Goal: Information Seeking & Learning: Find contact information

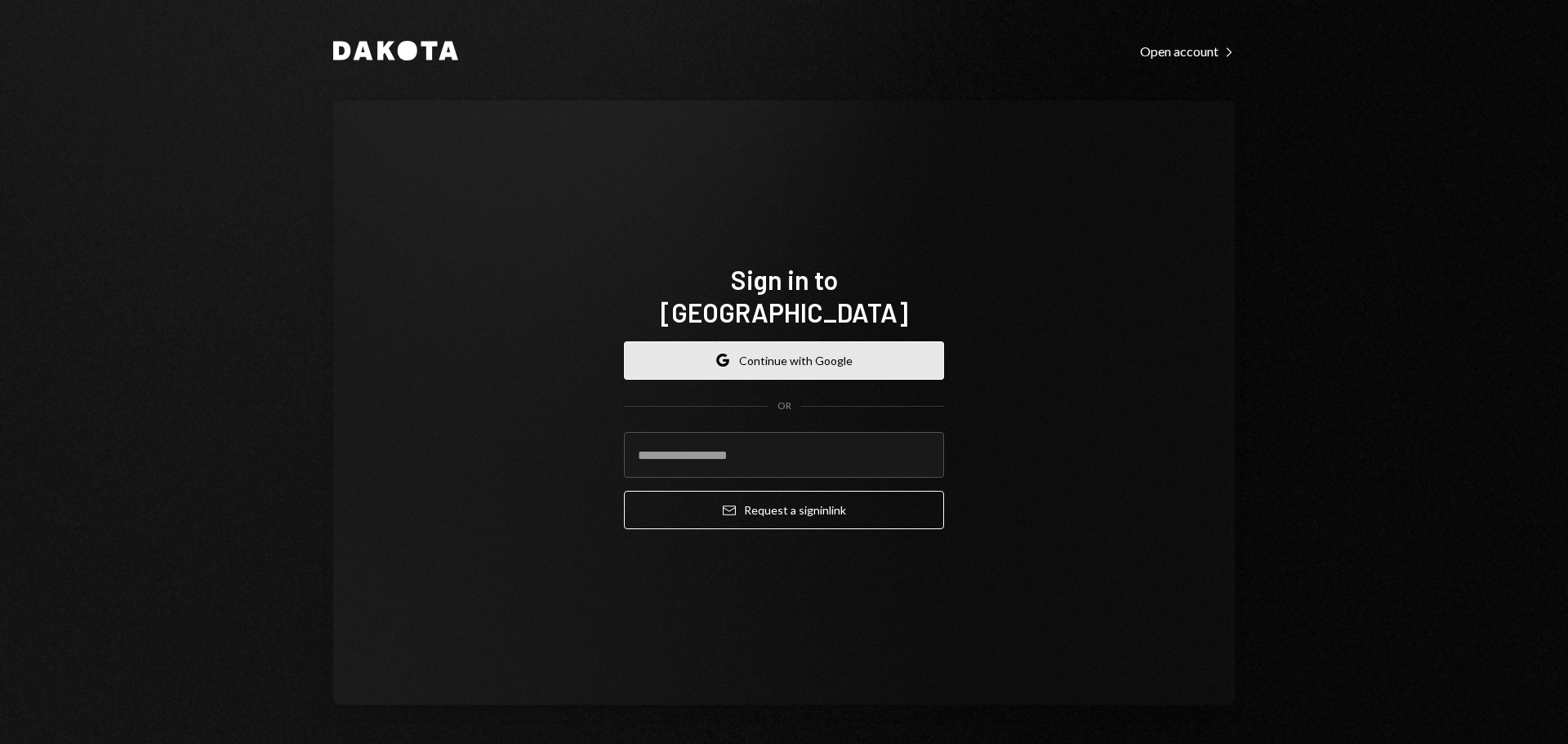
click at [753, 344] on button "Google Continue with Google" at bounding box center [784, 360] width 320 height 38
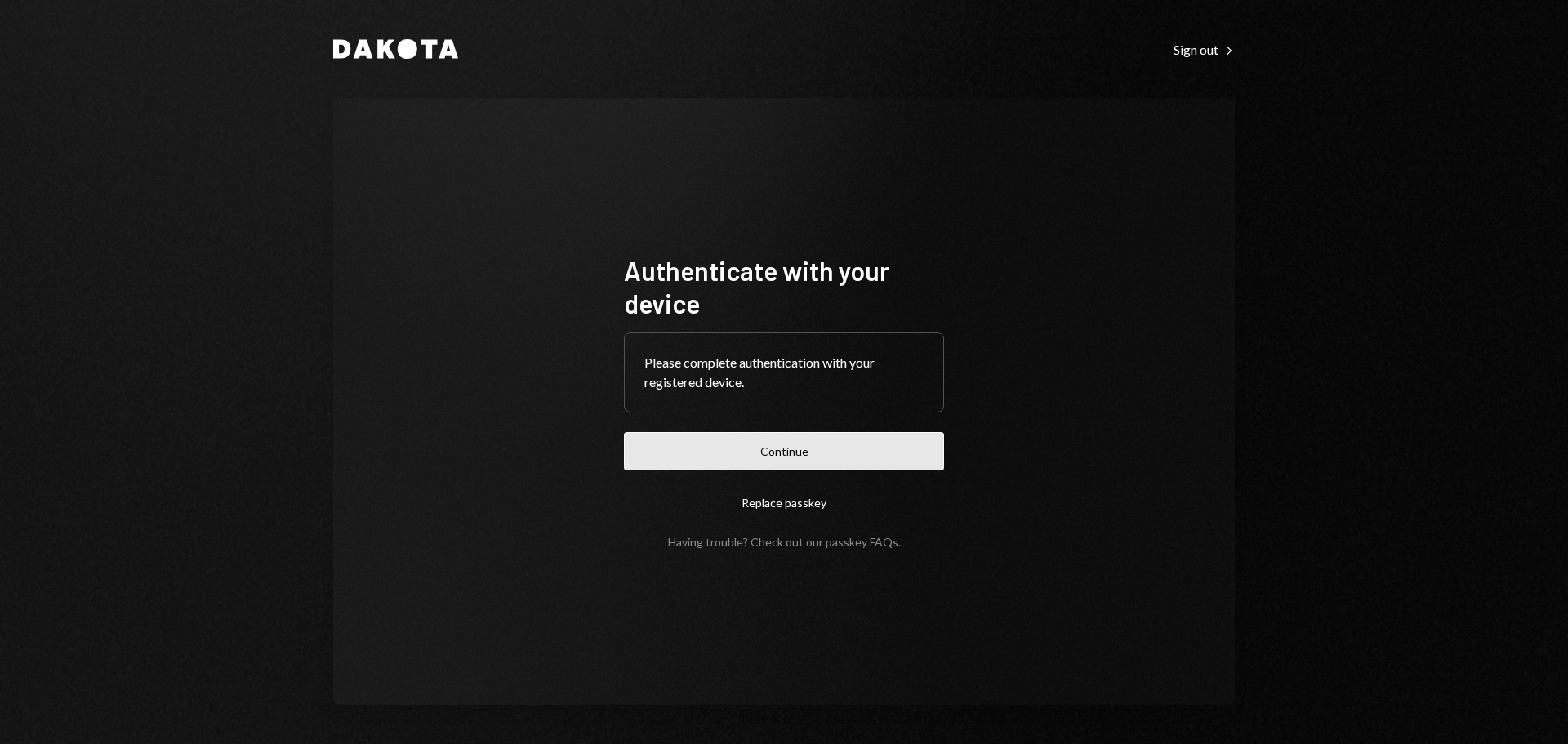
click at [776, 458] on button "Continue" at bounding box center [784, 451] width 320 height 38
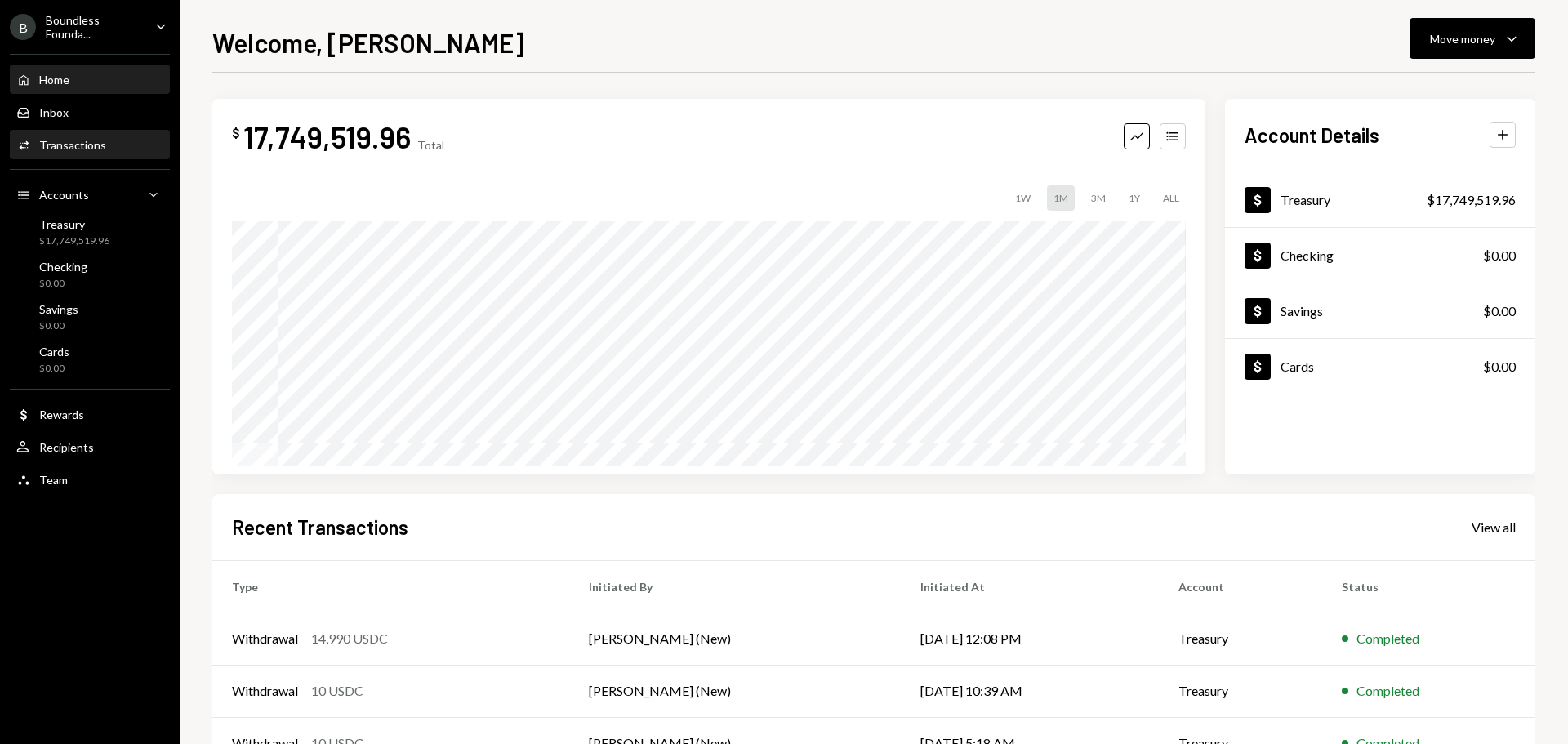
click at [84, 153] on div "Activities Transactions" at bounding box center [90, 145] width 147 height 27
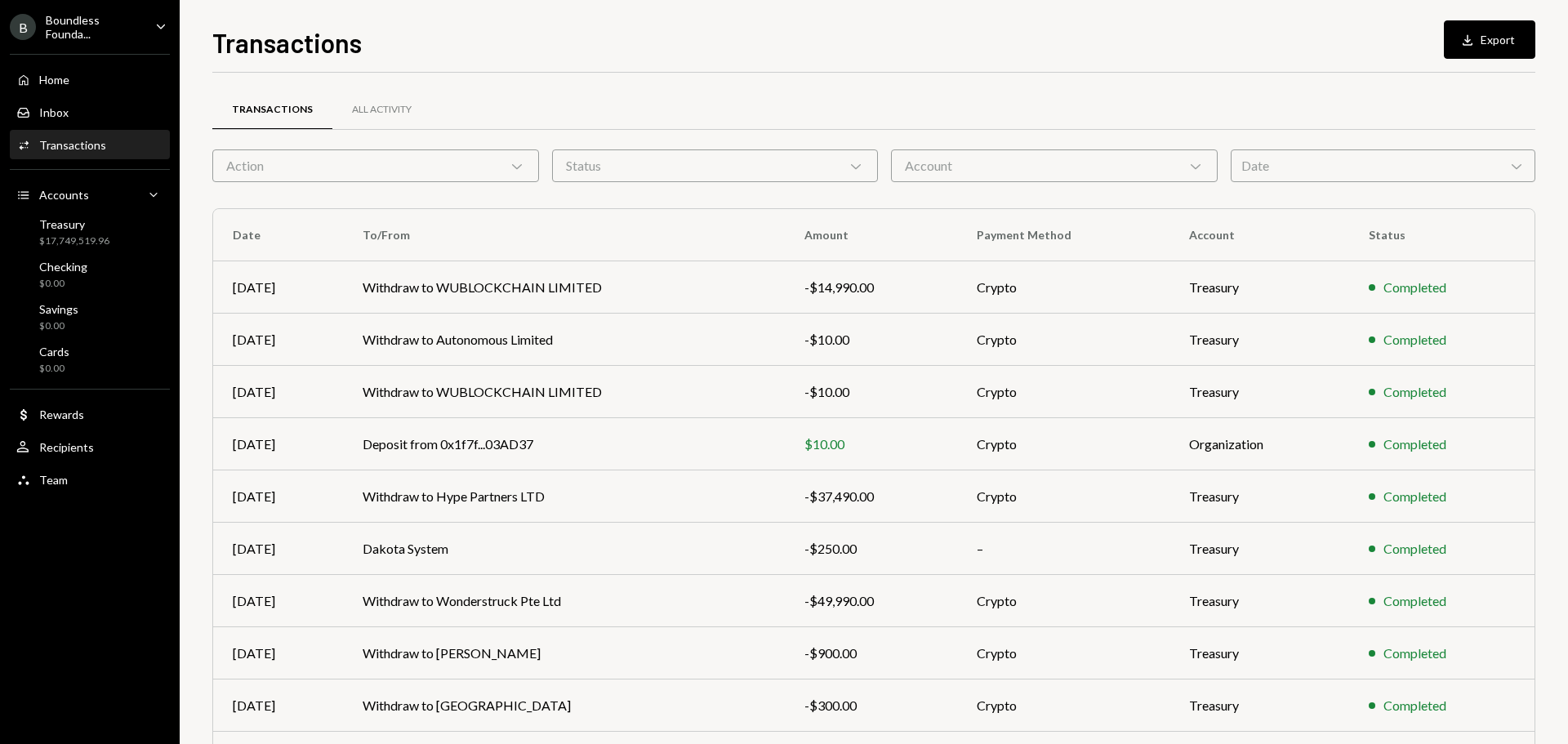
click at [409, 160] on div "Action Chevron Down" at bounding box center [376, 166] width 326 height 33
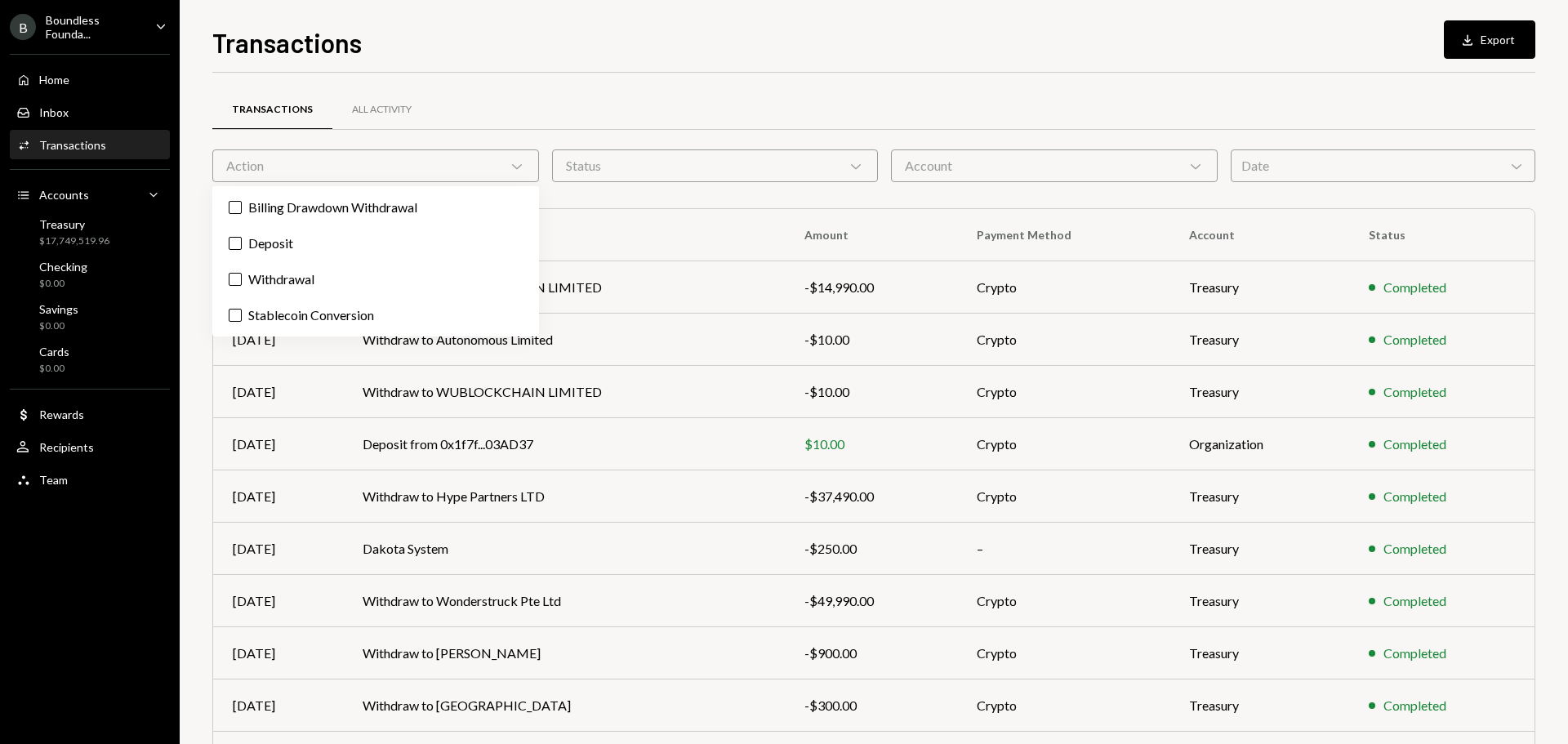
click at [639, 168] on div "Status Chevron Down" at bounding box center [715, 166] width 326 height 33
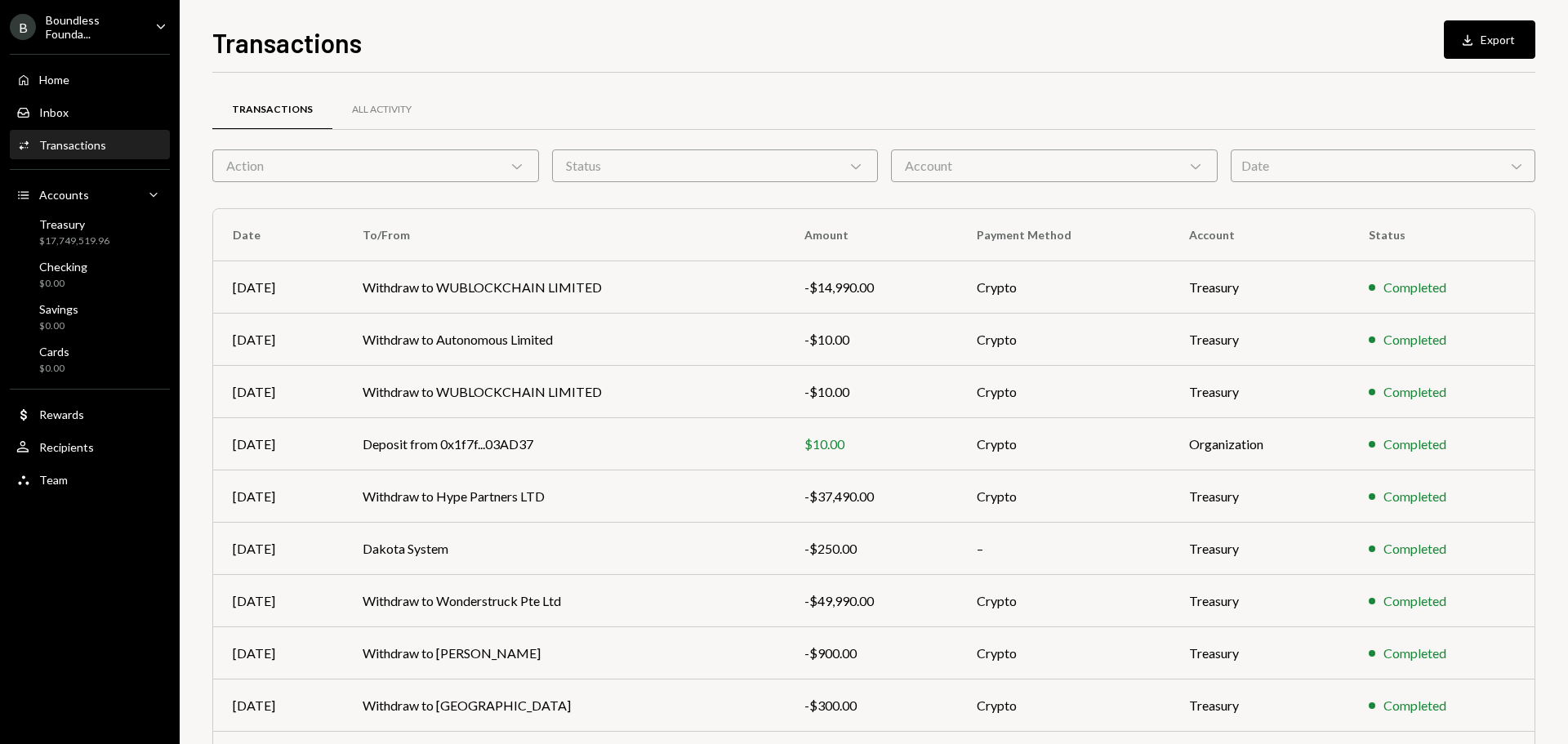
click at [1021, 158] on div "Account Chevron Down" at bounding box center [1054, 166] width 326 height 33
click at [1332, 164] on div "Date Chevron Down" at bounding box center [1383, 166] width 304 height 33
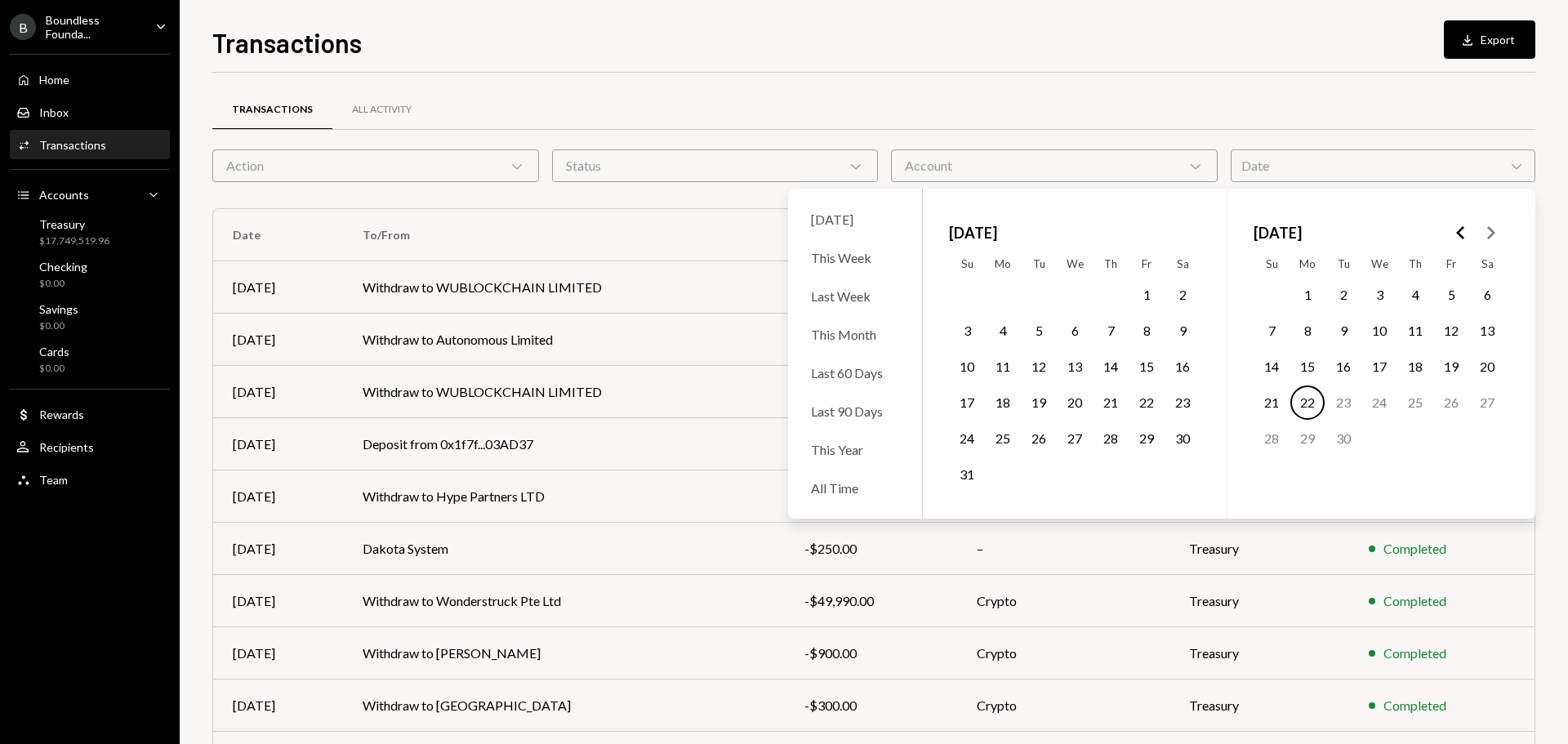
click at [1332, 164] on div "Date Chevron Down" at bounding box center [1383, 166] width 304 height 33
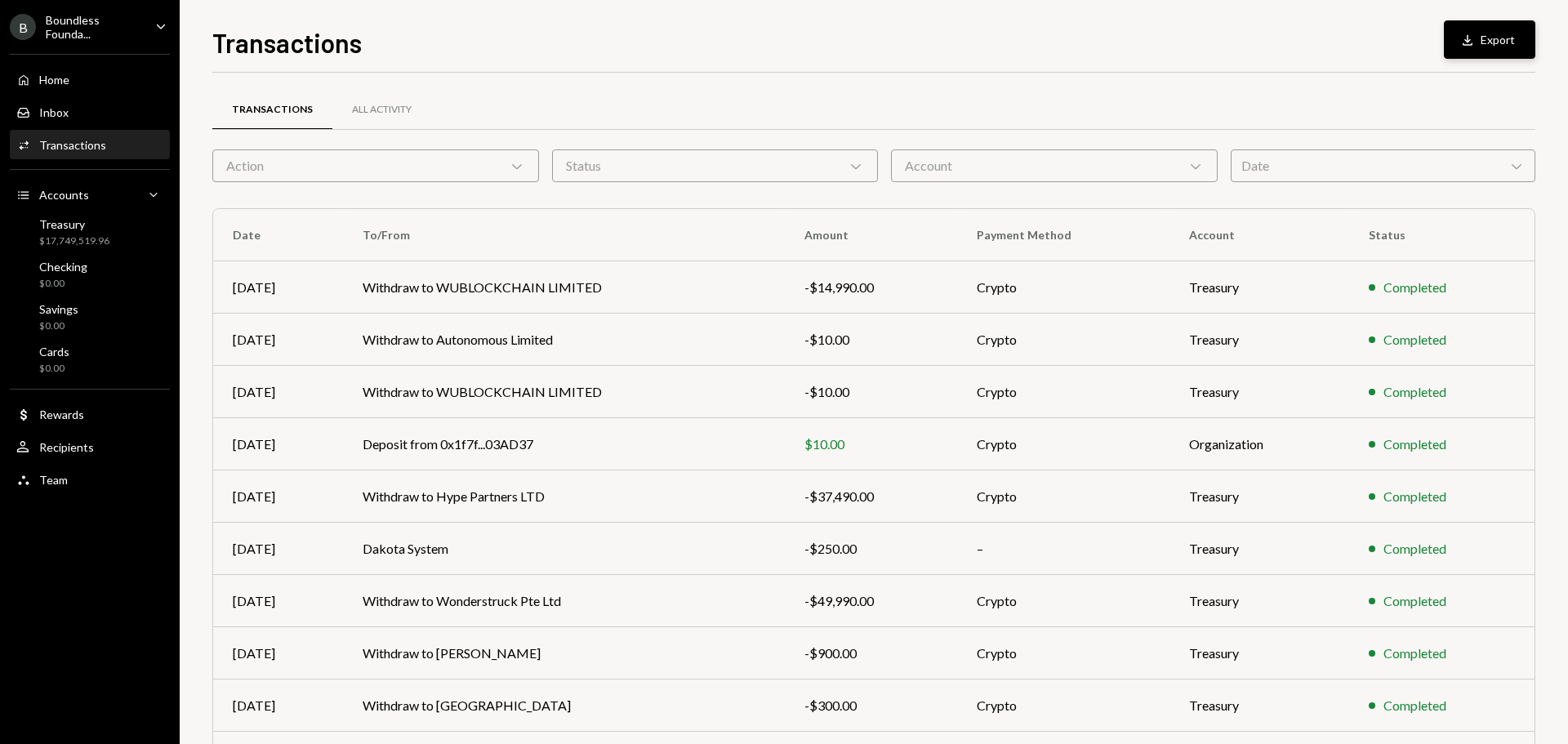
click at [1498, 41] on button "Download Export" at bounding box center [1489, 39] width 92 height 38
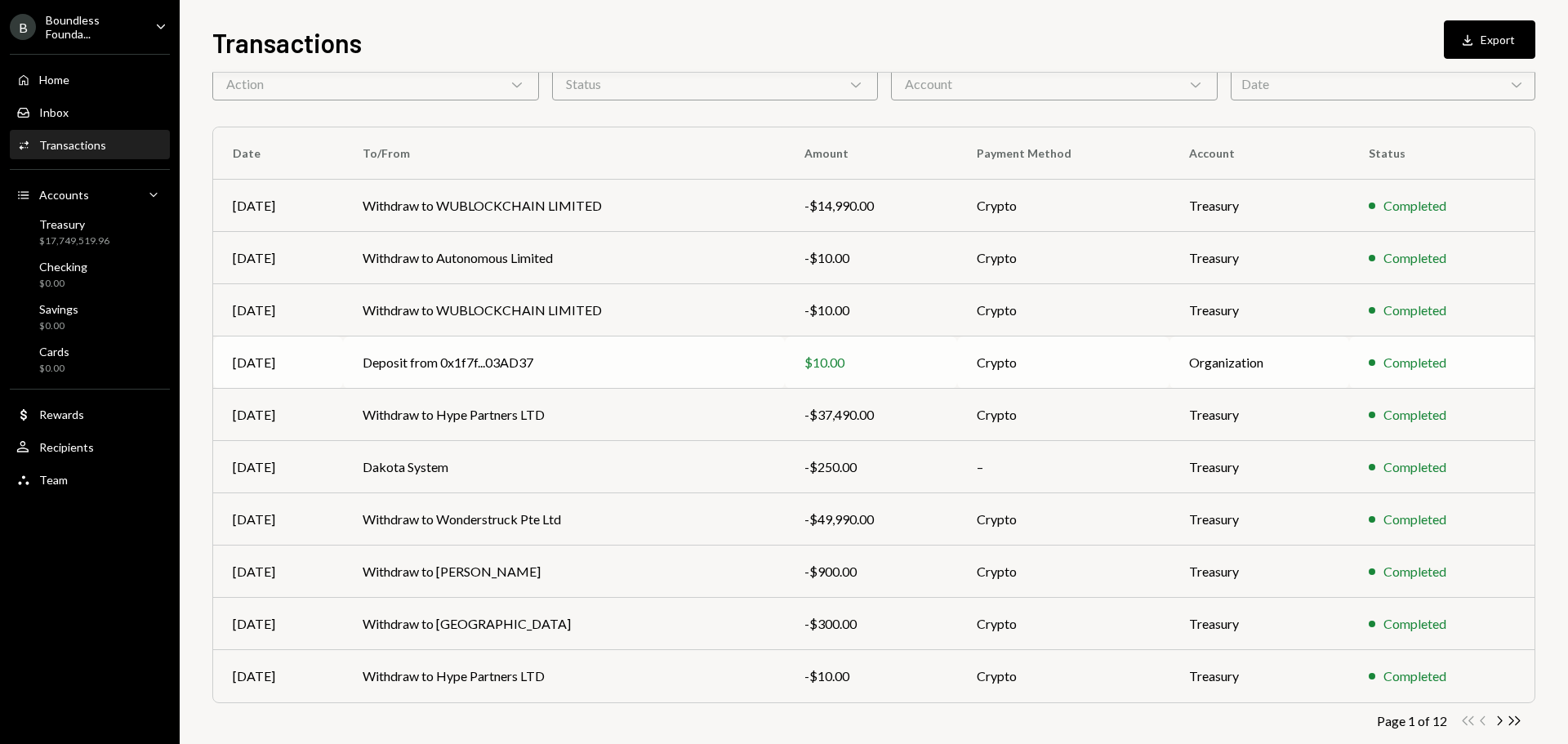
scroll to position [108, 0]
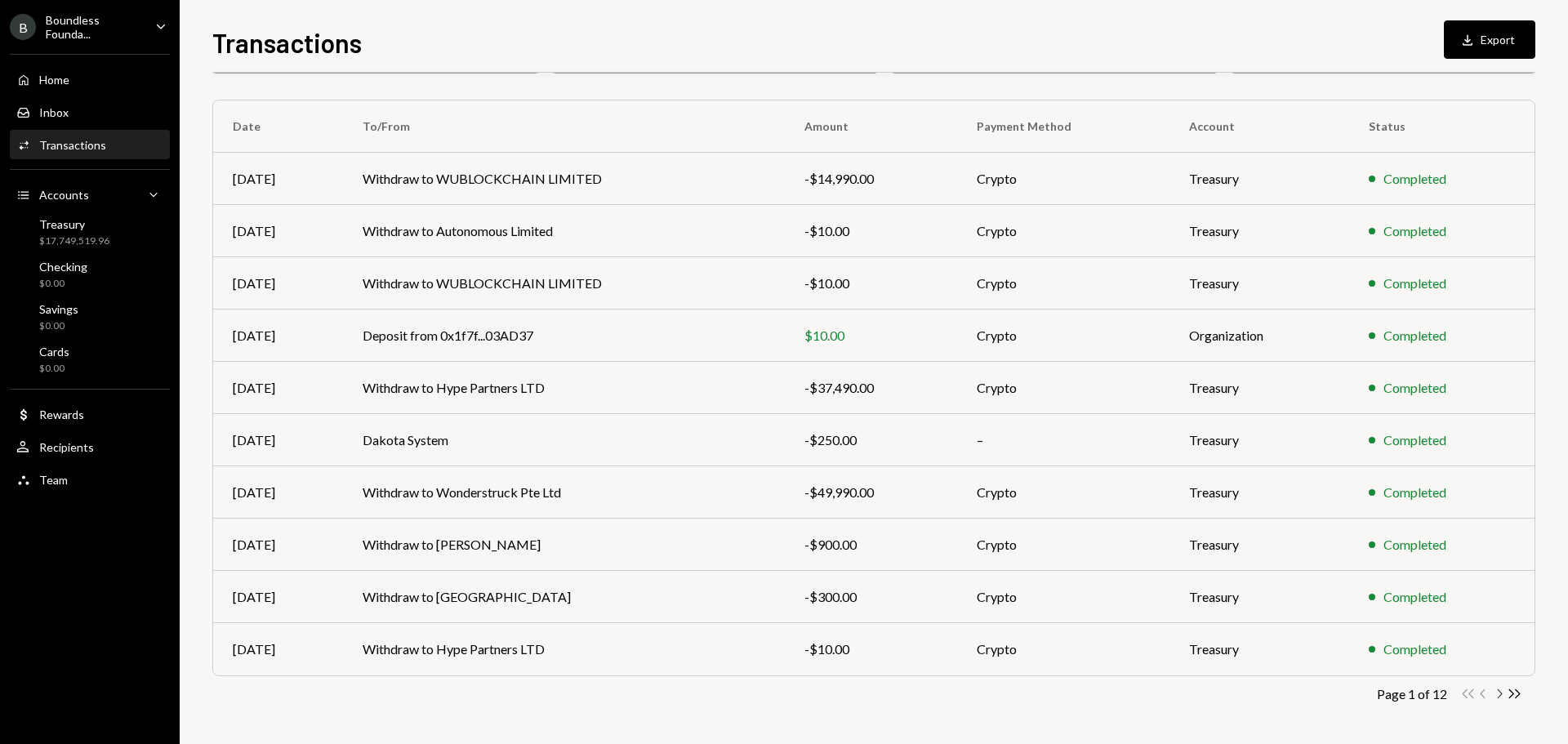
click at [1500, 693] on icon "button" at bounding box center [1499, 694] width 5 height 9
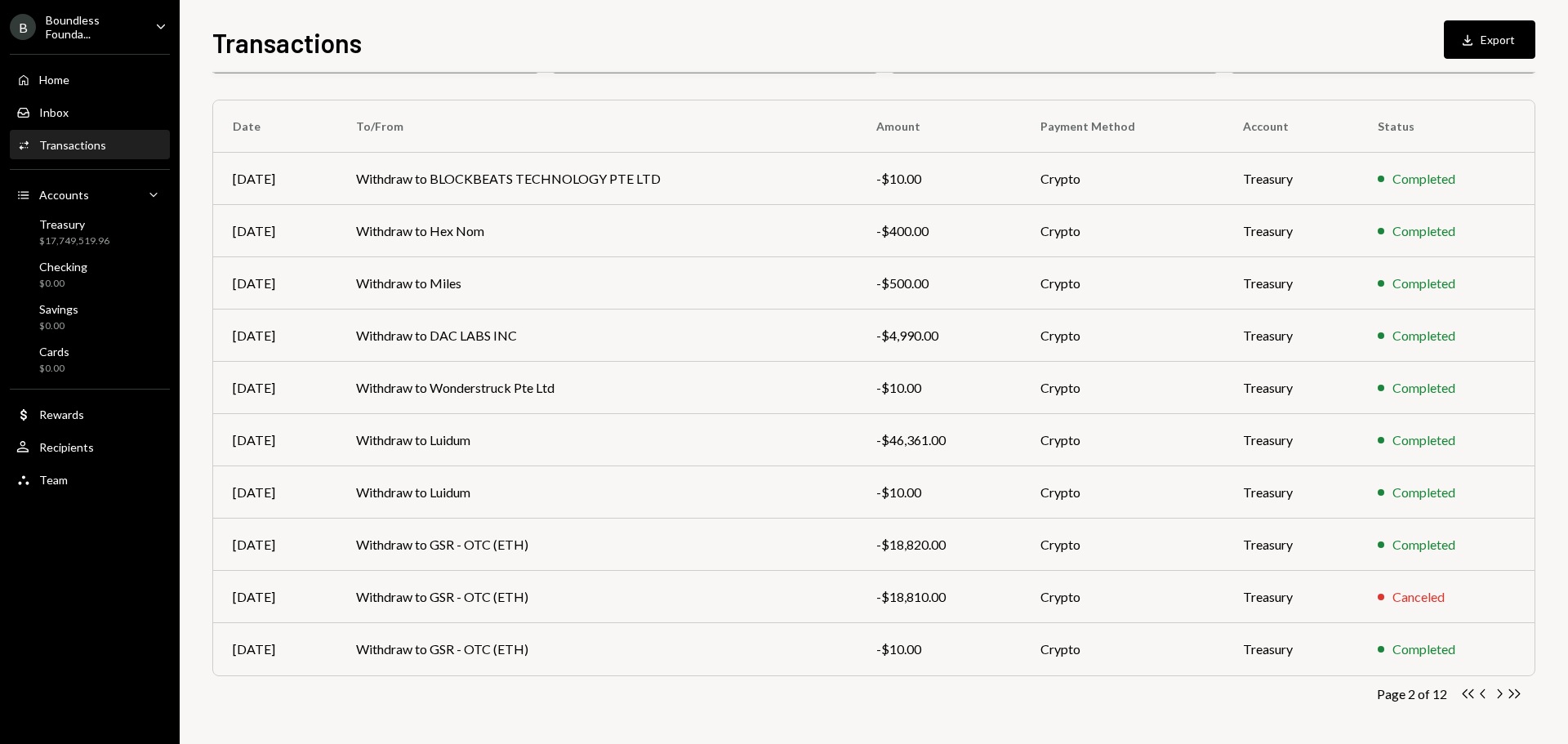
click at [1496, 689] on icon "Chevron Right" at bounding box center [1498, 693] width 16 height 16
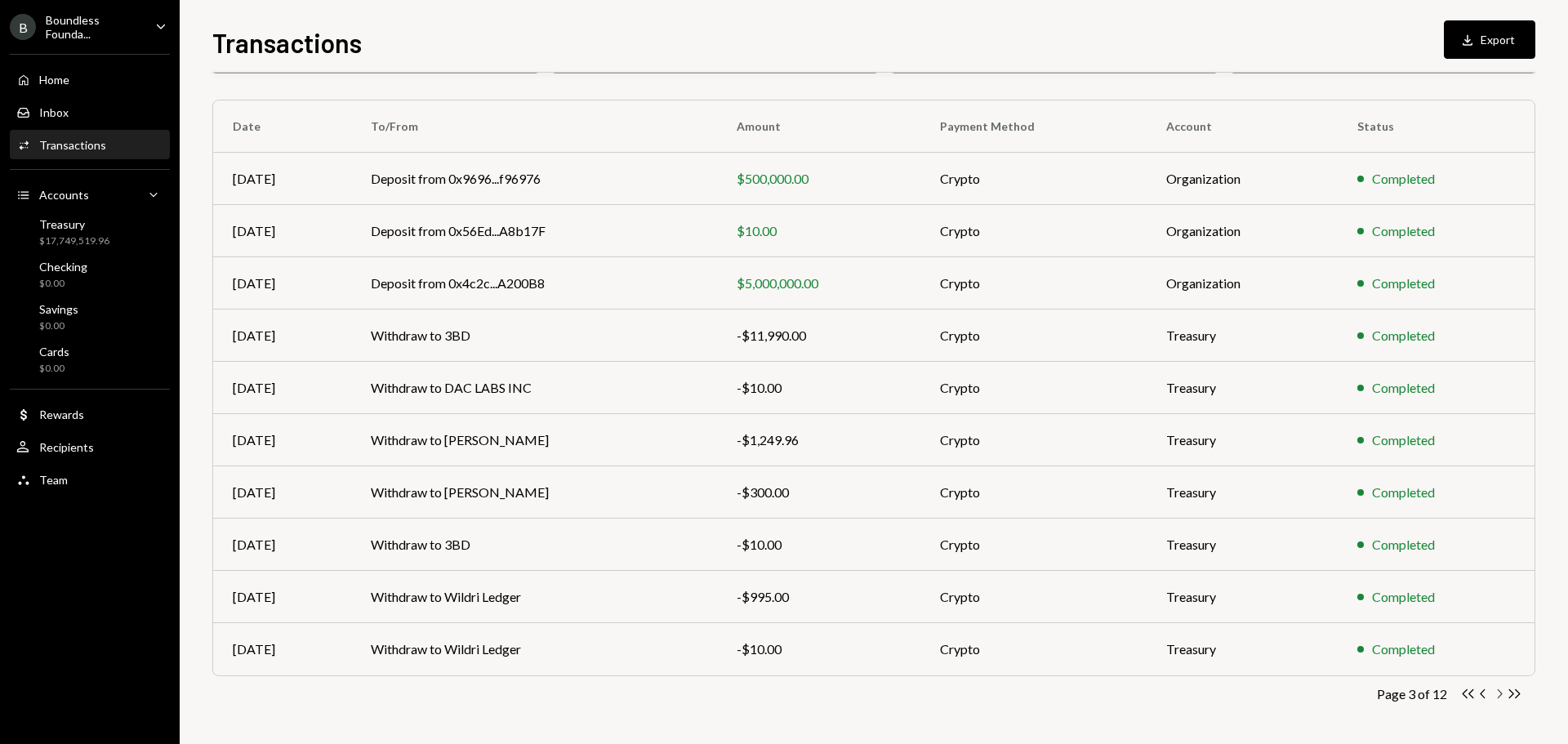
click at [1496, 695] on icon "Chevron Right" at bounding box center [1498, 693] width 16 height 16
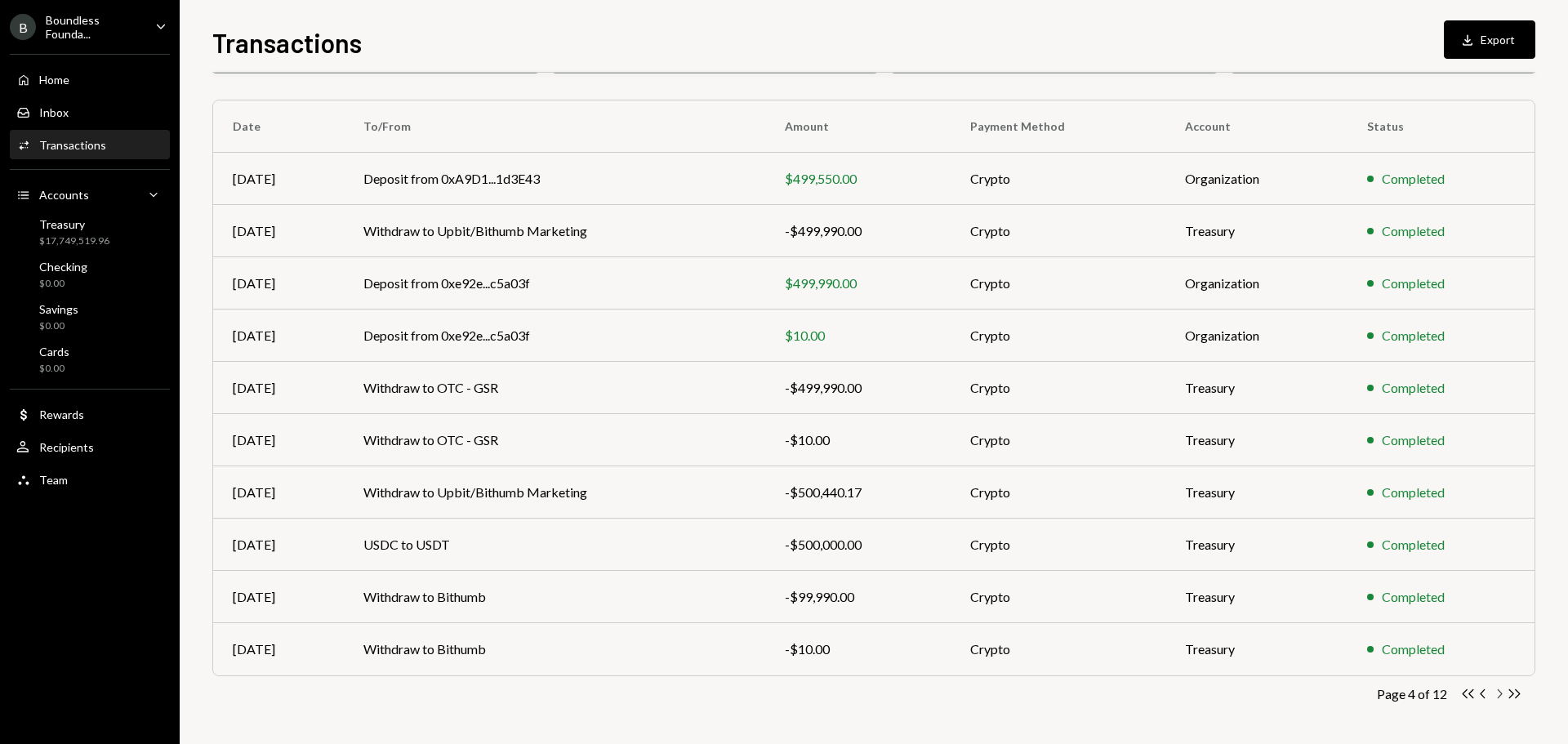
click at [1496, 698] on icon "Chevron Right" at bounding box center [1498, 693] width 16 height 16
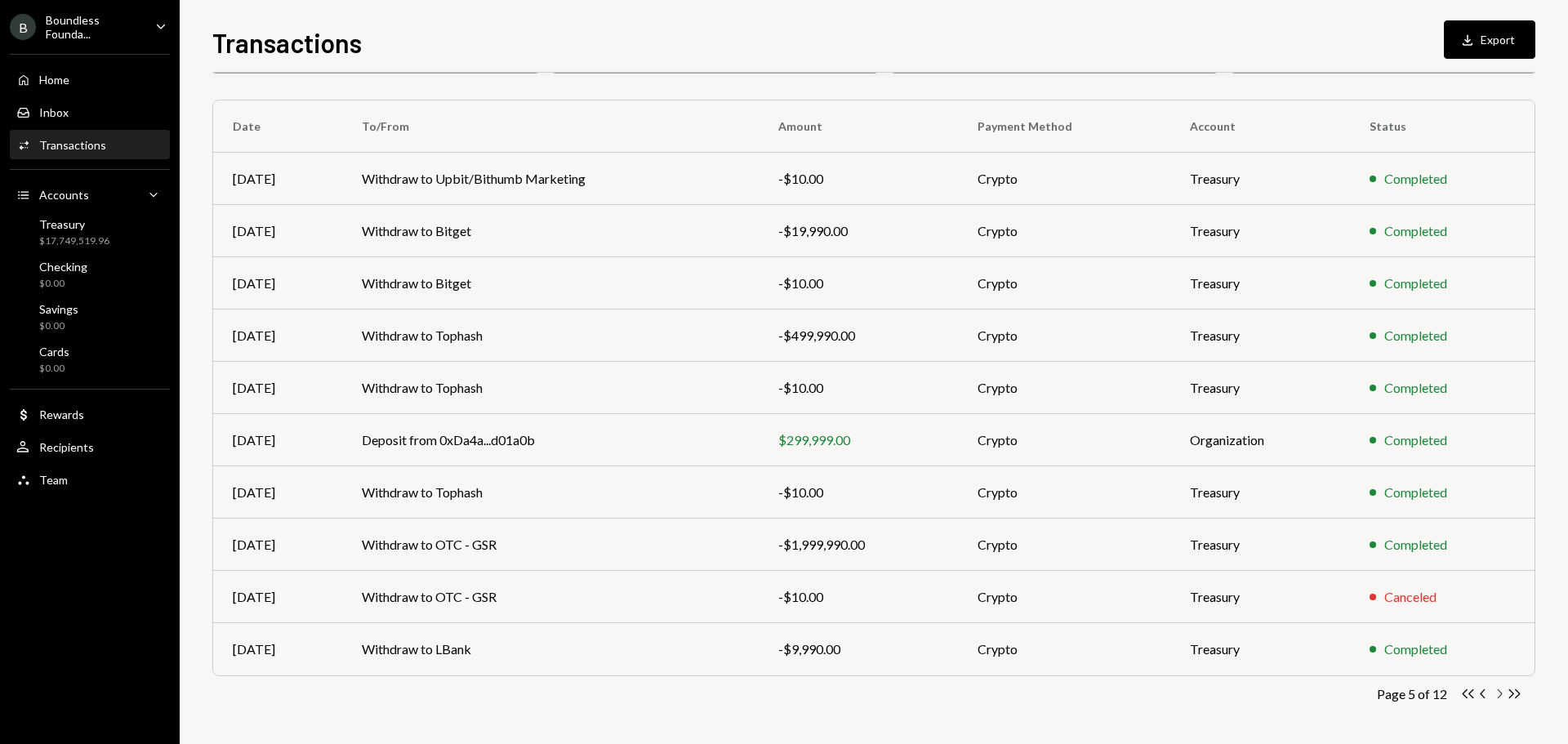
click at [1497, 694] on icon "Chevron Right" at bounding box center [1498, 693] width 16 height 16
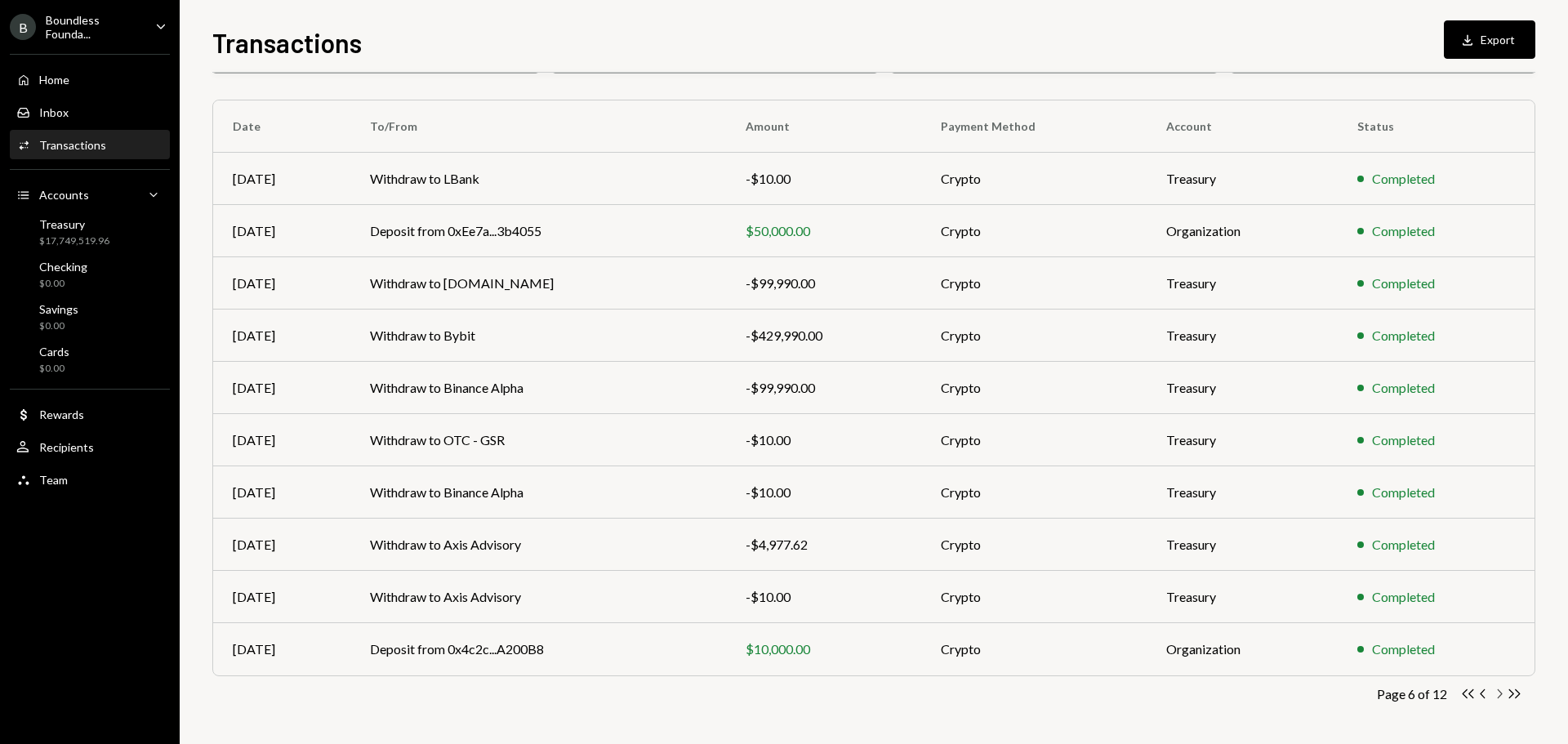
click at [1499, 693] on icon "Chevron Right" at bounding box center [1498, 693] width 16 height 16
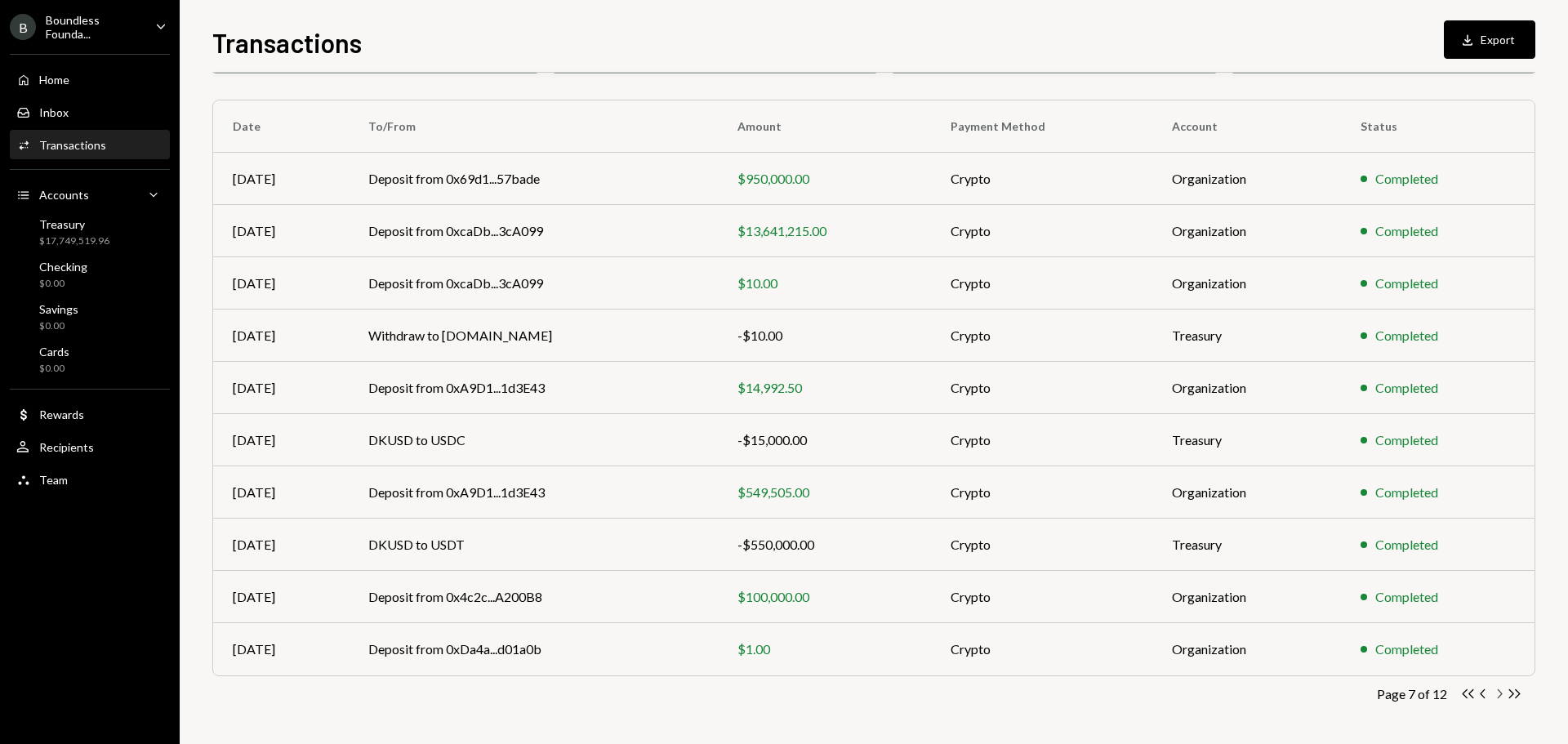
click at [1501, 695] on icon "Chevron Right" at bounding box center [1498, 693] width 16 height 16
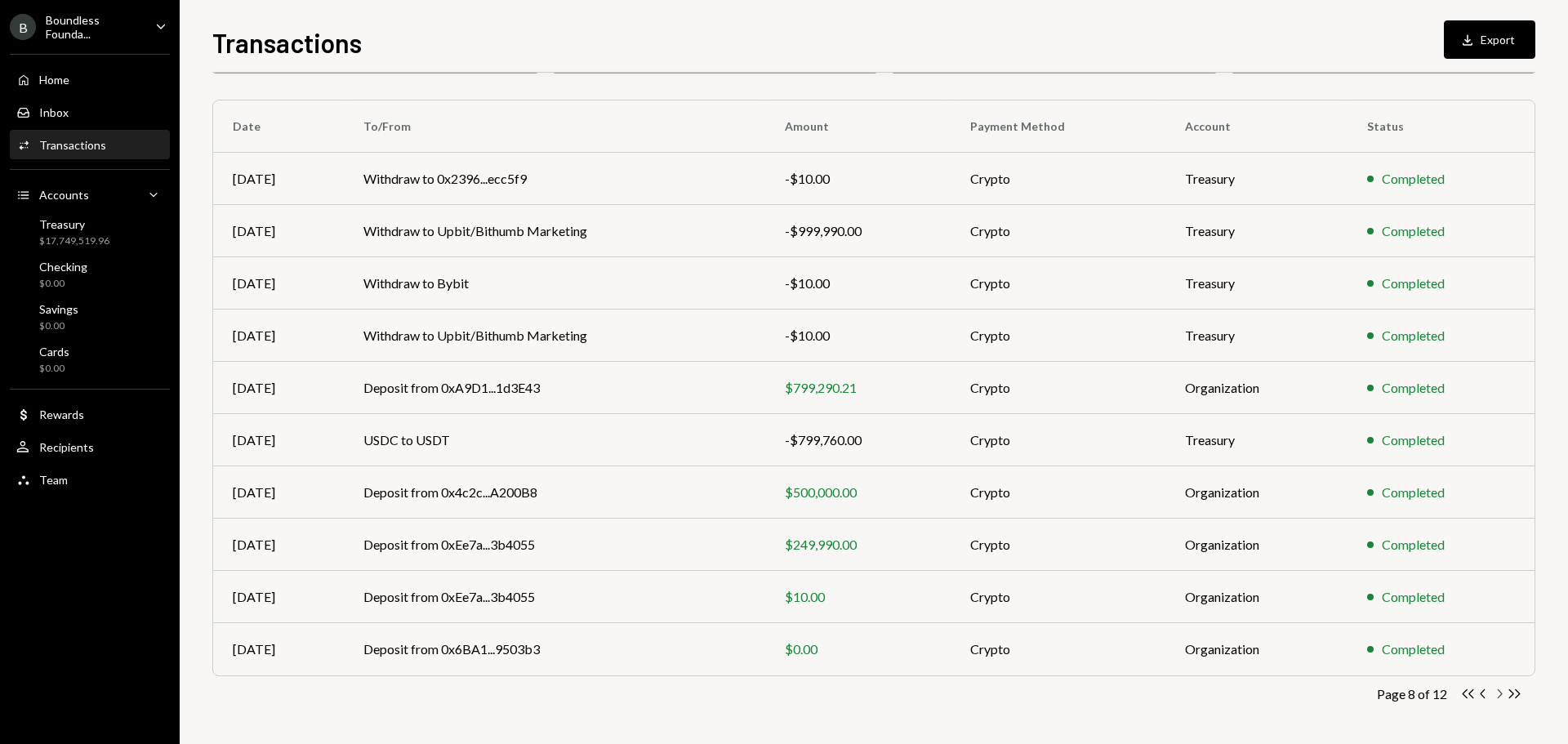
click at [1500, 693] on icon "button" at bounding box center [1499, 694] width 5 height 9
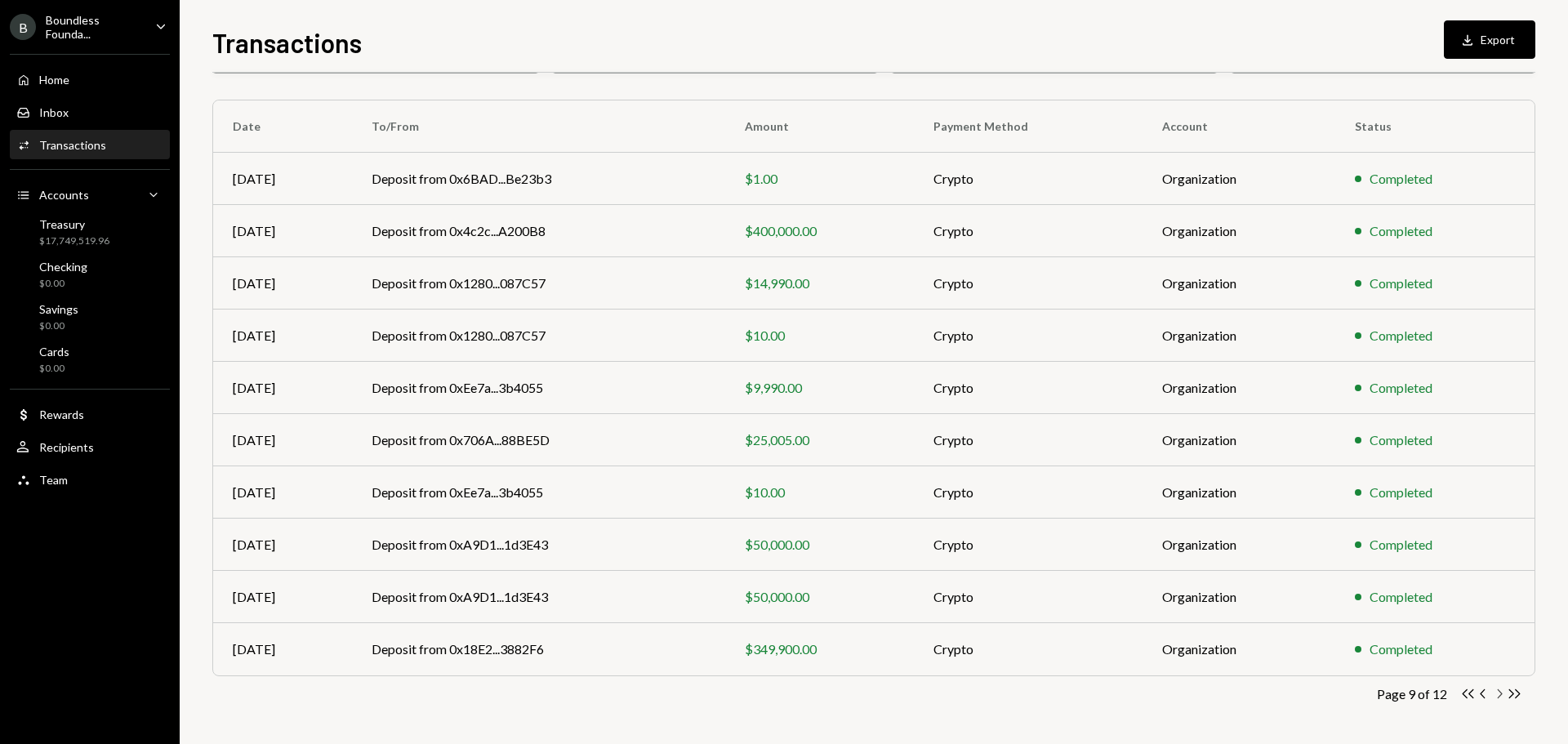
click at [1494, 695] on icon "Chevron Right" at bounding box center [1498, 693] width 16 height 16
click at [1477, 40] on div "Download" at bounding box center [1469, 40] width 21 height 16
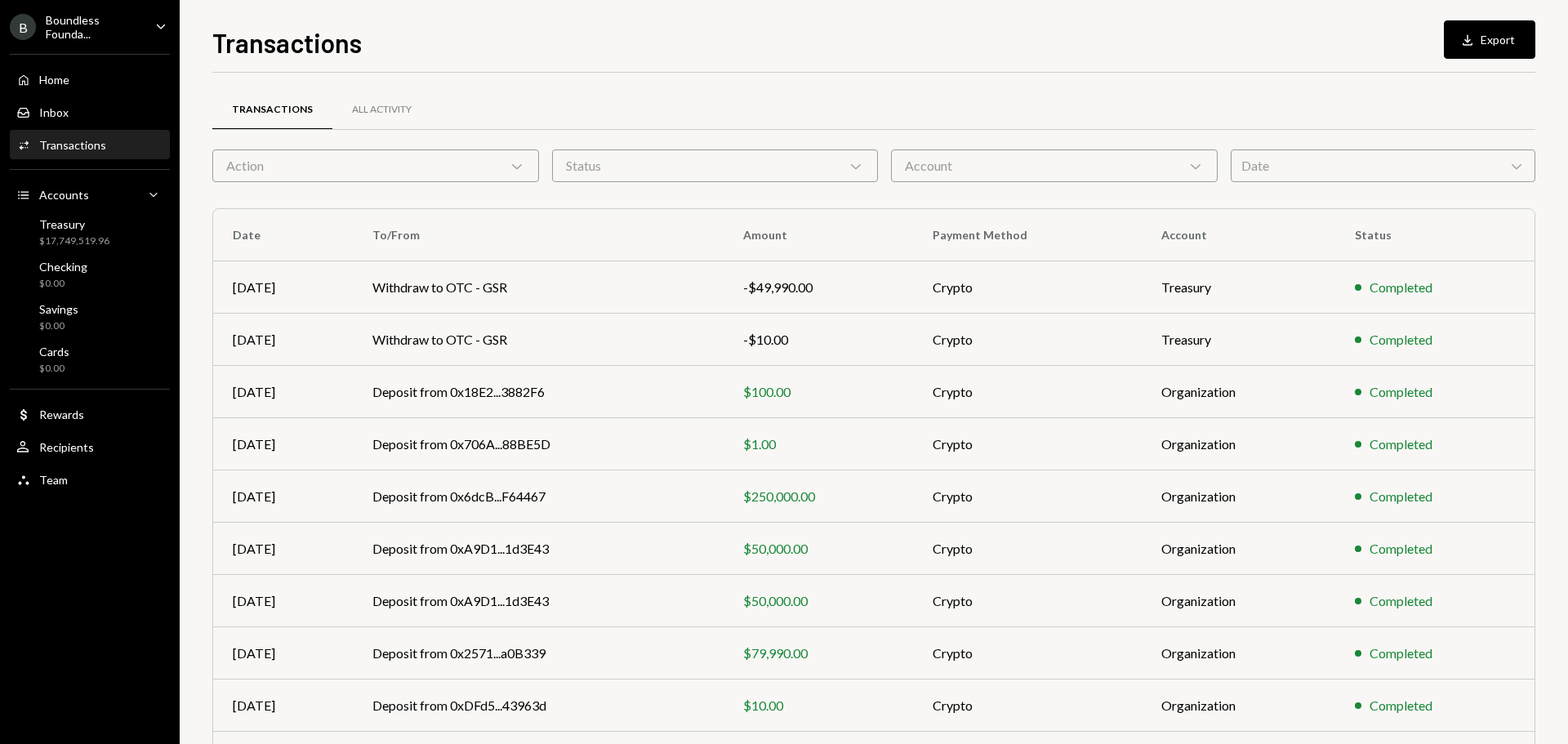
click at [579, 166] on div "Status Chevron Down" at bounding box center [715, 166] width 326 height 33
click at [436, 161] on div "Action Chevron Down" at bounding box center [376, 166] width 326 height 33
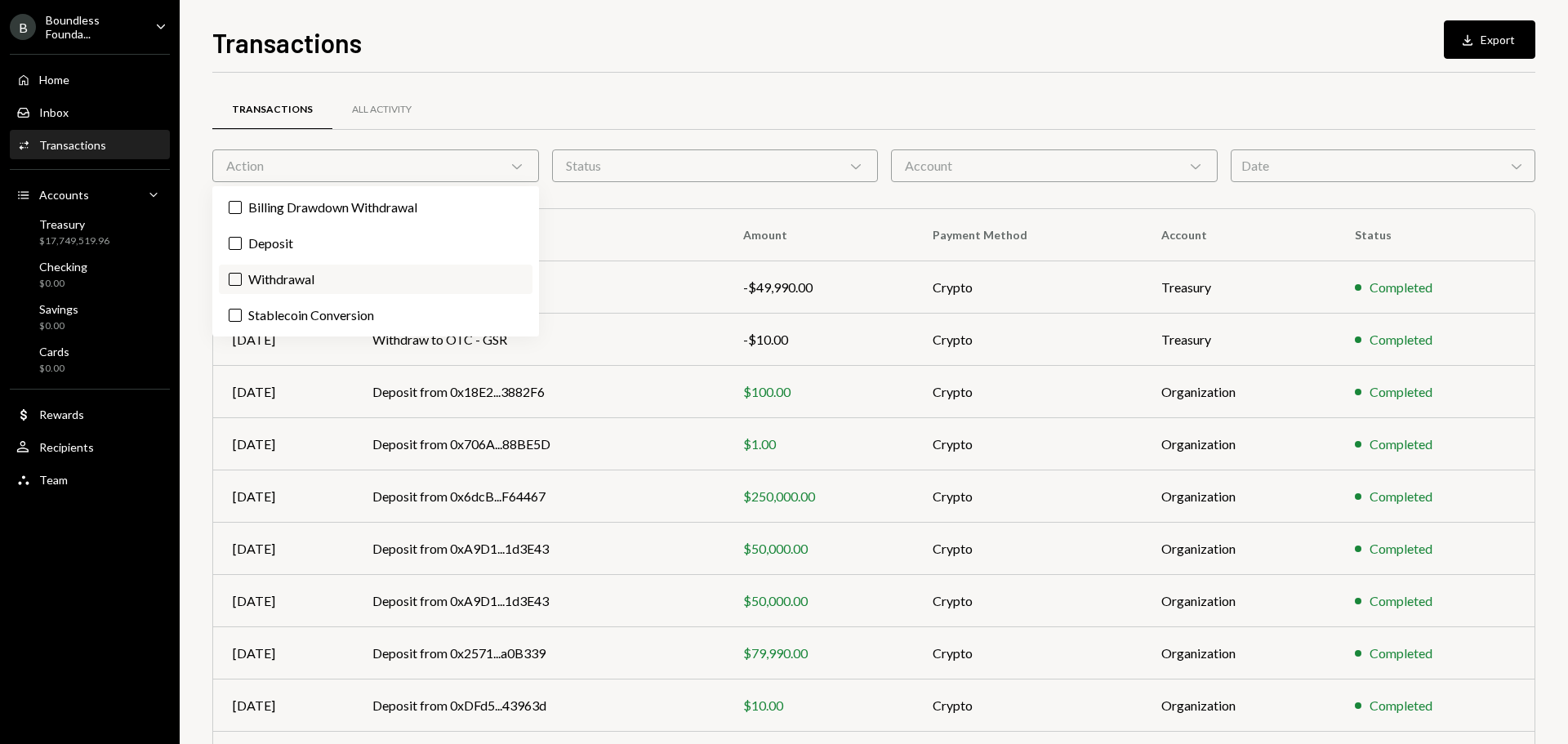
click at [277, 273] on label "Withdrawal" at bounding box center [376, 279] width 313 height 29
click at [242, 273] on button "Withdrawal" at bounding box center [235, 279] width 13 height 13
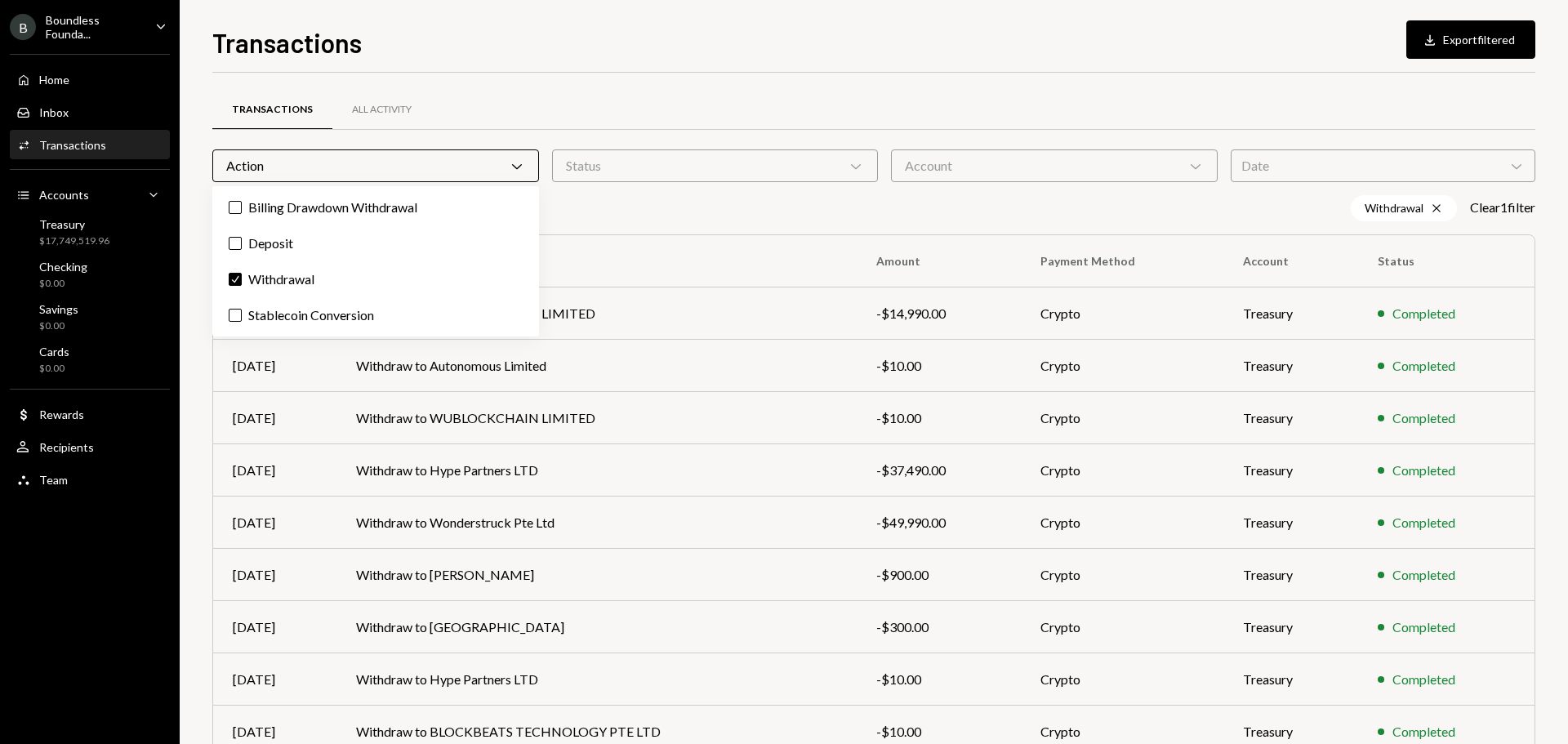
click at [776, 206] on div "Withdrawal Cross Clear 1 filter" at bounding box center [873, 208] width 1322 height 27
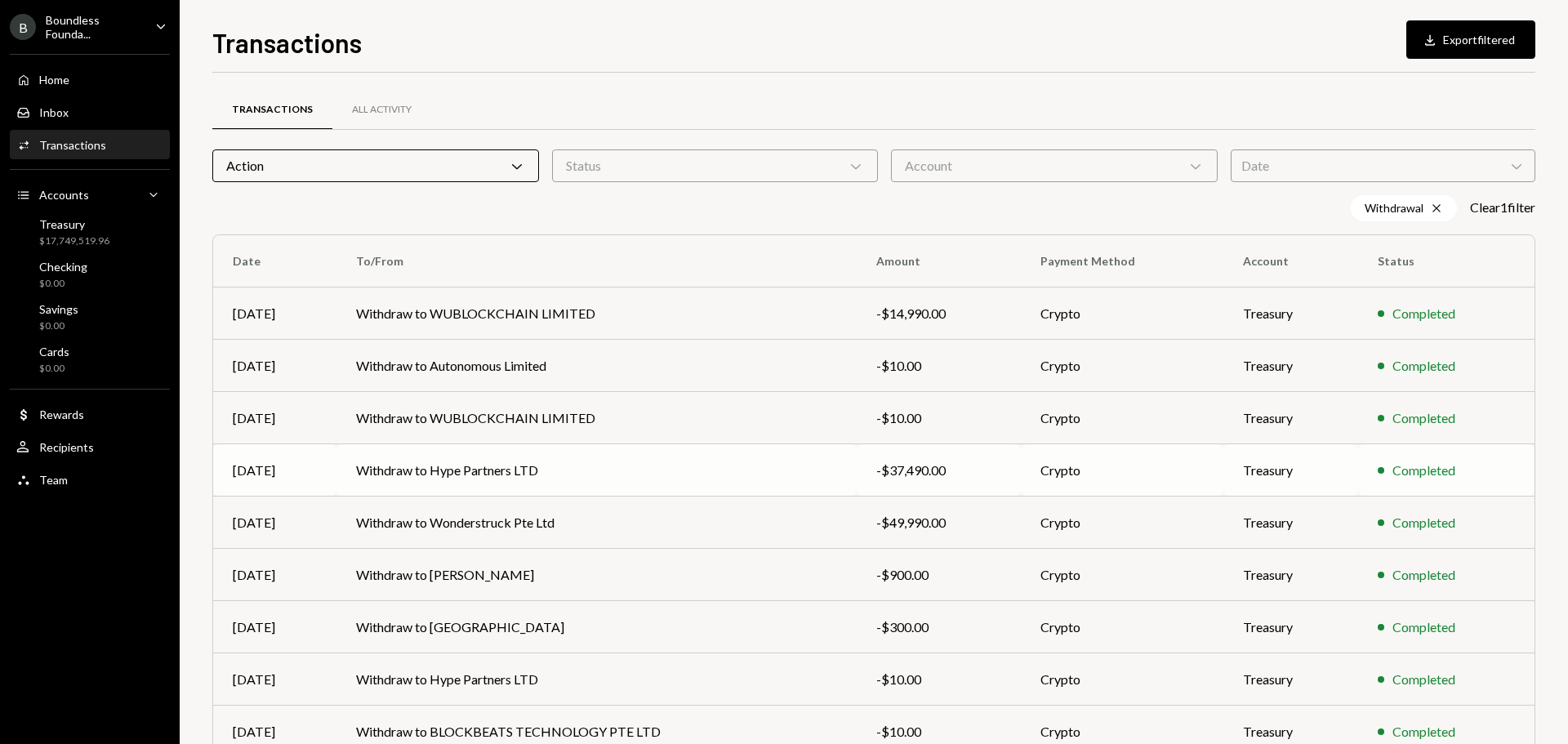
scroll to position [135, 0]
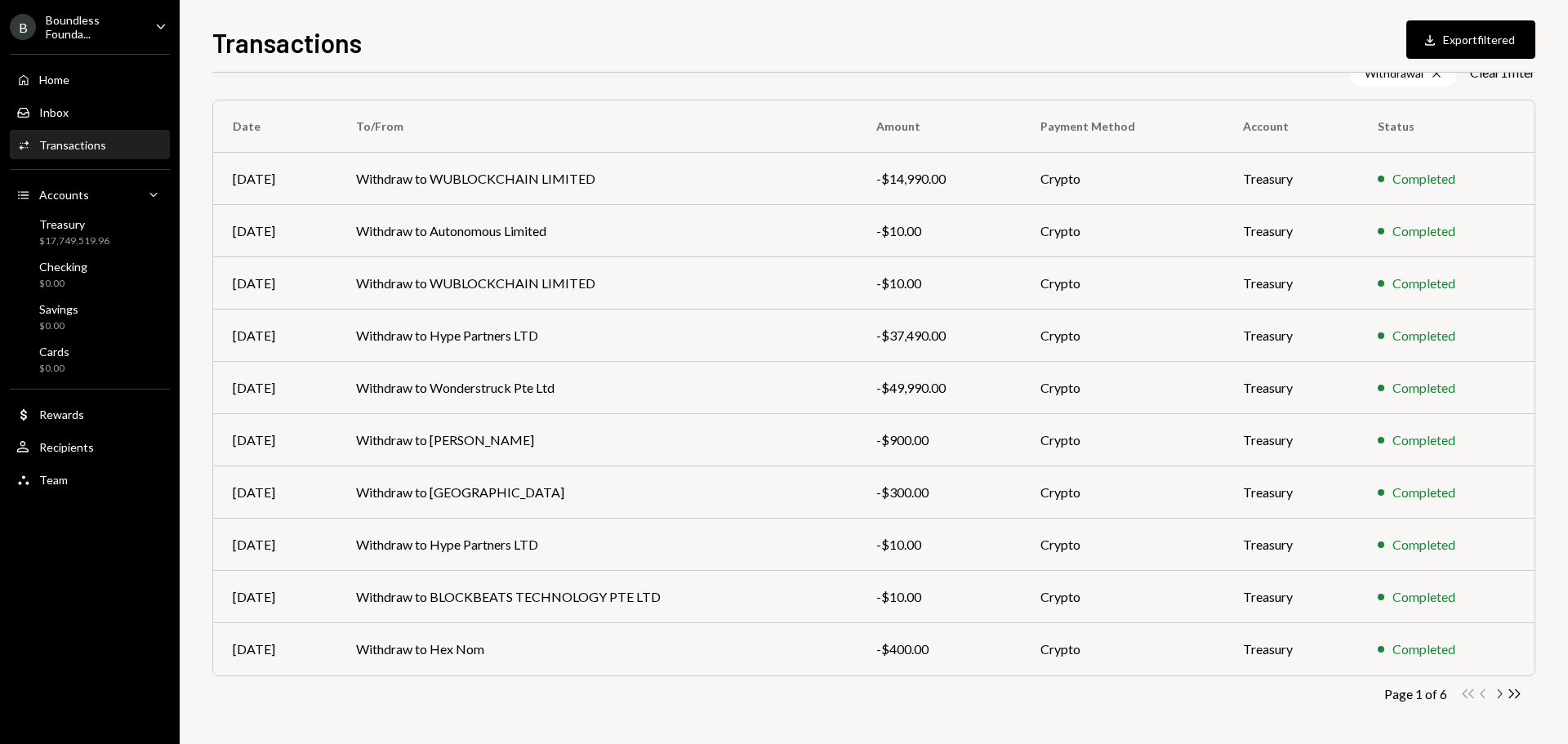
click at [1497, 687] on icon "Chevron Right" at bounding box center [1498, 693] width 16 height 16
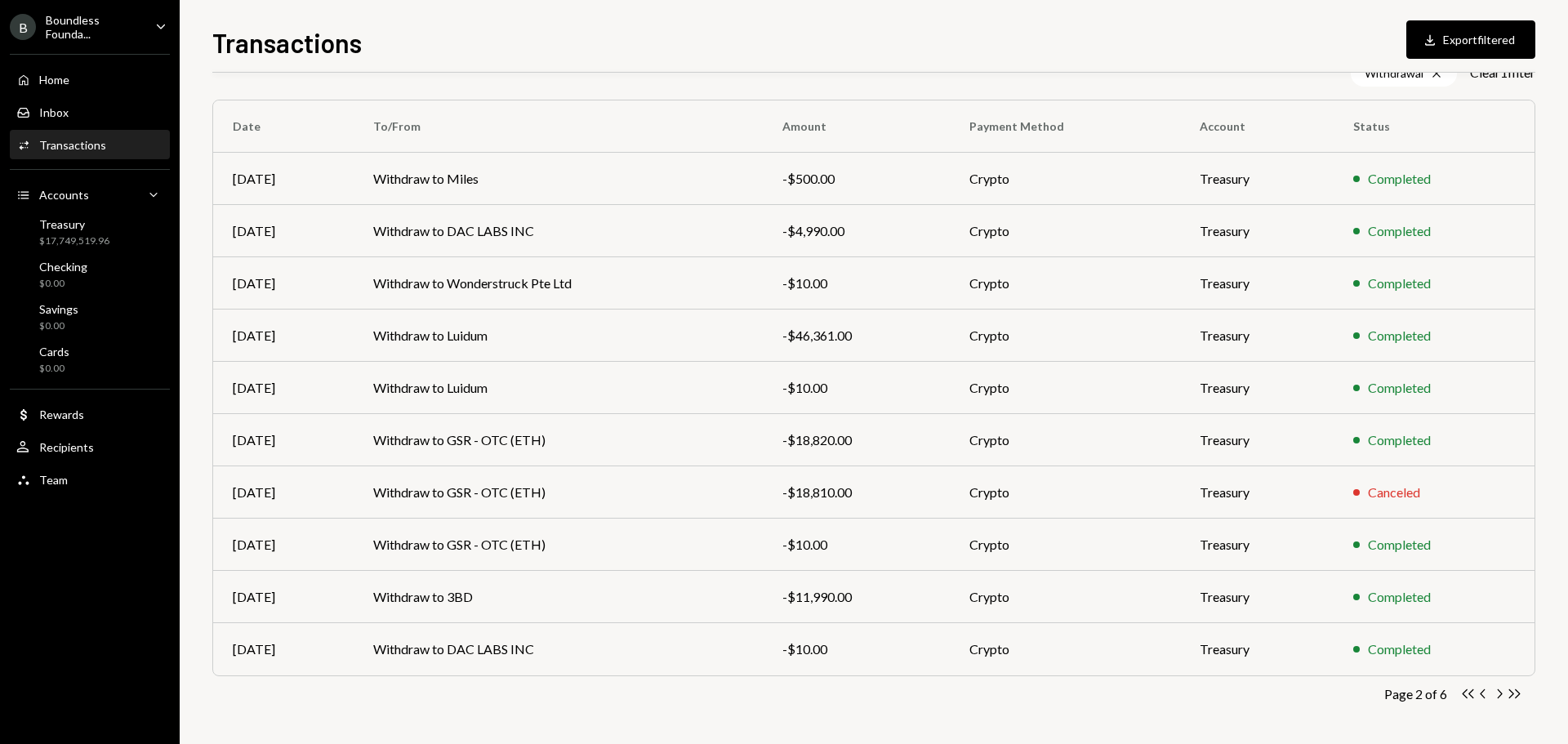
click at [1500, 693] on icon "Chevron Right" at bounding box center [1498, 693] width 16 height 16
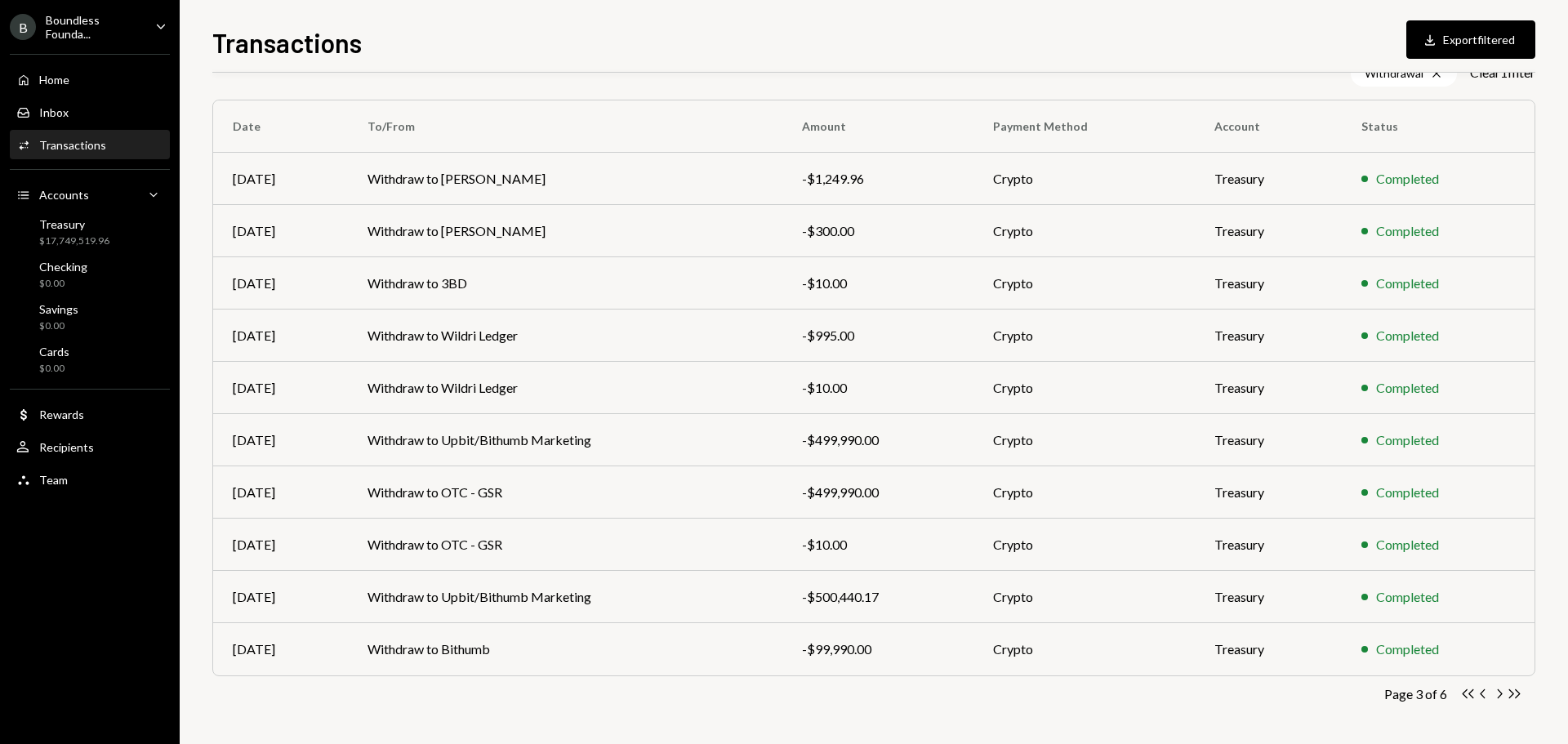
click at [1494, 694] on icon "Chevron Right" at bounding box center [1498, 693] width 16 height 16
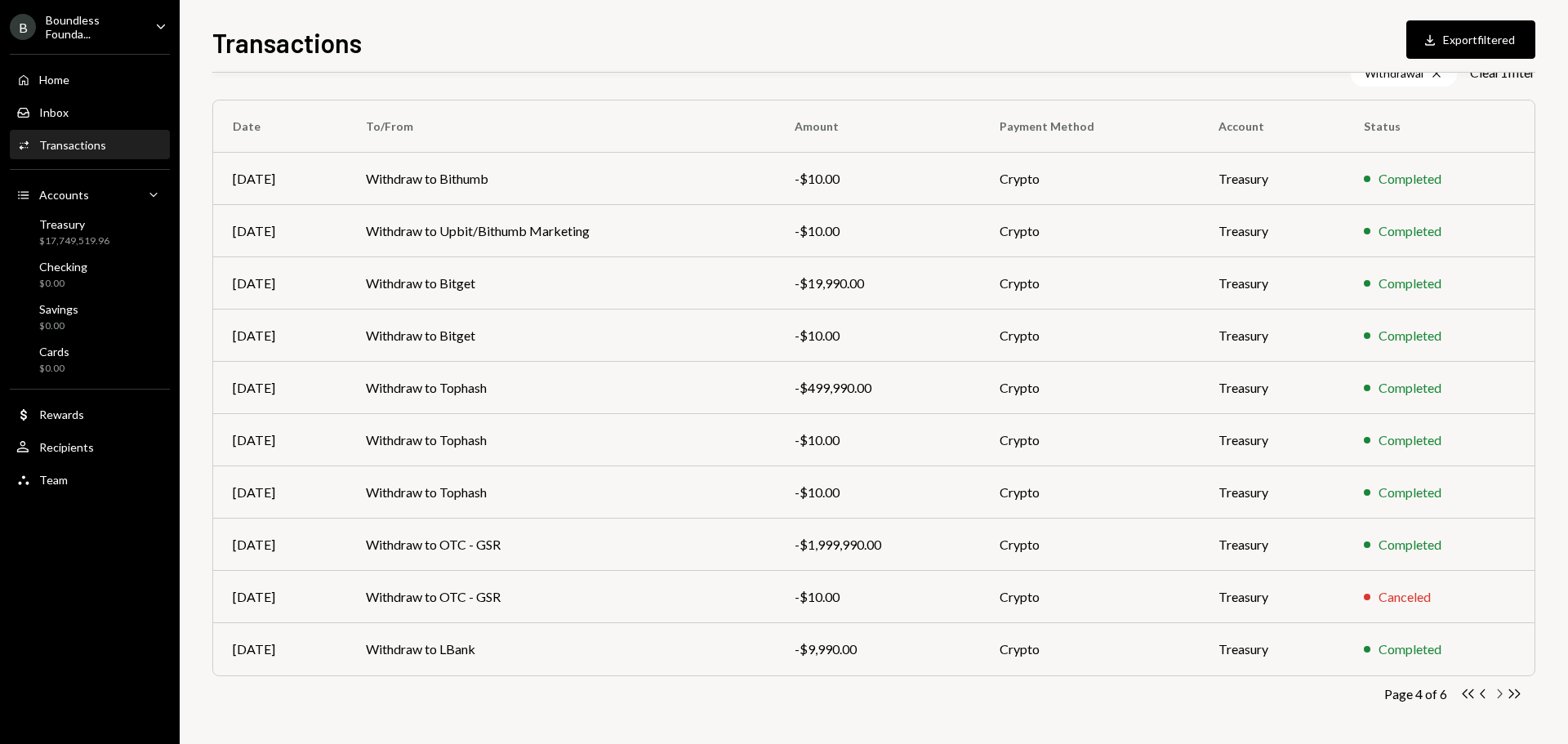
click at [1494, 693] on icon "Chevron Right" at bounding box center [1498, 693] width 16 height 16
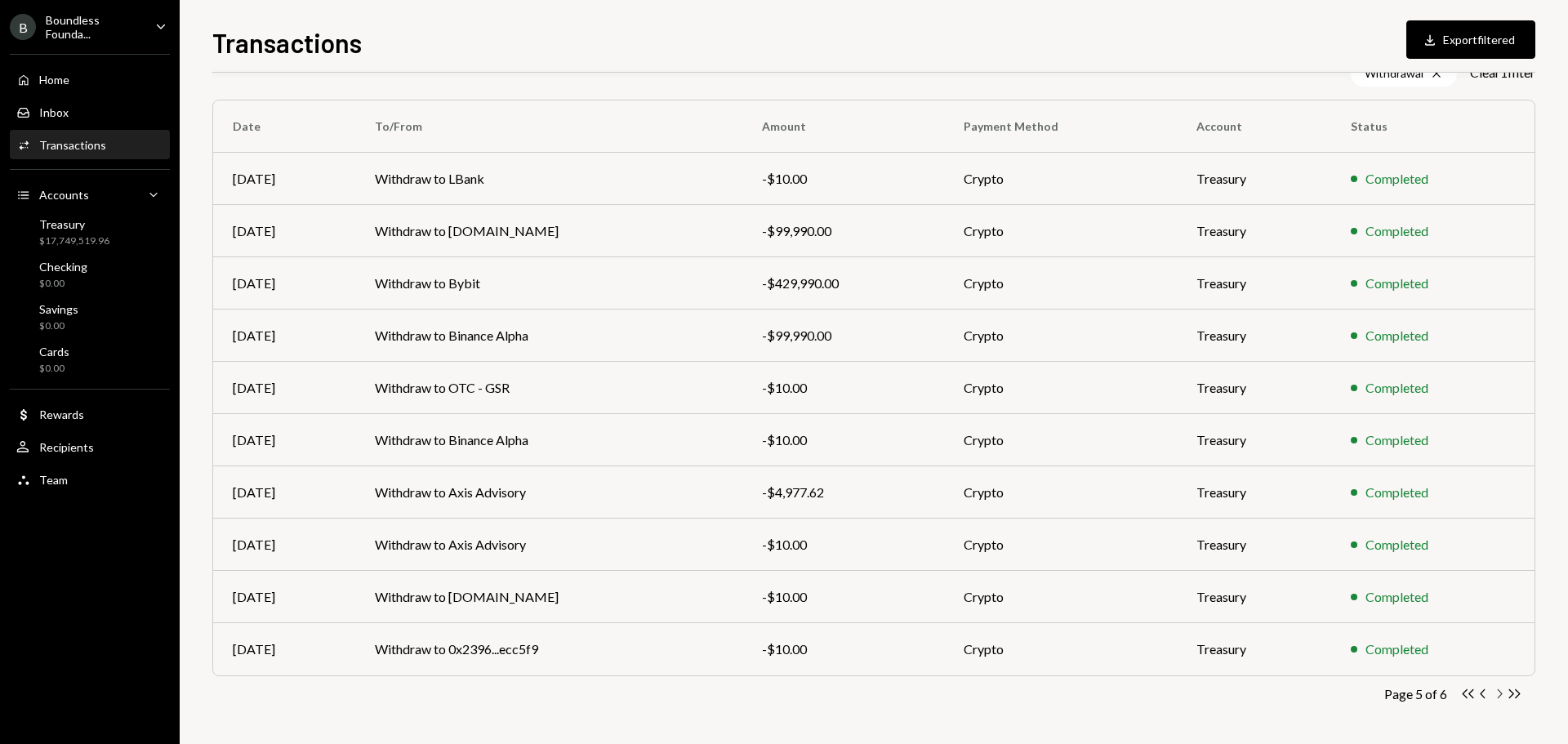
click at [1497, 695] on icon "Chevron Right" at bounding box center [1498, 693] width 16 height 16
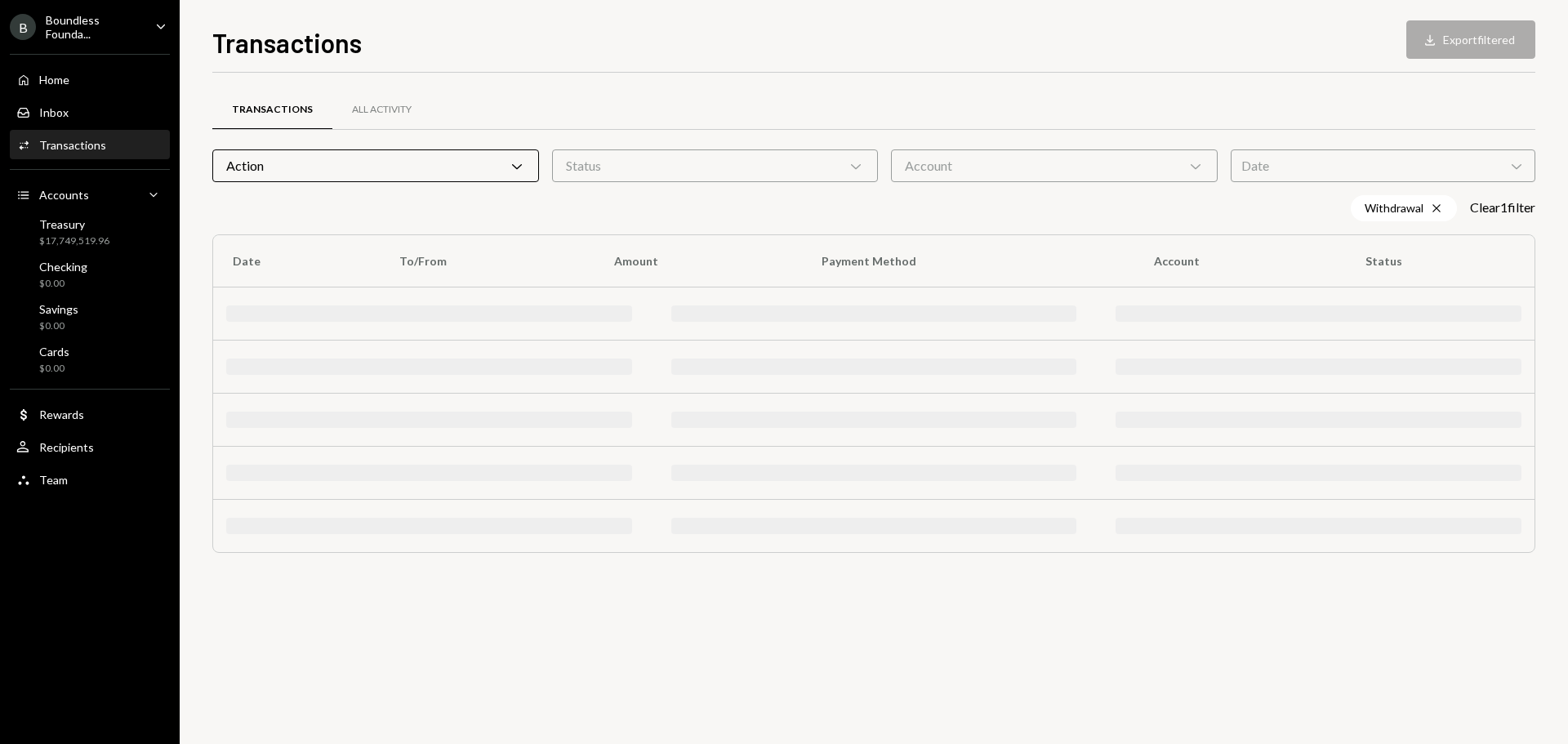
scroll to position [0, 0]
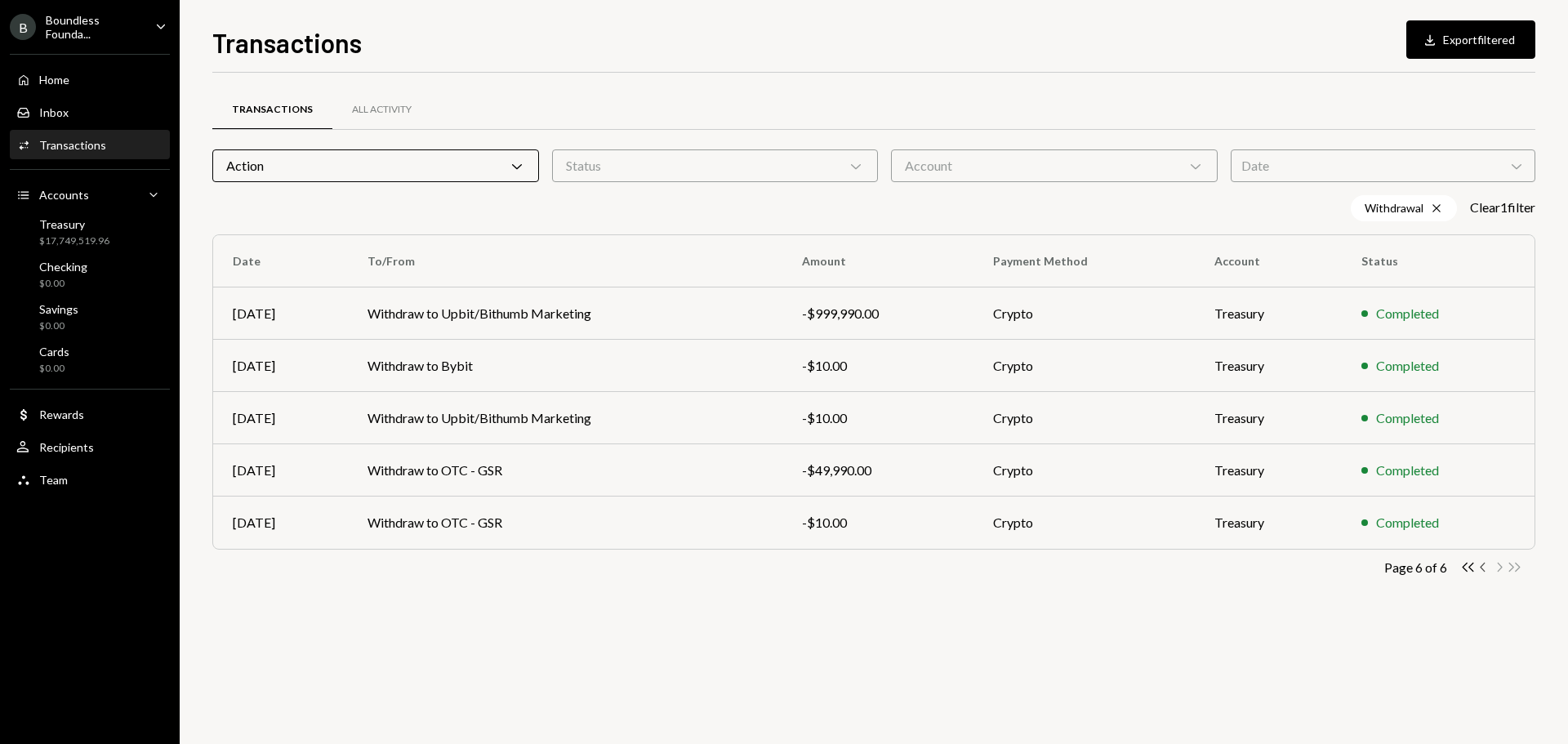
click at [1484, 573] on icon "Chevron Left" at bounding box center [1483, 566] width 16 height 16
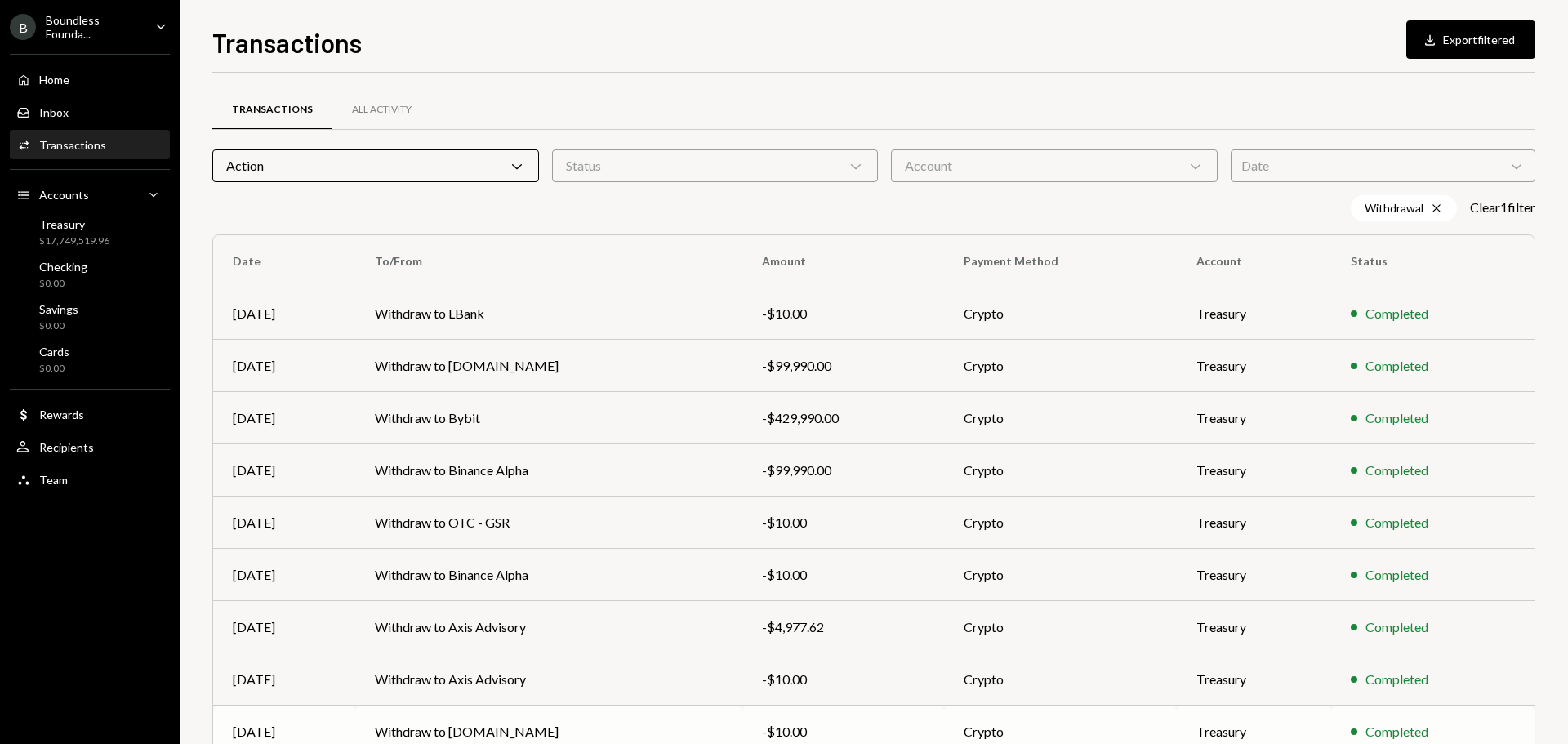
scroll to position [135, 0]
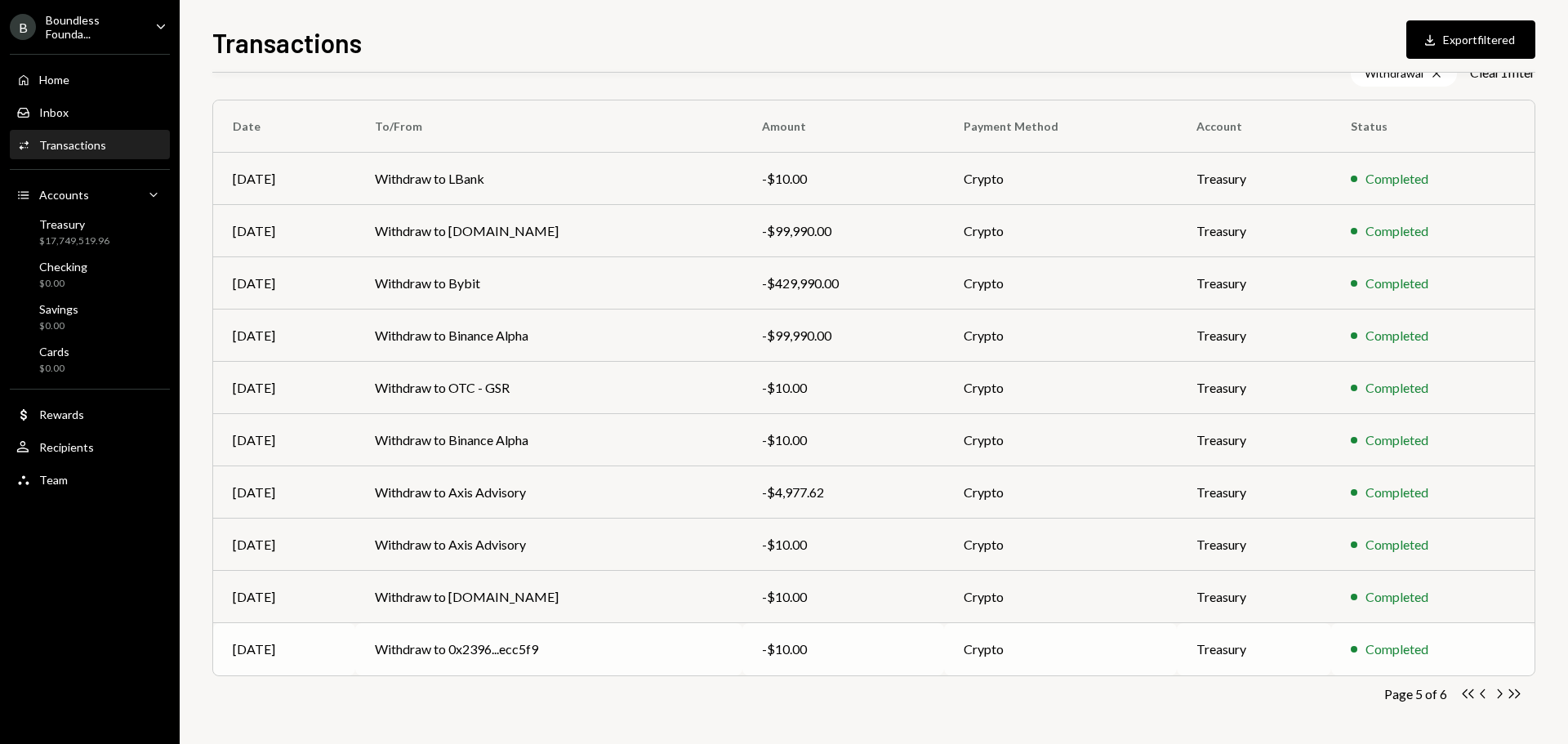
click at [619, 661] on td "Withdraw to 0x2396...ecc5f9" at bounding box center [549, 649] width 387 height 52
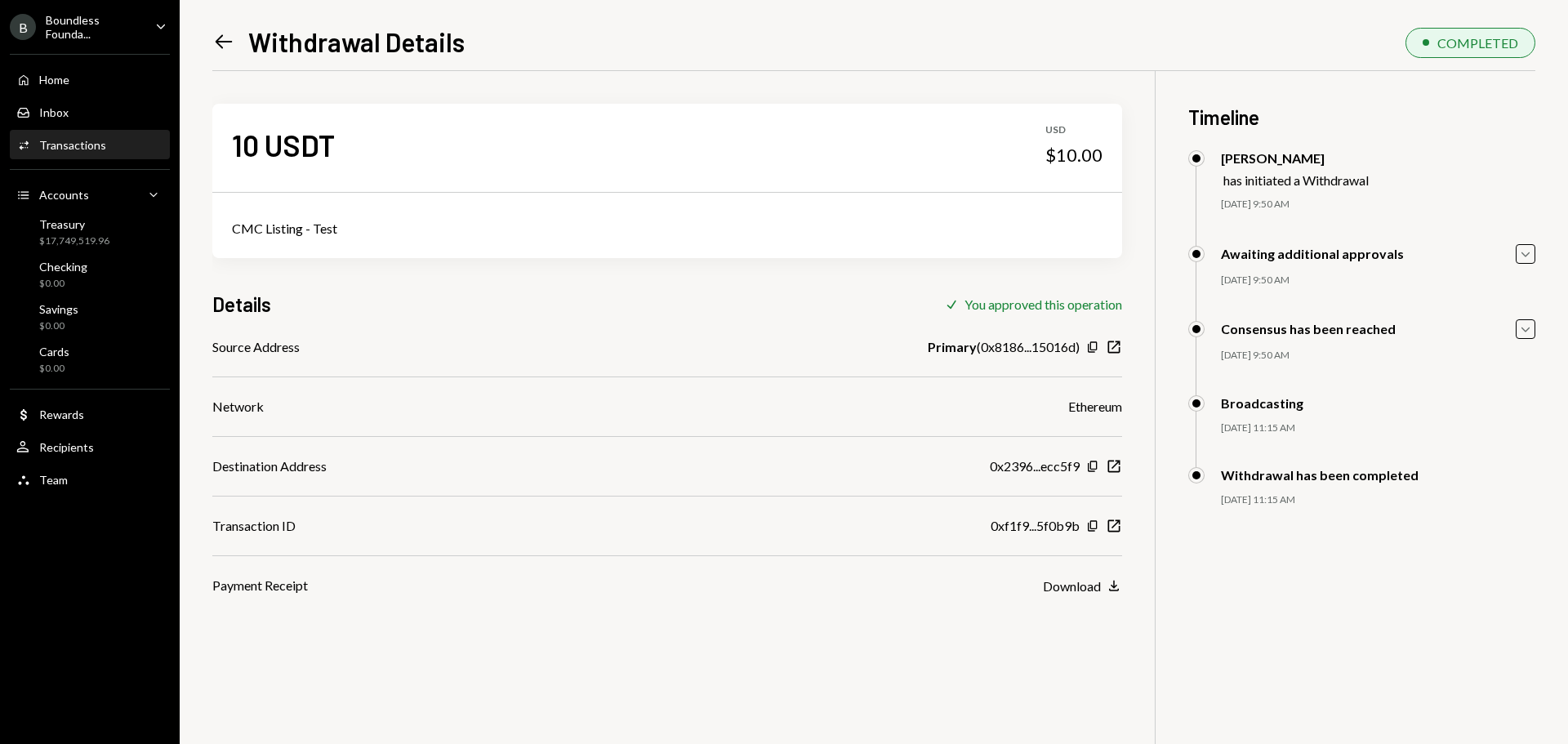
click at [217, 48] on icon "Left Arrow" at bounding box center [224, 41] width 23 height 23
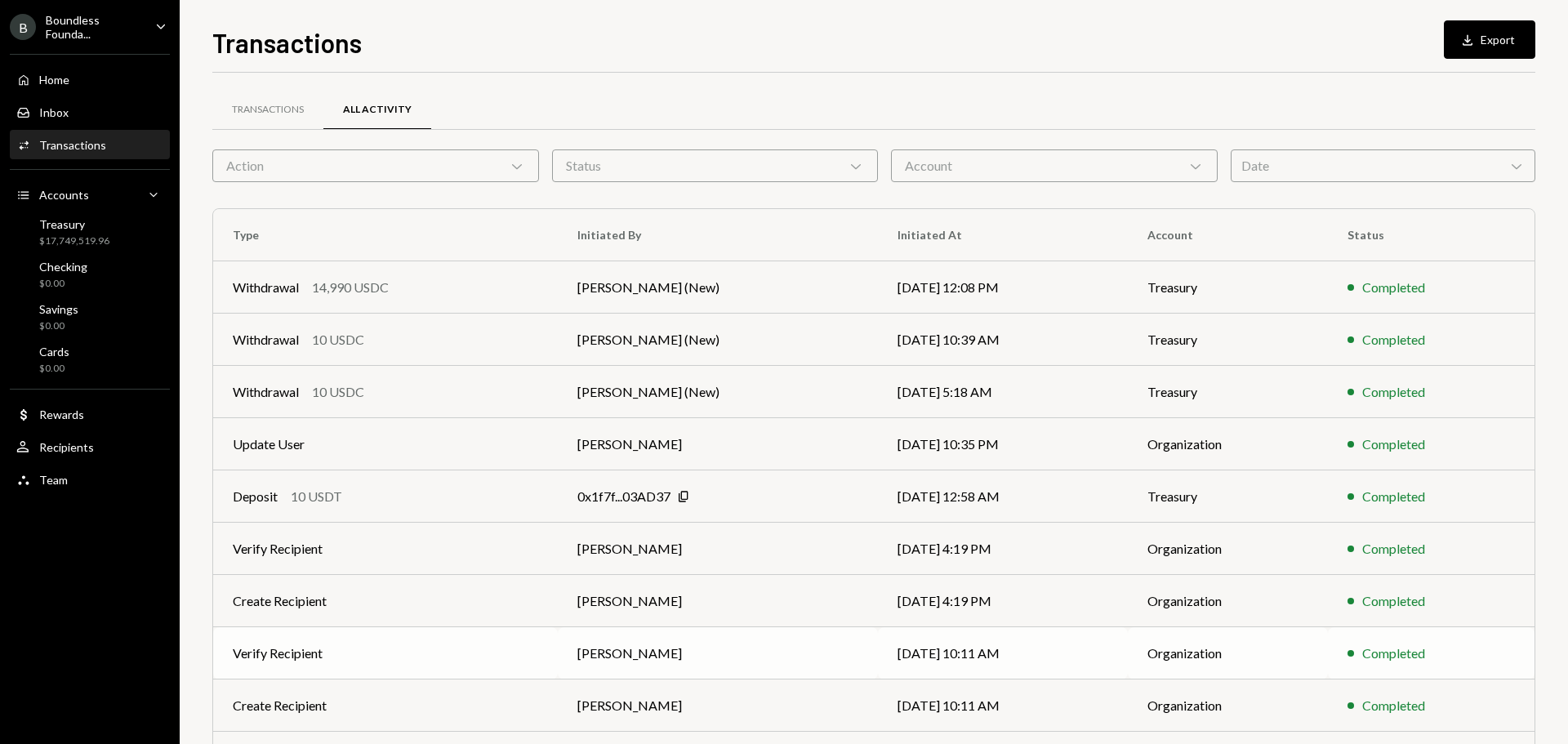
scroll to position [108, 0]
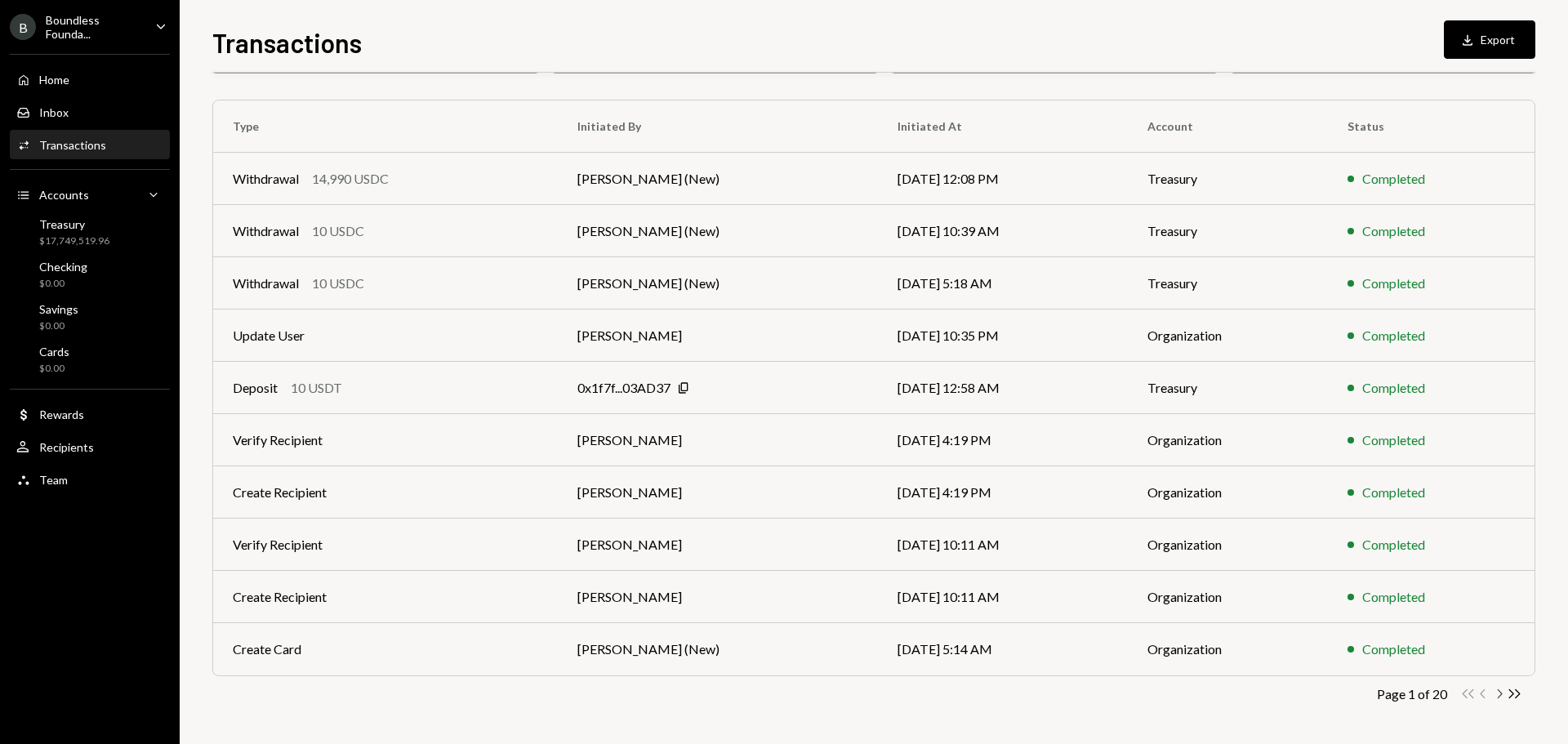
click at [1497, 692] on icon "Chevron Right" at bounding box center [1498, 693] width 16 height 16
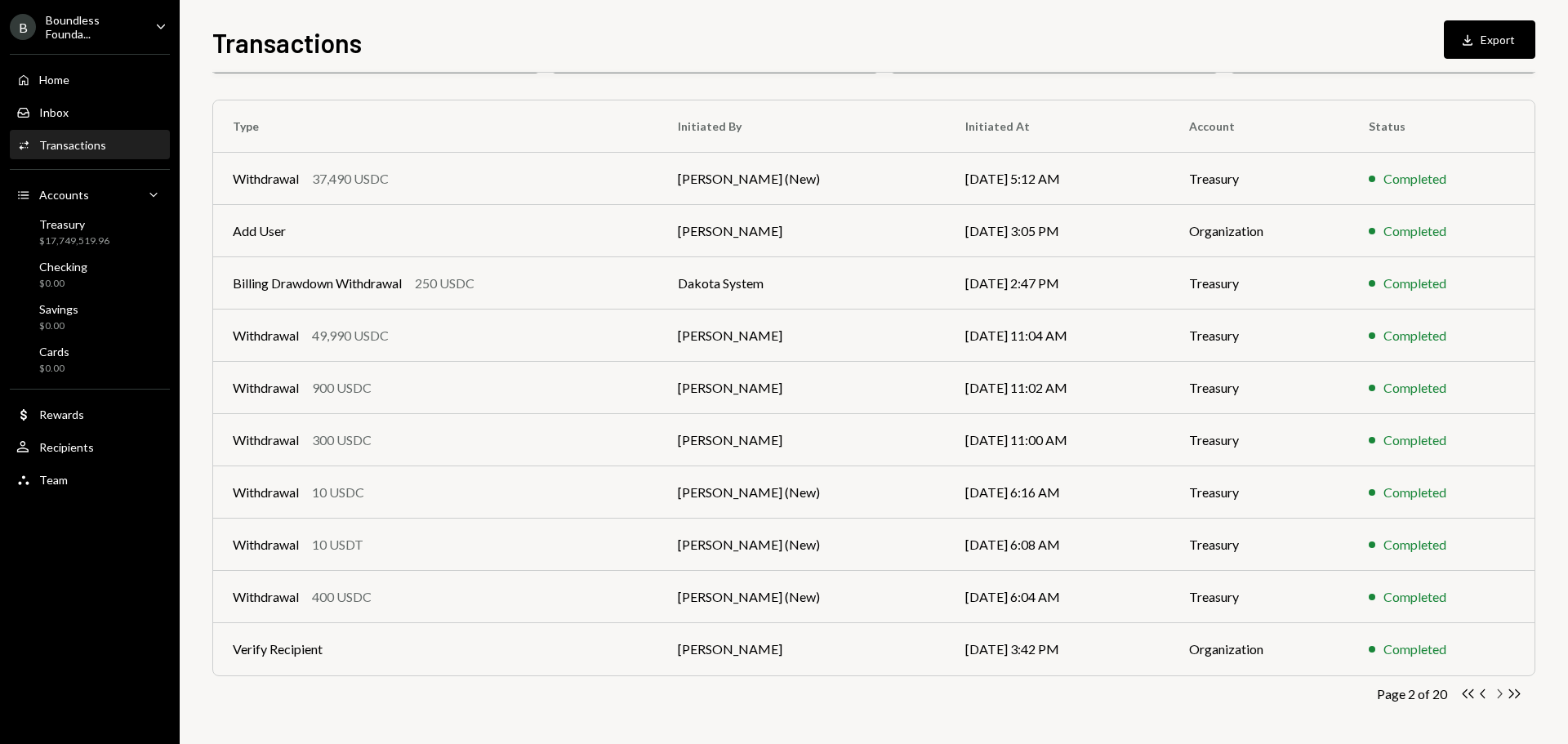
click at [1499, 692] on icon "button" at bounding box center [1499, 694] width 5 height 9
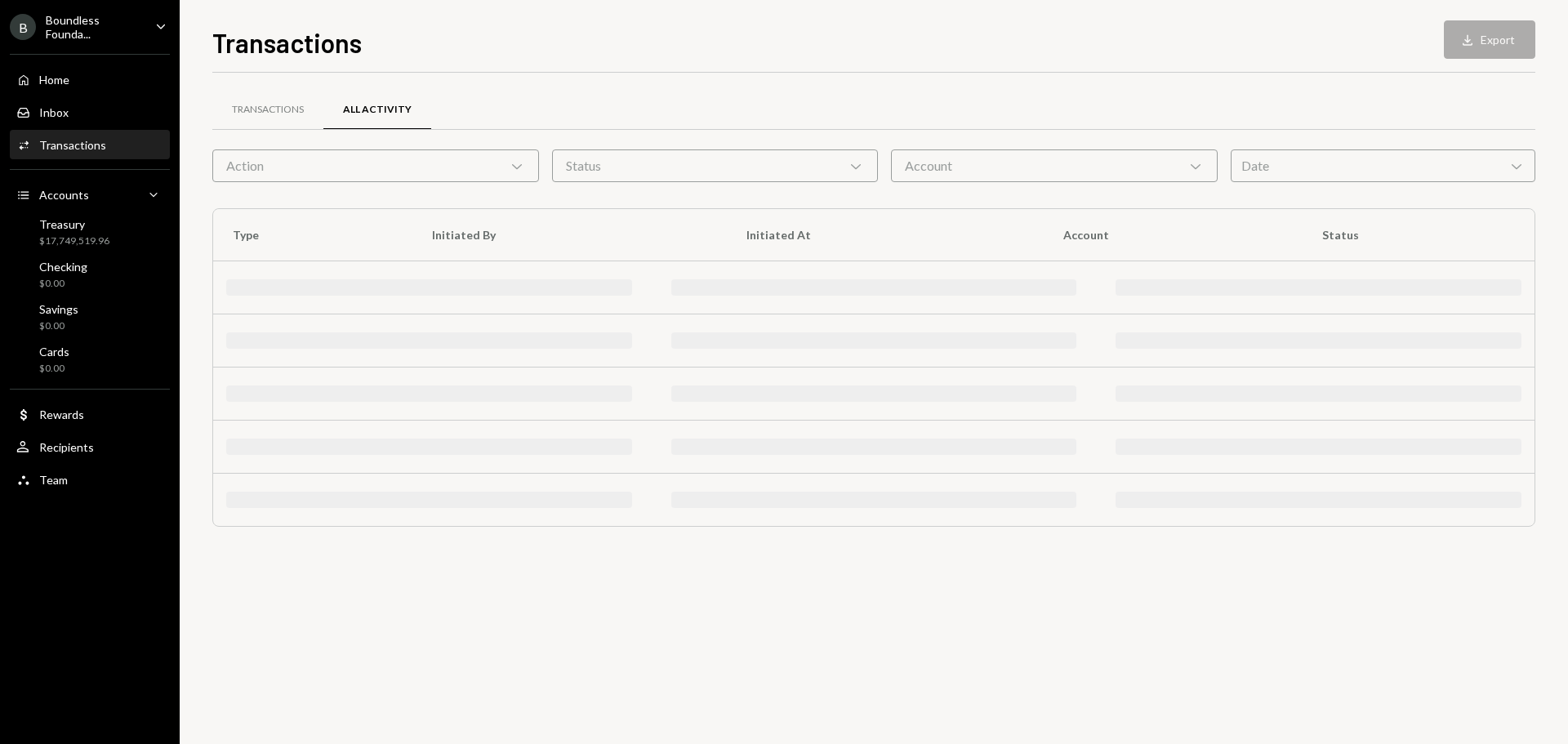
scroll to position [0, 0]
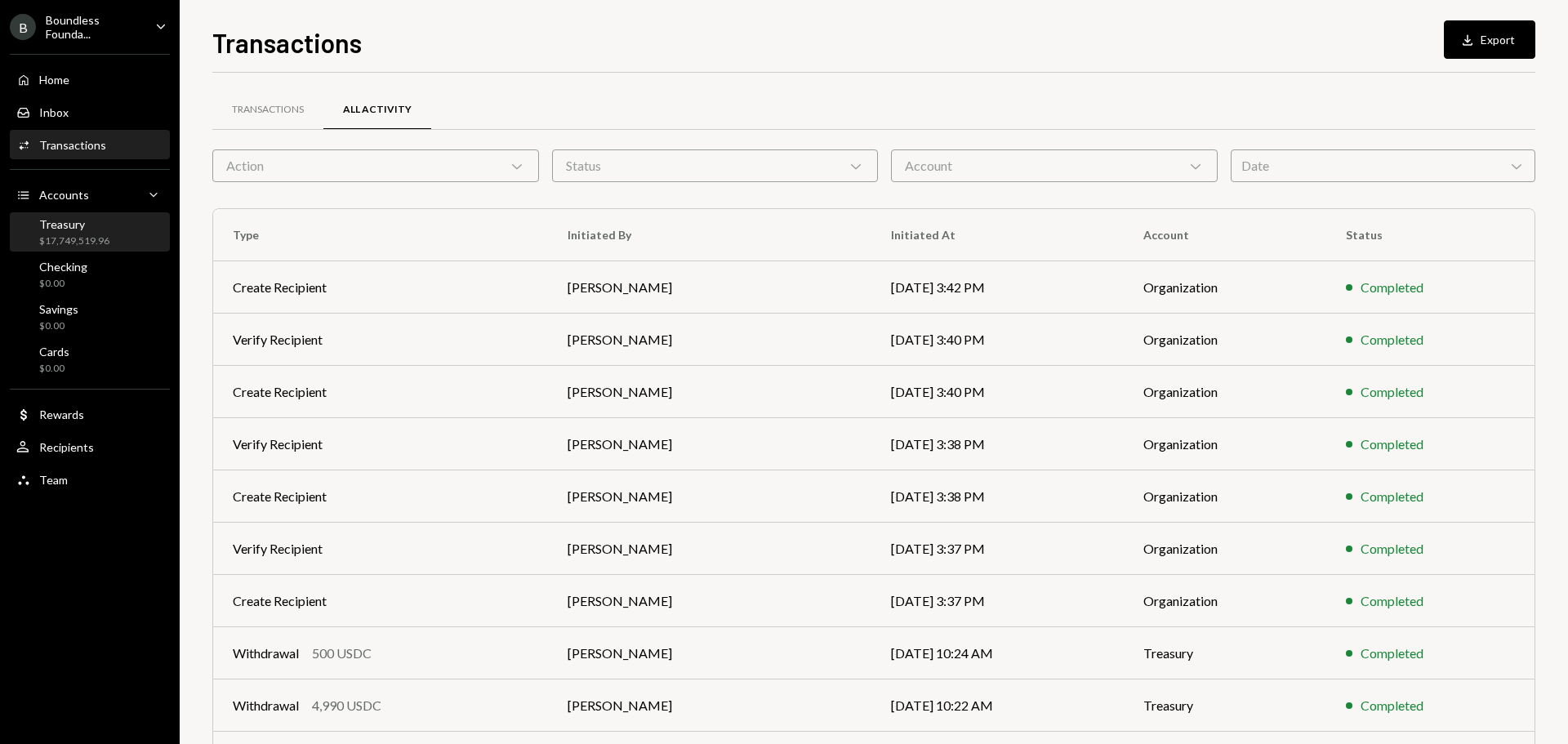
click at [102, 235] on div "$17,749,519.96" at bounding box center [74, 241] width 71 height 14
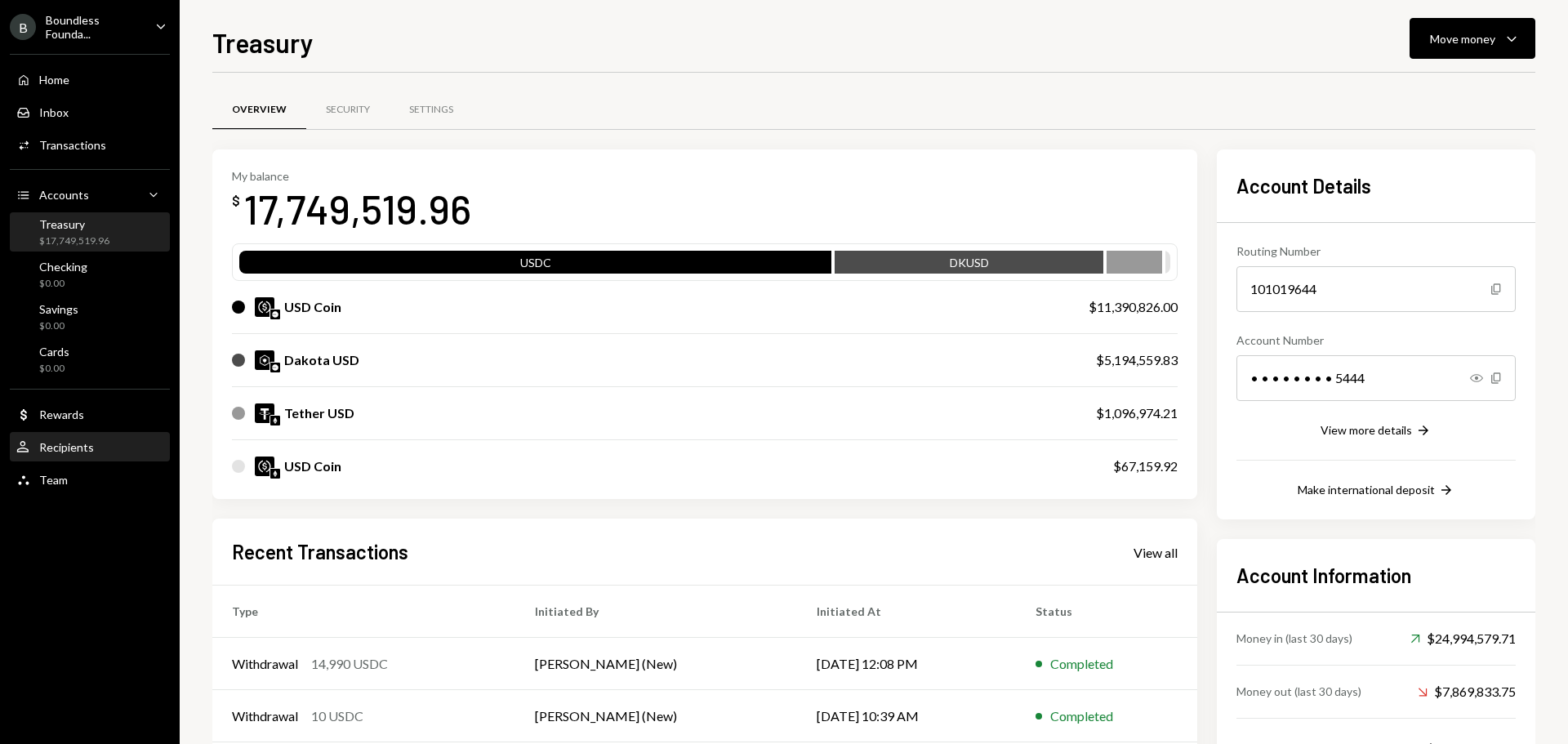
click at [86, 441] on div "Recipients" at bounding box center [67, 446] width 55 height 14
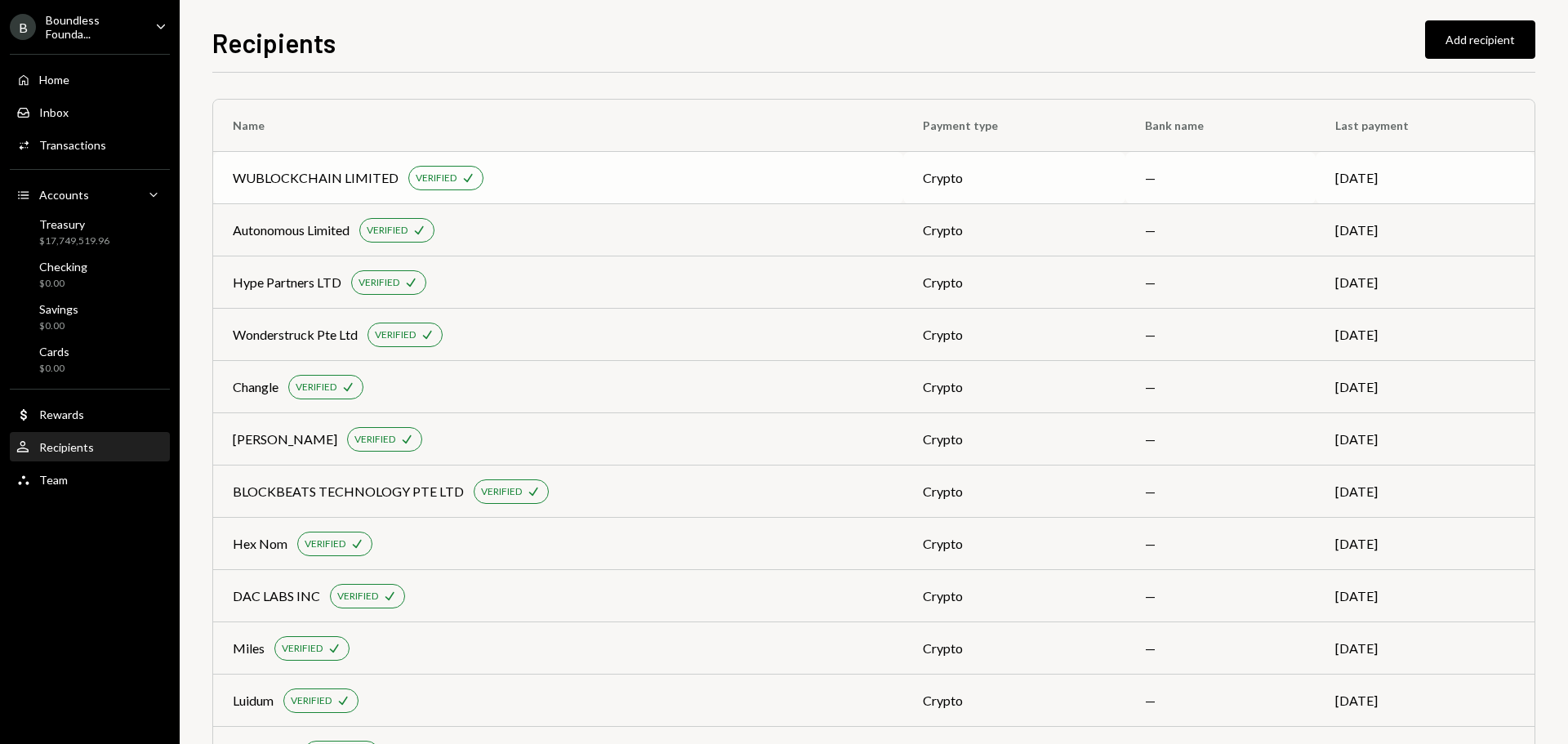
click at [314, 180] on div "WUBLOCKCHAIN LIMITED" at bounding box center [315, 178] width 166 height 19
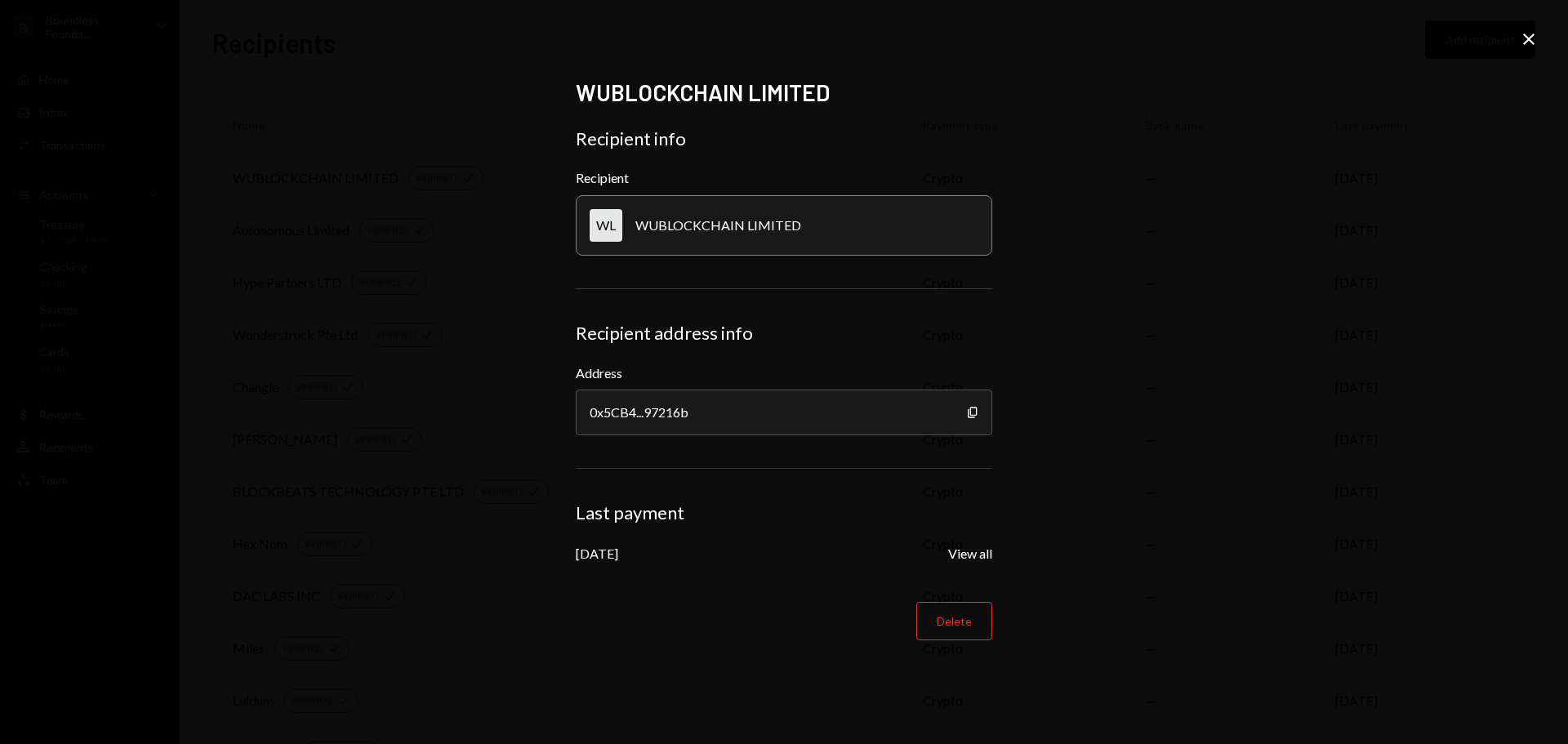
click at [1535, 41] on icon "Close" at bounding box center [1528, 38] width 19 height 19
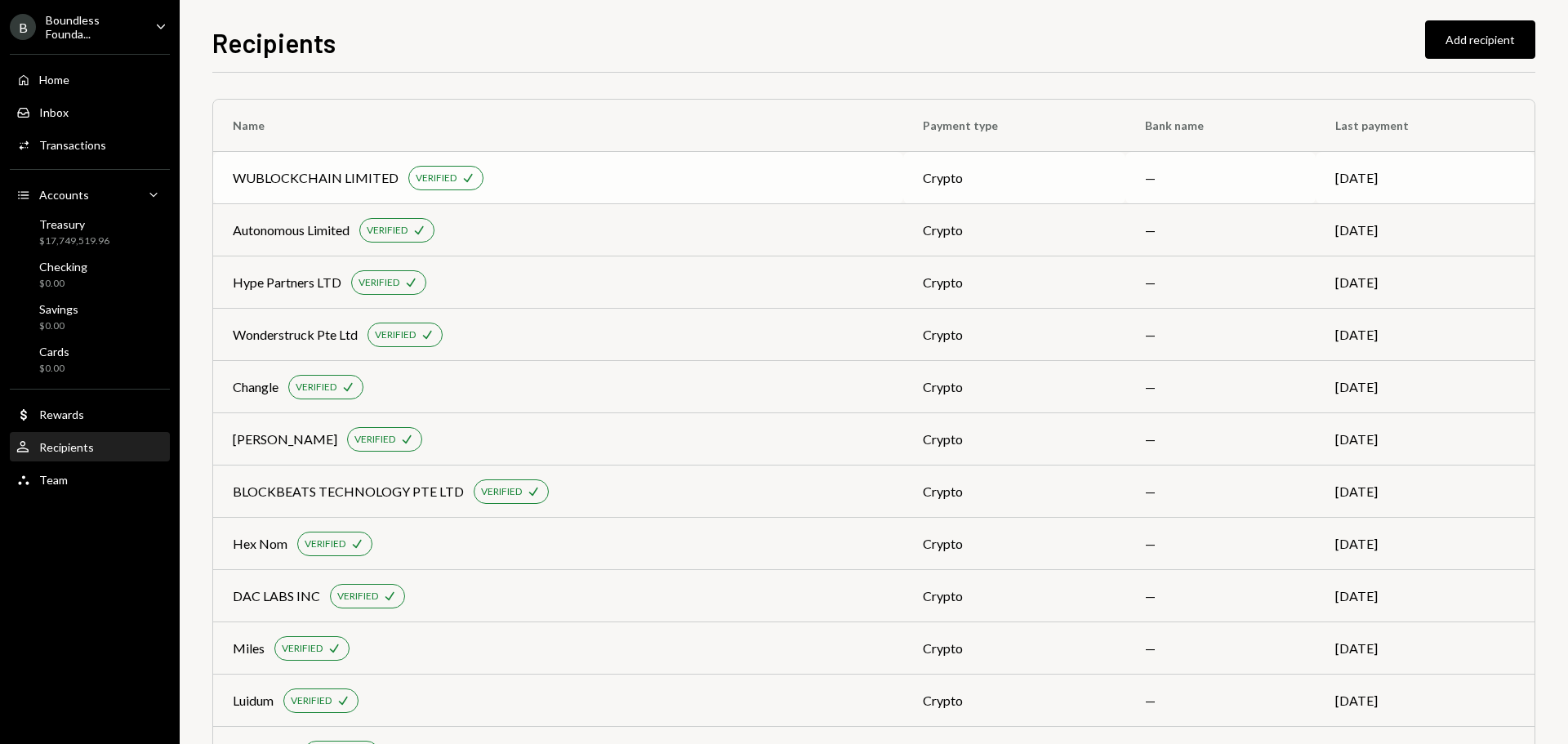
click at [358, 182] on div "WUBLOCKCHAIN LIMITED" at bounding box center [315, 178] width 166 height 19
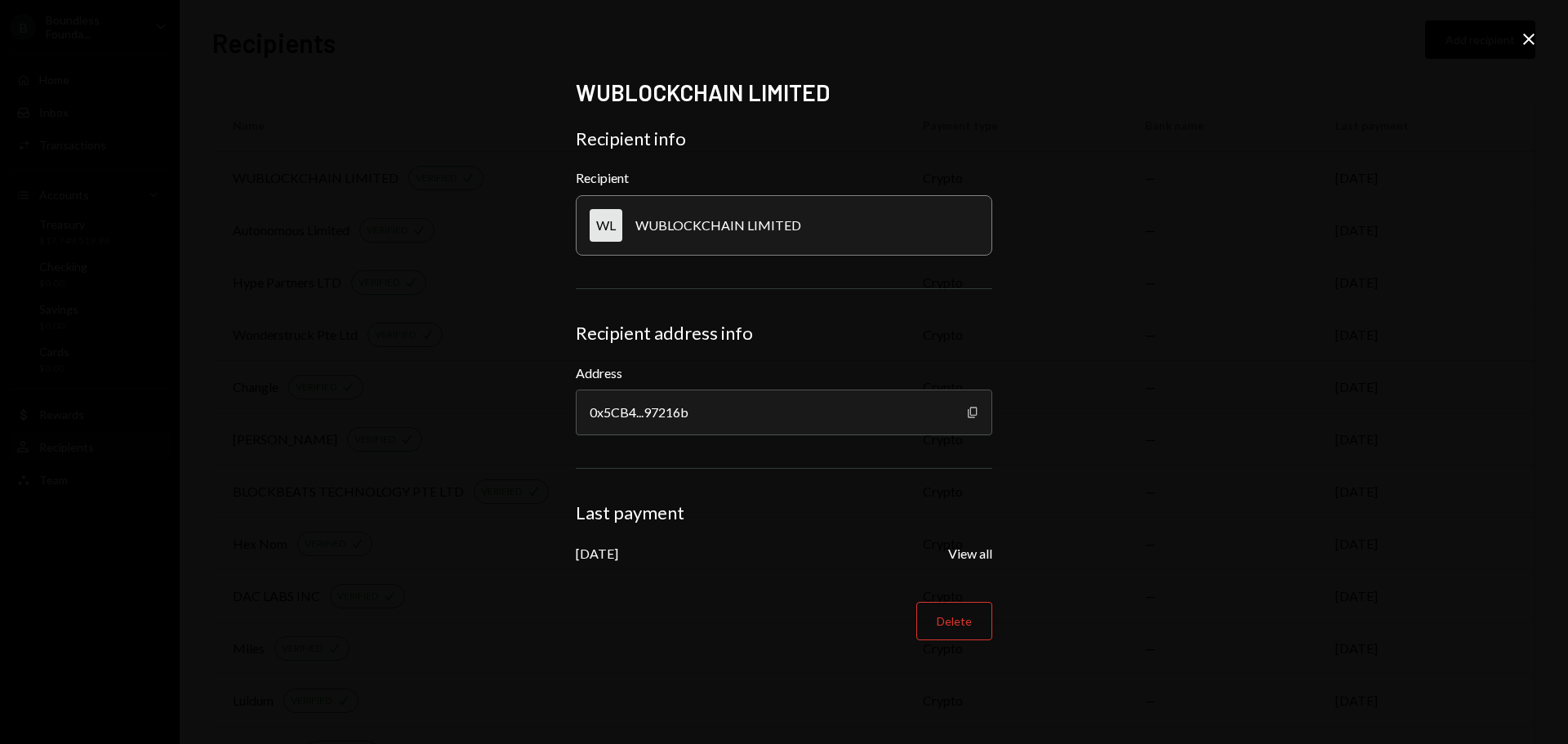
click at [978, 408] on icon "Copy" at bounding box center [972, 412] width 13 height 13
drag, startPoint x: 728, startPoint y: 229, endPoint x: 633, endPoint y: 227, distance: 95.0
click at [633, 227] on div "WL WUBLOCKCHAIN LIMITED" at bounding box center [784, 225] width 416 height 60
copy div "WUBLOCKCHAIN LIMITED"
drag, startPoint x: 1524, startPoint y: 34, endPoint x: 1502, endPoint y: 54, distance: 29.7
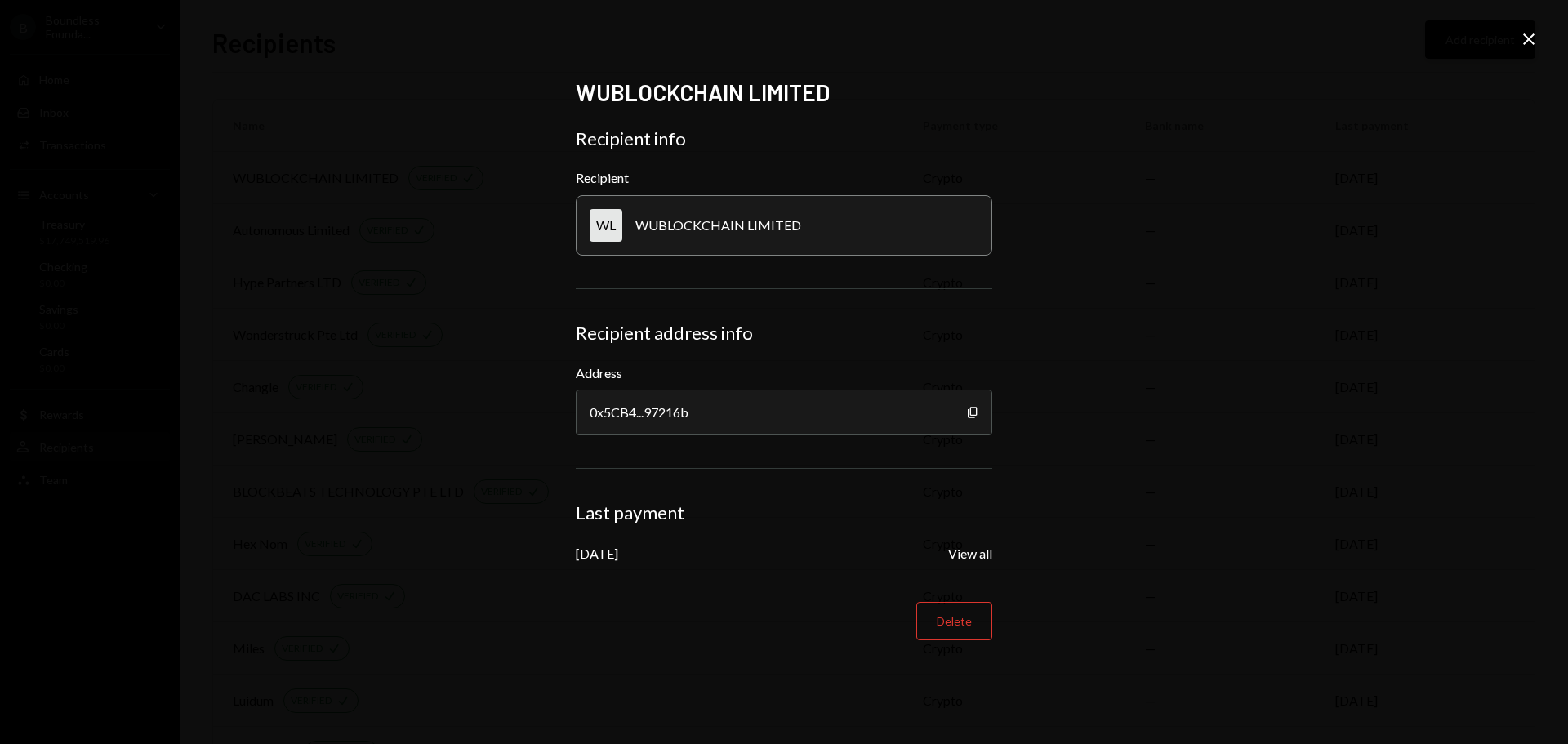
click at [1524, 34] on icon at bounding box center [1529, 39] width 11 height 11
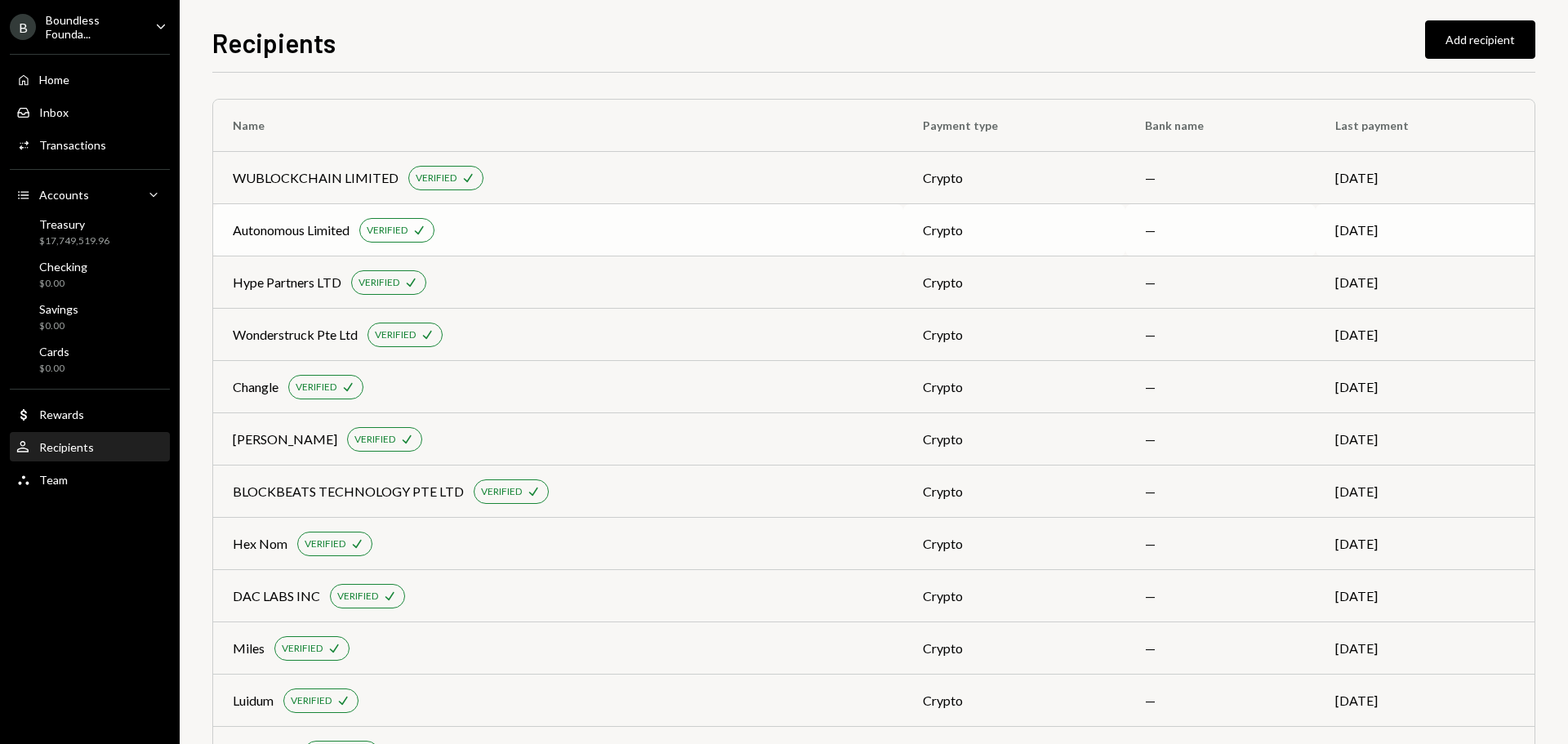
click at [268, 218] on div "Autonomous Limited VERIFIED Check" at bounding box center [558, 230] width 651 height 25
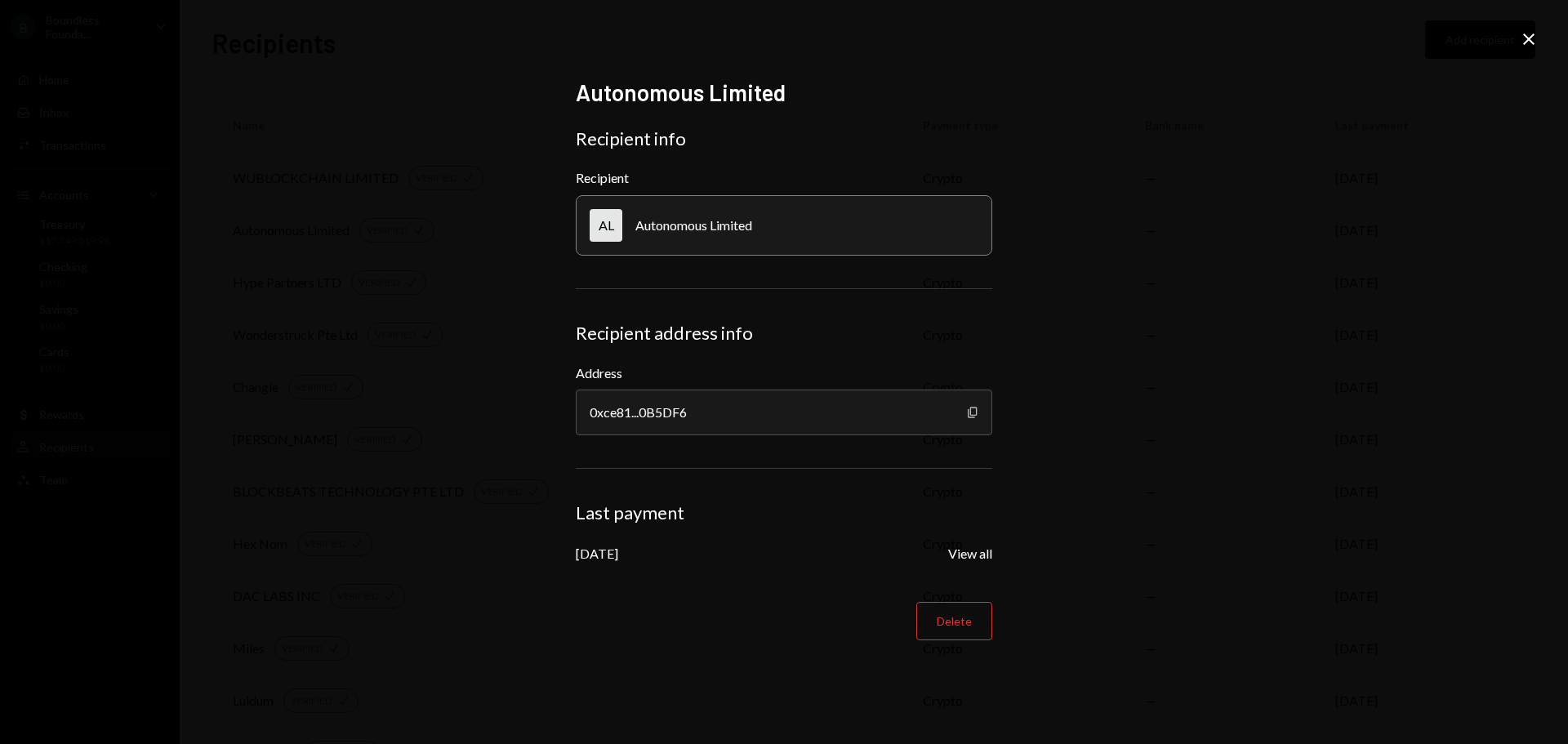
click at [969, 410] on icon "button" at bounding box center [972, 412] width 9 height 11
drag, startPoint x: 751, startPoint y: 230, endPoint x: 638, endPoint y: 238, distance: 113.3
click at [638, 238] on div "AL Autonomous Limited" at bounding box center [784, 225] width 416 height 60
copy div "Autonomous Limited"
click at [1524, 33] on icon "Close" at bounding box center [1528, 38] width 19 height 19
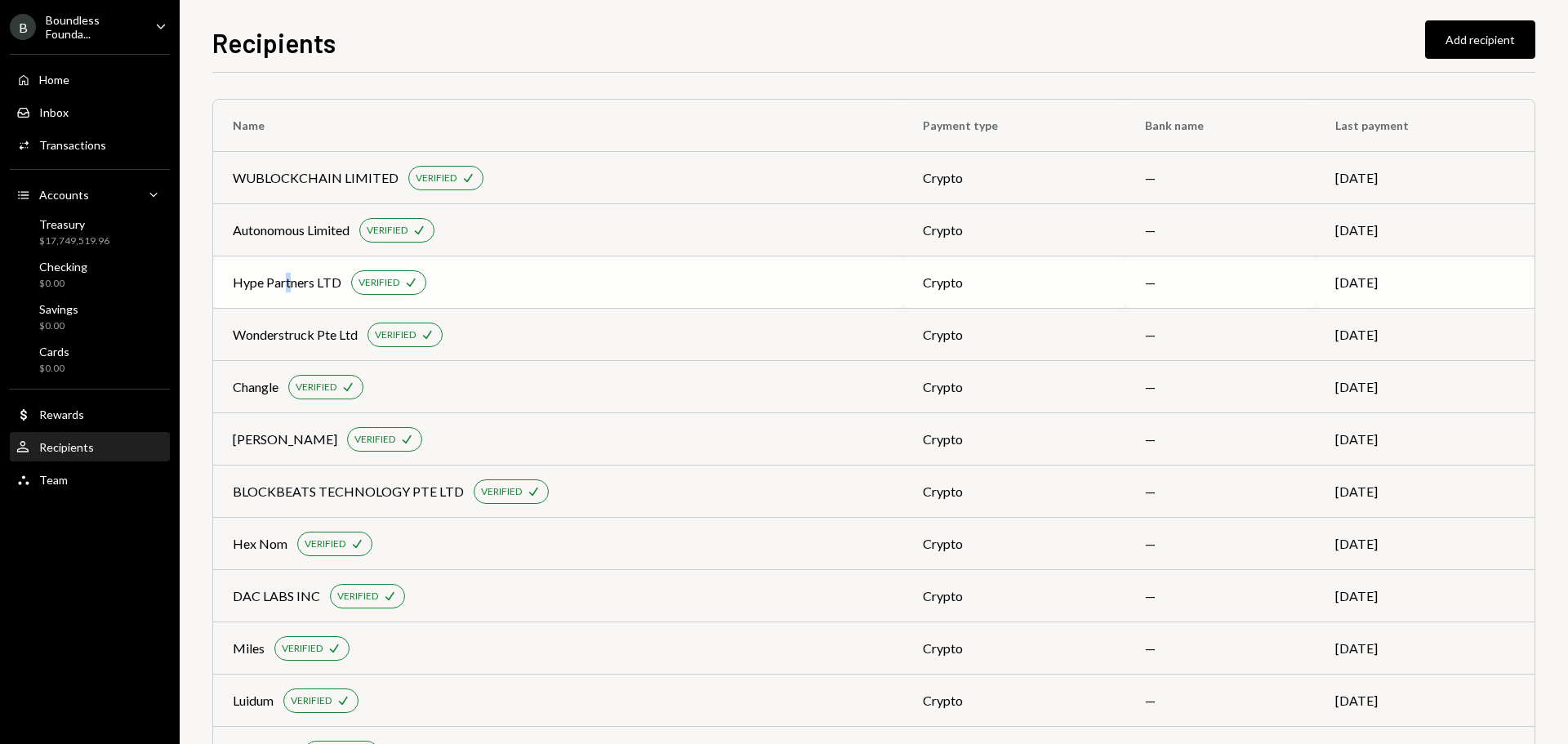
click at [289, 279] on div "Hype Partners LTD" at bounding box center [287, 282] width 108 height 19
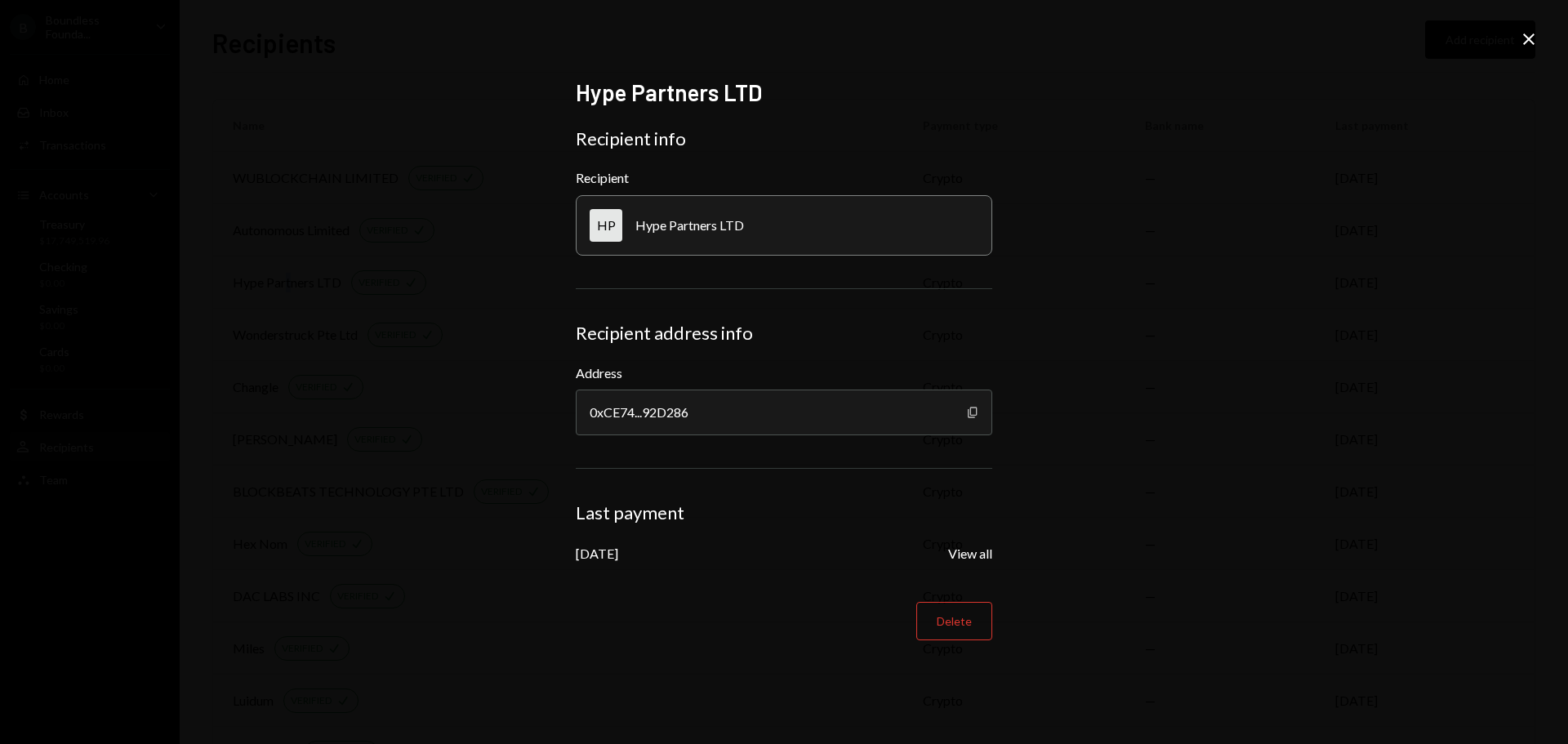
drag, startPoint x: 970, startPoint y: 408, endPoint x: 829, endPoint y: 432, distance: 143.0
click at [969, 409] on icon "Copy" at bounding box center [972, 412] width 13 height 13
drag, startPoint x: 774, startPoint y: 228, endPoint x: 632, endPoint y: 231, distance: 142.0
click at [632, 231] on div "HP Hype Partners LTD" at bounding box center [784, 225] width 416 height 60
copy div "Hype Partners LTD"
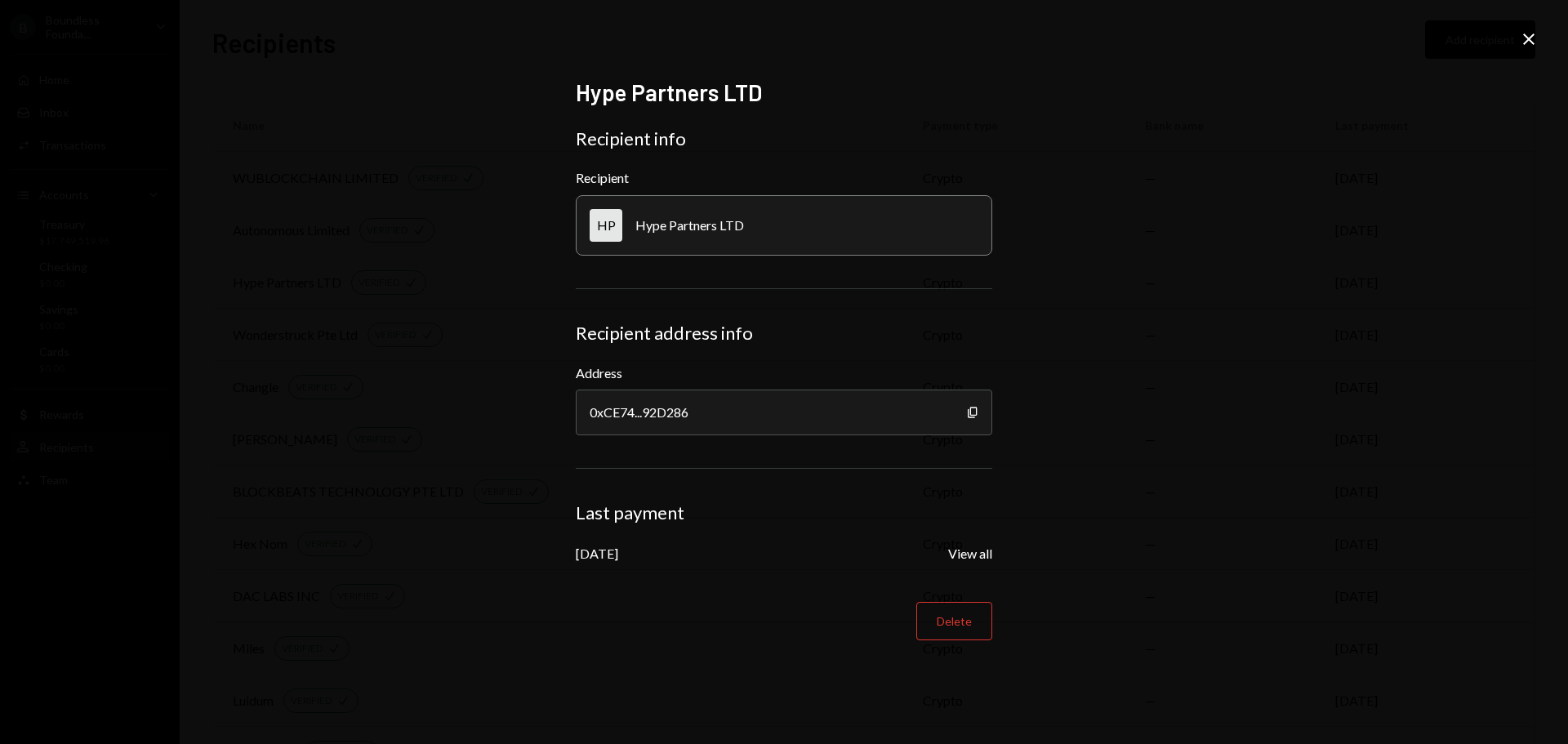
click at [1527, 45] on icon "Close" at bounding box center [1528, 38] width 19 height 19
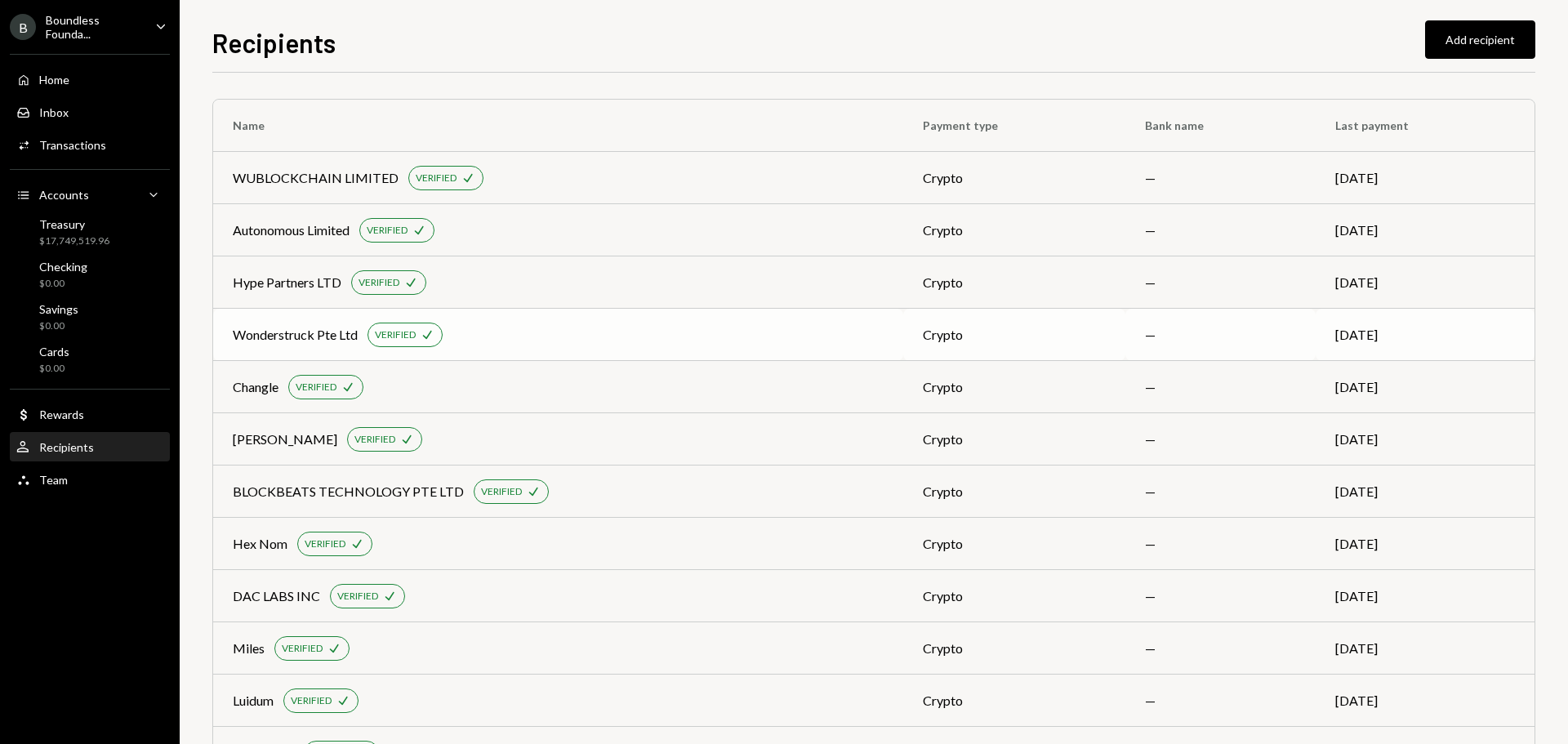
click at [246, 323] on div "Wonderstruck Pte Ltd VERIFIED Check" at bounding box center [558, 334] width 651 height 25
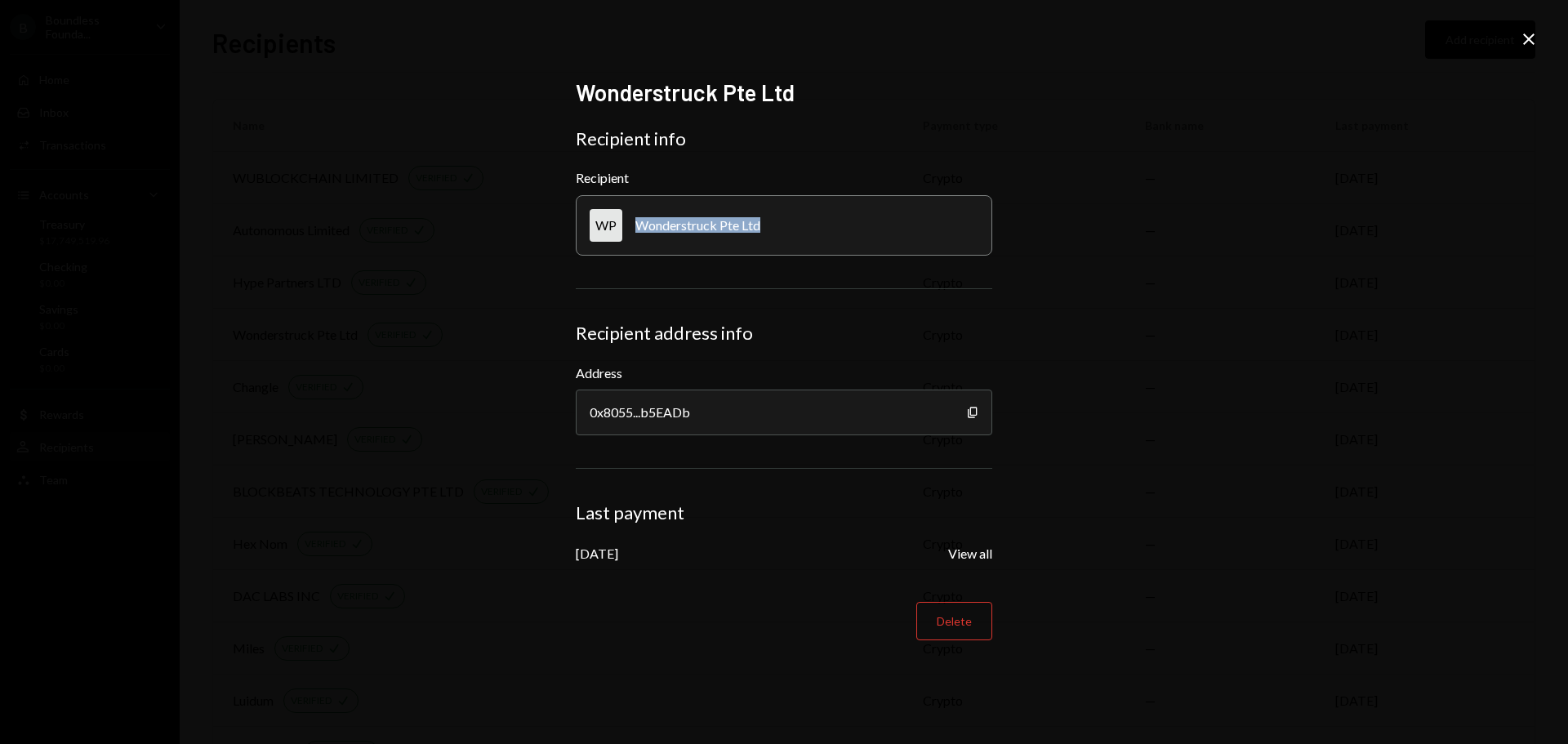
drag, startPoint x: 723, startPoint y: 223, endPoint x: 629, endPoint y: 221, distance: 94.0
click at [629, 221] on div "WP Wonderstruck Pte Ltd" at bounding box center [784, 225] width 416 height 60
copy div "Wonderstruck Pte Ltd"
drag, startPoint x: 709, startPoint y: 408, endPoint x: 586, endPoint y: 402, distance: 123.1
click at [586, 402] on div "0x8055...b5EADb" at bounding box center [784, 412] width 416 height 46
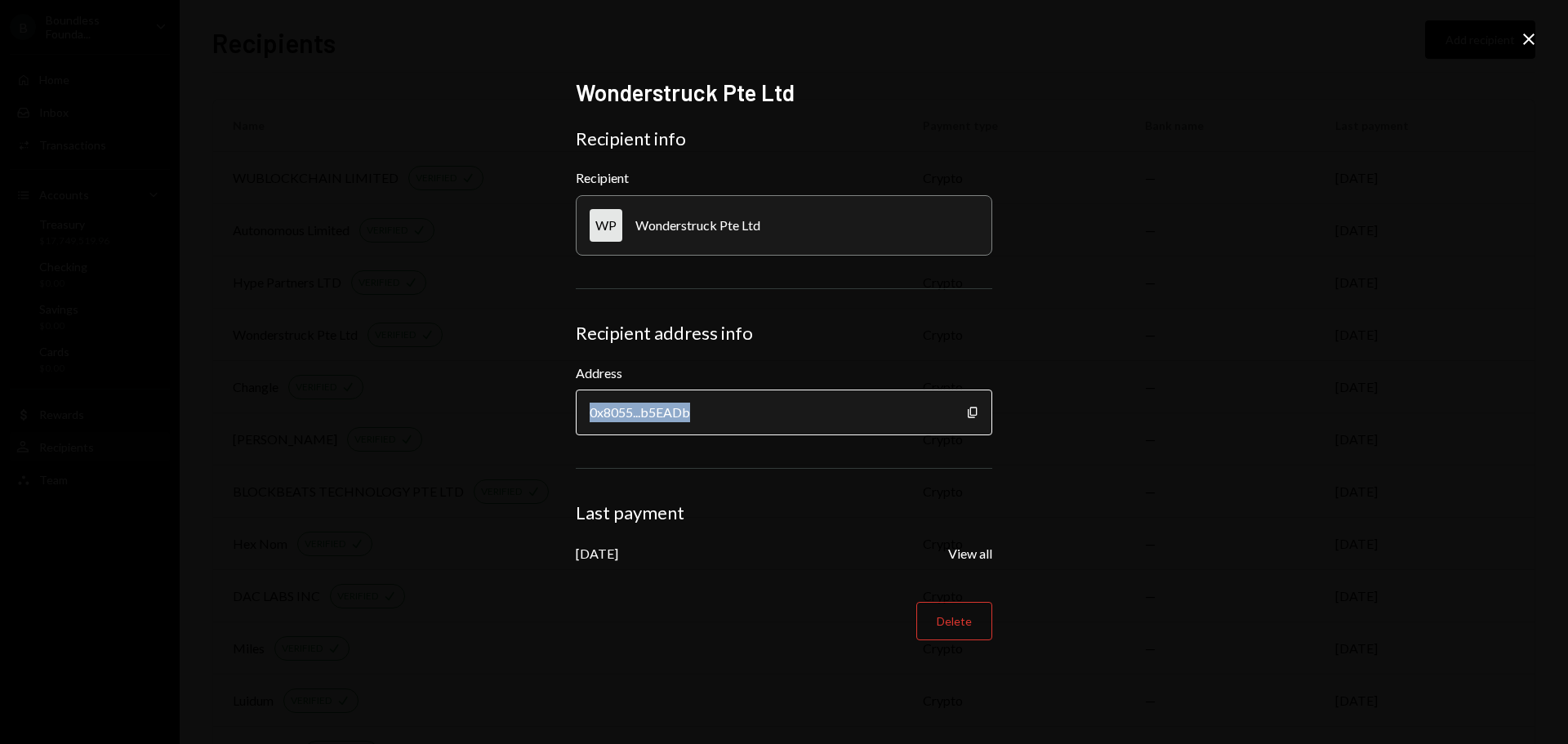
drag, startPoint x: 974, startPoint y: 410, endPoint x: 794, endPoint y: 432, distance: 181.3
click at [972, 410] on icon "Copy" at bounding box center [972, 412] width 13 height 13
click at [1531, 38] on icon "Close" at bounding box center [1528, 38] width 19 height 19
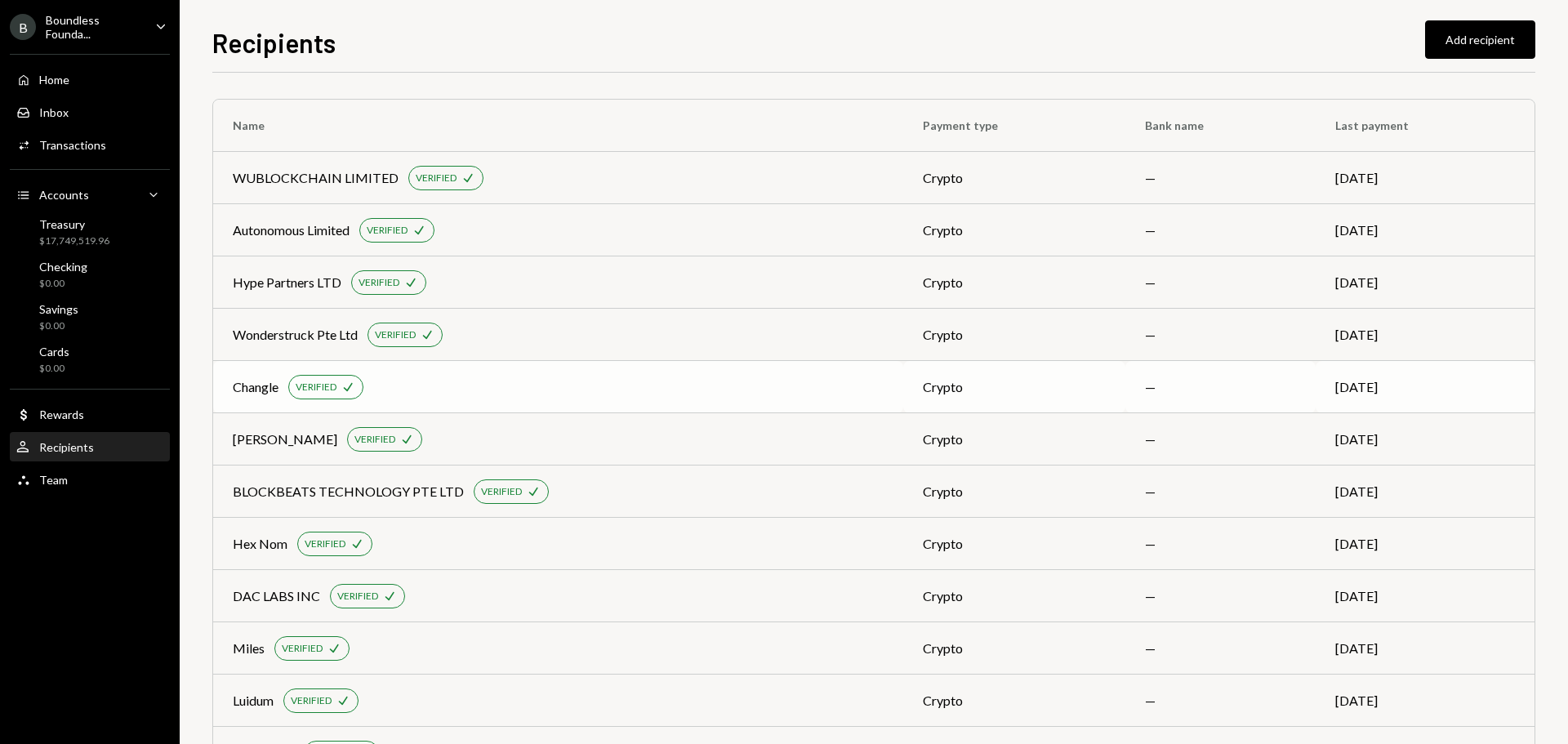
click at [262, 384] on div "Changle" at bounding box center [256, 387] width 46 height 19
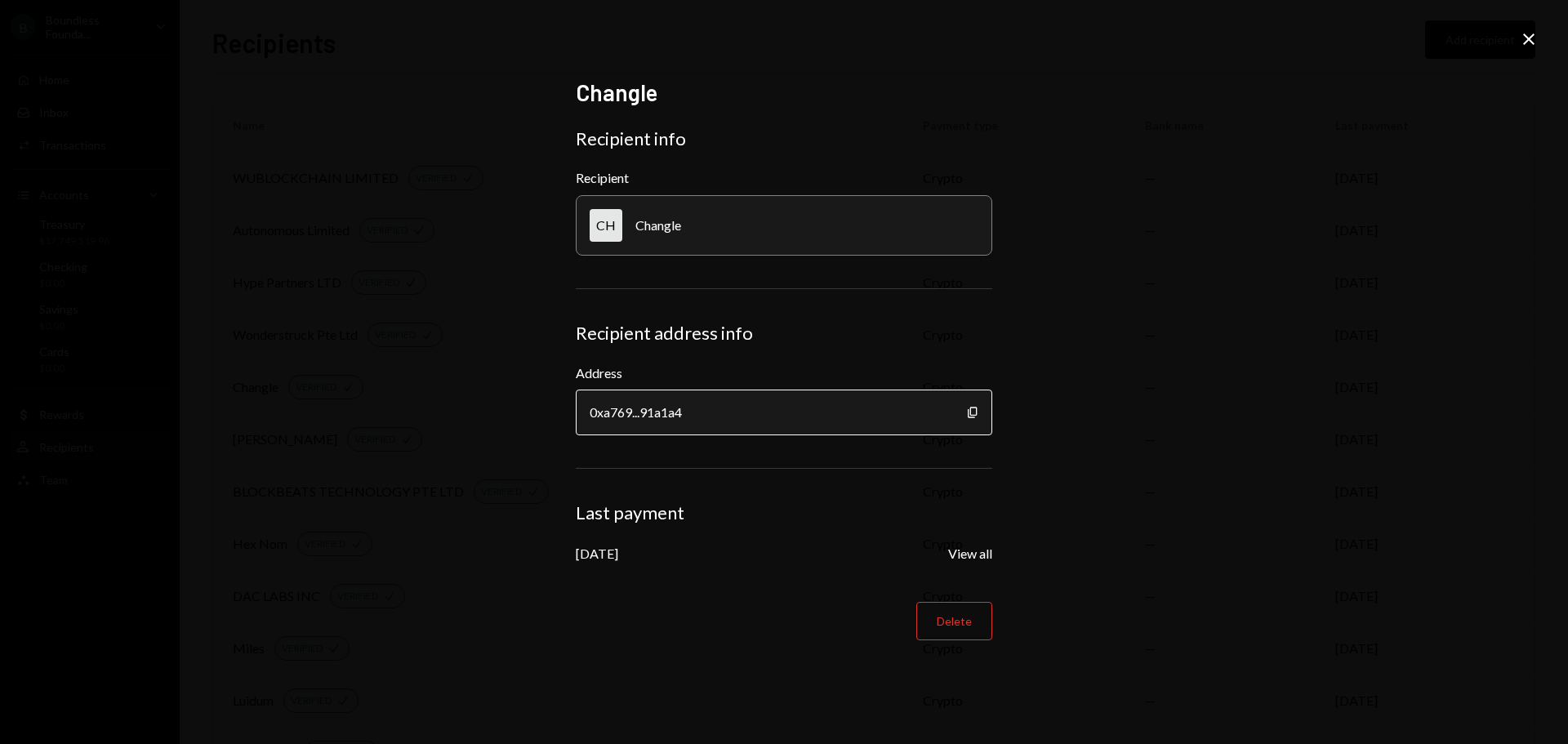
click at [973, 410] on icon "Copy" at bounding box center [972, 412] width 13 height 13
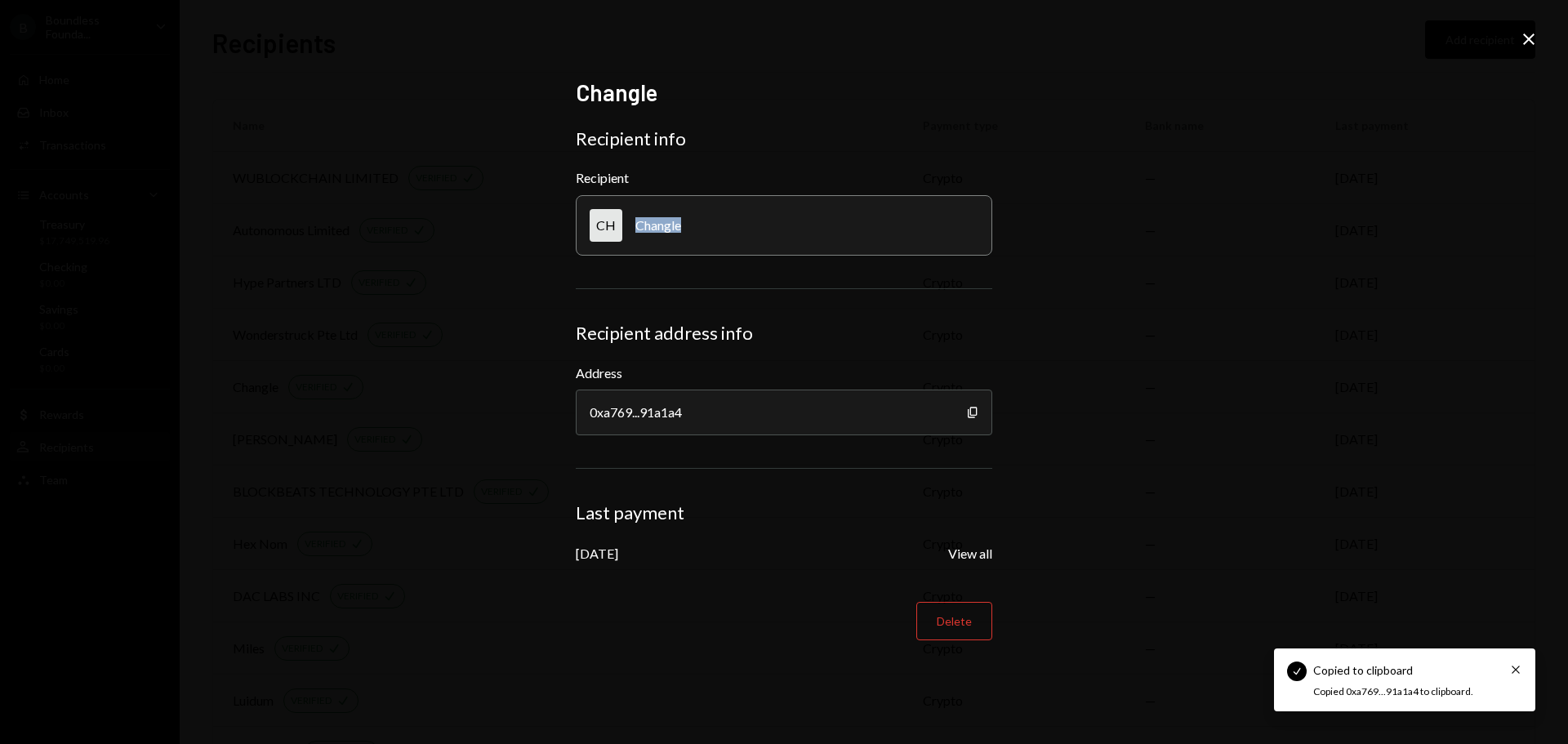
drag, startPoint x: 702, startPoint y: 222, endPoint x: 623, endPoint y: 233, distance: 79.8
click at [623, 233] on div "CH Changle" at bounding box center [784, 225] width 416 height 60
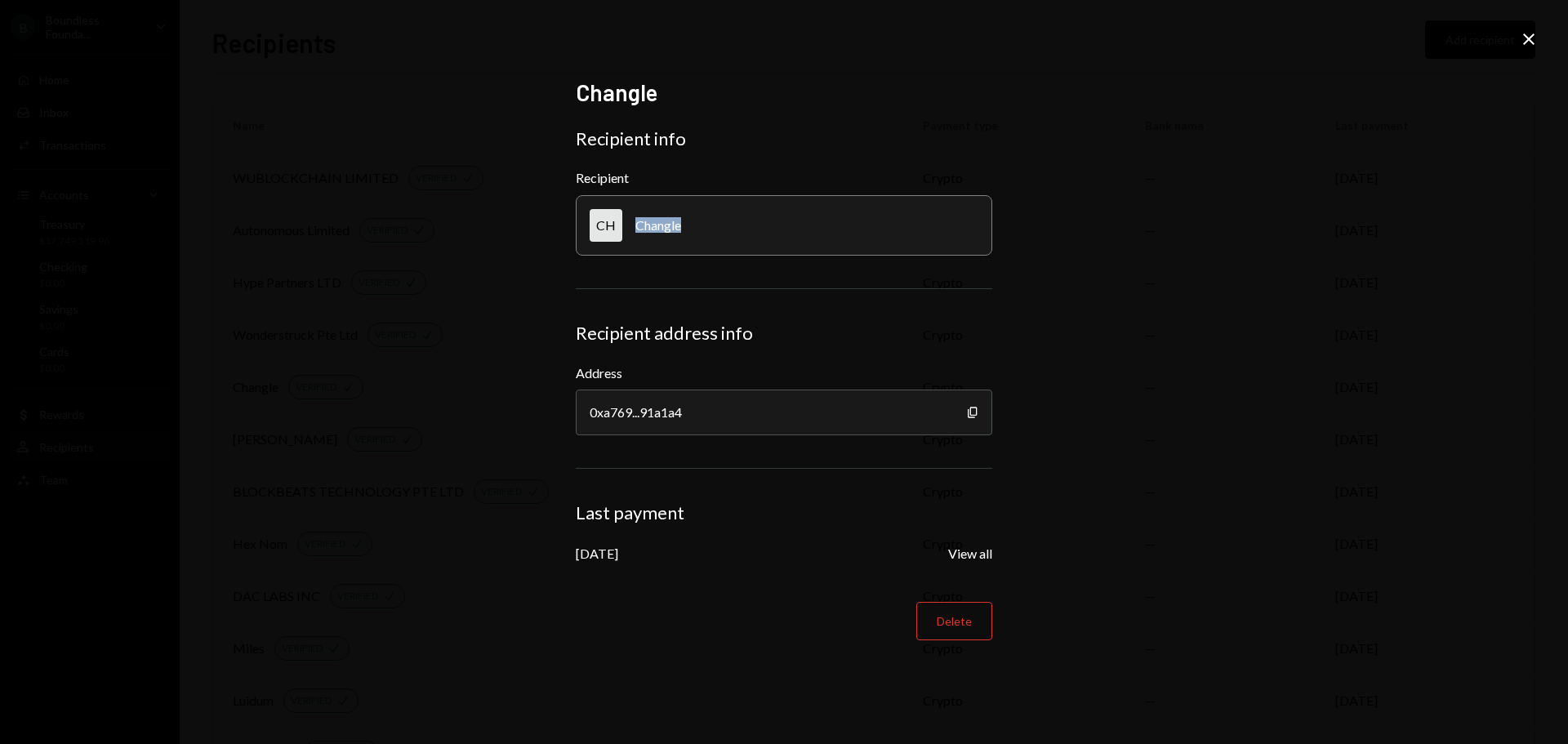
copy div "Changle"
drag, startPoint x: 1524, startPoint y: 34, endPoint x: 1311, endPoint y: 145, distance: 240.2
click at [1524, 34] on icon "Close" at bounding box center [1528, 38] width 19 height 19
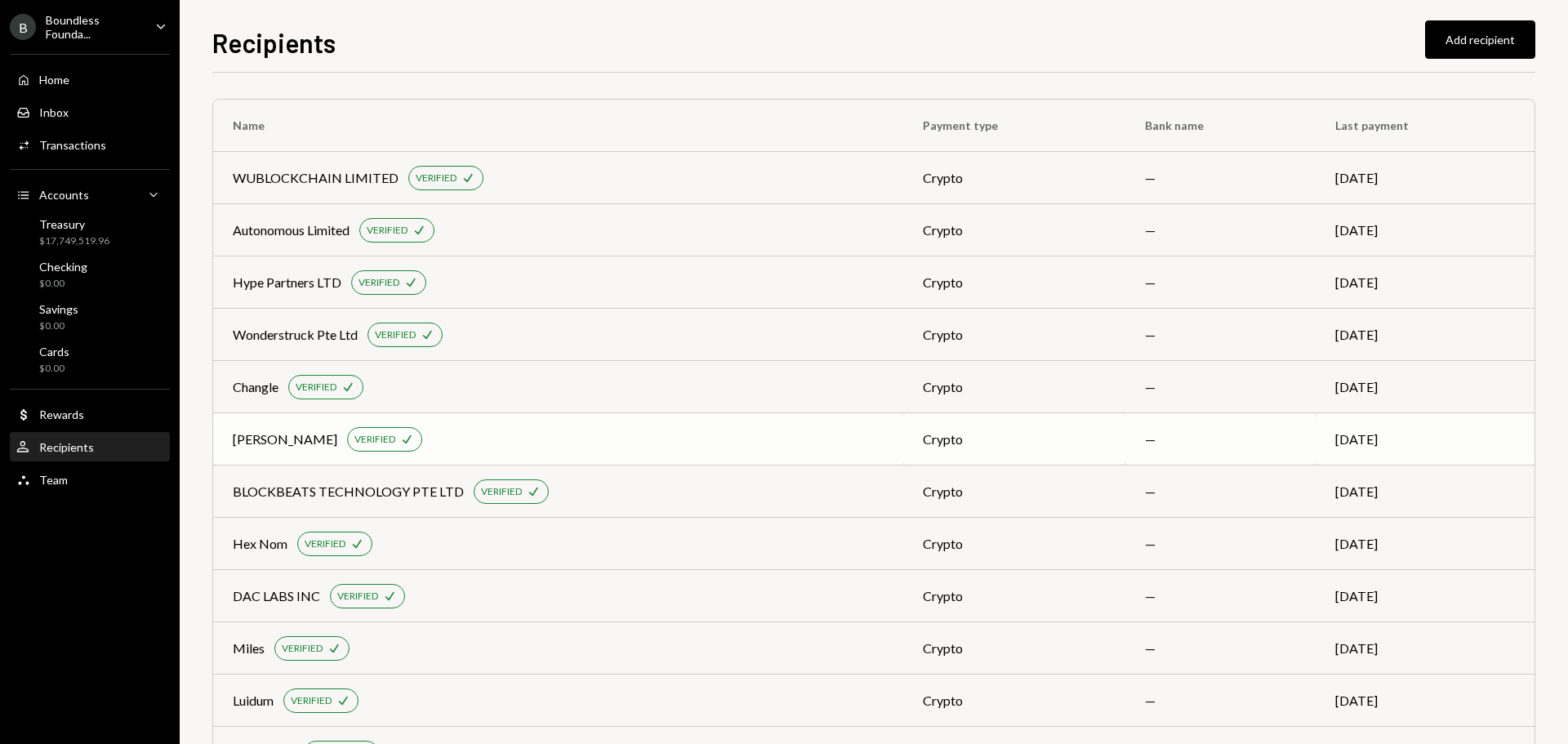
click at [280, 441] on div "[PERSON_NAME]" at bounding box center [285, 439] width 104 height 19
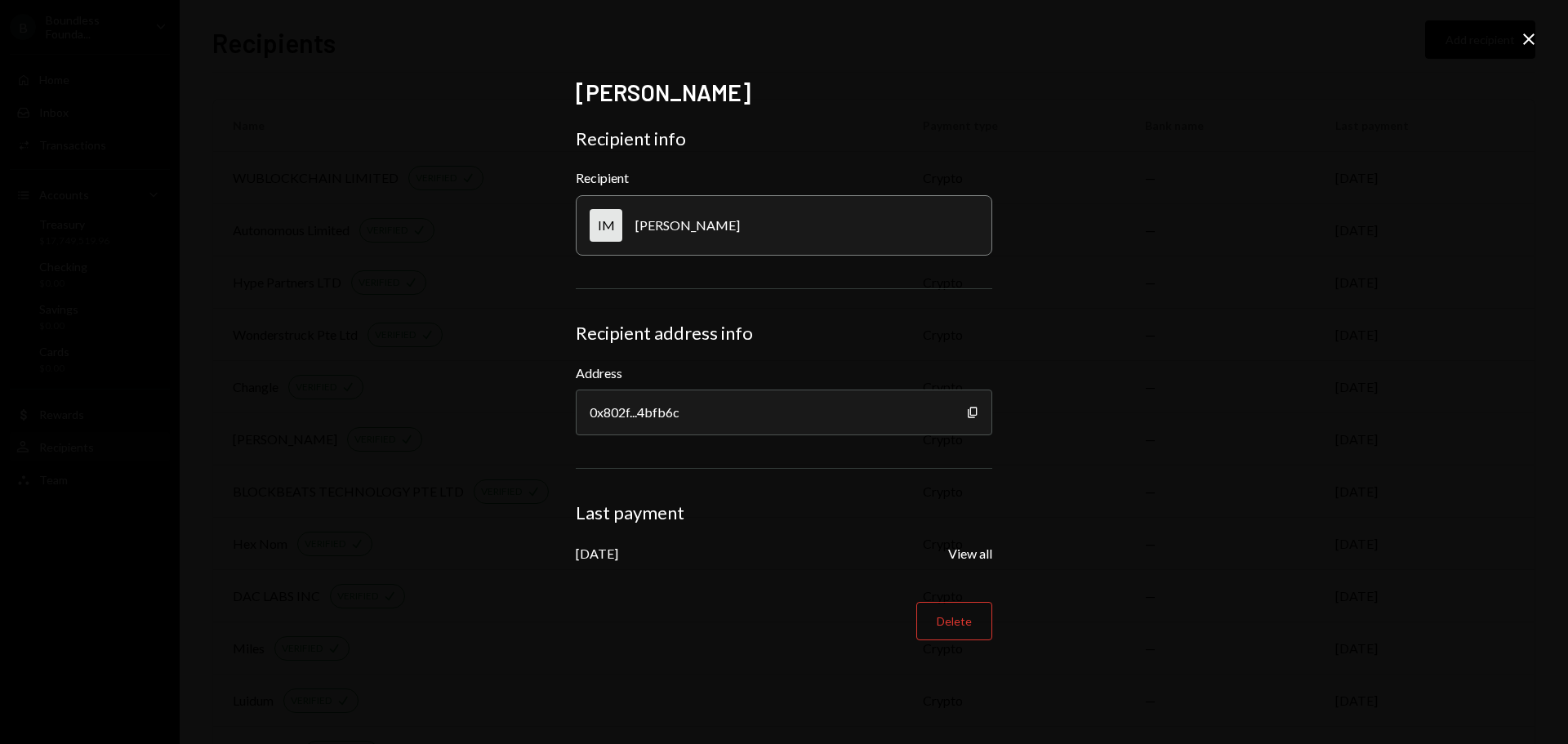
drag, startPoint x: 751, startPoint y: 224, endPoint x: 634, endPoint y: 235, distance: 117.5
click at [634, 235] on div "IM [PERSON_NAME]" at bounding box center [784, 225] width 416 height 60
copy div "[PERSON_NAME]"
click at [975, 412] on icon "Copy" at bounding box center [972, 412] width 13 height 13
click at [1531, 36] on icon at bounding box center [1529, 39] width 11 height 11
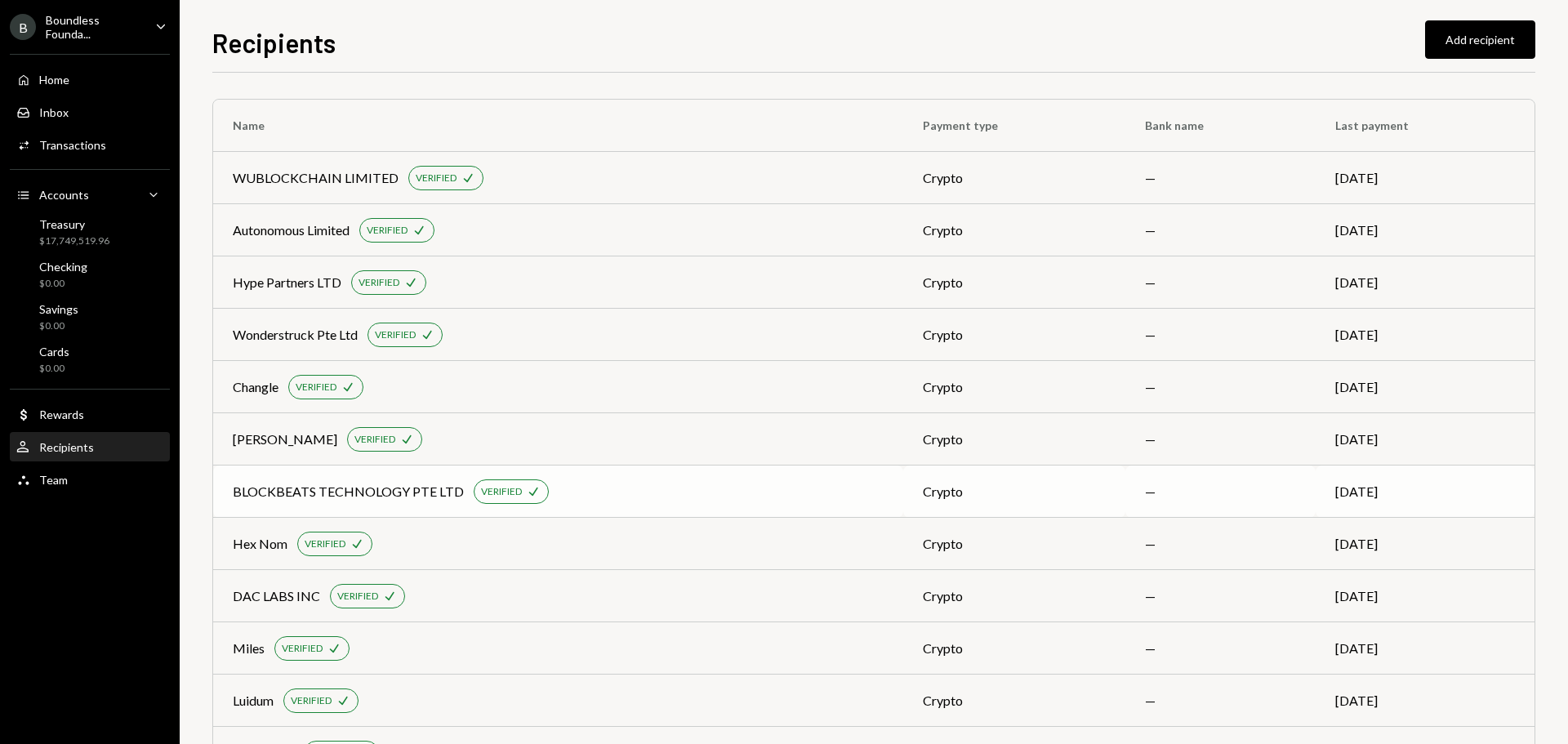
click at [315, 490] on div "BLOCKBEATS TECHNOLOGY PTE LTD" at bounding box center [348, 491] width 231 height 19
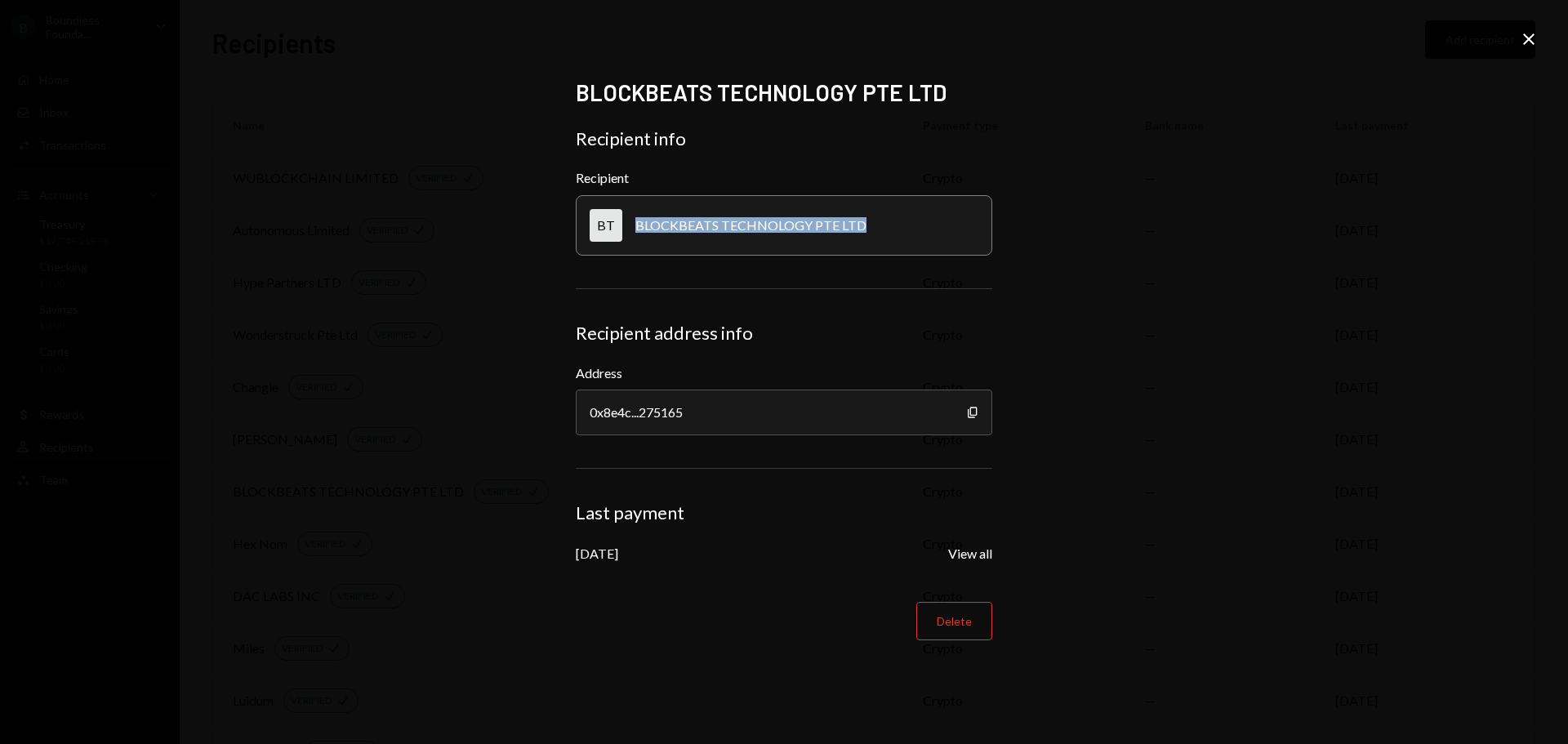
drag, startPoint x: 848, startPoint y: 228, endPoint x: 628, endPoint y: 231, distance: 220.0
click at [621, 232] on div "BT BLOCKBEATS TECHNOLOGY PTE LTD" at bounding box center [784, 225] width 416 height 60
copy div "BLOCKBEATS TECHNOLOGY PTE LTD"
click at [975, 410] on icon "Copy" at bounding box center [972, 412] width 13 height 13
click at [1530, 39] on icon "Close" at bounding box center [1528, 38] width 19 height 19
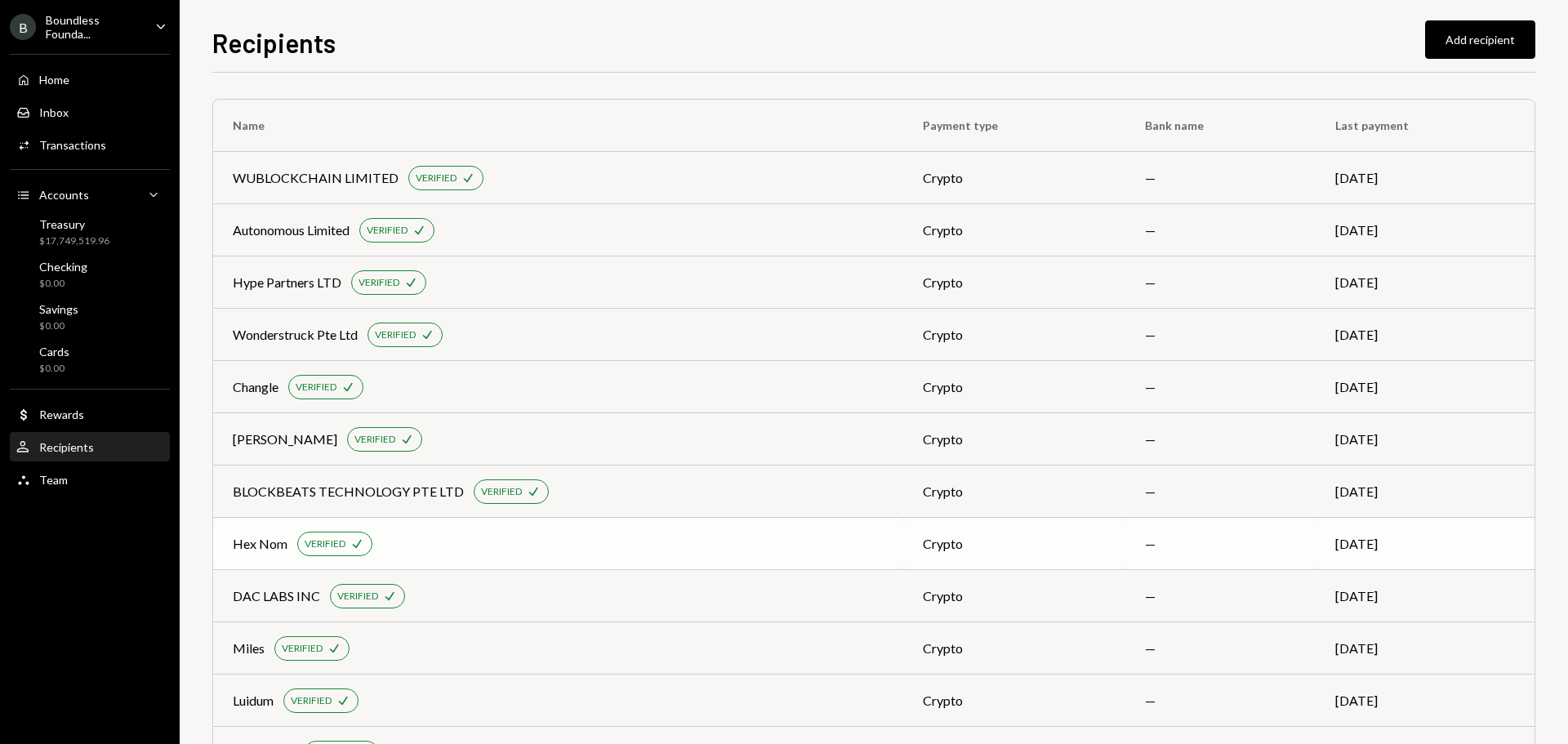
click at [258, 535] on div "Hex Nom" at bounding box center [260, 543] width 55 height 19
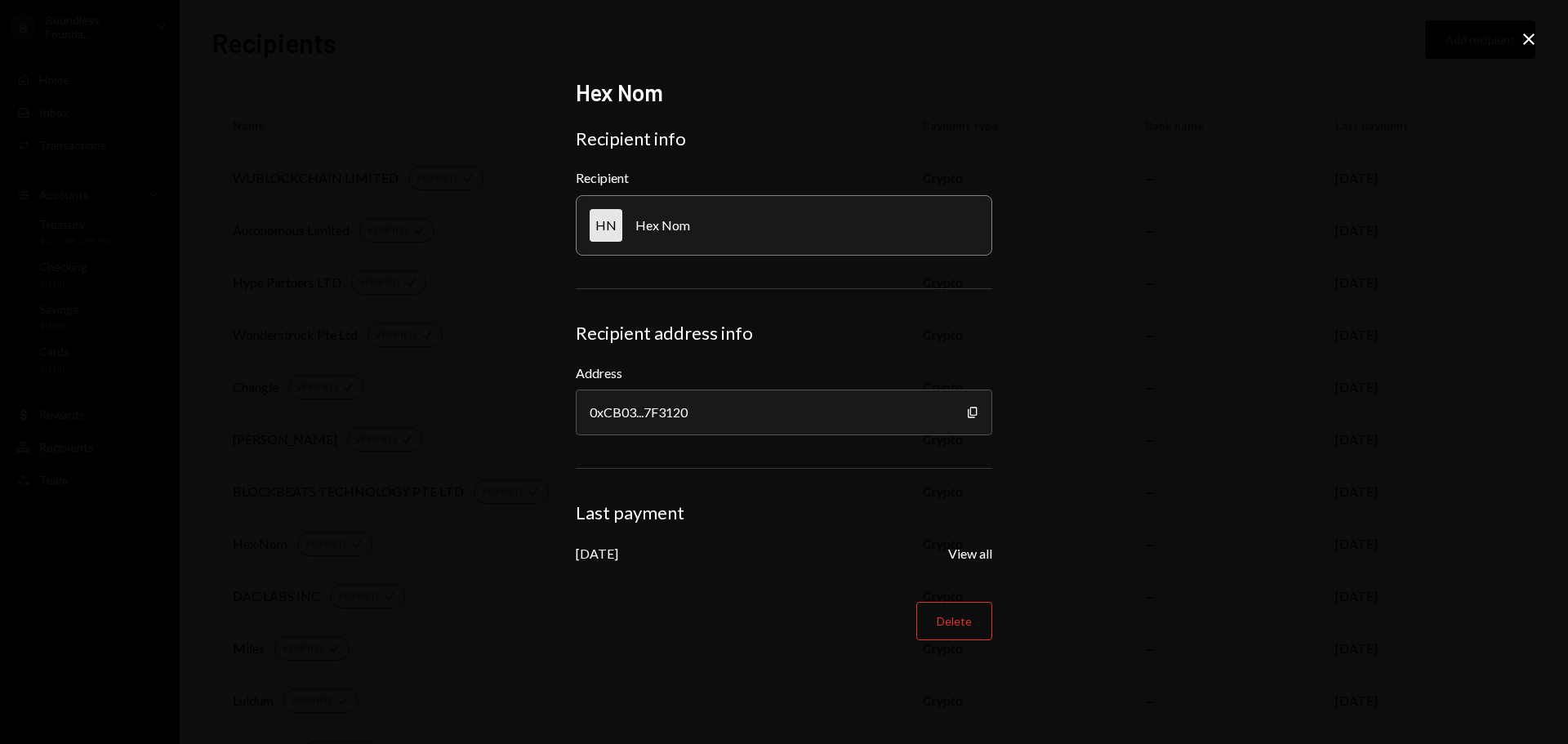
drag, startPoint x: 973, startPoint y: 413, endPoint x: 797, endPoint y: 443, distance: 178.5
click at [972, 413] on icon "Copy" at bounding box center [972, 412] width 13 height 13
drag, startPoint x: 709, startPoint y: 228, endPoint x: 636, endPoint y: 236, distance: 73.4
click at [636, 236] on div "HN Hex Nom" at bounding box center [784, 225] width 416 height 60
copy div "Hex Nom"
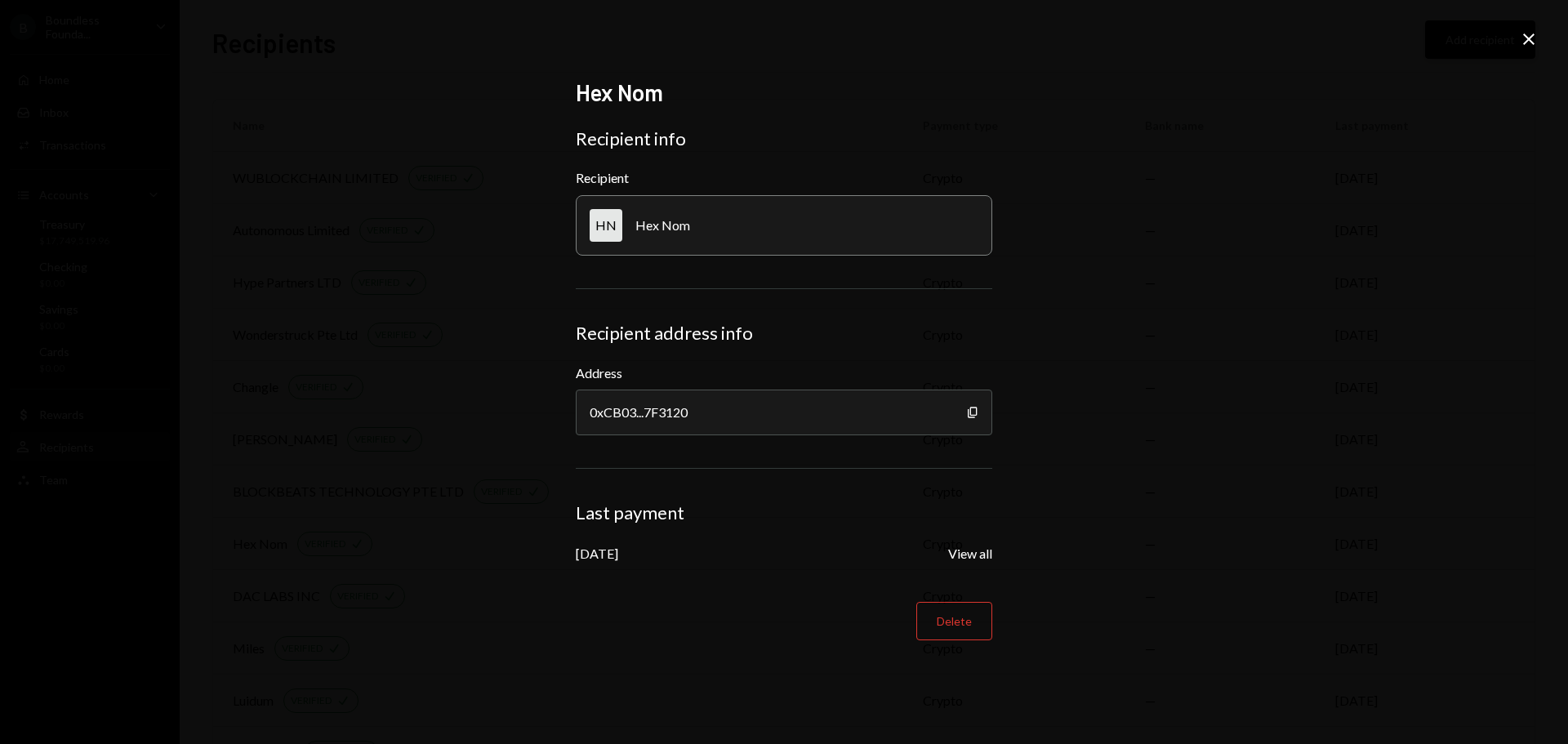
click at [1522, 40] on icon "Close" at bounding box center [1528, 38] width 19 height 19
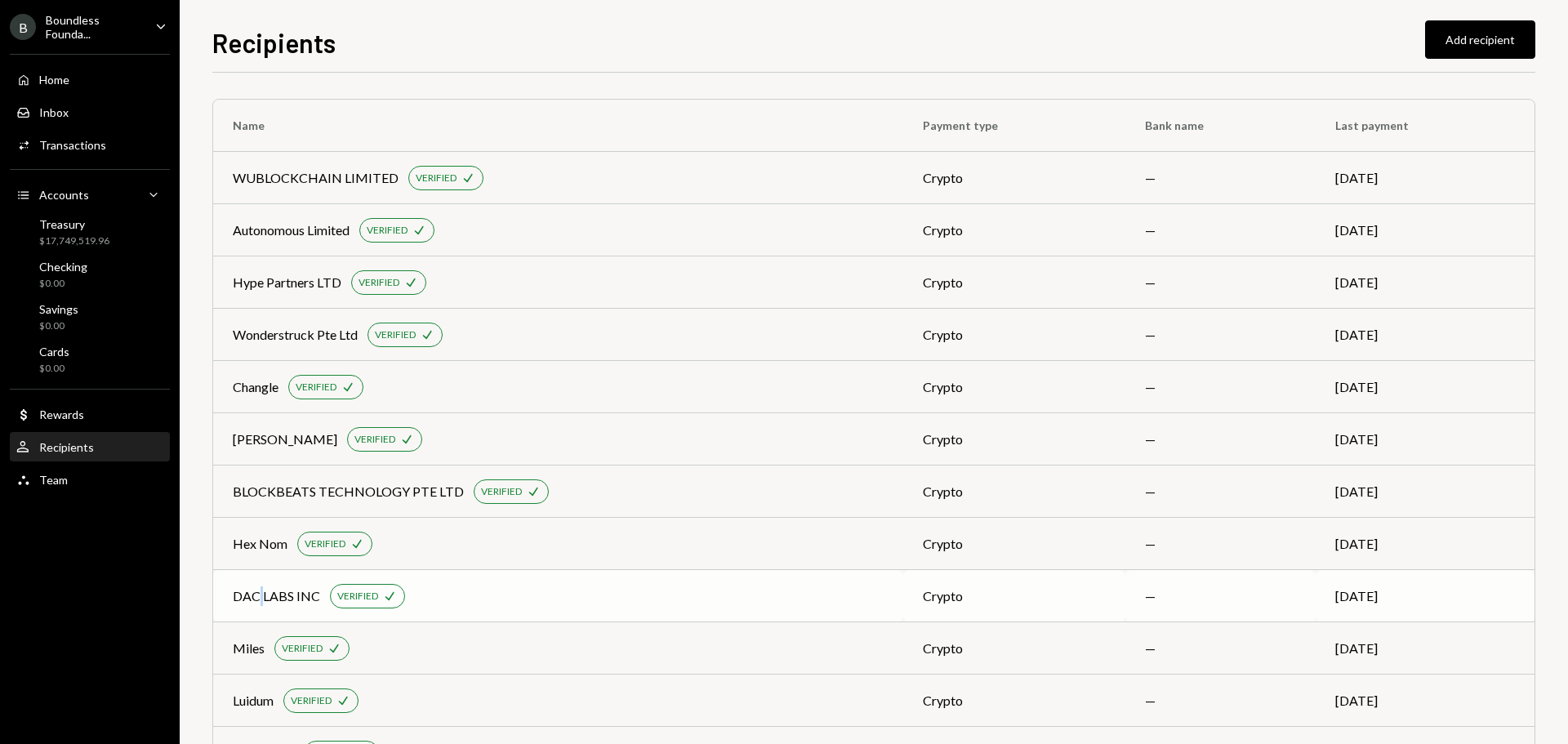
click at [260, 589] on div "DAC LABS INC" at bounding box center [276, 596] width 87 height 19
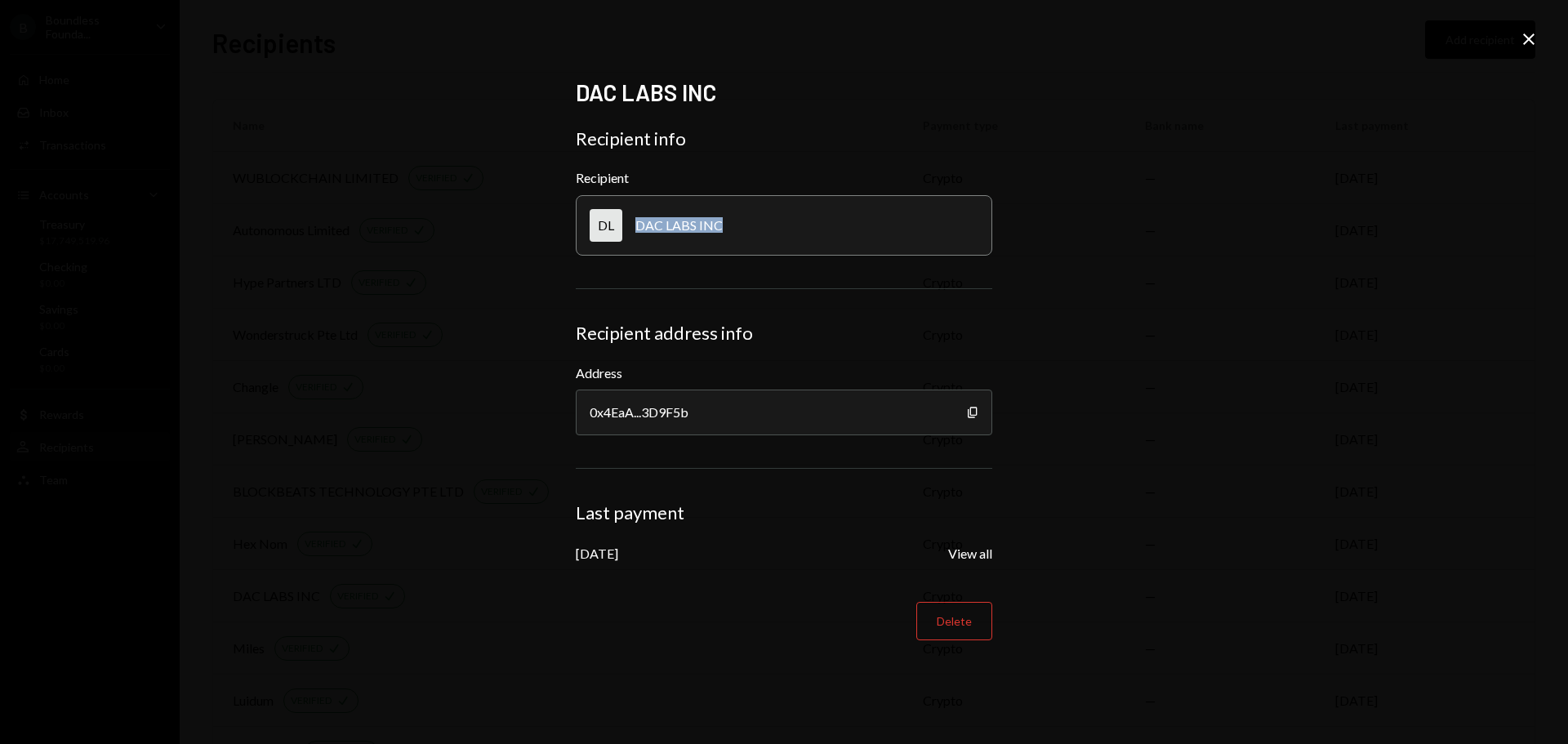
drag, startPoint x: 728, startPoint y: 227, endPoint x: 633, endPoint y: 237, distance: 95.5
click at [633, 237] on div "DL DAC LABS INC" at bounding box center [784, 225] width 416 height 60
copy div "DAC LABS INC"
click at [972, 415] on icon "Copy" at bounding box center [972, 412] width 13 height 13
drag, startPoint x: 1525, startPoint y: 37, endPoint x: 1517, endPoint y: 39, distance: 8.2
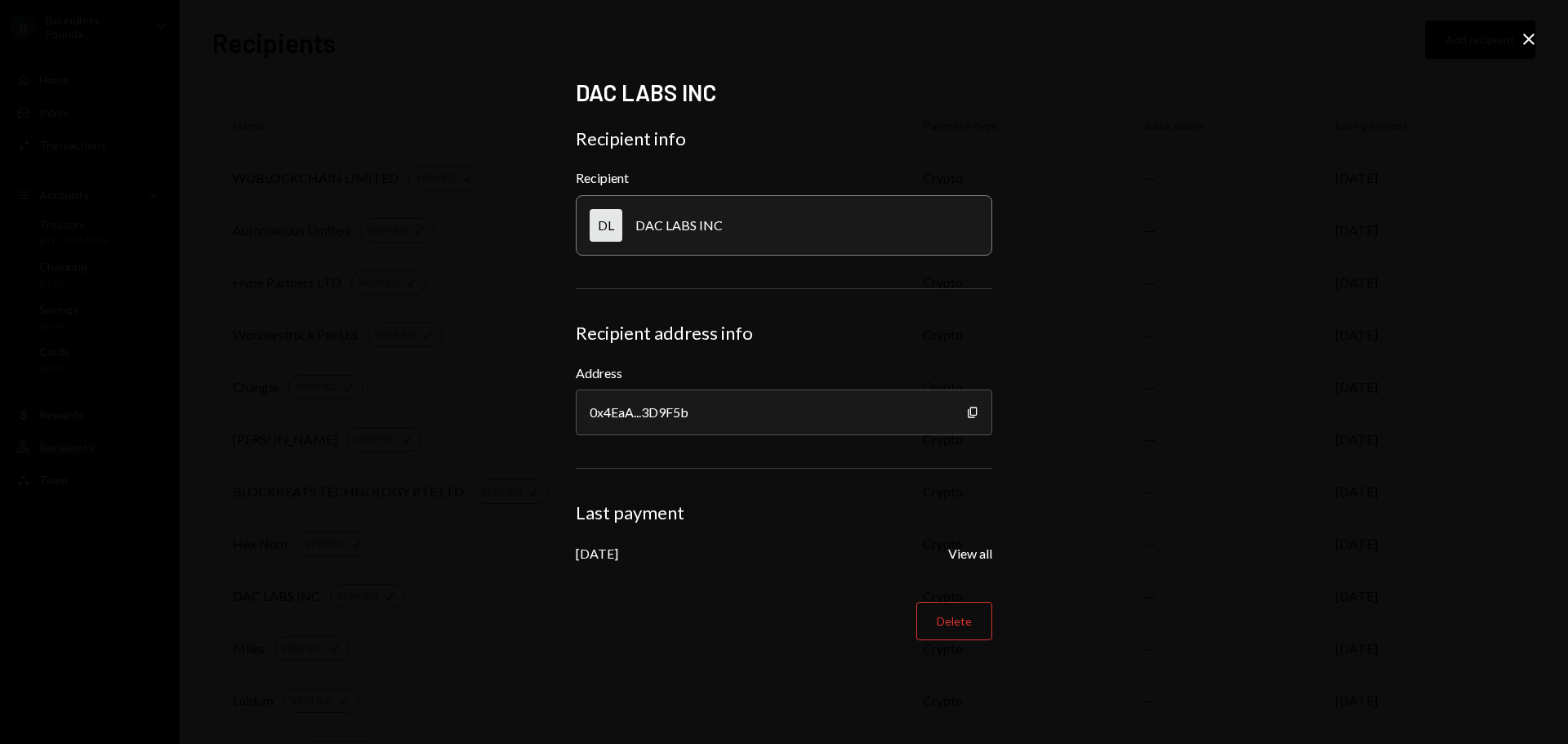
click at [1525, 37] on icon at bounding box center [1529, 39] width 11 height 11
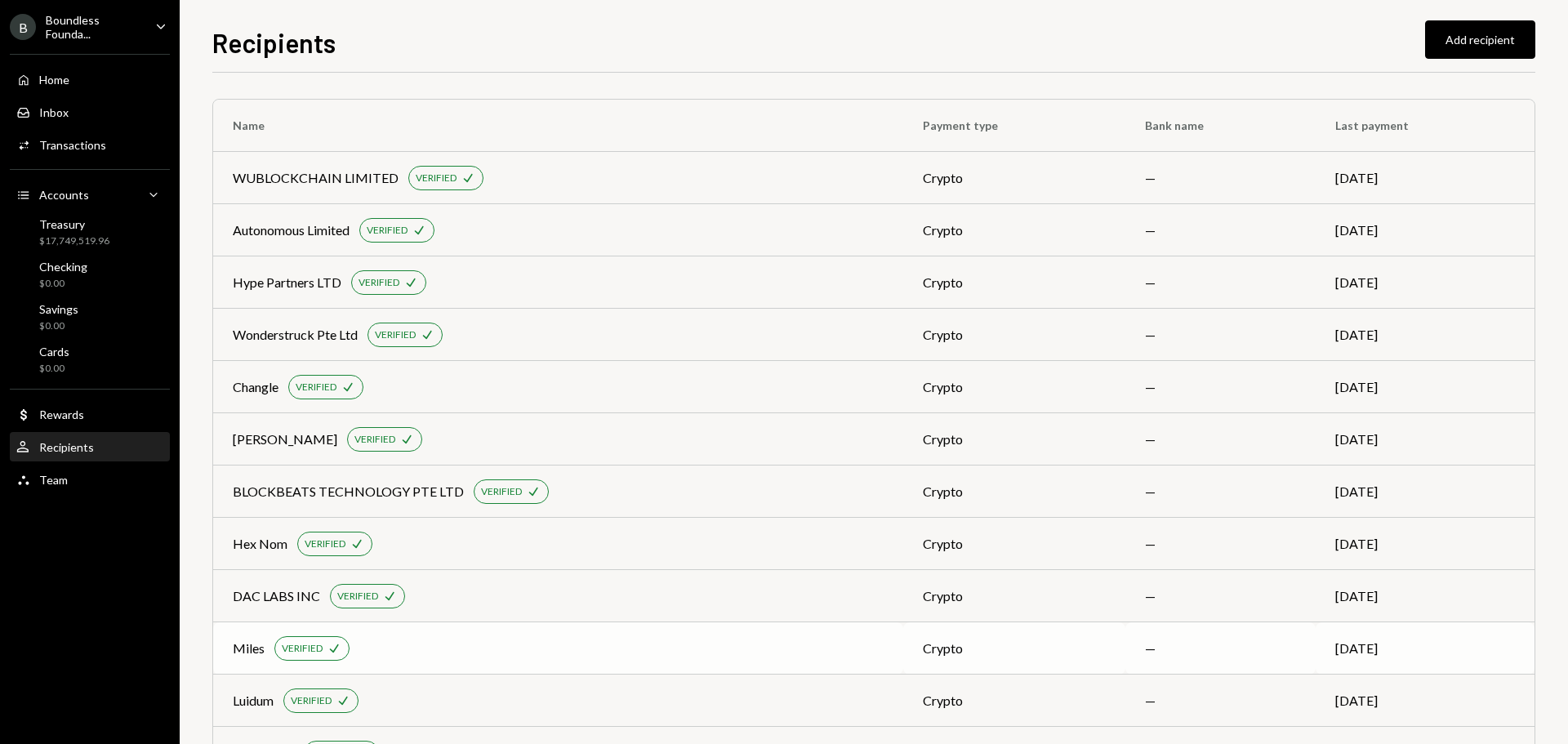
click at [247, 654] on div "Miles" at bounding box center [248, 648] width 32 height 19
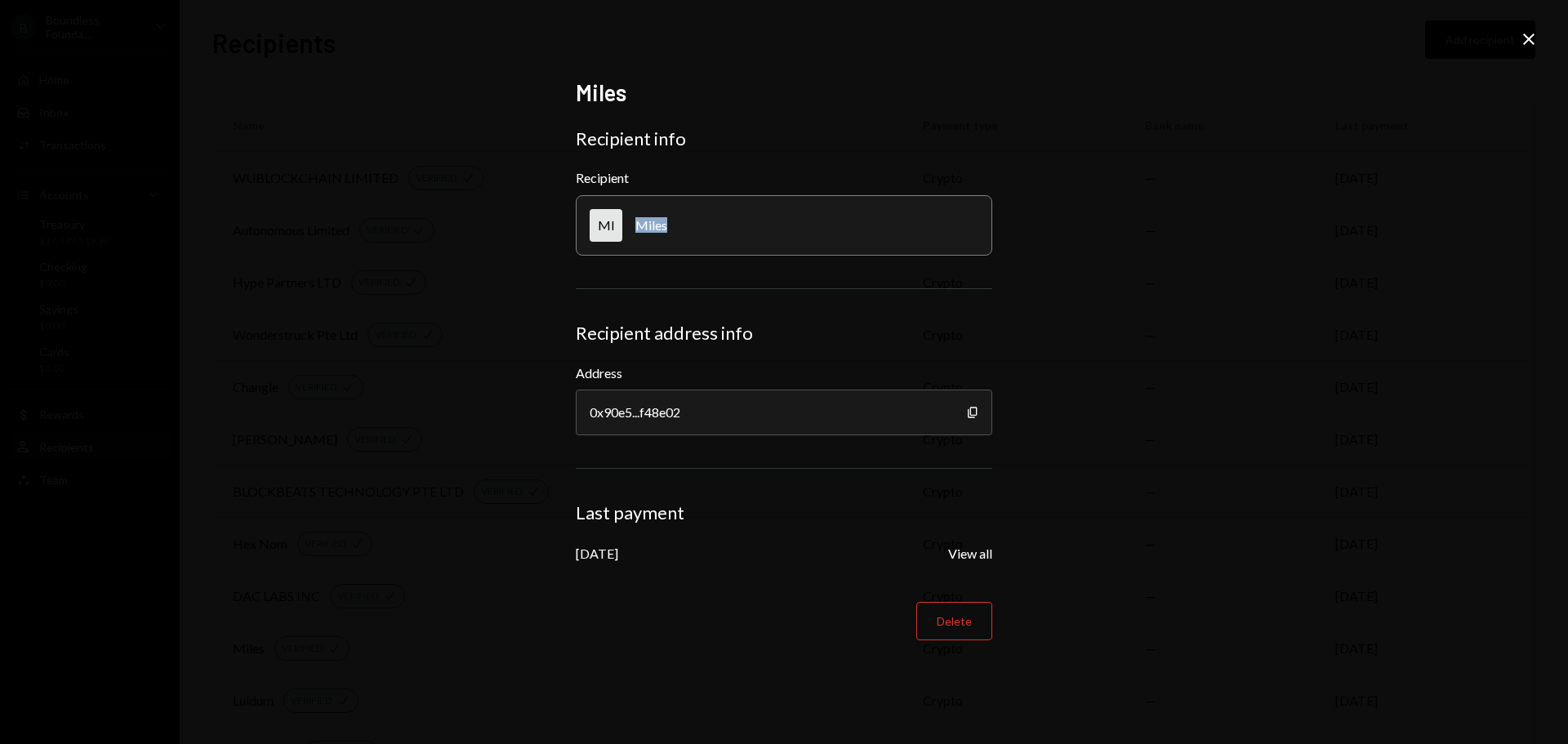
drag, startPoint x: 670, startPoint y: 233, endPoint x: 631, endPoint y: 235, distance: 39.1
click at [631, 235] on div "MI Miles" at bounding box center [784, 225] width 416 height 60
copy div "Miles"
drag, startPoint x: 970, startPoint y: 410, endPoint x: 549, endPoint y: 476, distance: 426.1
click at [970, 410] on icon "Copy" at bounding box center [972, 412] width 13 height 13
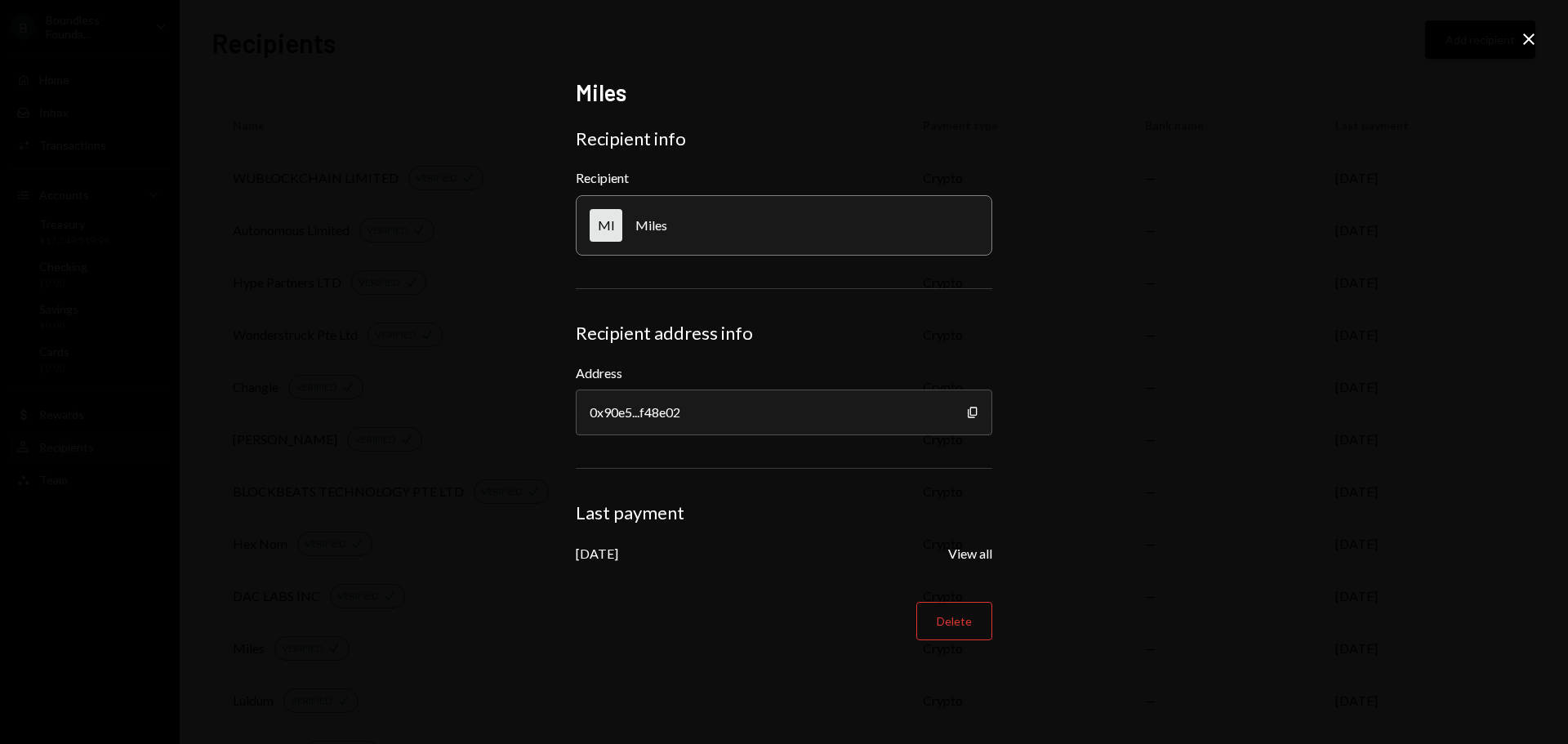
click at [1524, 35] on icon at bounding box center [1529, 39] width 11 height 11
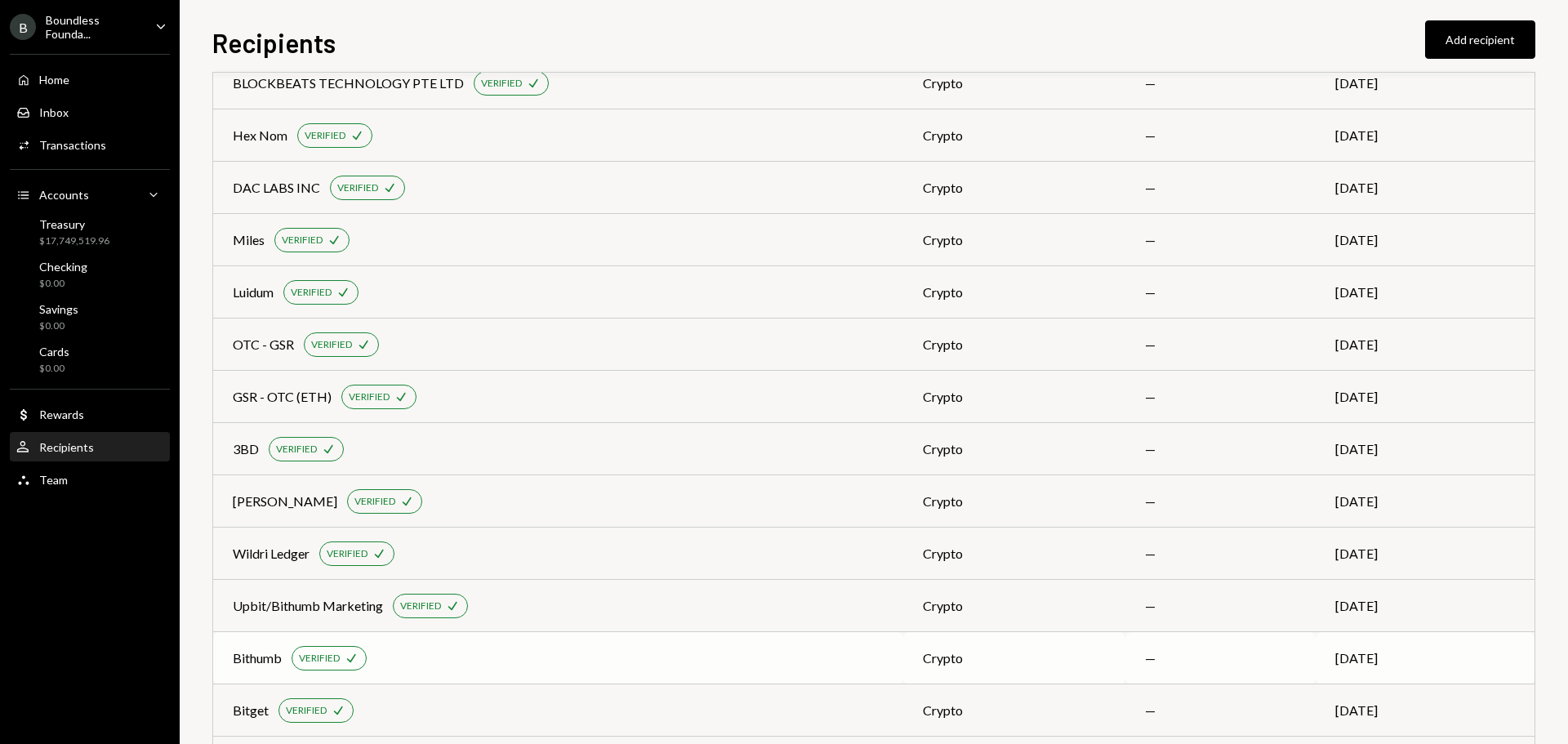
scroll to position [490, 0]
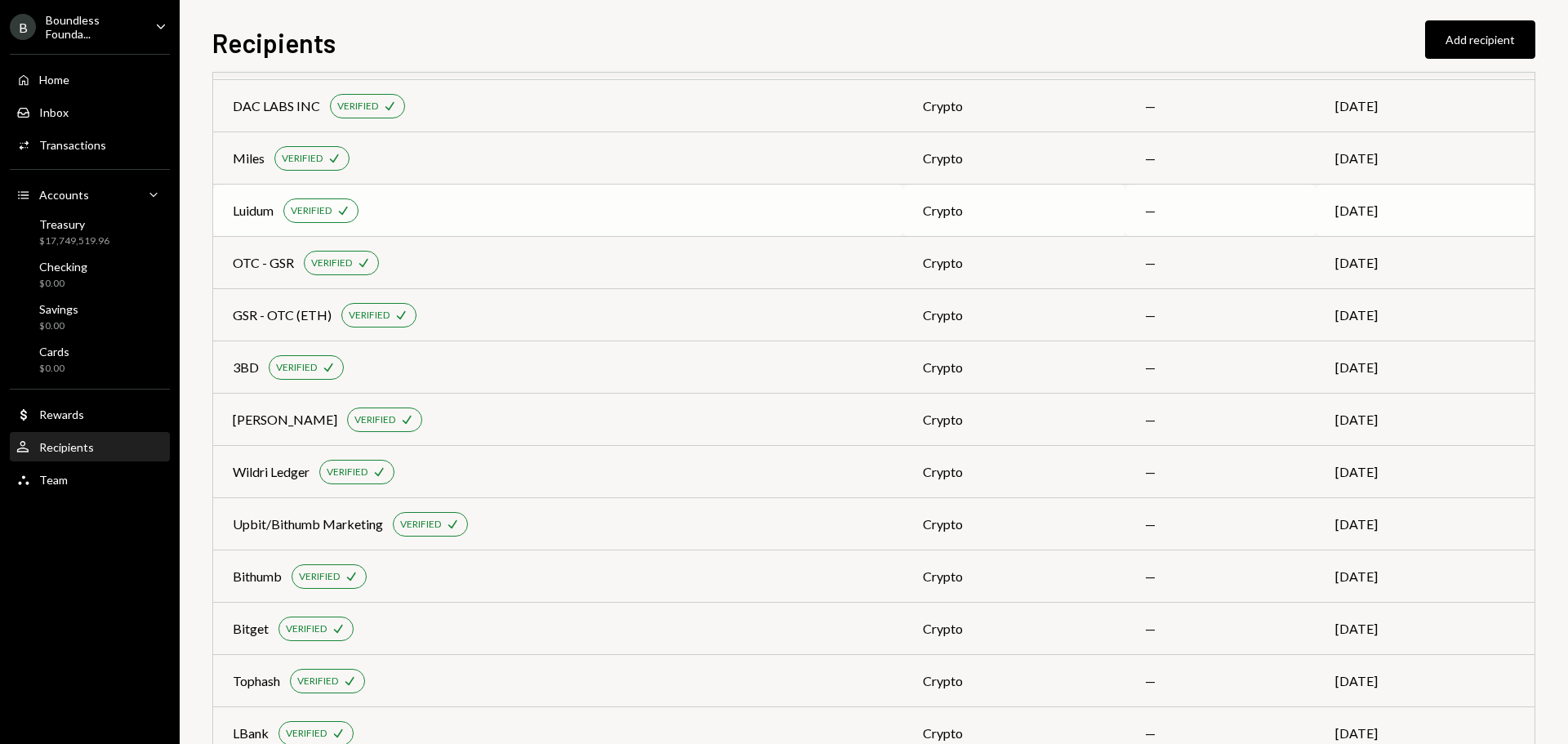
click at [252, 213] on div "Luidum" at bounding box center [253, 210] width 41 height 19
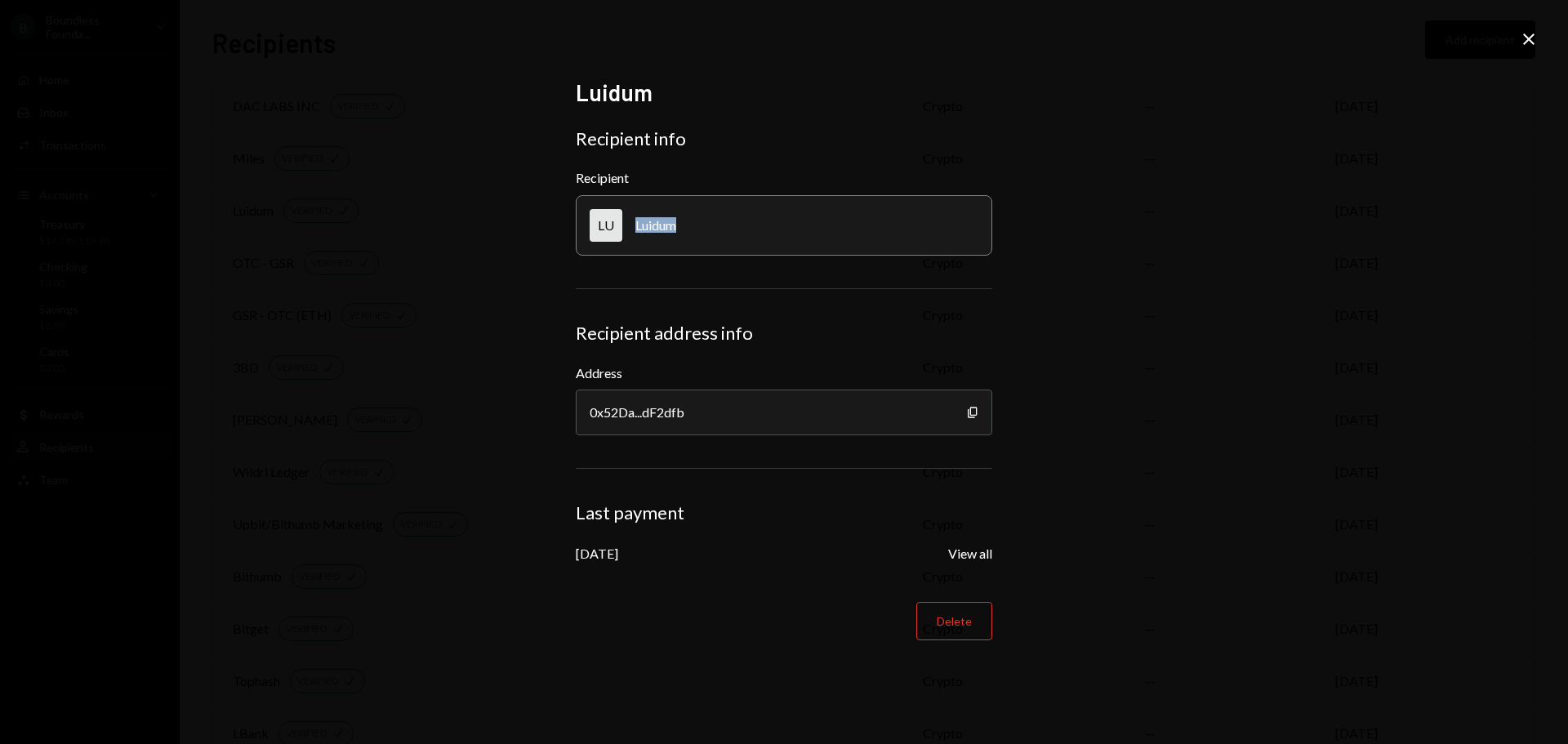
drag, startPoint x: 675, startPoint y: 224, endPoint x: 630, endPoint y: 225, distance: 45.0
click at [630, 225] on div "LU Luidum" at bounding box center [784, 225] width 416 height 60
copy div "Luidum"
click at [971, 414] on icon "Copy" at bounding box center [972, 412] width 13 height 13
click at [1519, 42] on icon "Close" at bounding box center [1528, 38] width 19 height 19
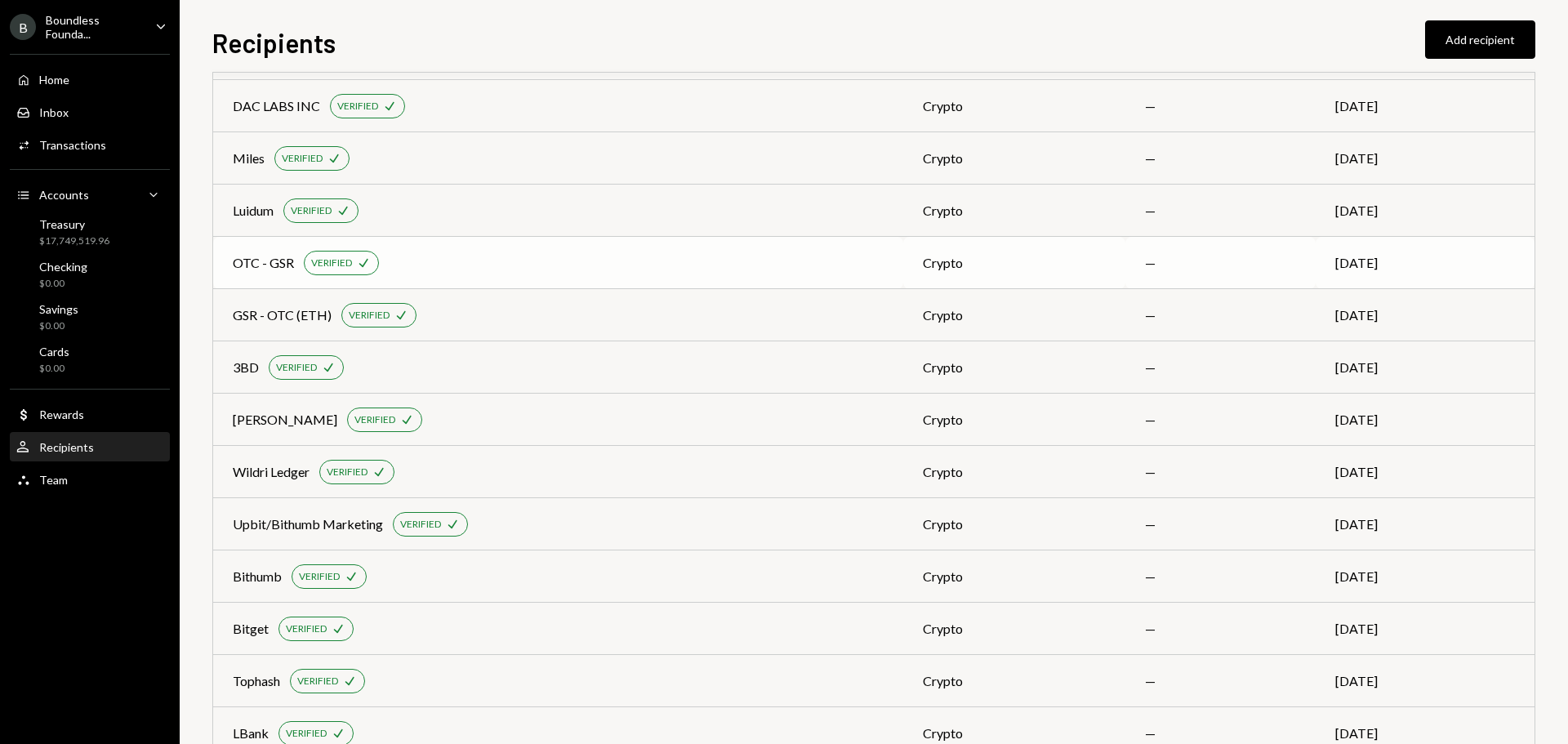
click at [266, 260] on div "OTC - GSR" at bounding box center [263, 262] width 61 height 19
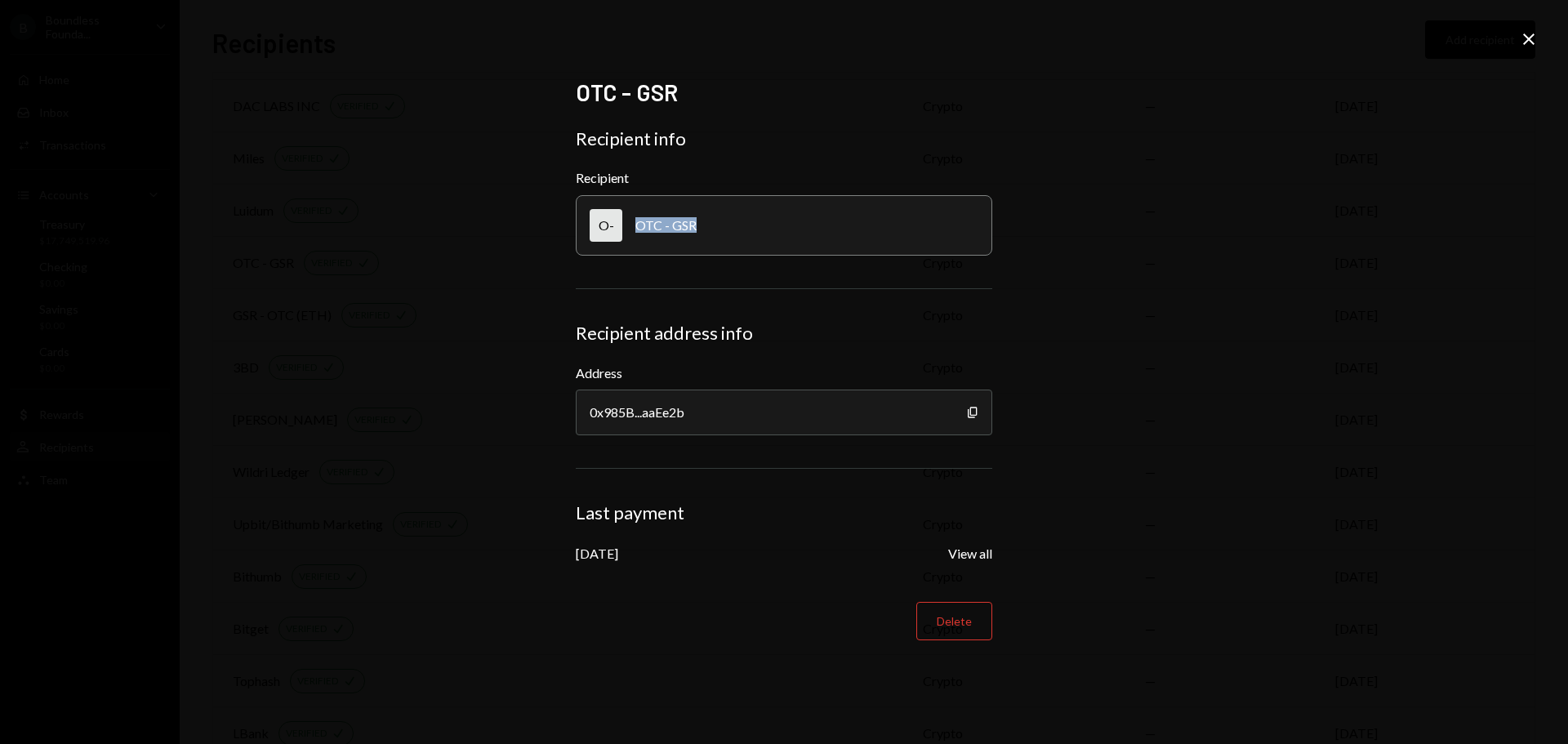
drag, startPoint x: 695, startPoint y: 223, endPoint x: 632, endPoint y: 228, distance: 63.2
click at [632, 228] on div "O- OTC - GSR" at bounding box center [784, 225] width 416 height 60
copy div "OTC - GSR"
click at [970, 412] on icon "Copy" at bounding box center [972, 412] width 13 height 13
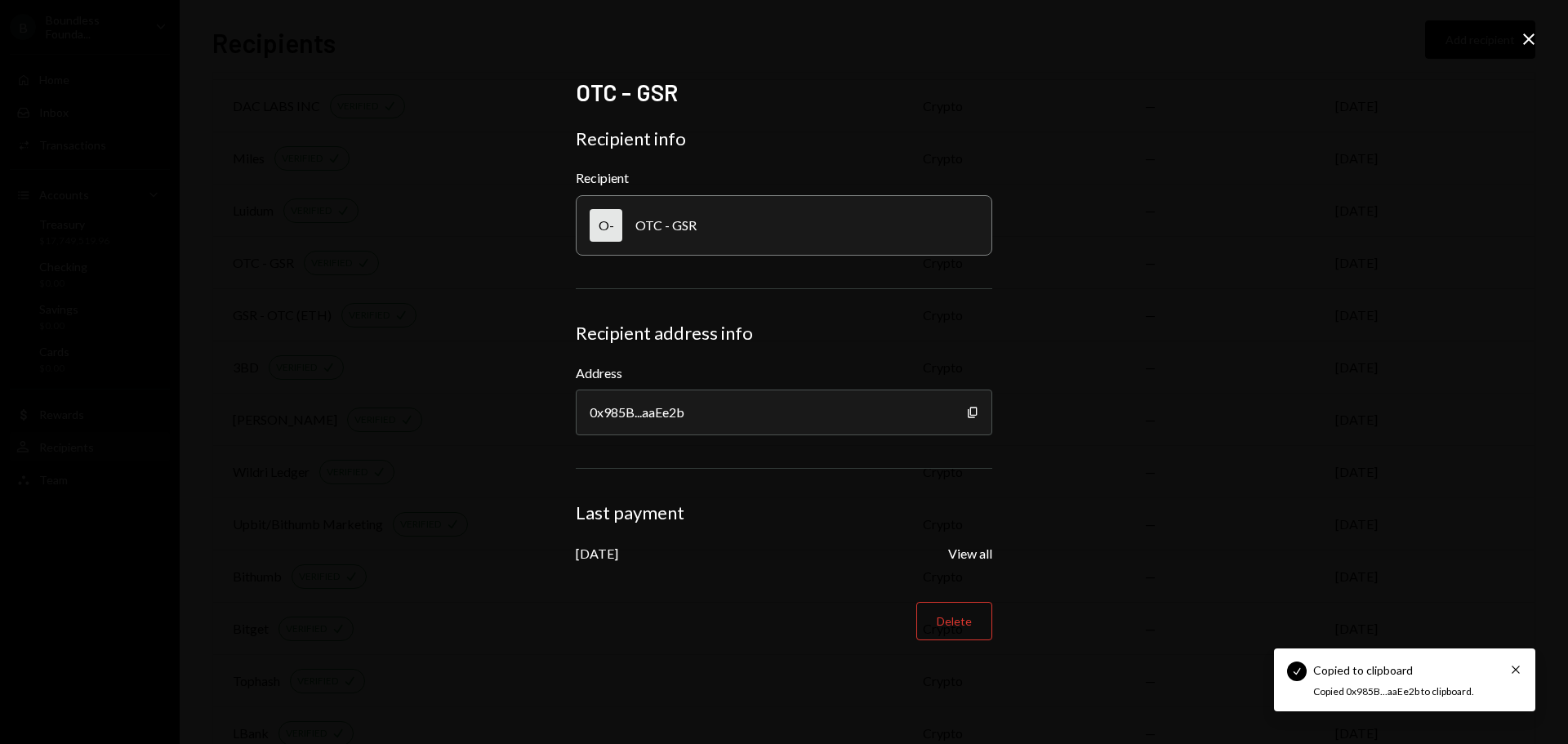
click at [1535, 32] on icon "Close" at bounding box center [1528, 38] width 19 height 19
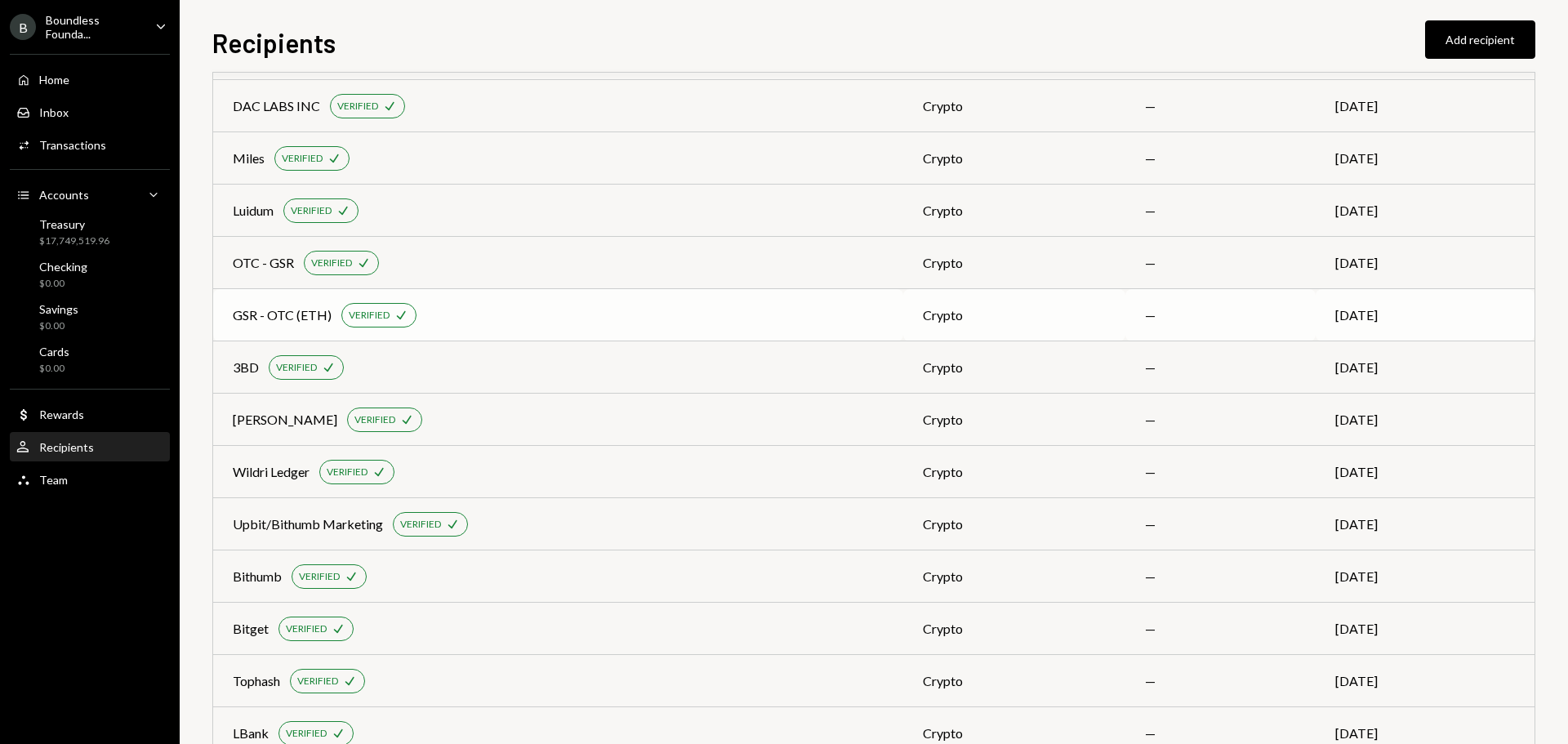
click at [284, 308] on div "GSR - OTC (ETH)" at bounding box center [282, 314] width 99 height 19
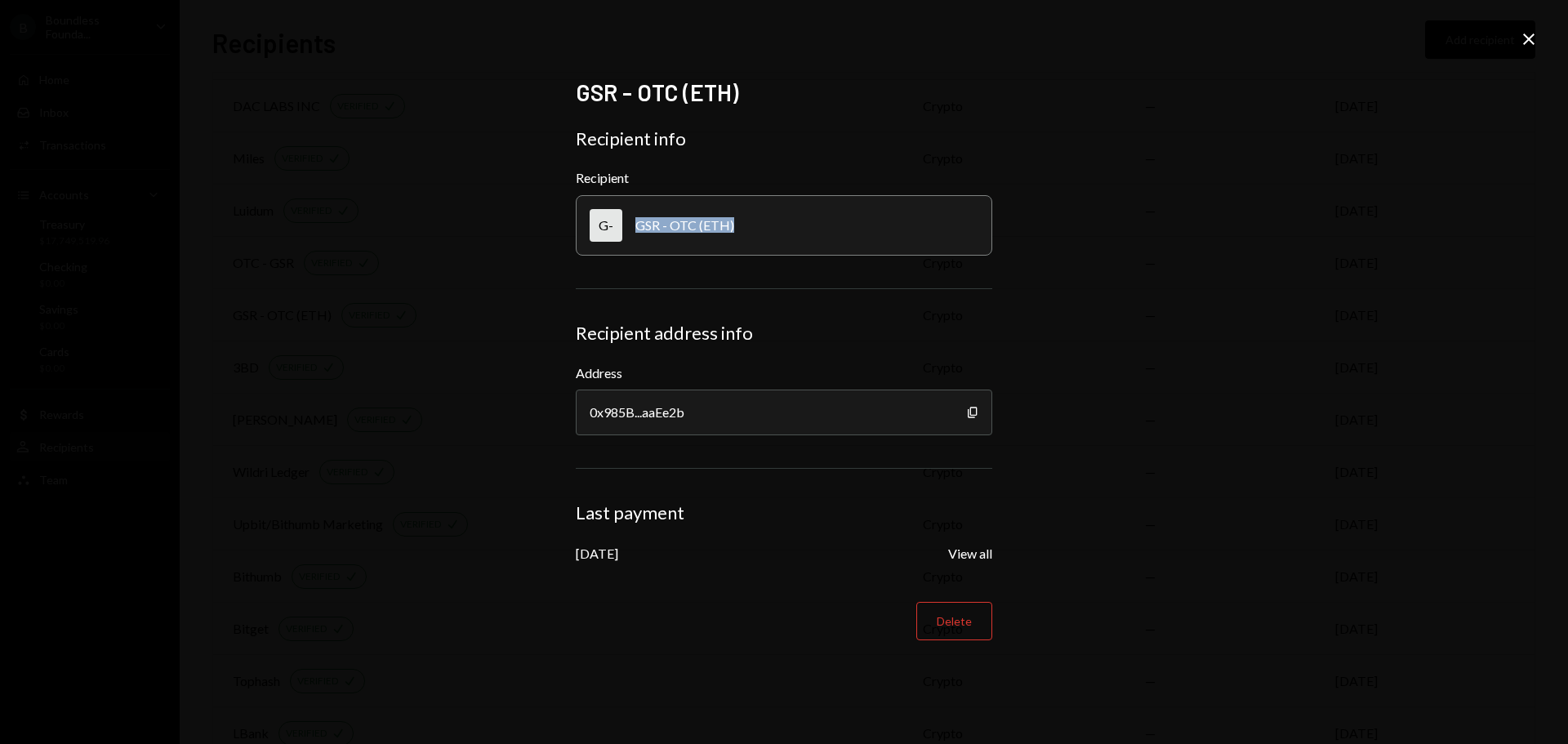
drag, startPoint x: 733, startPoint y: 228, endPoint x: 620, endPoint y: 236, distance: 113.3
click at [620, 236] on div "G- GSR - OTC (ETH)" at bounding box center [784, 225] width 416 height 60
copy div "GSR - OTC (ETH)"
click at [970, 414] on icon "button" at bounding box center [972, 412] width 9 height 11
click at [1536, 33] on icon "Close" at bounding box center [1528, 38] width 19 height 19
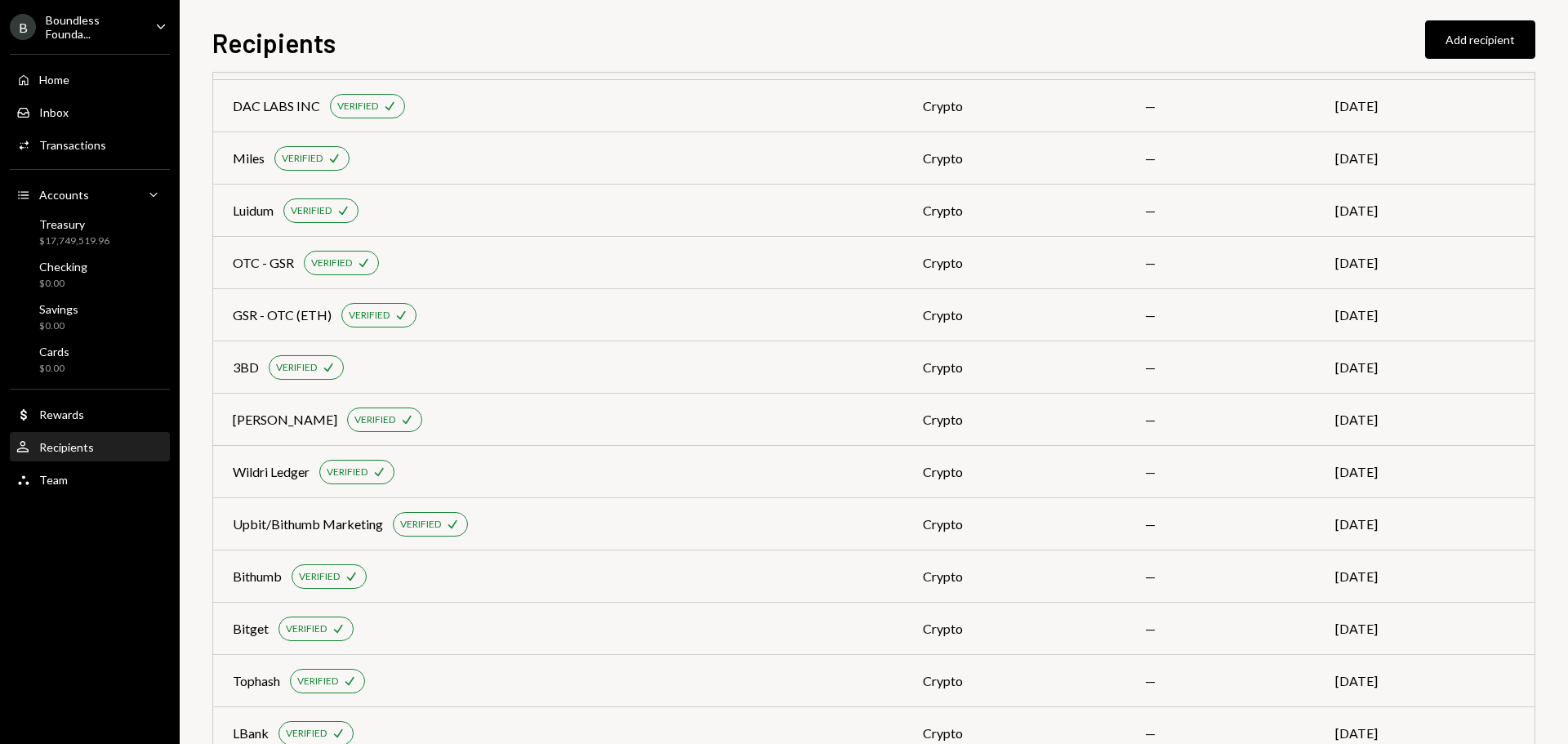
click at [759, 34] on div "Recipients Add recipient" at bounding box center [873, 40] width 1322 height 36
drag, startPoint x: 258, startPoint y: 368, endPoint x: 229, endPoint y: 367, distance: 29.0
click at [229, 367] on td "3BD VERIFIED Check" at bounding box center [558, 367] width 690 height 52
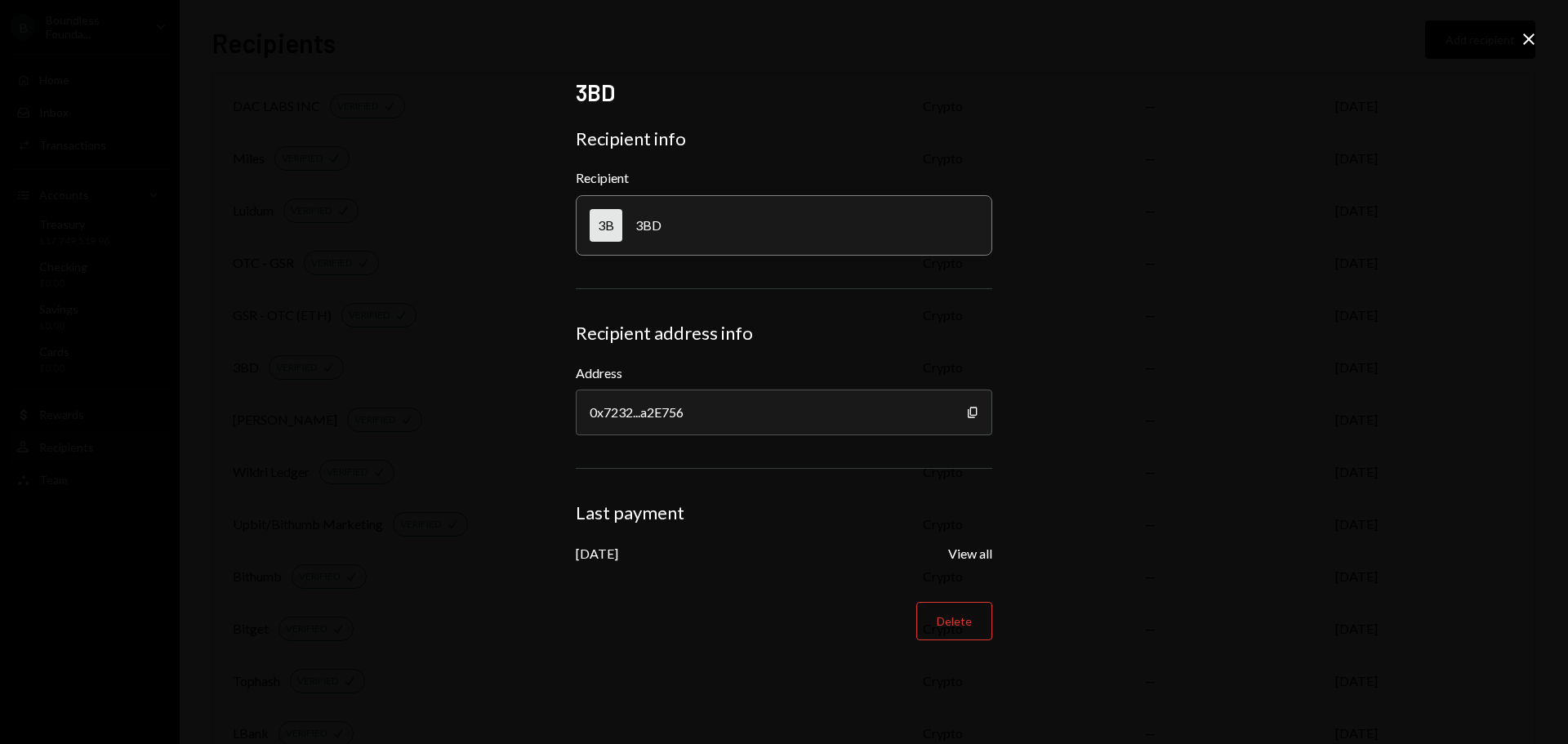
drag, startPoint x: 1521, startPoint y: 34, endPoint x: 1400, endPoint y: 101, distance: 138.3
click at [1521, 36] on icon "Close" at bounding box center [1528, 38] width 19 height 19
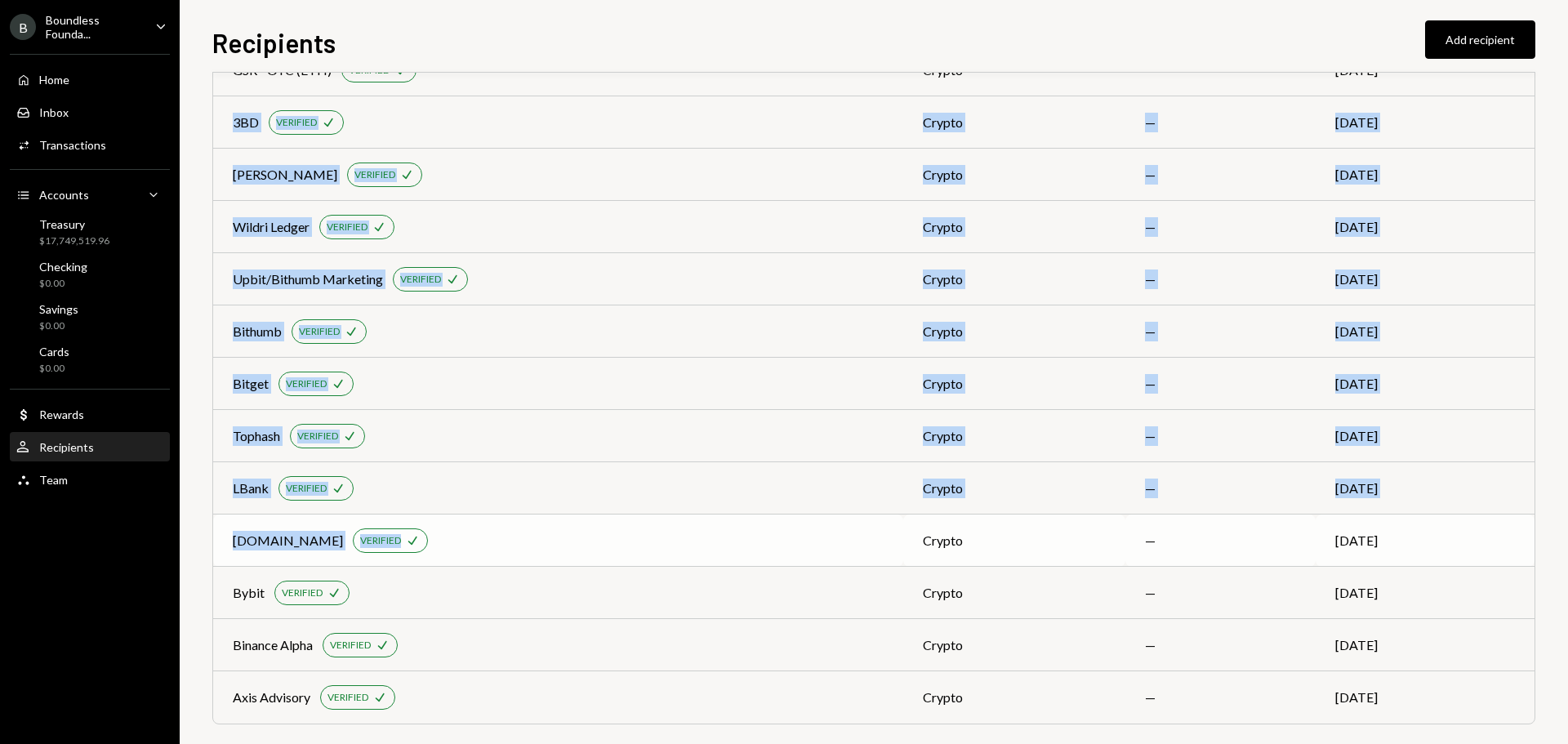
scroll to position [748, 0]
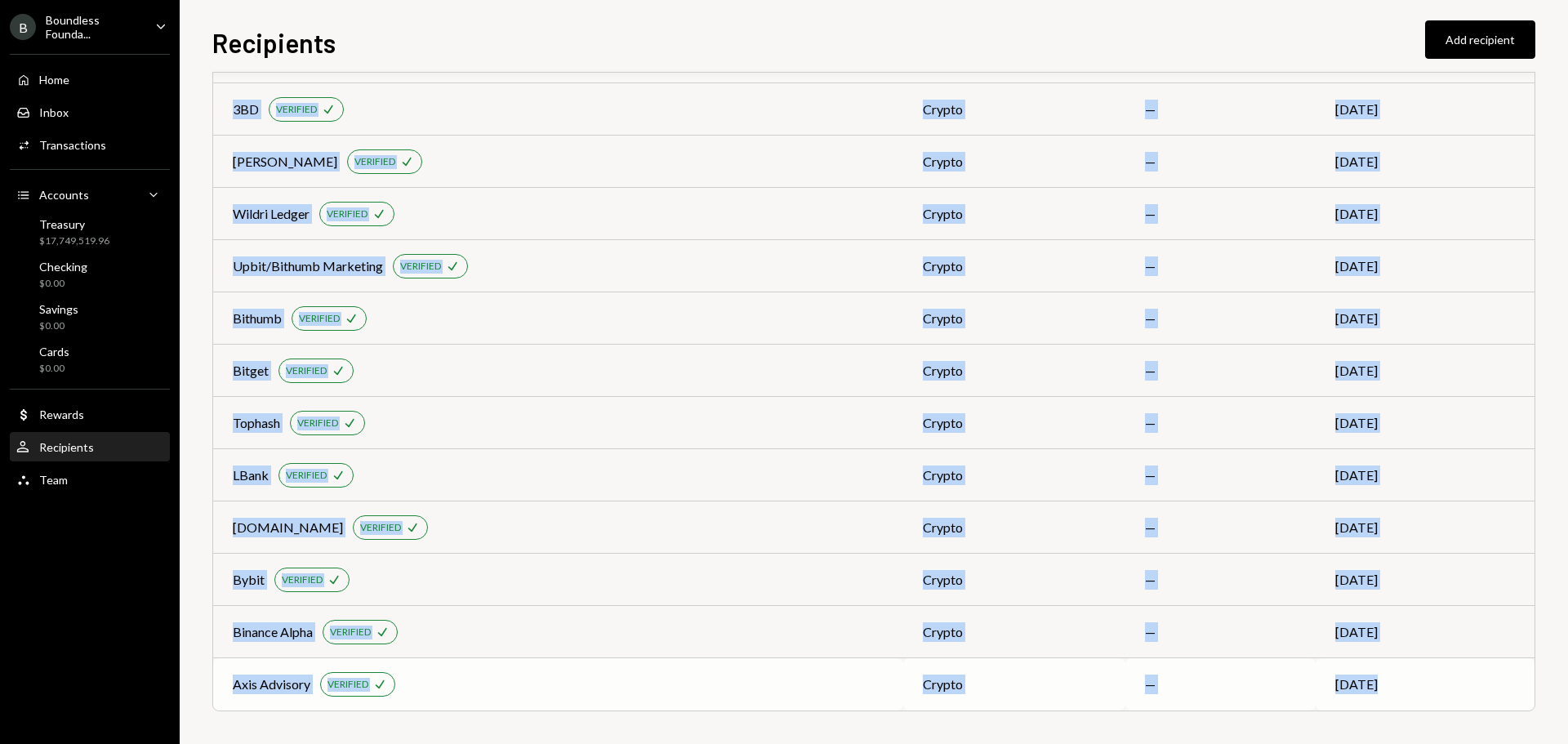
drag, startPoint x: 225, startPoint y: 363, endPoint x: 1398, endPoint y: 693, distance: 1218.5
click at [1398, 693] on tbody "WUBLOCKCHAIN LIMITED VERIFIED Check crypto — Sep 22 Autonomous Limited VERIFIED…" at bounding box center [874, 58] width 1321 height 1307
copy tbody "3BD VERIFIED Check crypto — Sep 15 Alesia VERIFIED Check crypto — Sep 15 Wildri…"
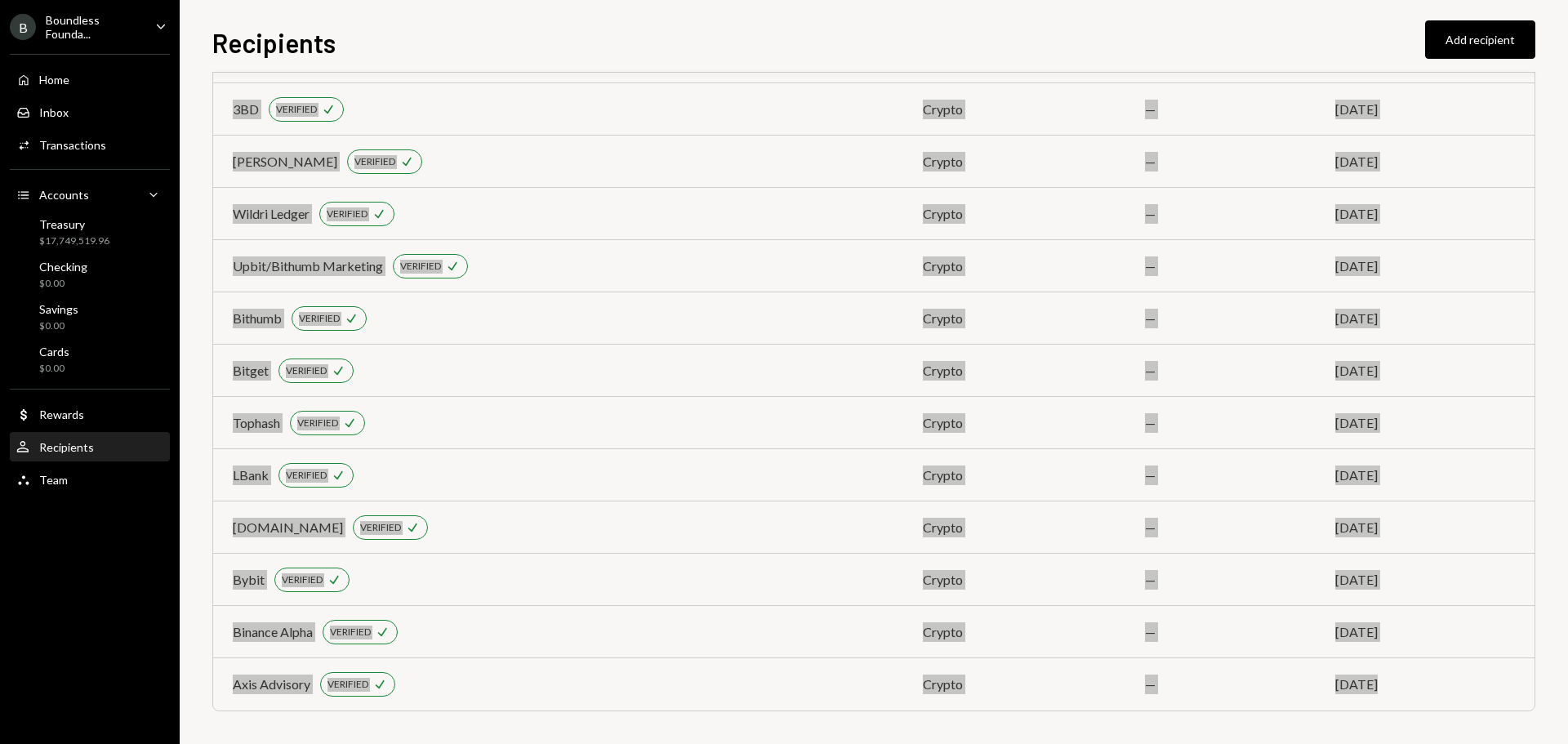
scroll to position [258, 0]
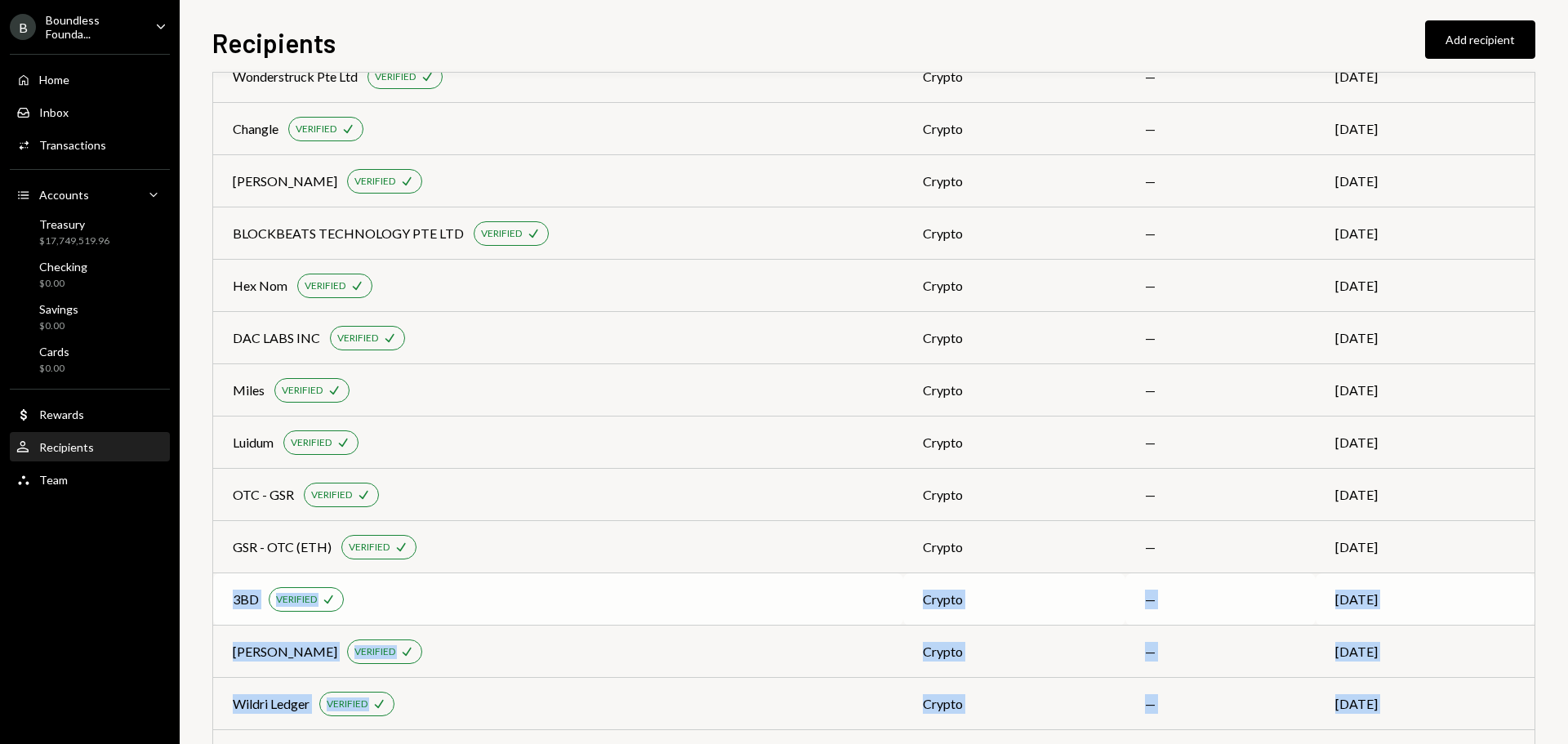
click at [412, 615] on td "3BD VERIFIED Check" at bounding box center [558, 598] width 690 height 52
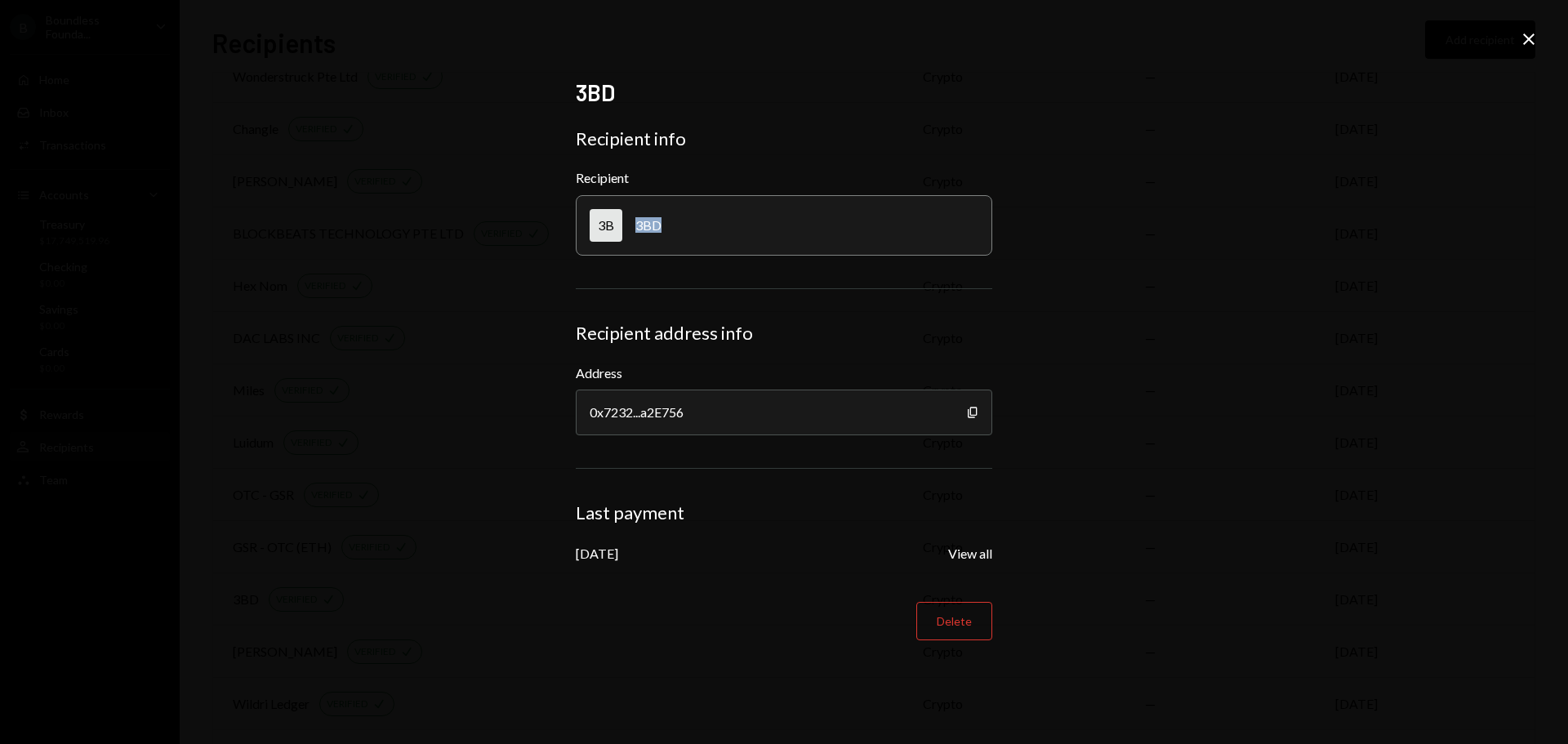
drag, startPoint x: 669, startPoint y: 227, endPoint x: 641, endPoint y: 224, distance: 28.2
click at [635, 228] on div "3B 3BD" at bounding box center [784, 225] width 416 height 60
copy div "3BD"
drag, startPoint x: 970, startPoint y: 416, endPoint x: 160, endPoint y: 421, distance: 810.0
click at [970, 416] on icon "Copy" at bounding box center [972, 412] width 13 height 13
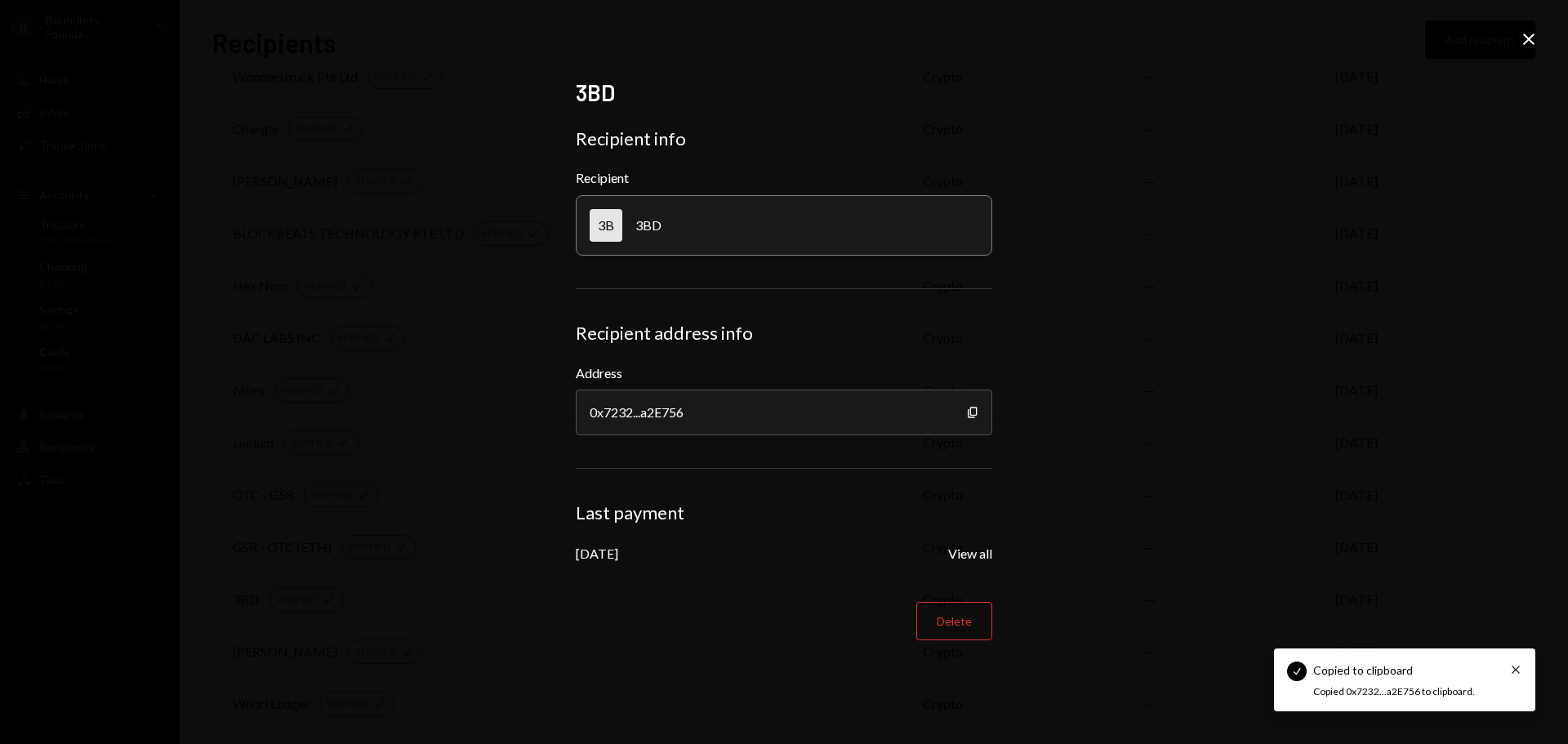
drag, startPoint x: 1531, startPoint y: 38, endPoint x: 1520, endPoint y: 53, distance: 18.6
click at [1531, 38] on icon "Close" at bounding box center [1528, 38] width 19 height 19
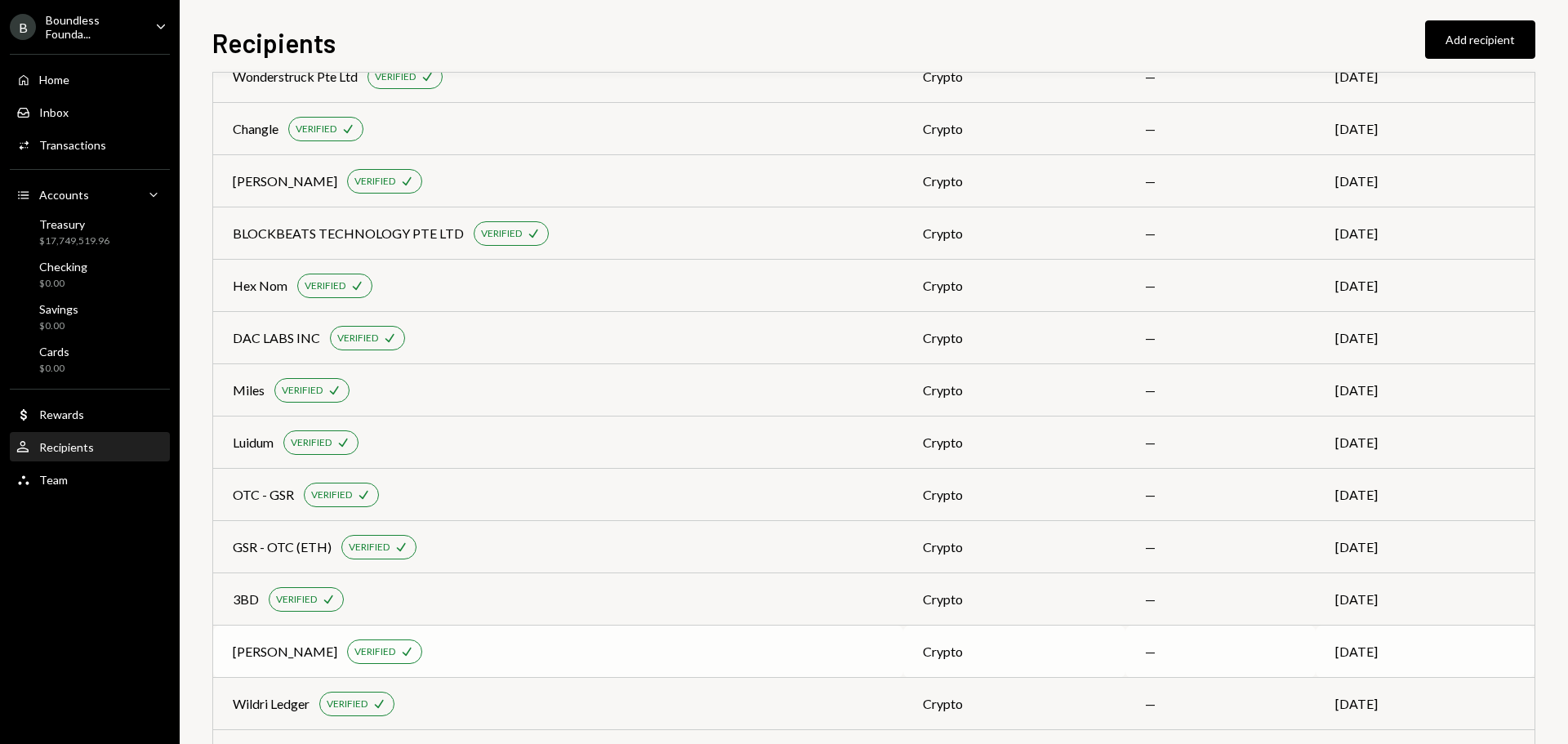
click at [239, 642] on div "[PERSON_NAME]" at bounding box center [285, 651] width 104 height 19
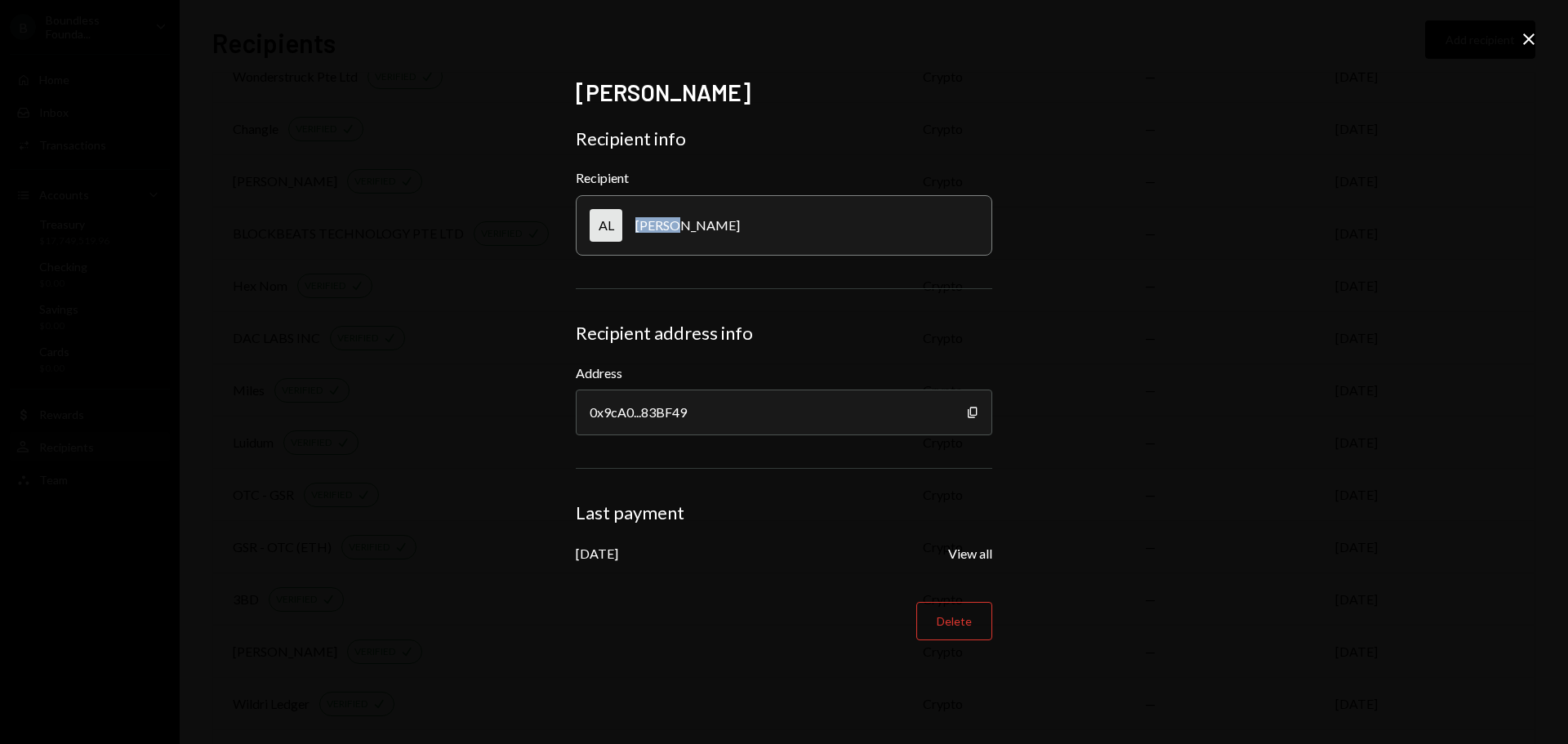
drag, startPoint x: 689, startPoint y: 219, endPoint x: 640, endPoint y: 228, distance: 49.8
click at [640, 228] on div "AL Alesia" at bounding box center [784, 225] width 416 height 60
copy div "[PERSON_NAME]"
drag, startPoint x: 970, startPoint y: 413, endPoint x: 932, endPoint y: 412, distance: 38.0
click at [970, 413] on icon "button" at bounding box center [972, 412] width 9 height 11
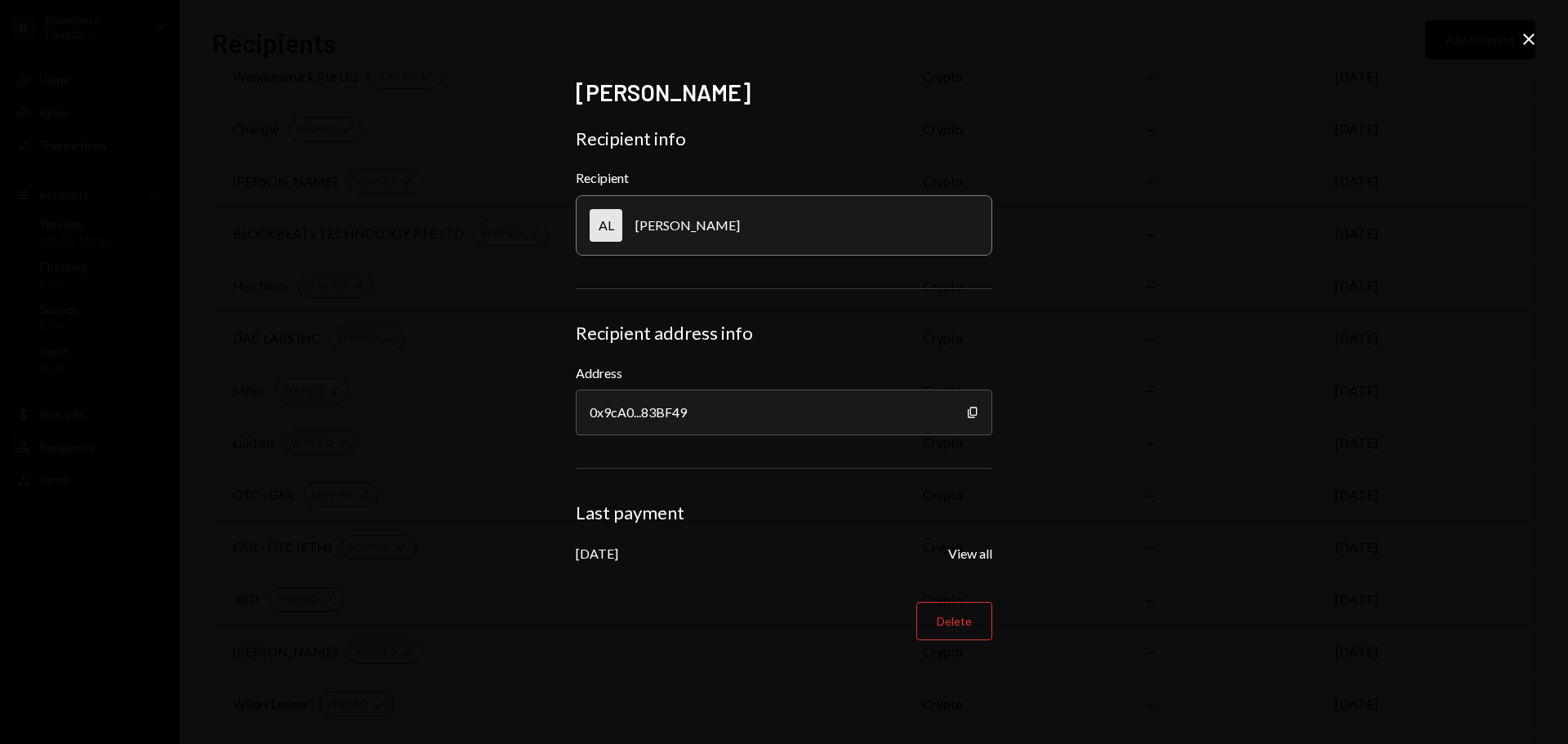
drag, startPoint x: 1535, startPoint y: 34, endPoint x: 1522, endPoint y: 38, distance: 13.6
click at [1535, 34] on icon "Close" at bounding box center [1528, 38] width 19 height 19
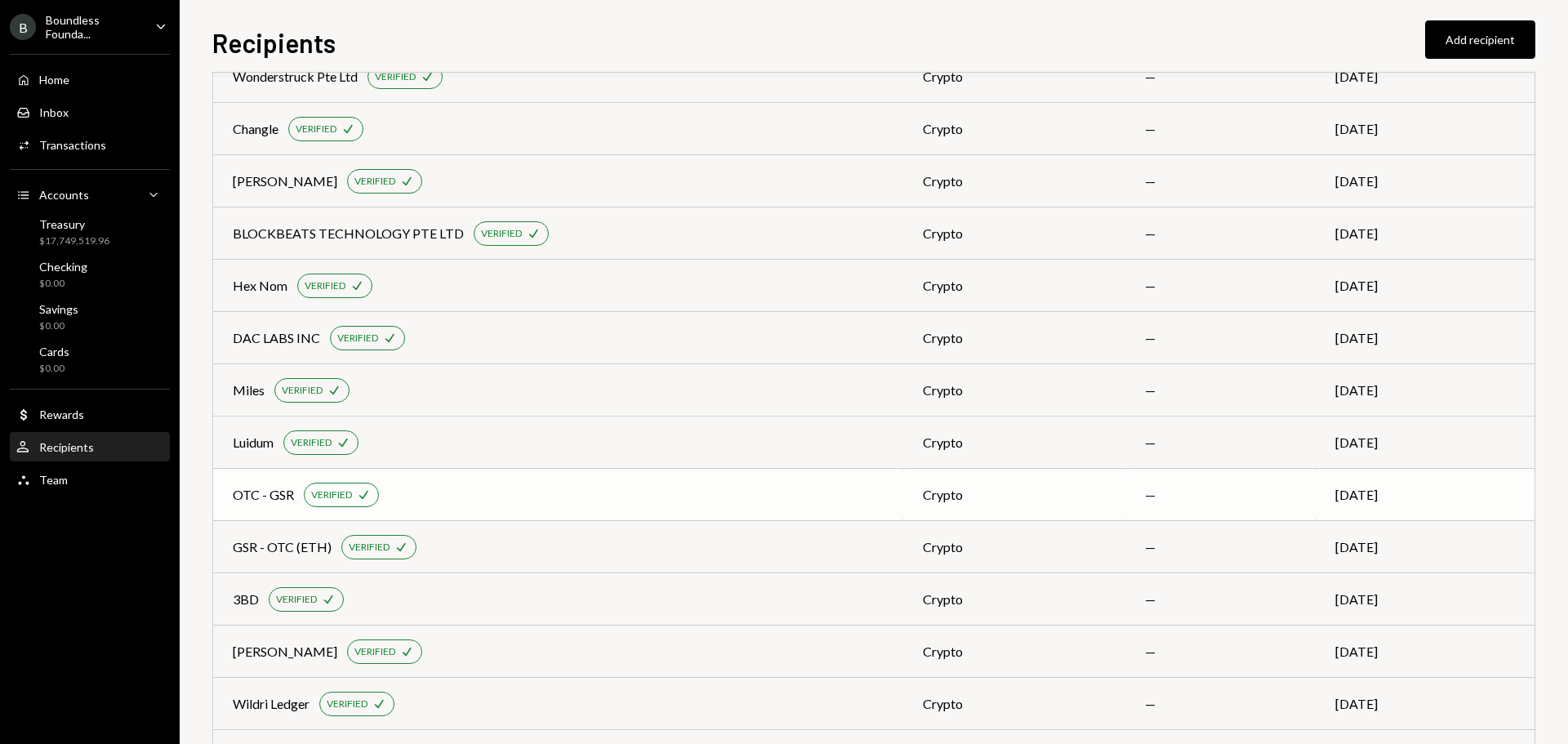
scroll to position [340, 0]
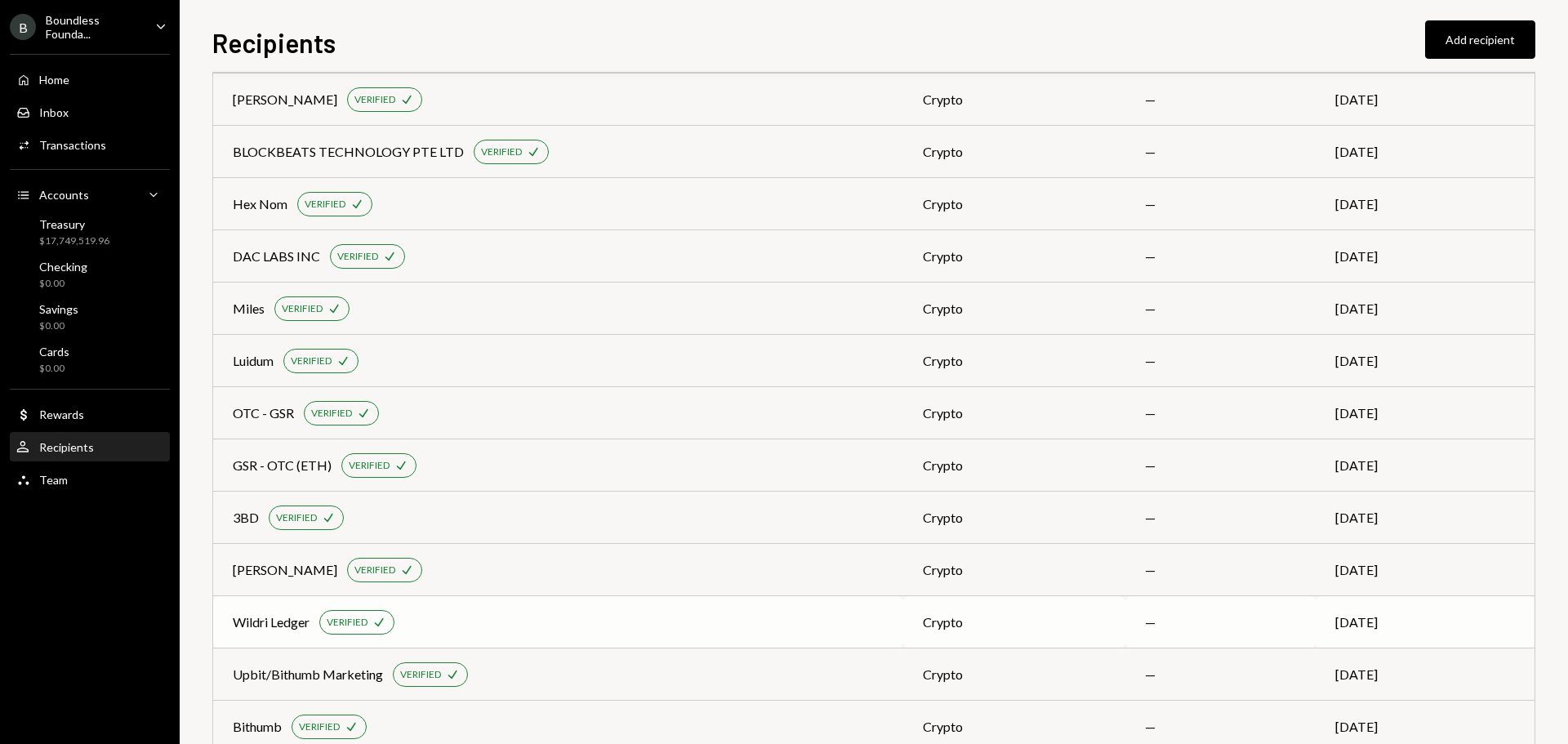
click at [250, 621] on div "Wildri Ledger" at bounding box center [271, 621] width 77 height 19
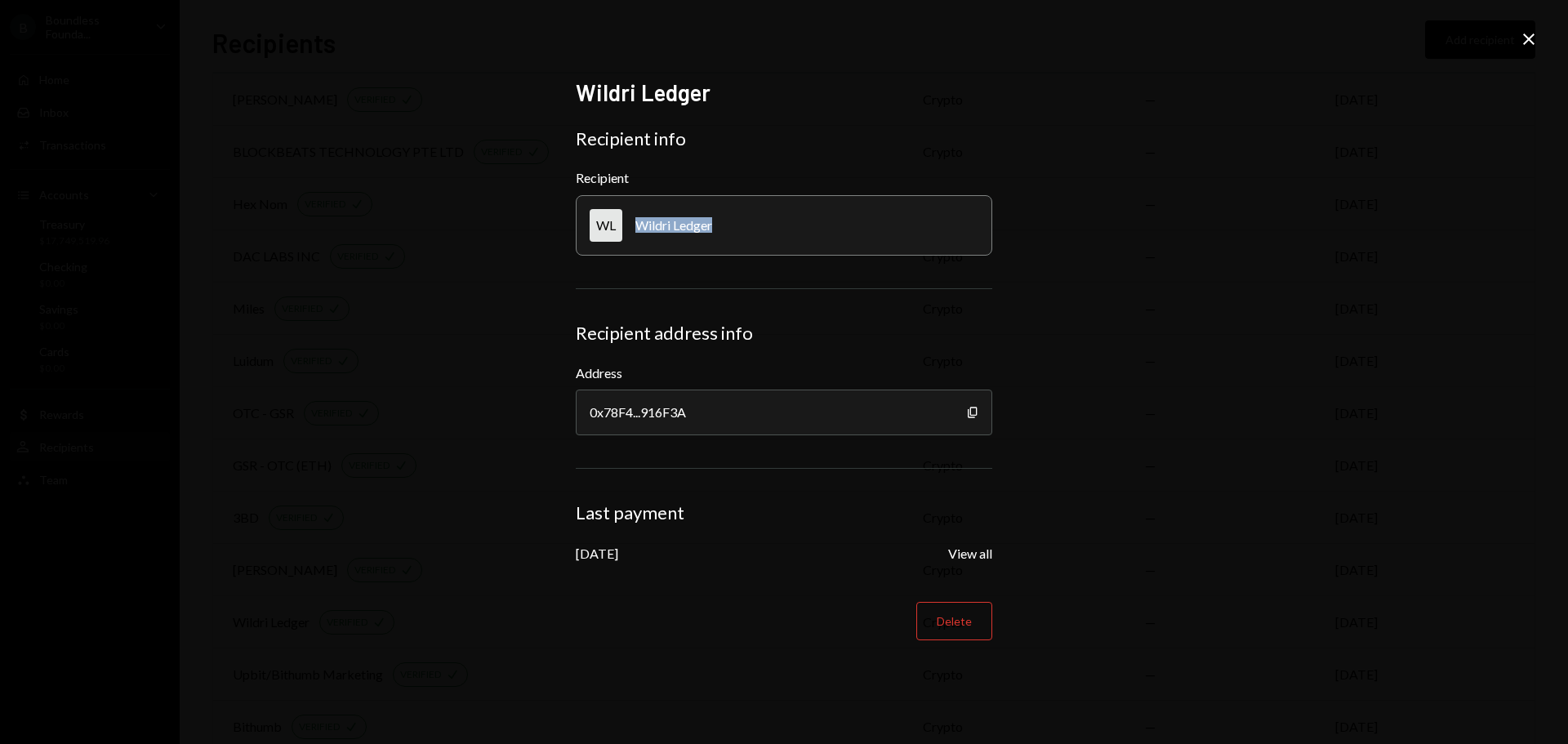
drag, startPoint x: 718, startPoint y: 228, endPoint x: 644, endPoint y: 221, distance: 74.3
click at [640, 223] on div "WL Wildri Ledger" at bounding box center [784, 225] width 416 height 60
copy div "Wildri Ledger"
drag, startPoint x: 970, startPoint y: 417, endPoint x: 543, endPoint y: 410, distance: 427.1
click at [970, 417] on icon "button" at bounding box center [972, 412] width 9 height 11
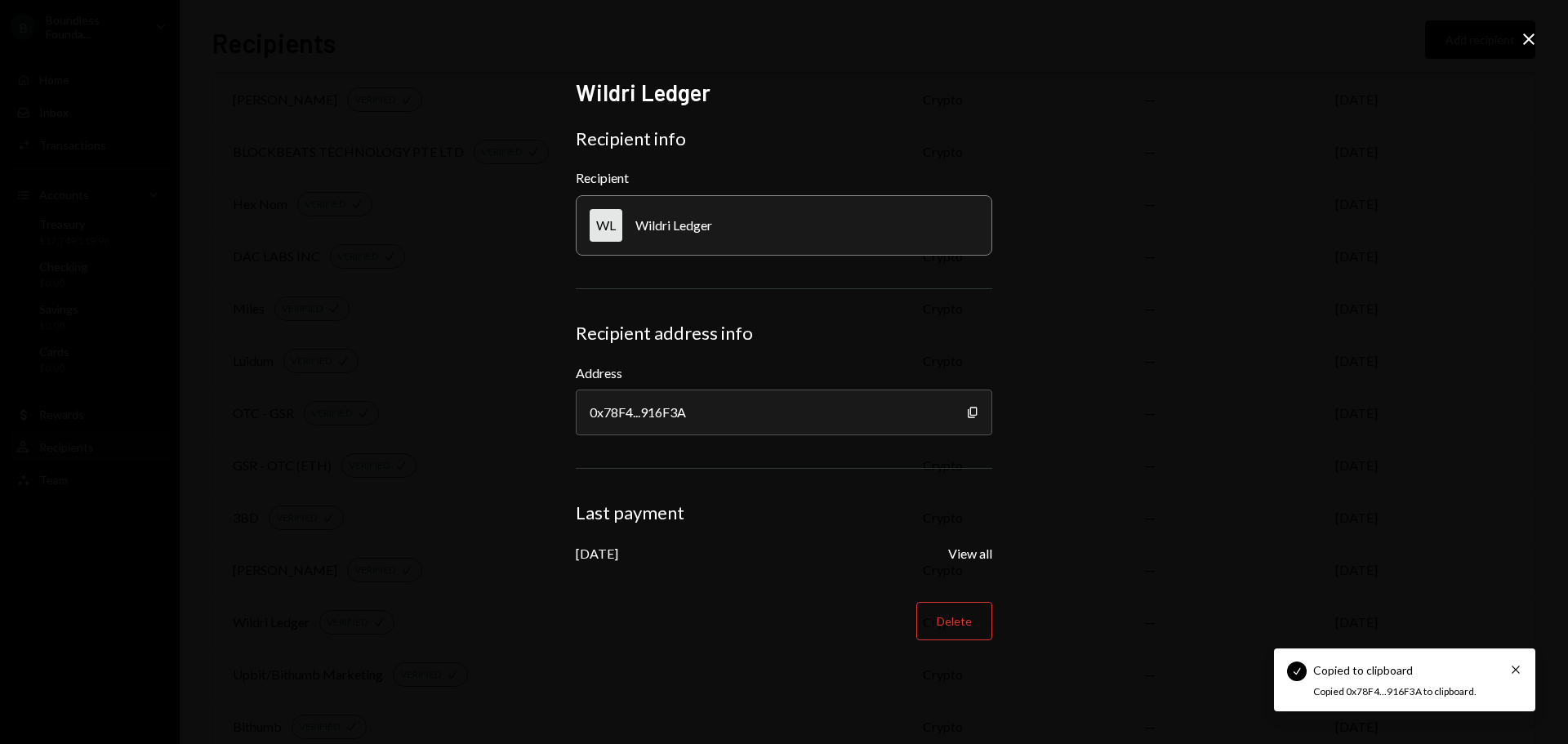
click at [1521, 43] on icon "Close" at bounding box center [1528, 38] width 19 height 19
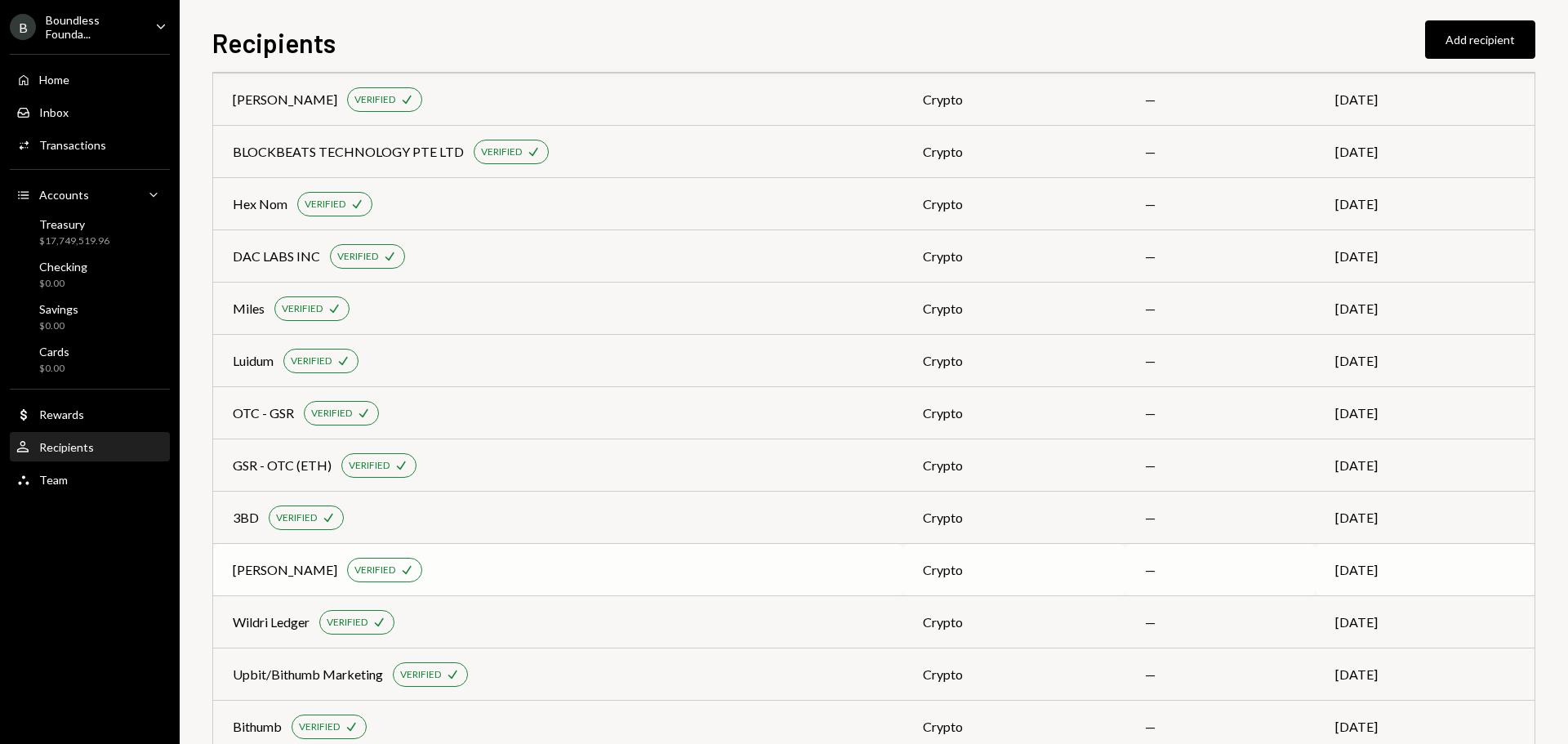
scroll to position [503, 0]
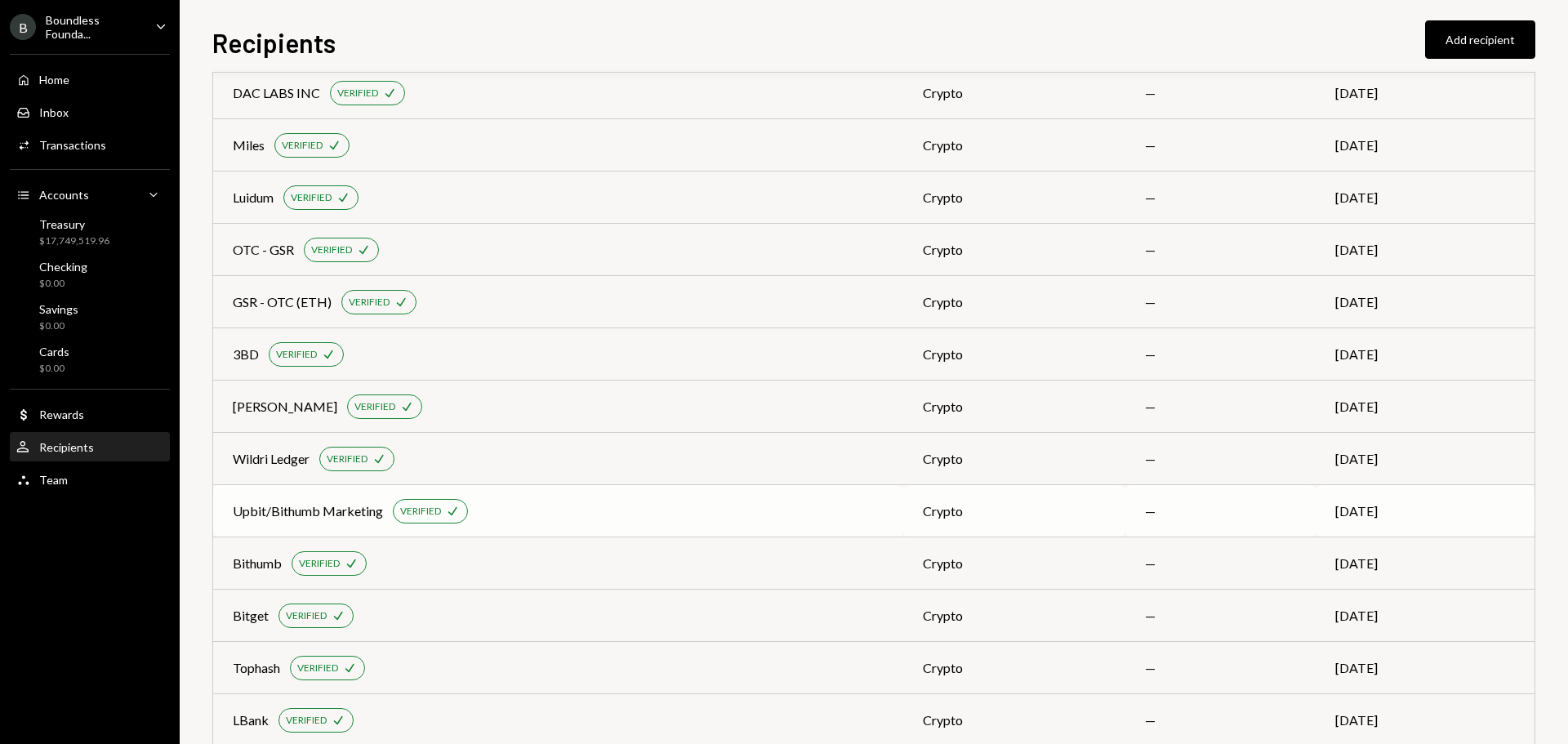
click at [269, 513] on div "Upbit/Bithumb Marketing" at bounding box center [308, 510] width 150 height 19
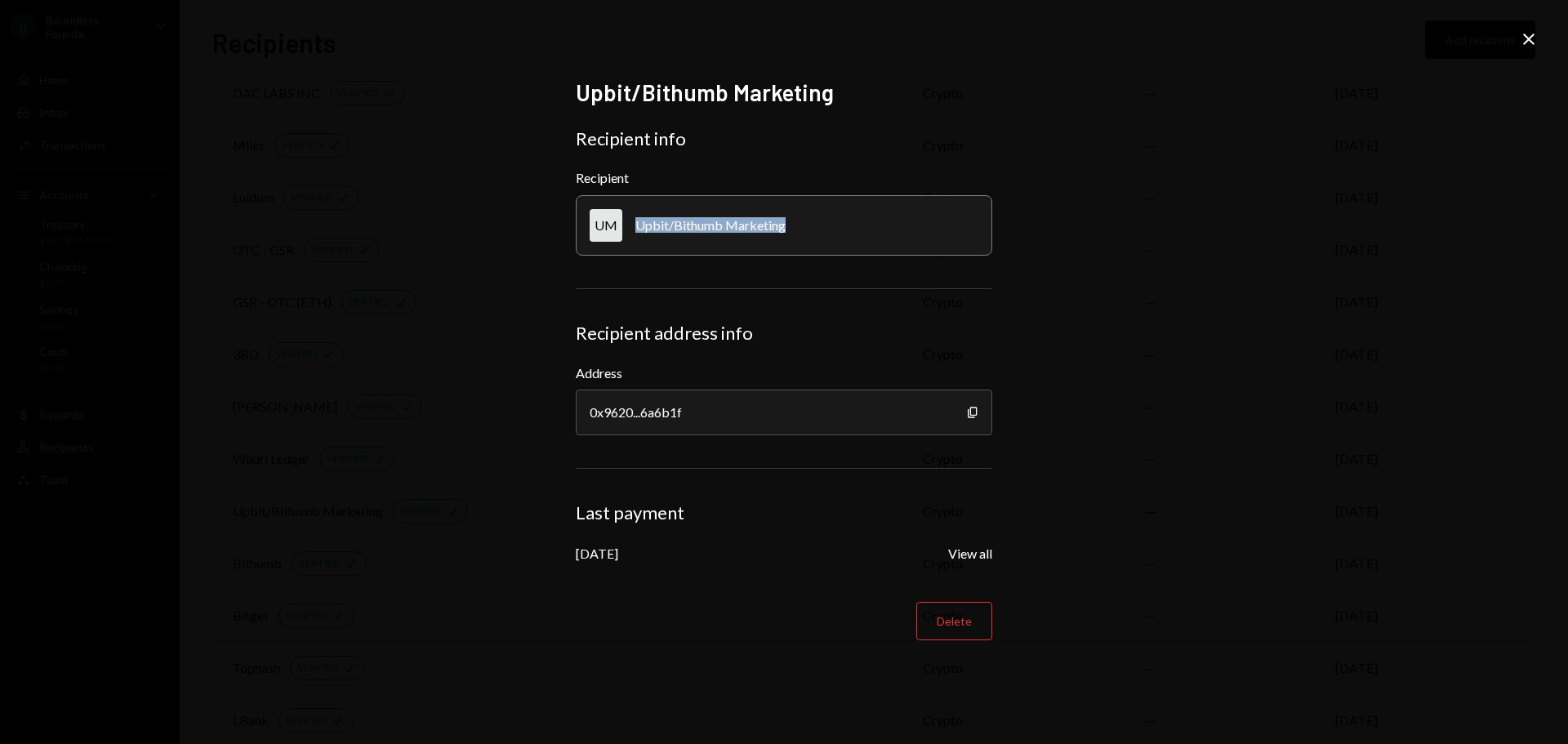
drag, startPoint x: 789, startPoint y: 226, endPoint x: 629, endPoint y: 226, distance: 160.0
click at [626, 226] on div "UM Upbit/Bithumb Marketing" at bounding box center [784, 225] width 416 height 60
copy div "Upbit/Bithumb Marketing"
drag, startPoint x: 961, startPoint y: 411, endPoint x: 817, endPoint y: 439, distance: 146.7
click at [961, 411] on div "0x9620...6a6b1f" at bounding box center [784, 412] width 416 height 46
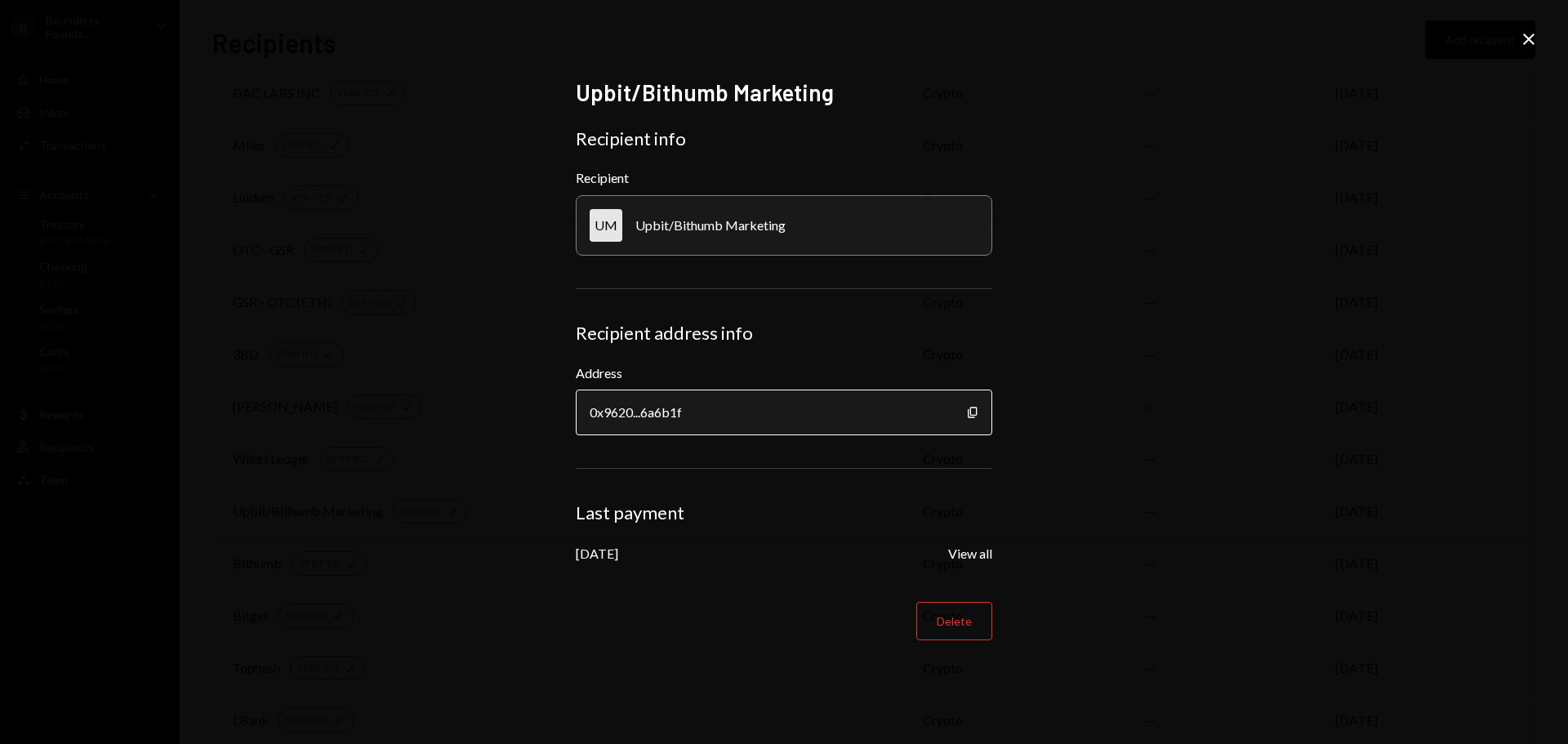
drag, startPoint x: 977, startPoint y: 415, endPoint x: 932, endPoint y: 412, distance: 45.1
click at [977, 415] on icon "button" at bounding box center [972, 412] width 9 height 11
click at [1526, 42] on icon at bounding box center [1529, 39] width 11 height 11
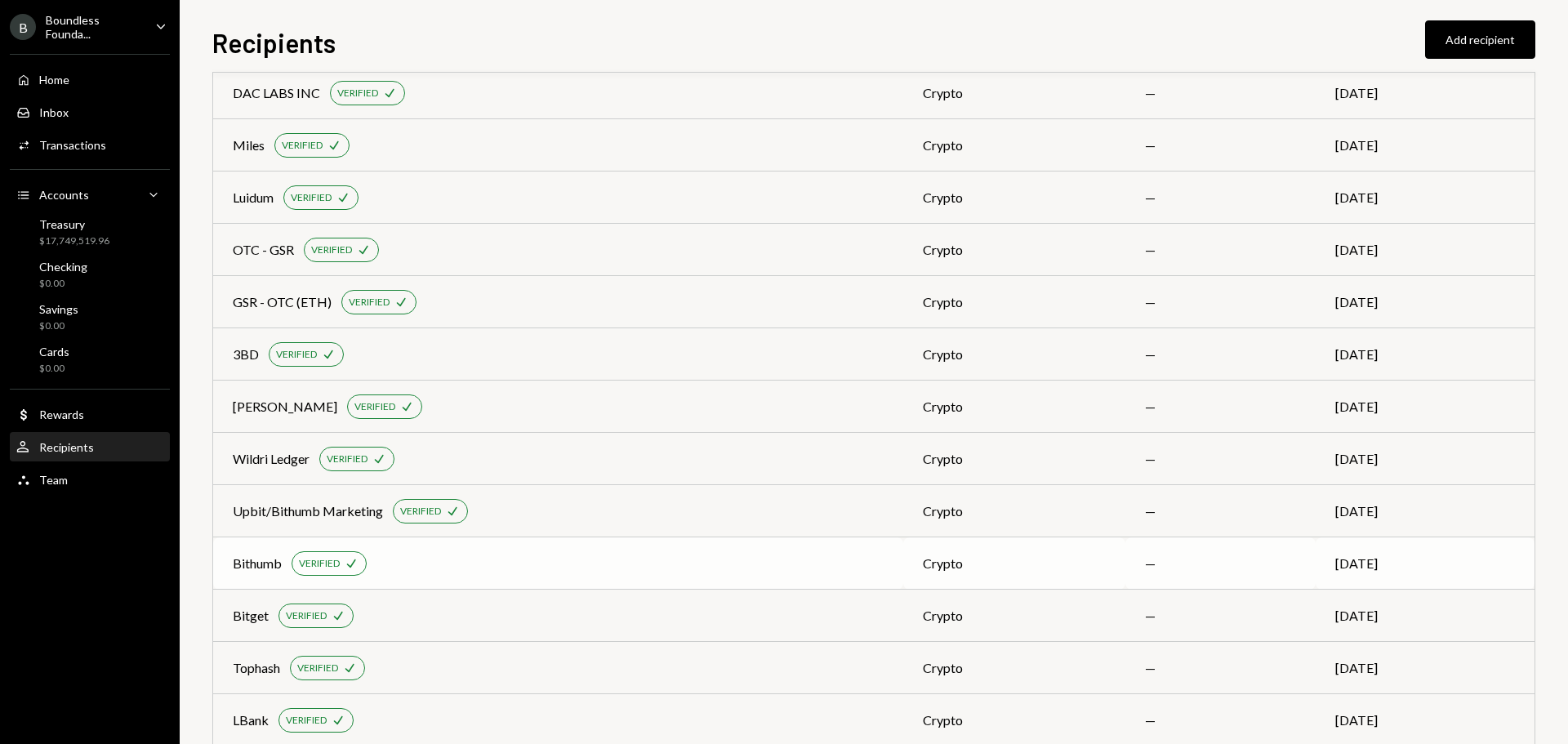
click at [245, 567] on div "Bithumb" at bounding box center [257, 563] width 49 height 19
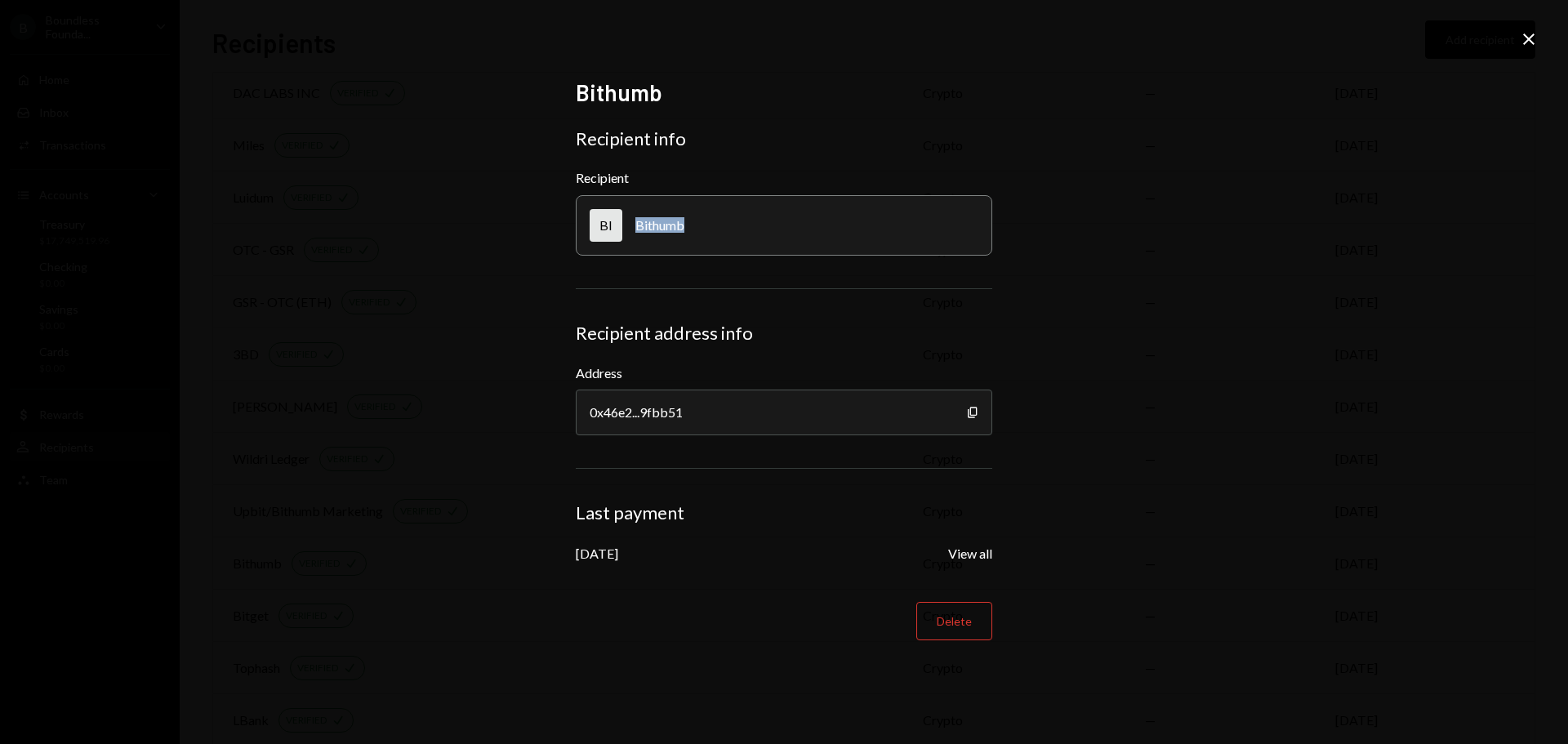
drag, startPoint x: 692, startPoint y: 225, endPoint x: 638, endPoint y: 235, distance: 54.9
click at [638, 235] on div "BI Bithumb" at bounding box center [784, 225] width 416 height 60
copy div "Bithumb"
click at [970, 411] on icon "button" at bounding box center [972, 412] width 9 height 11
drag, startPoint x: 1524, startPoint y: 35, endPoint x: 1506, endPoint y: 53, distance: 25.5
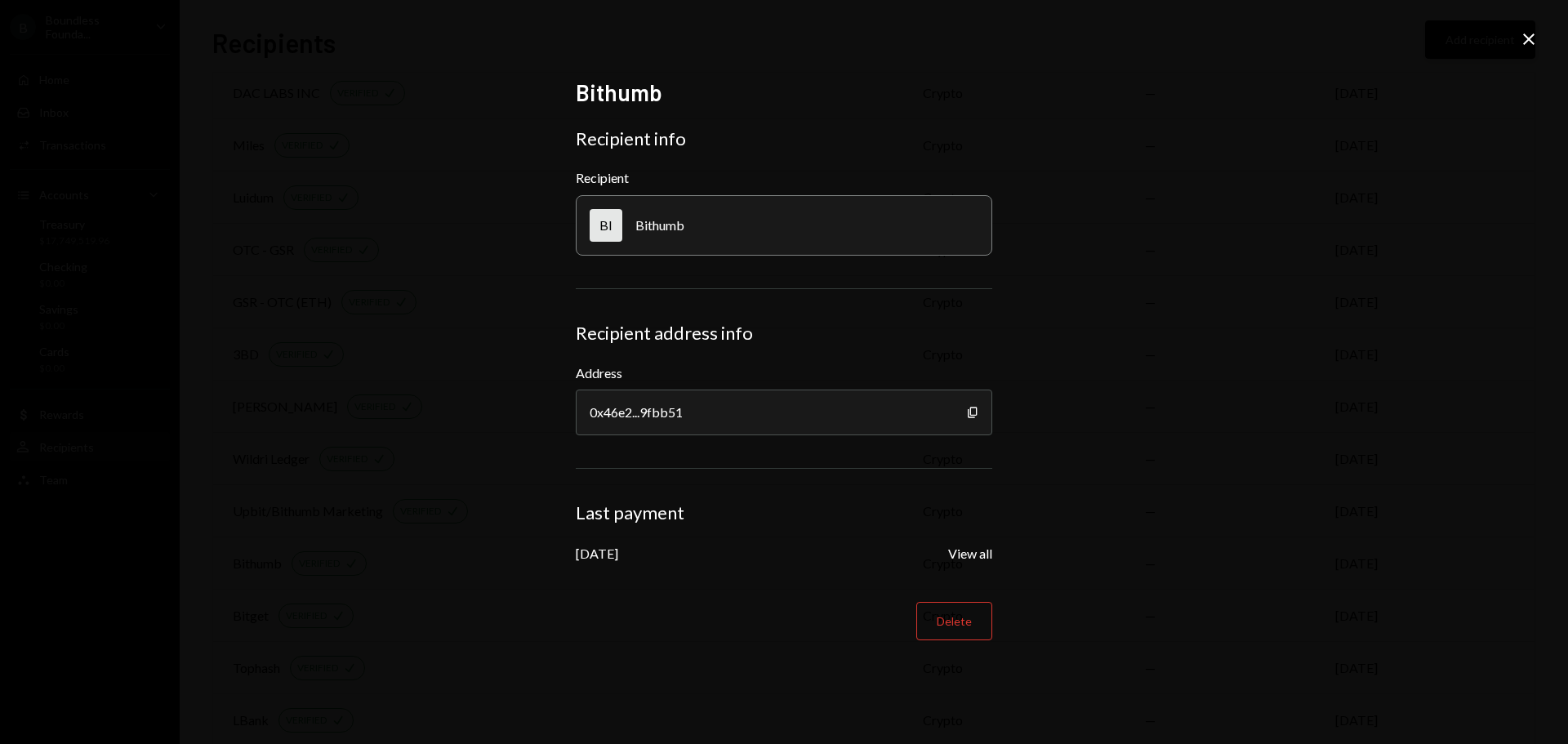
click at [1524, 35] on icon at bounding box center [1529, 39] width 11 height 11
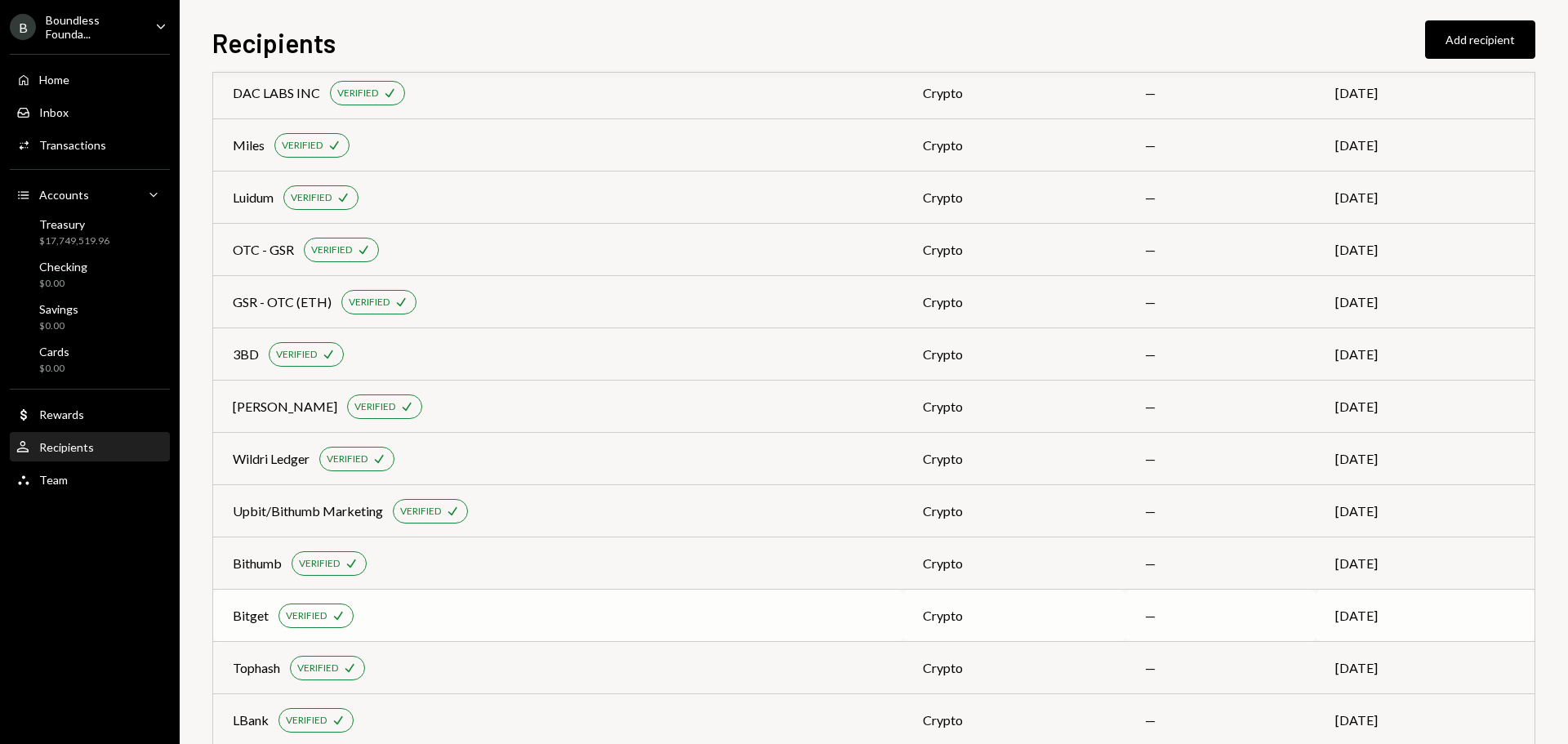
click at [258, 621] on div "Bitget" at bounding box center [250, 615] width 36 height 19
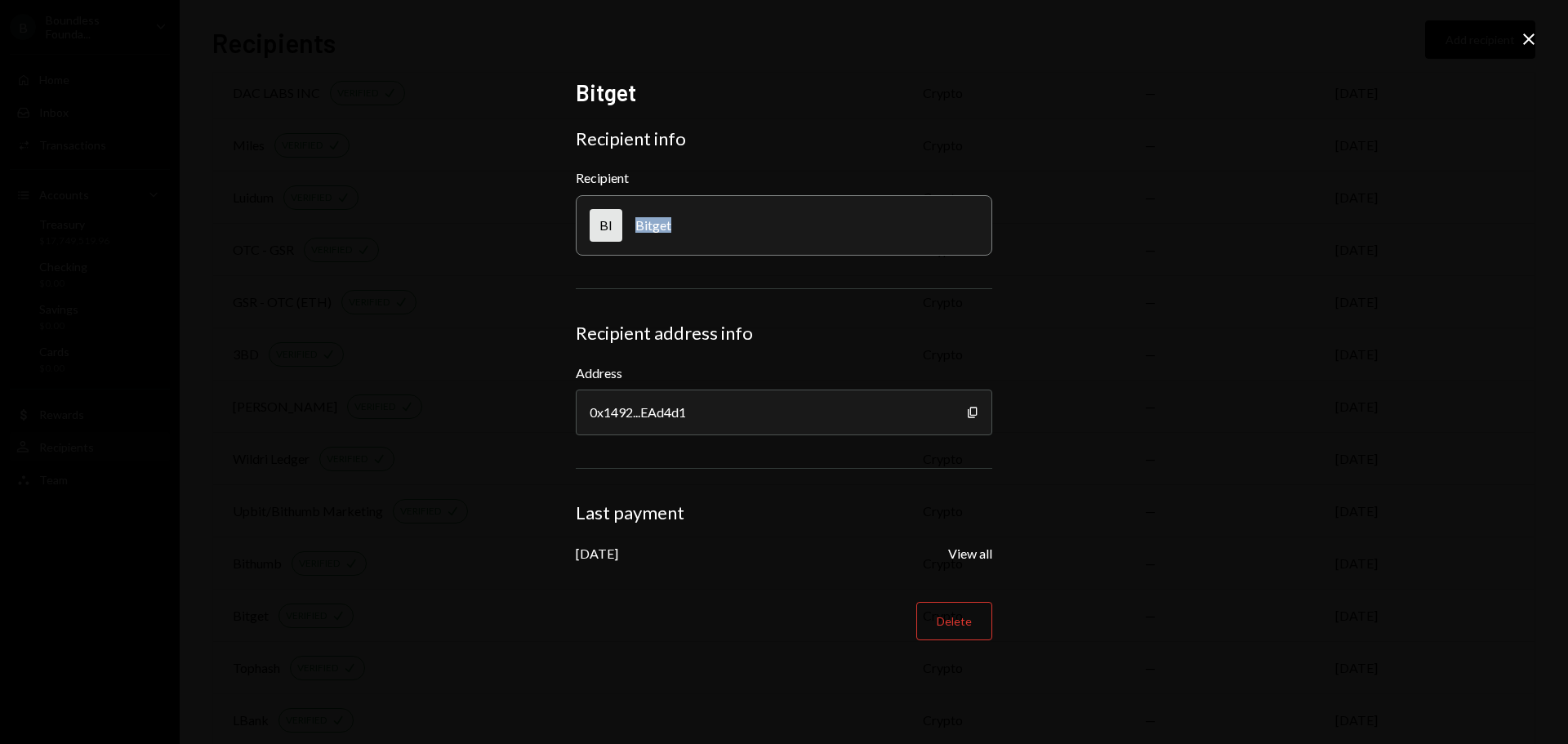
drag, startPoint x: 671, startPoint y: 235, endPoint x: 637, endPoint y: 231, distance: 34.2
click at [637, 231] on div "BI Bitget" at bounding box center [784, 225] width 416 height 60
drag, startPoint x: 973, startPoint y: 412, endPoint x: 958, endPoint y: 409, distance: 15.3
click at [973, 412] on icon "Copy" at bounding box center [972, 412] width 13 height 13
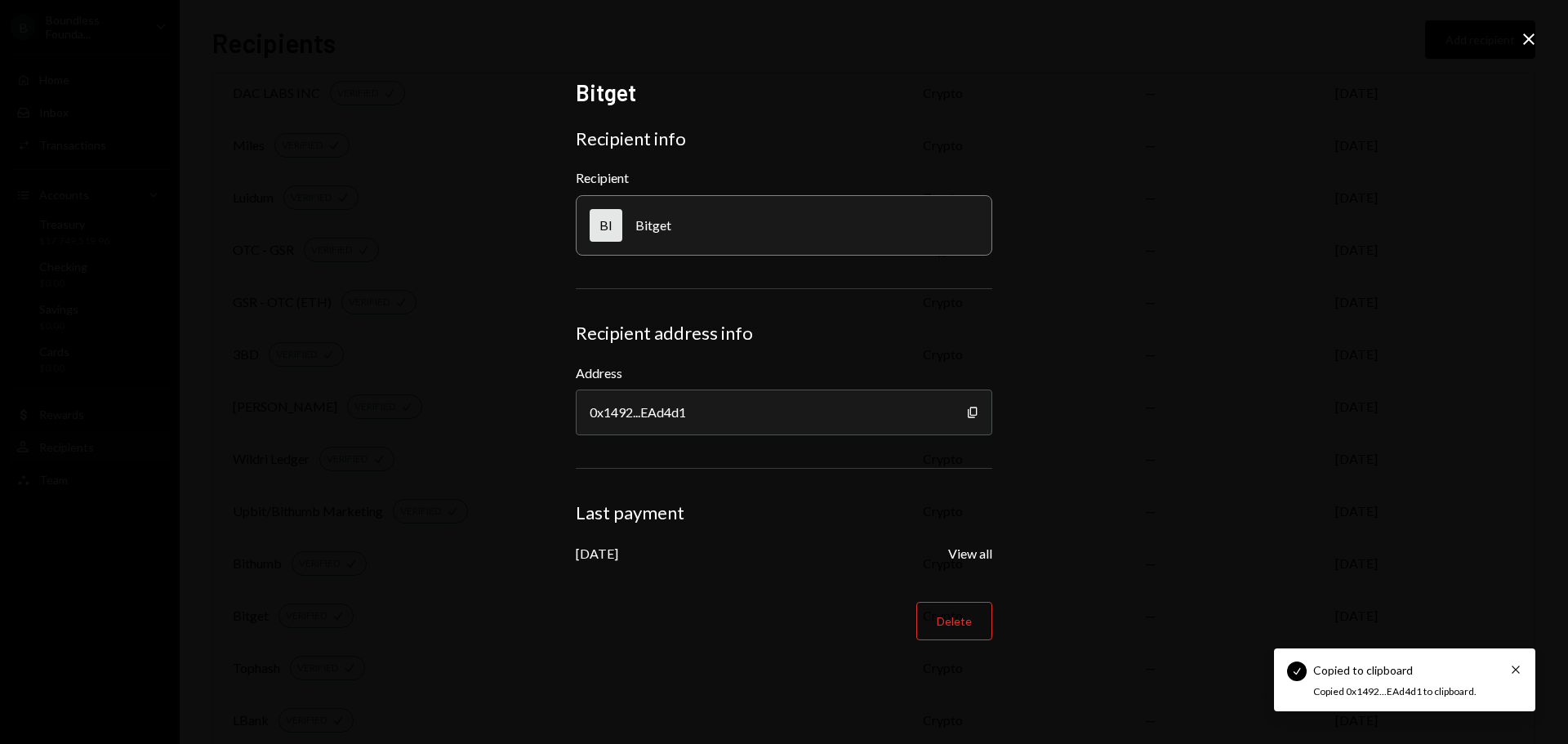
click at [1518, 34] on div "Bitget Recipient info Recipient BI Bitget Recipient address info Address 0x1492…" at bounding box center [784, 372] width 1568 height 744
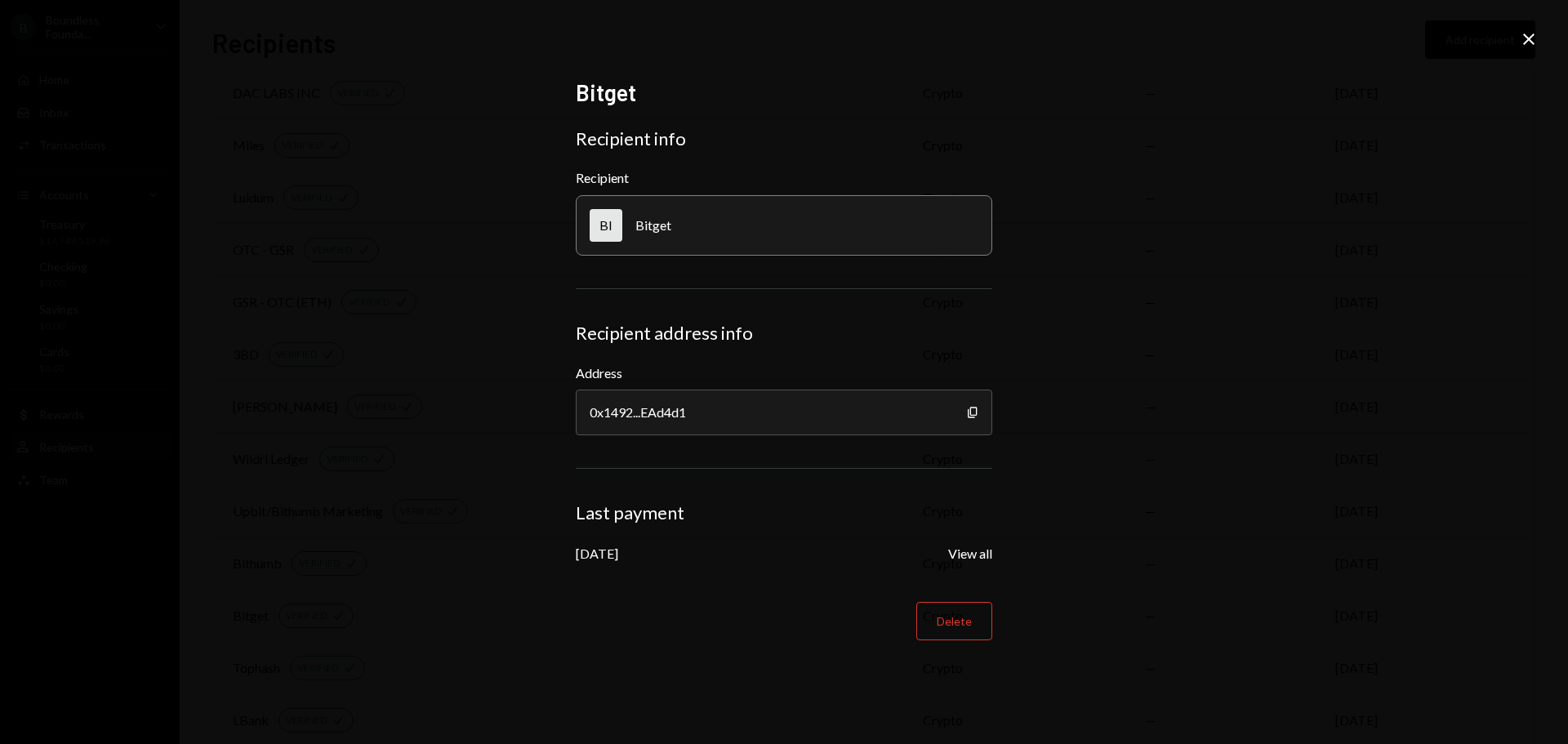
click at [1525, 38] on icon "Close" at bounding box center [1528, 38] width 19 height 19
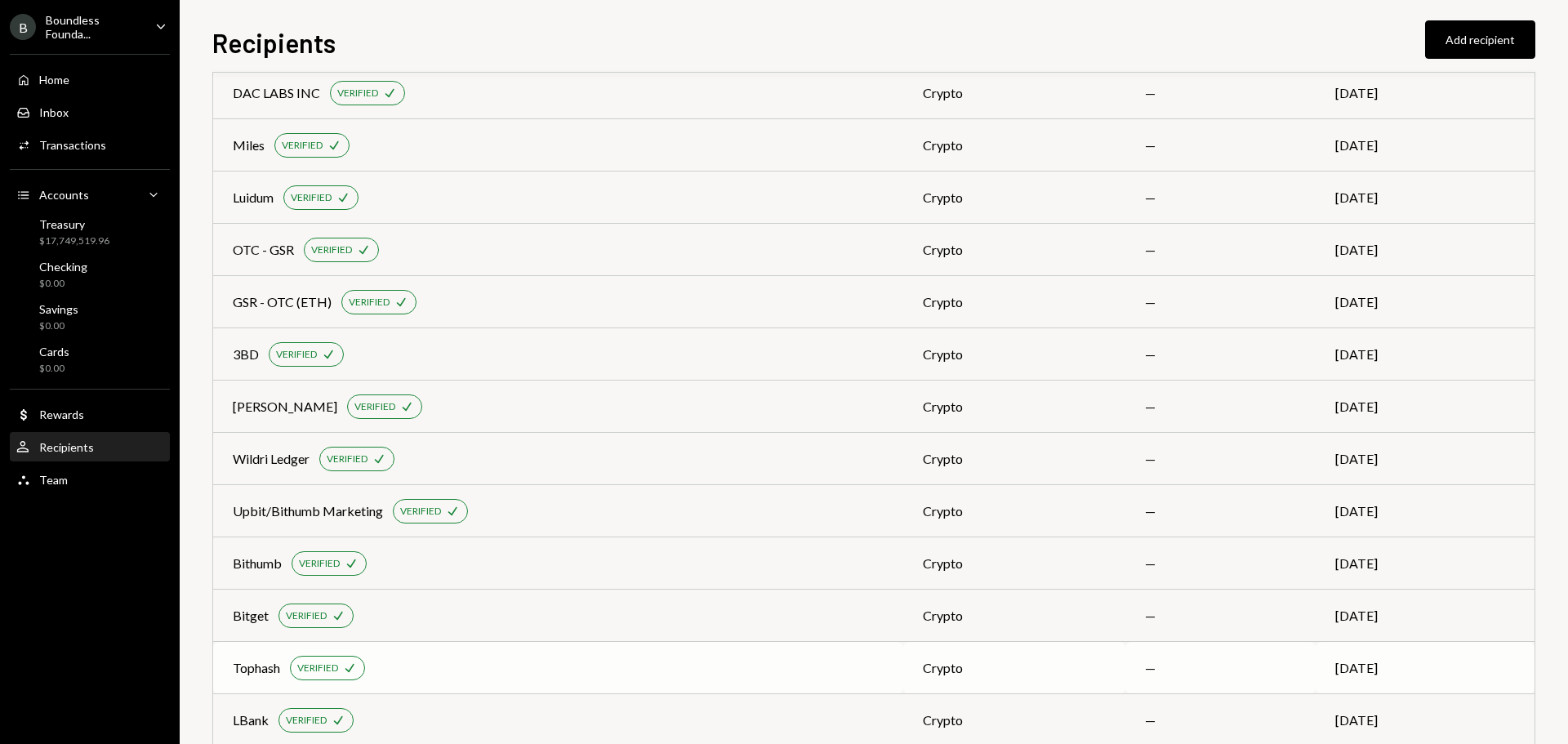
scroll to position [666, 0]
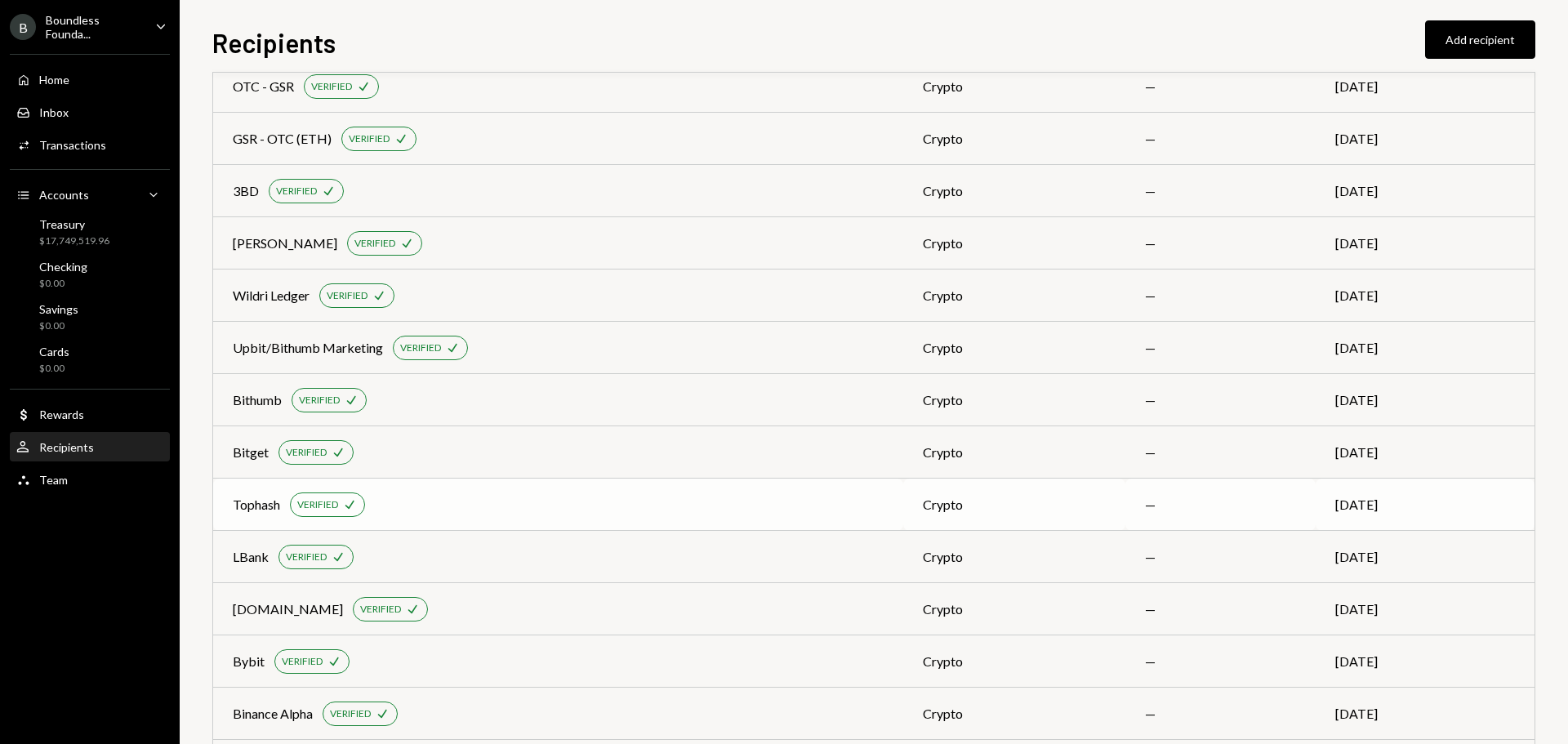
click at [247, 504] on div "Tophash" at bounding box center [257, 504] width 48 height 19
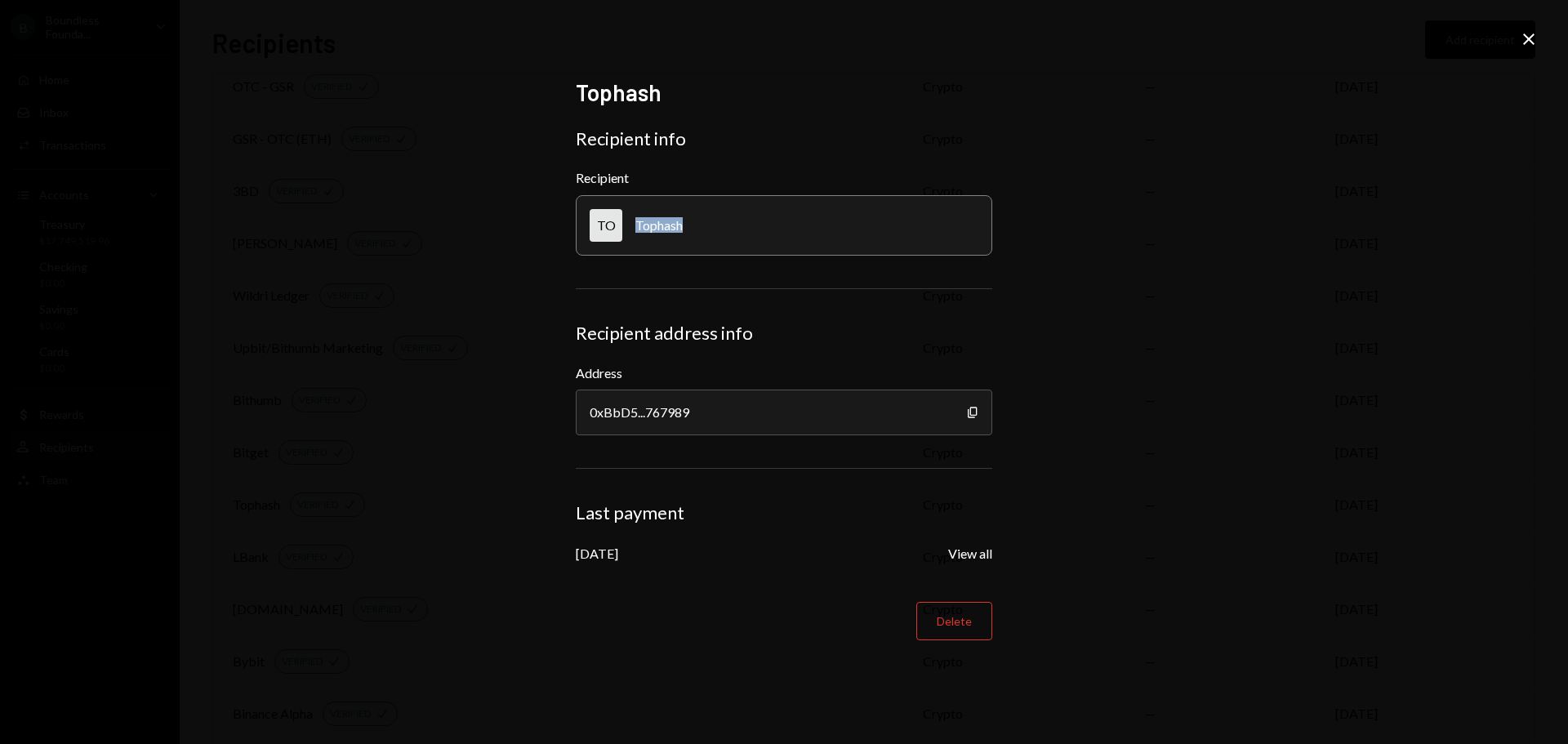
drag, startPoint x: 663, startPoint y: 226, endPoint x: 633, endPoint y: 228, distance: 30.1
click at [633, 228] on div "TO Tophash" at bounding box center [784, 225] width 416 height 60
drag, startPoint x: 970, startPoint y: 413, endPoint x: 927, endPoint y: 410, distance: 43.1
click at [970, 413] on icon "Copy" at bounding box center [972, 412] width 13 height 13
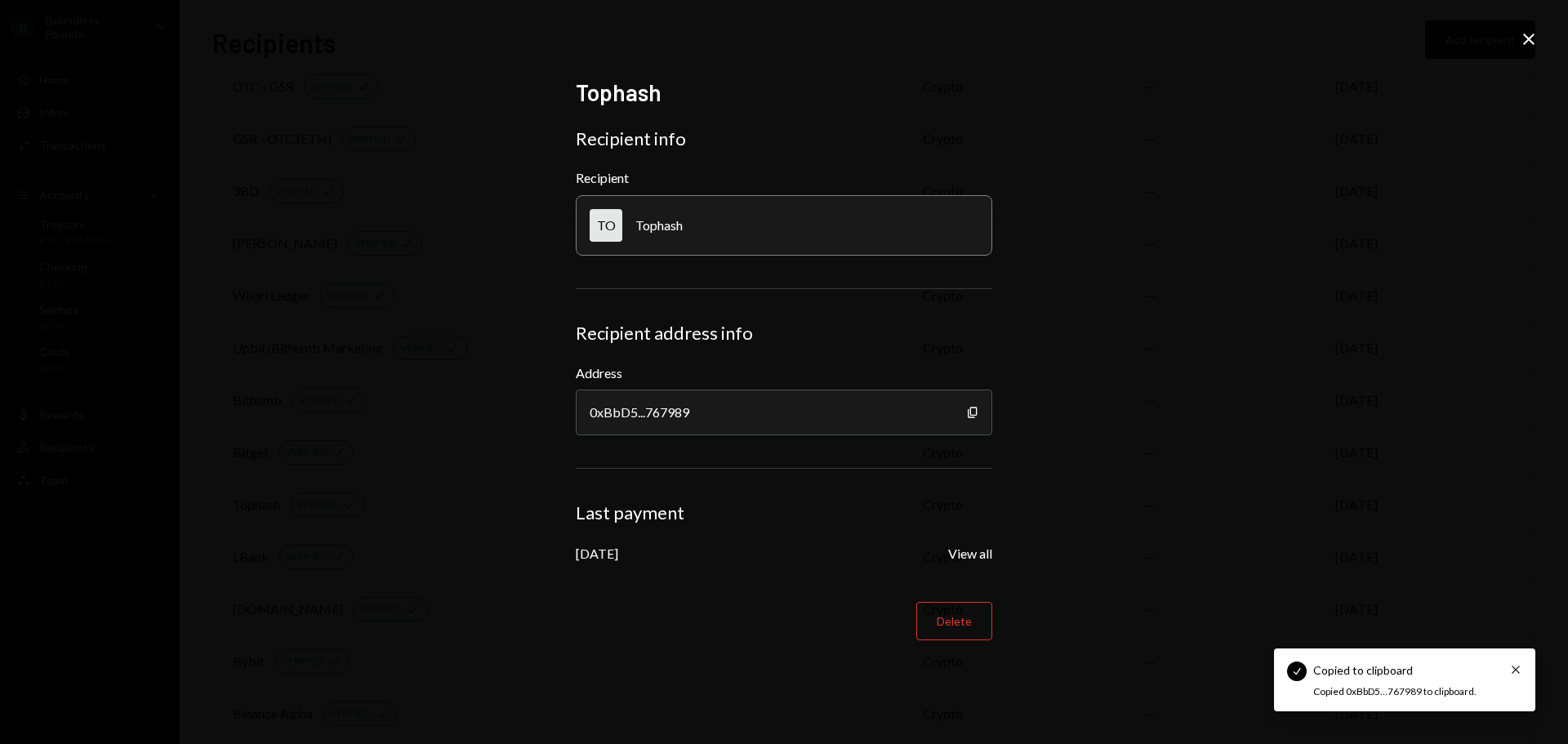
click at [1534, 38] on icon "Close" at bounding box center [1528, 38] width 19 height 19
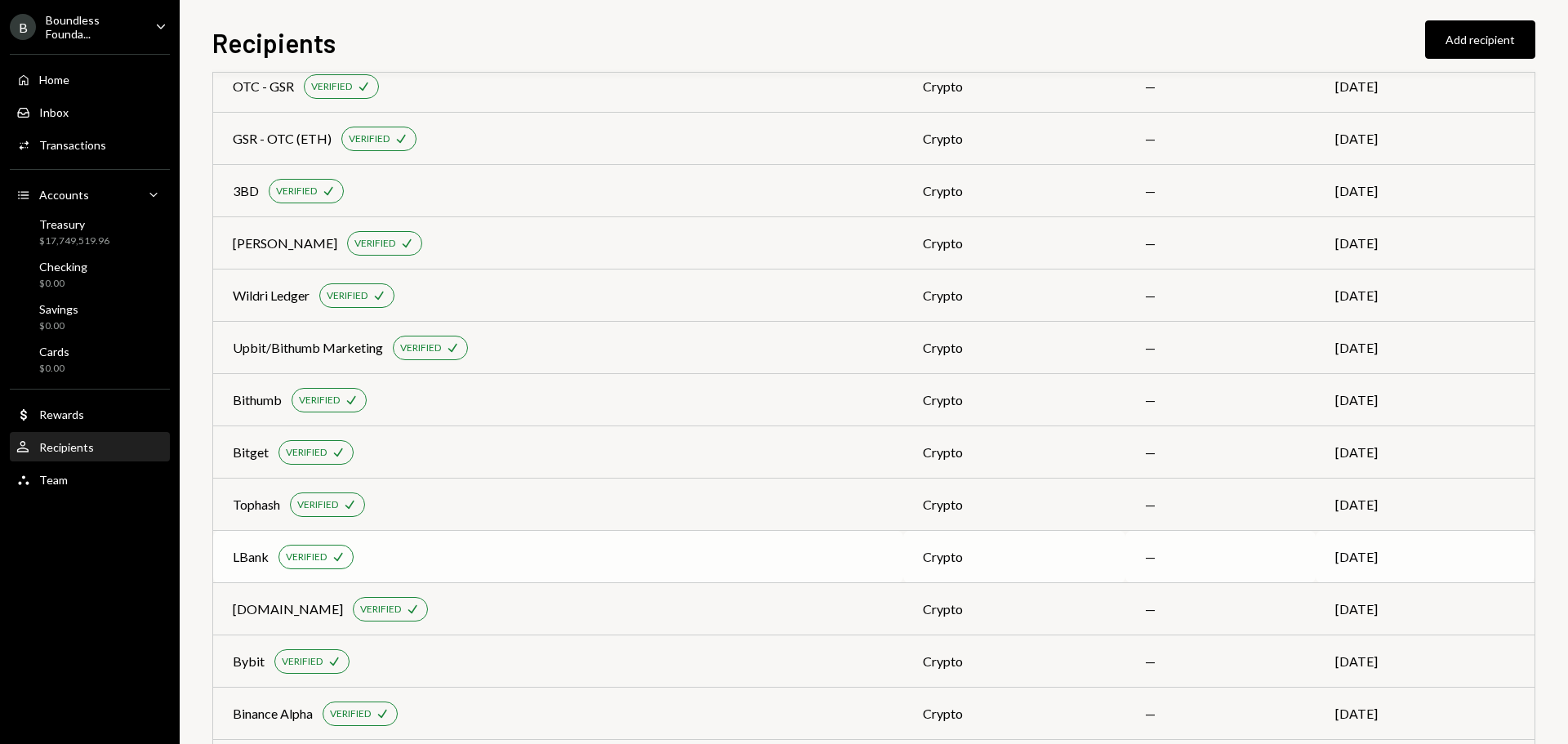
click at [252, 551] on div "LBank" at bounding box center [250, 556] width 36 height 19
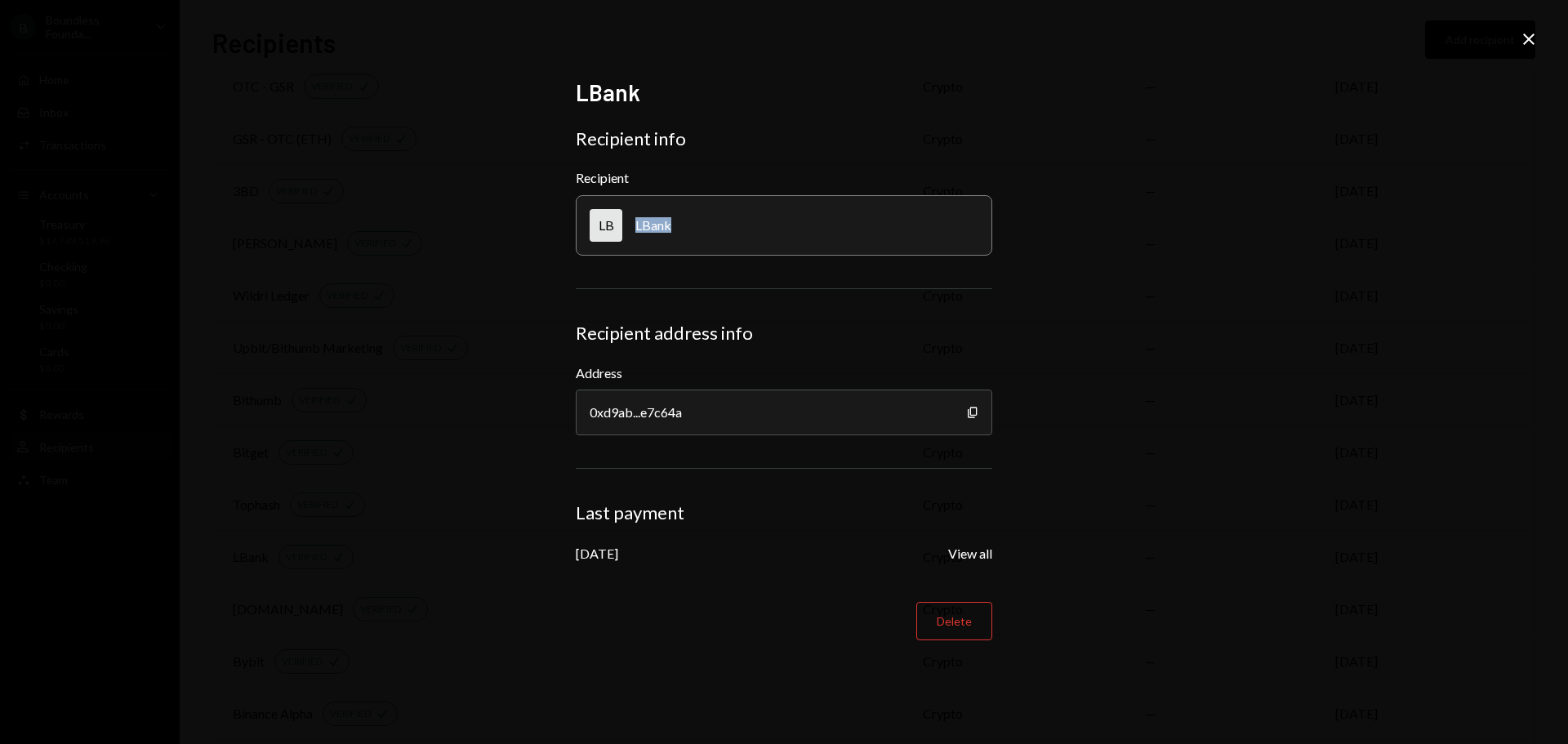
drag, startPoint x: 674, startPoint y: 228, endPoint x: 639, endPoint y: 232, distance: 35.2
click at [634, 235] on div "LB LBank" at bounding box center [784, 225] width 416 height 60
click at [969, 416] on icon "button" at bounding box center [972, 412] width 9 height 11
click at [1537, 36] on icon "Close" at bounding box center [1528, 38] width 19 height 19
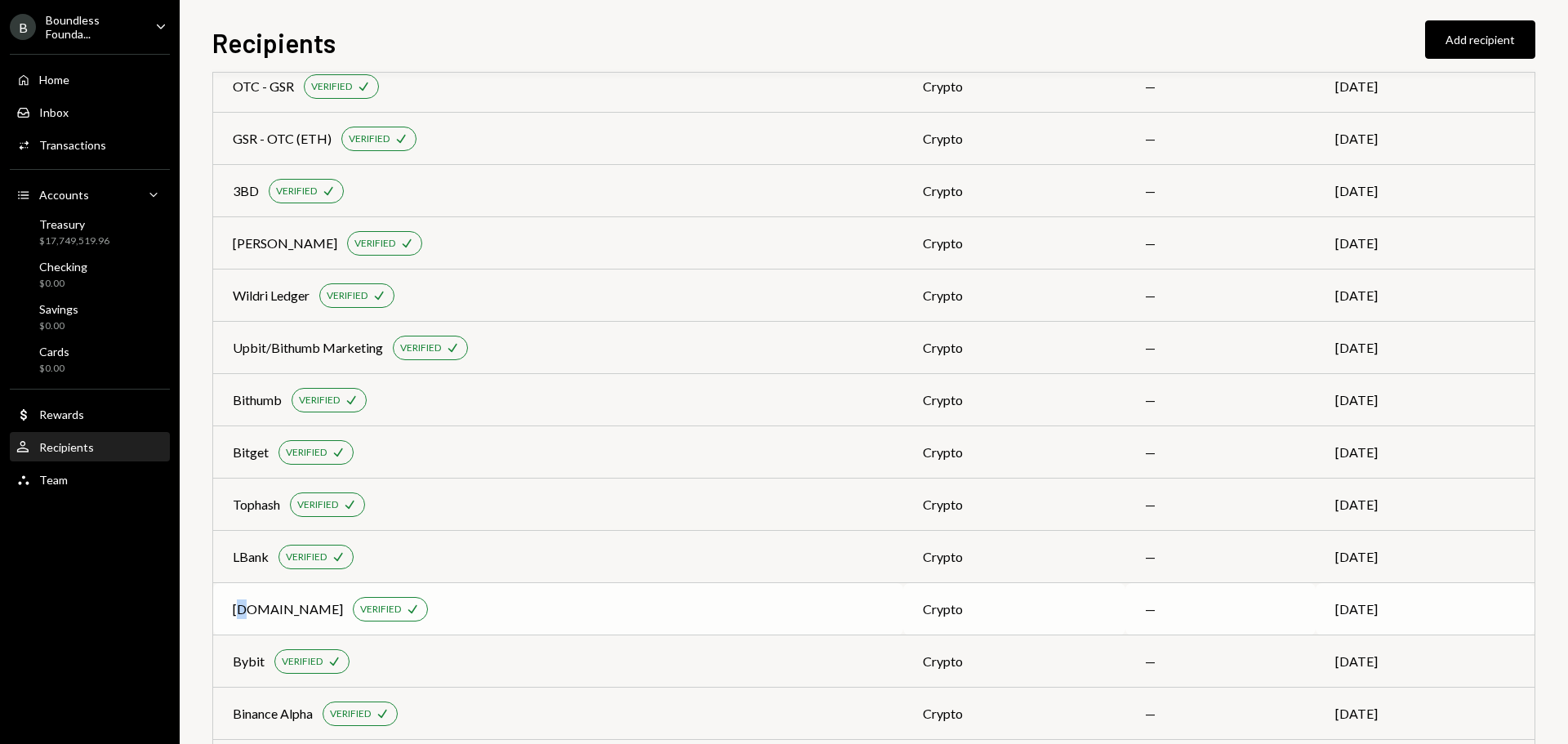
click at [244, 614] on div "[DOMAIN_NAME]" at bounding box center [288, 608] width 110 height 19
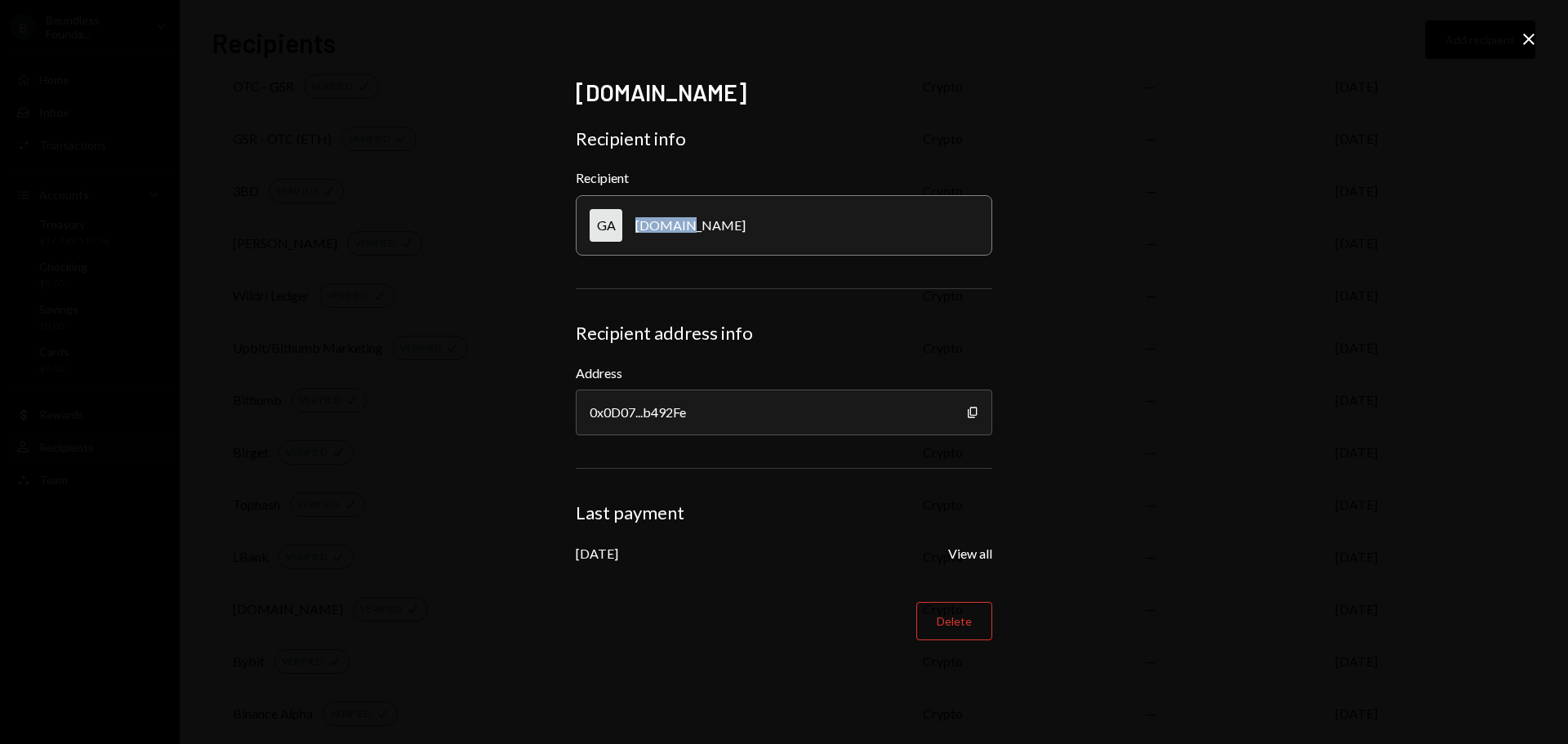
drag, startPoint x: 669, startPoint y: 227, endPoint x: 633, endPoint y: 231, distance: 36.2
click at [633, 231] on div "GA Gate.io" at bounding box center [784, 225] width 416 height 60
click at [971, 409] on icon "Copy" at bounding box center [972, 412] width 13 height 13
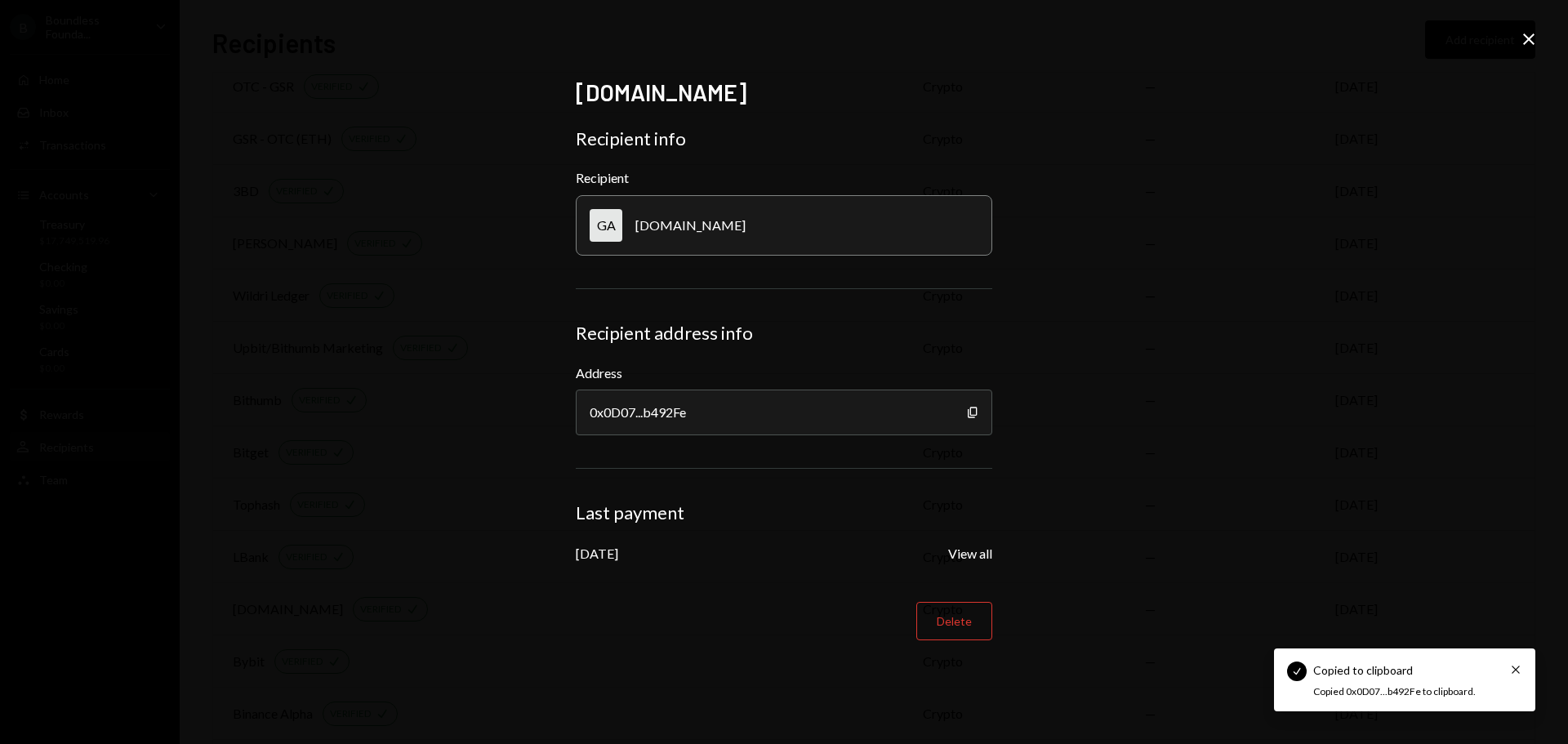
click at [1536, 42] on icon "Close" at bounding box center [1528, 38] width 19 height 19
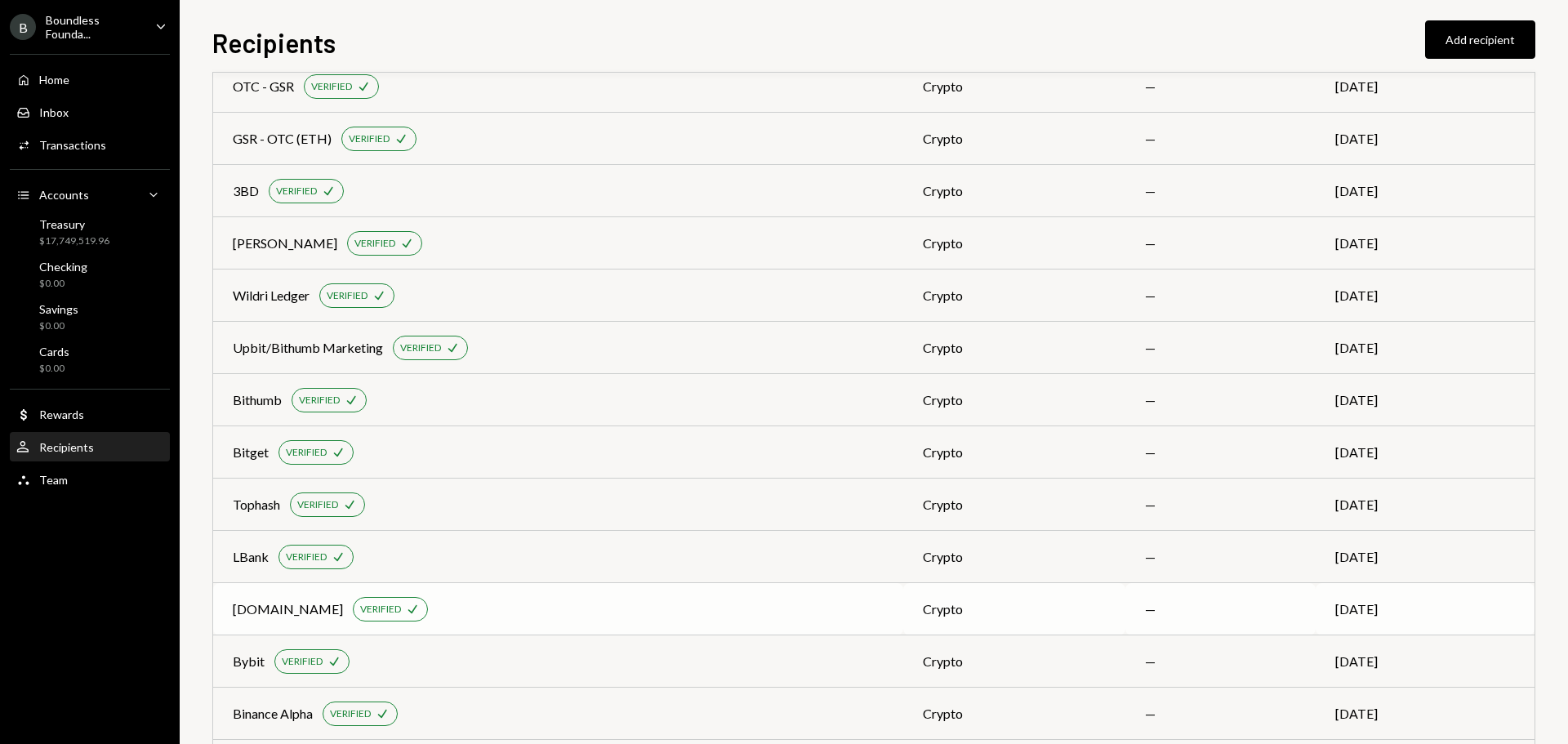
scroll to position [748, 0]
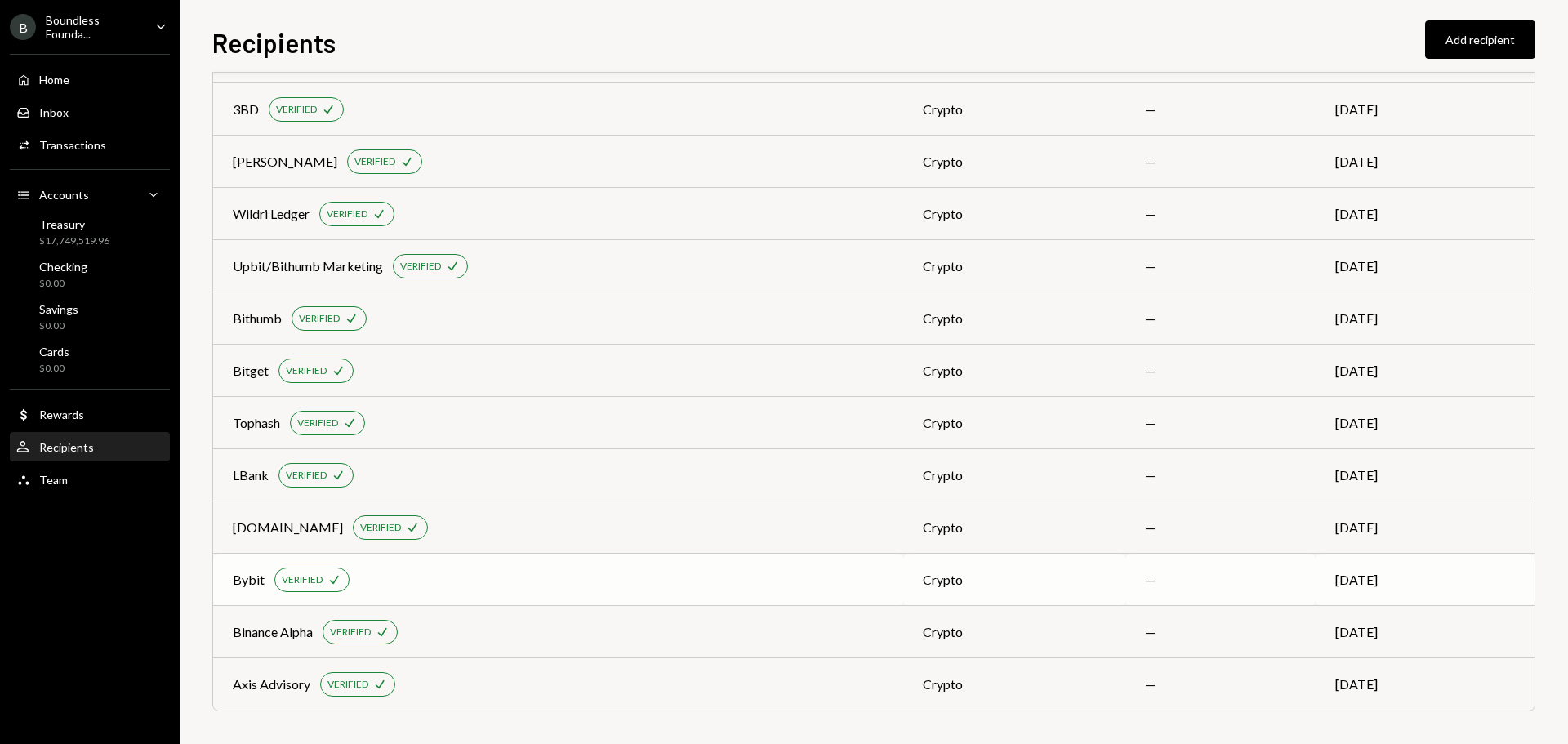
click at [233, 579] on div "Bybit" at bounding box center [248, 579] width 32 height 19
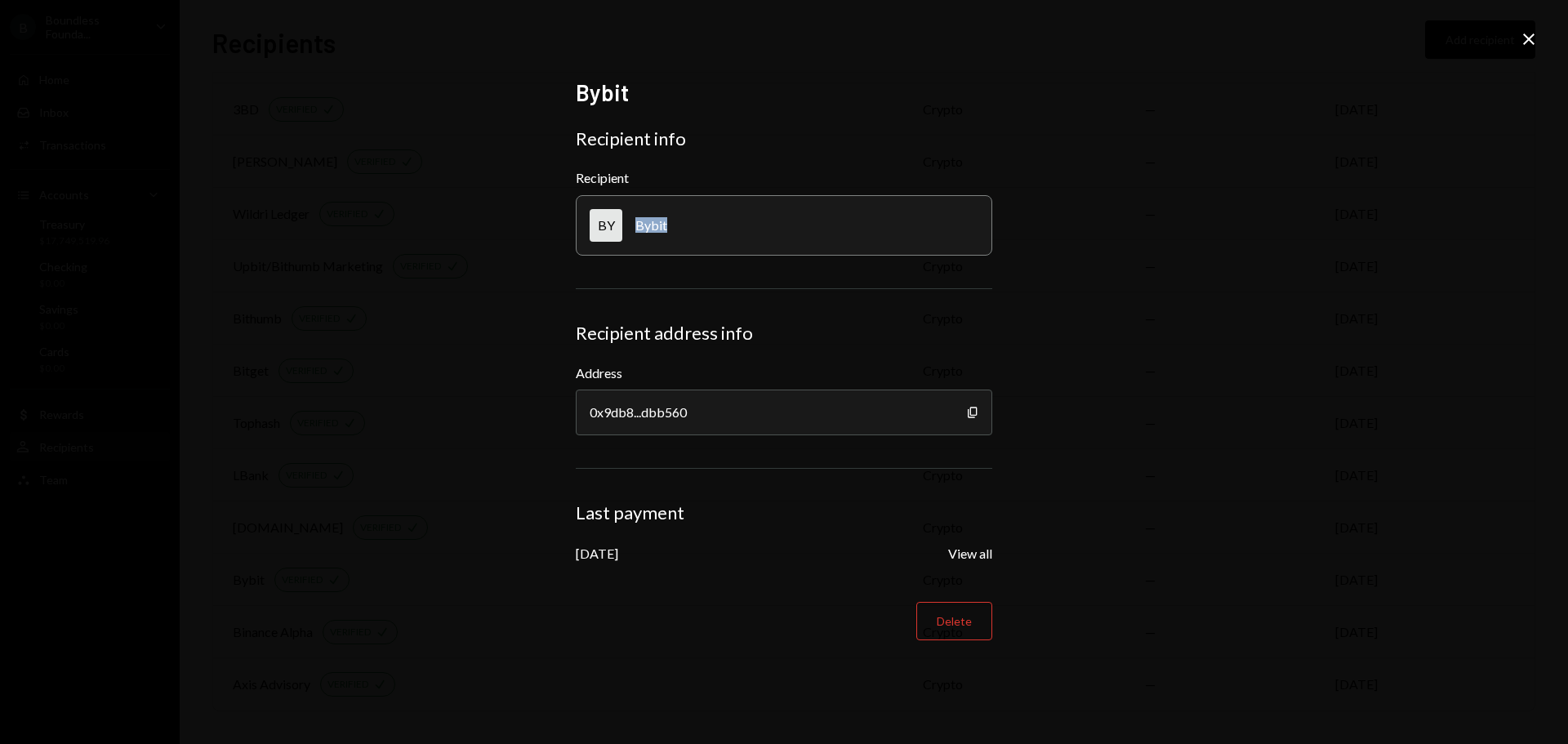
drag, startPoint x: 663, startPoint y: 224, endPoint x: 634, endPoint y: 224, distance: 29.0
click at [634, 224] on div "BY Bybit" at bounding box center [784, 225] width 416 height 60
click at [979, 414] on div "0x9db8...dbb560" at bounding box center [784, 412] width 416 height 46
drag, startPoint x: 1523, startPoint y: 38, endPoint x: 1517, endPoint y: 49, distance: 12.5
click at [1523, 38] on icon "Close" at bounding box center [1528, 38] width 19 height 19
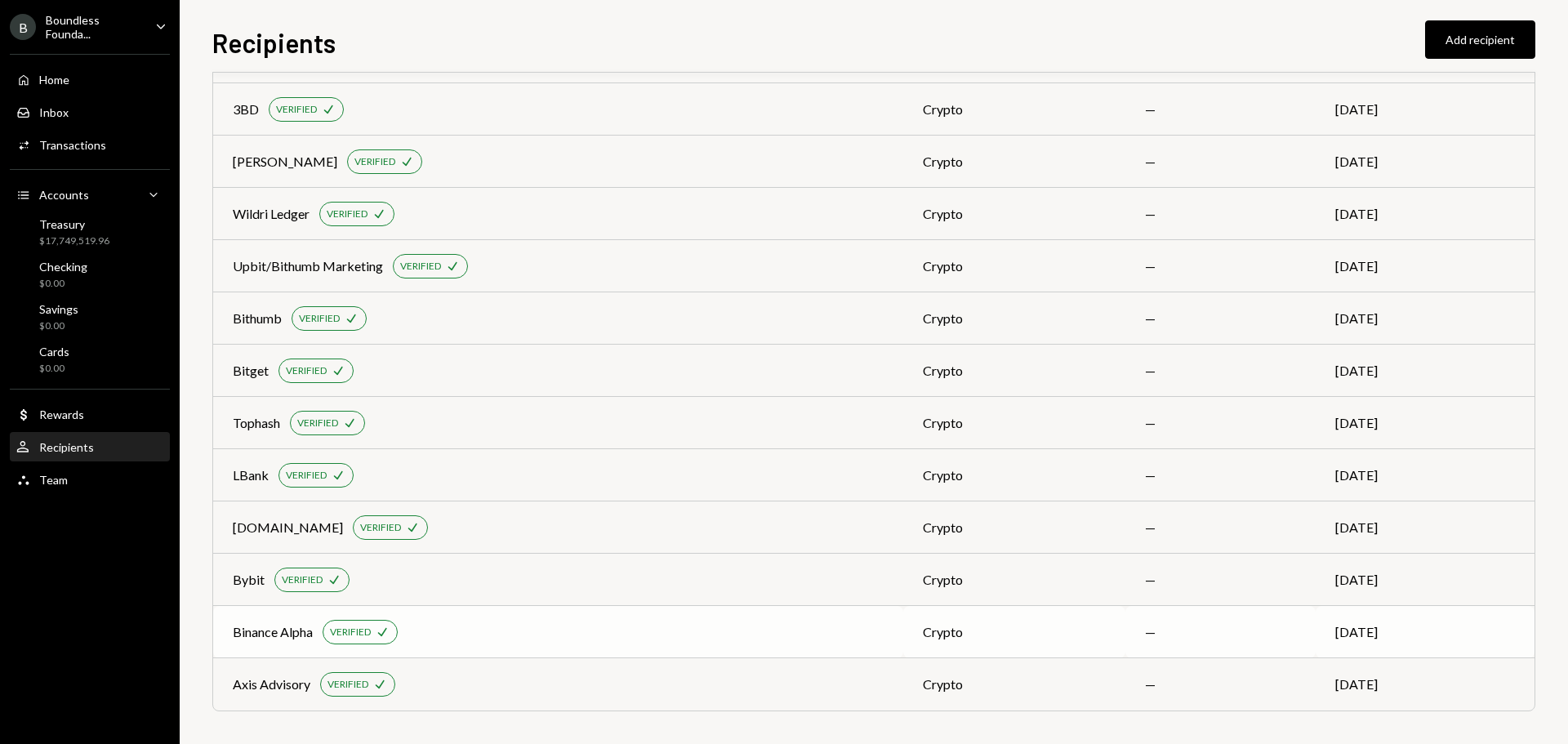
click at [239, 627] on div "Binance Alpha" at bounding box center [272, 631] width 80 height 19
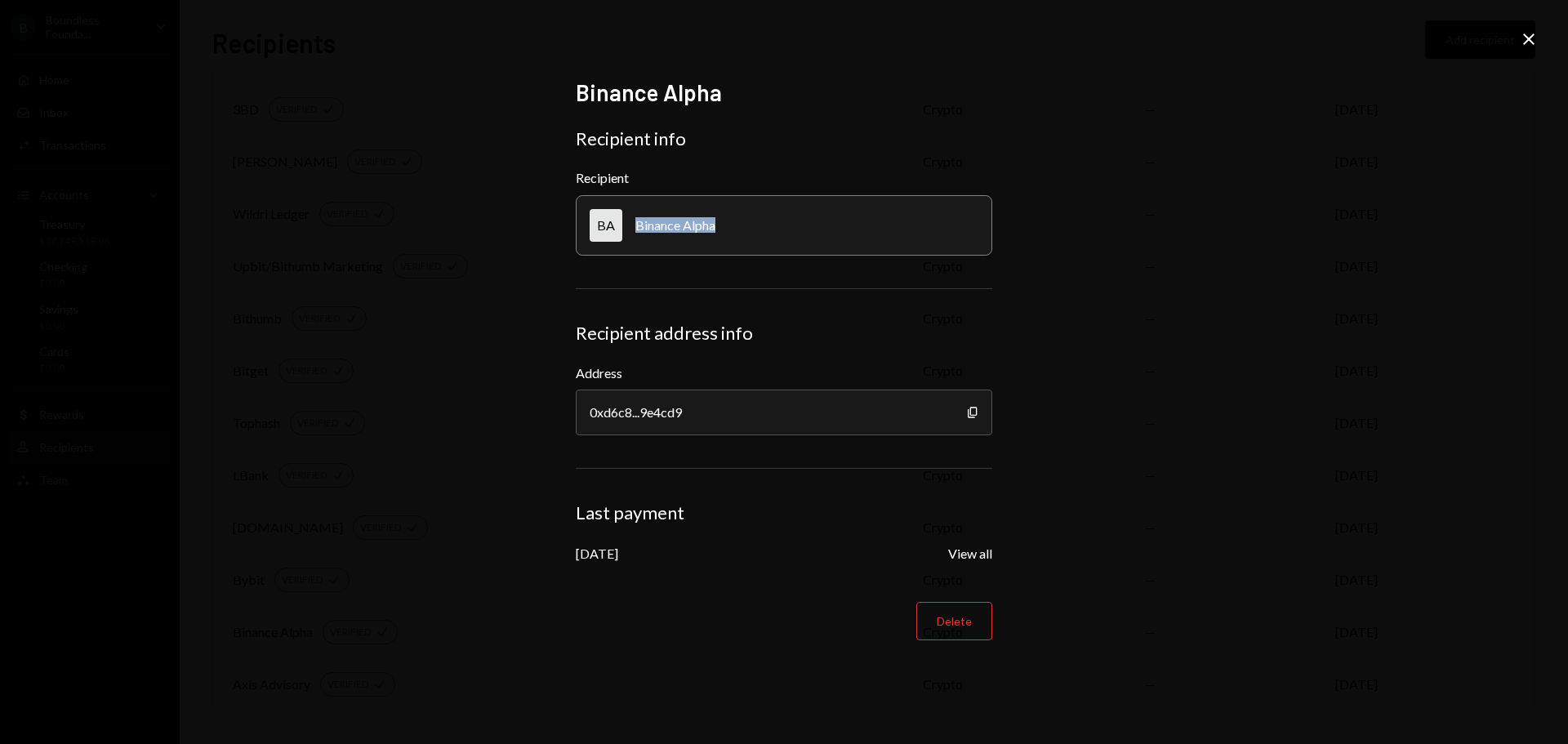
drag, startPoint x: 740, startPoint y: 221, endPoint x: 637, endPoint y: 226, distance: 103.1
click at [637, 226] on div "BA Binance Alpha" at bounding box center [784, 225] width 416 height 60
click at [974, 408] on icon "button" at bounding box center [972, 412] width 9 height 11
click at [1523, 41] on icon "Close" at bounding box center [1528, 38] width 19 height 19
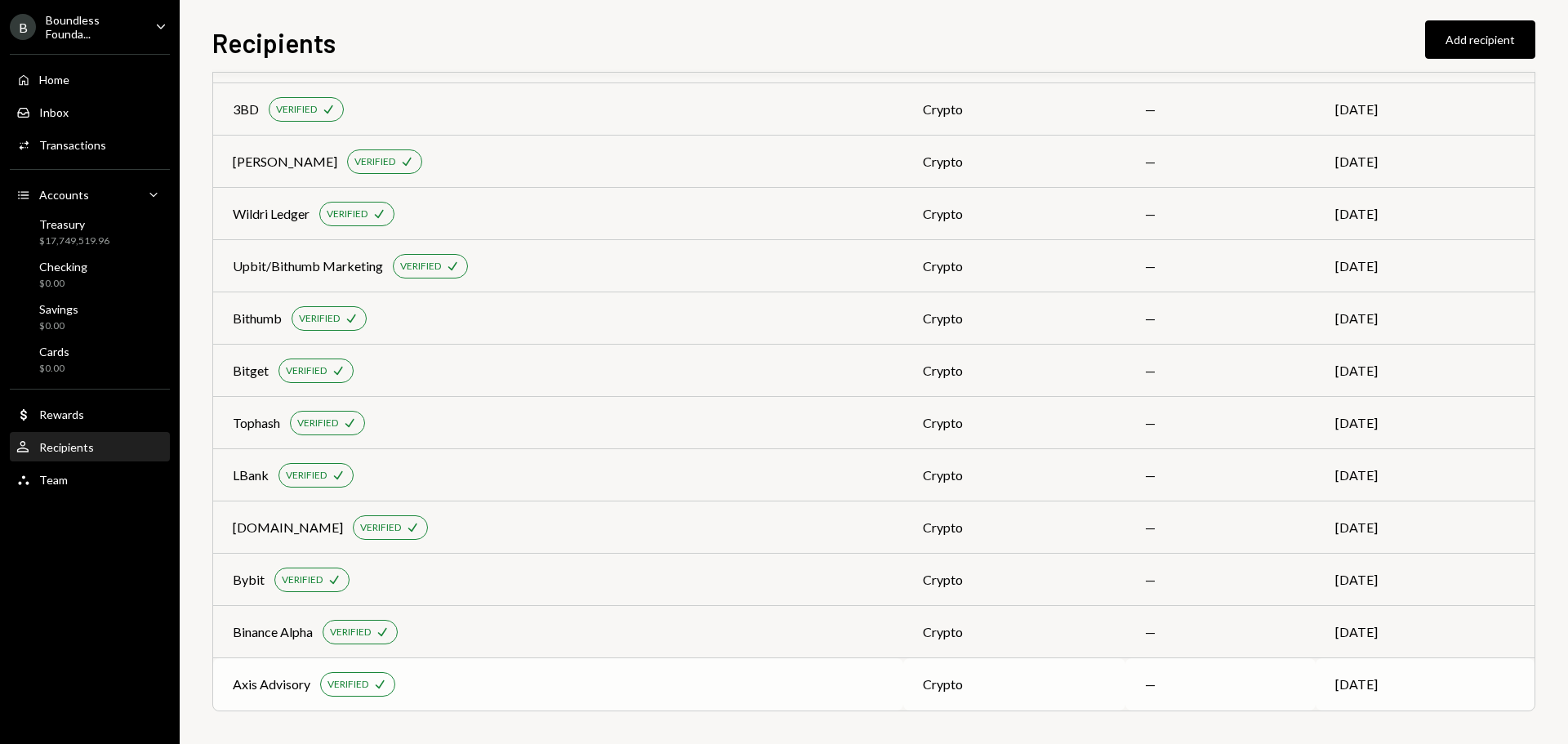
click at [279, 691] on div "Axis Advisory" at bounding box center [271, 684] width 78 height 19
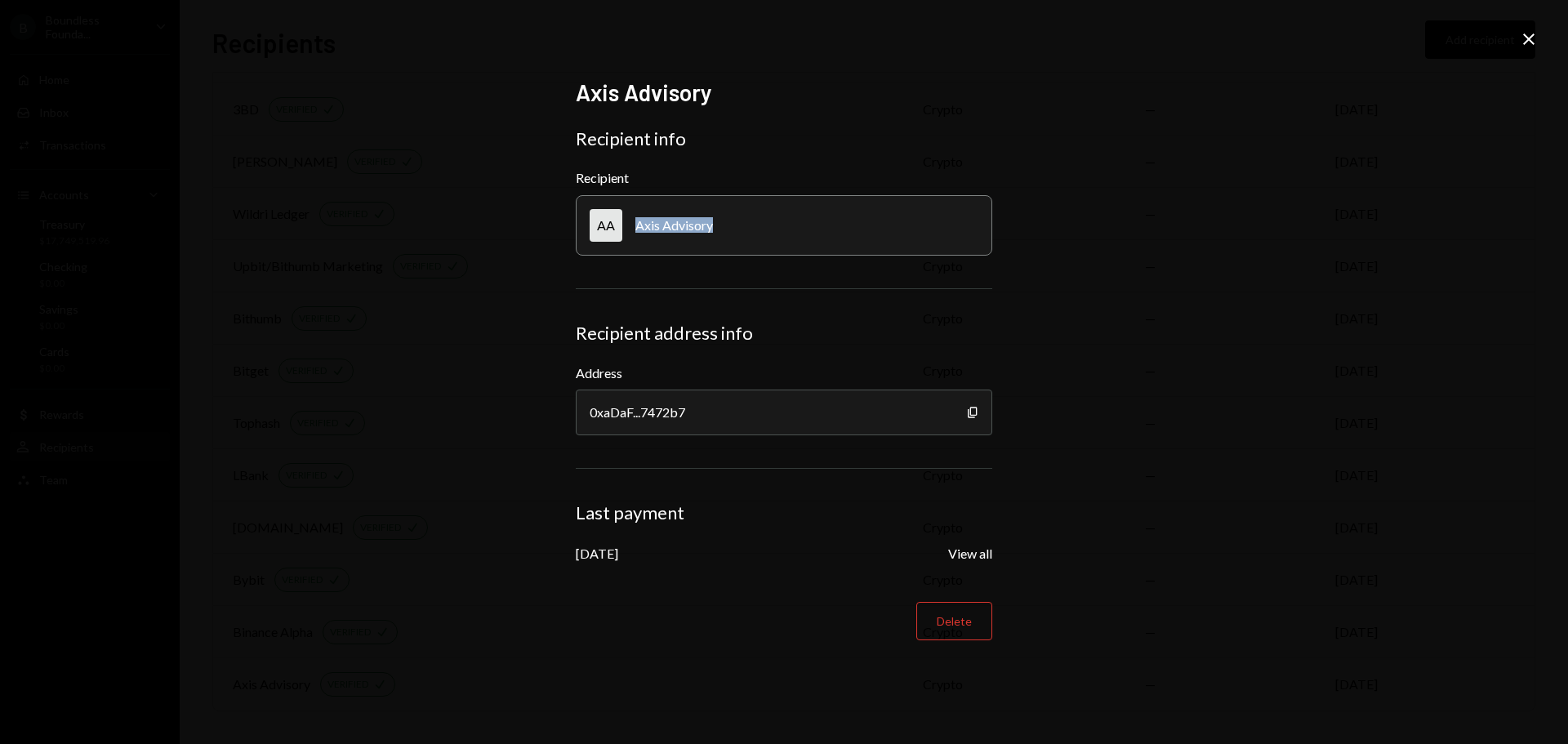
drag, startPoint x: 714, startPoint y: 223, endPoint x: 632, endPoint y: 228, distance: 82.2
click at [632, 228] on div "AA Axis Advisory" at bounding box center [784, 225] width 416 height 60
click at [975, 414] on icon "Copy" at bounding box center [972, 412] width 13 height 13
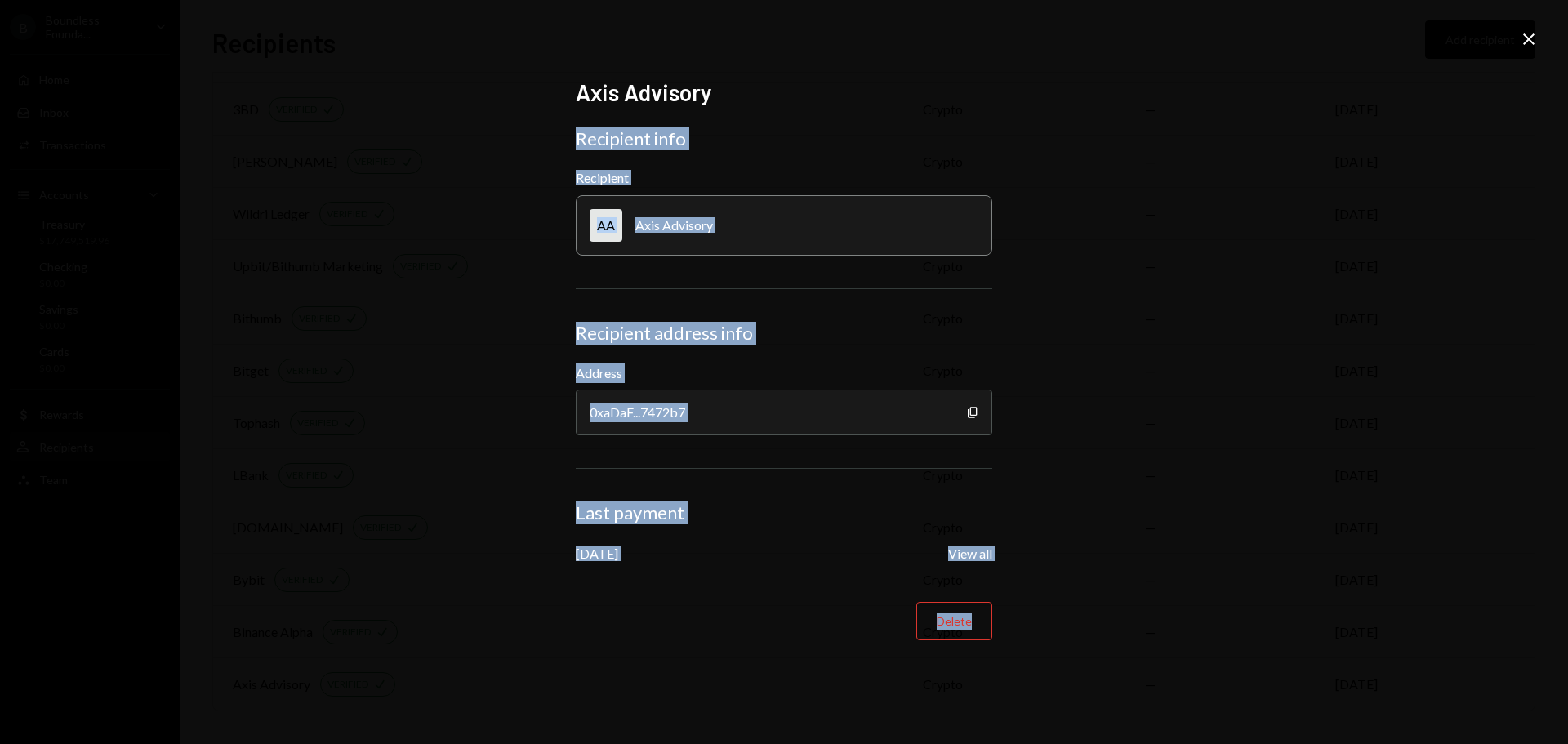
click at [1539, 37] on div "Axis Advisory Recipient info Recipient AA Axis Advisory Recipient address info …" at bounding box center [784, 372] width 1568 height 744
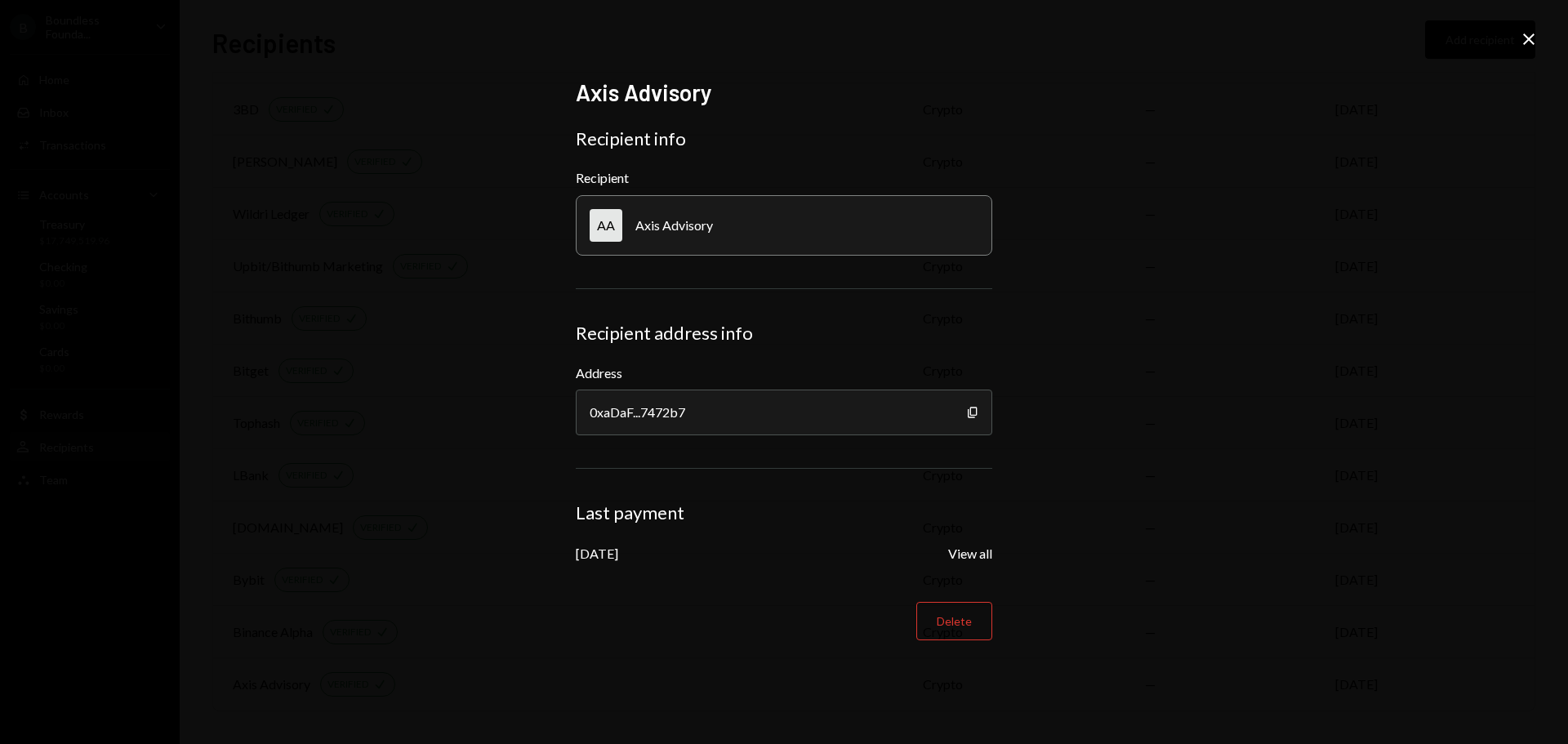
click at [1519, 38] on icon "Close" at bounding box center [1528, 38] width 19 height 19
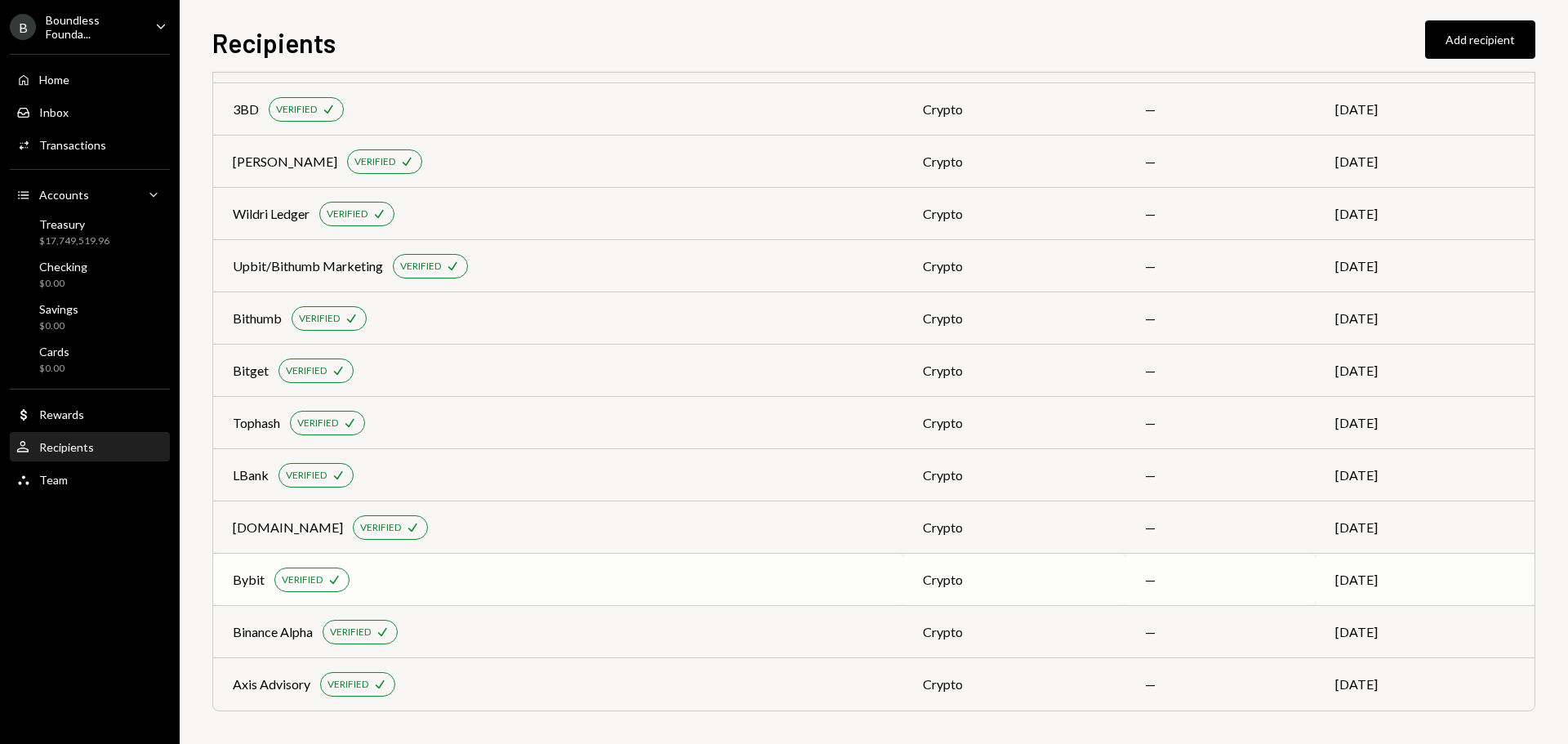
click at [236, 585] on div "Bybit" at bounding box center [248, 579] width 32 height 19
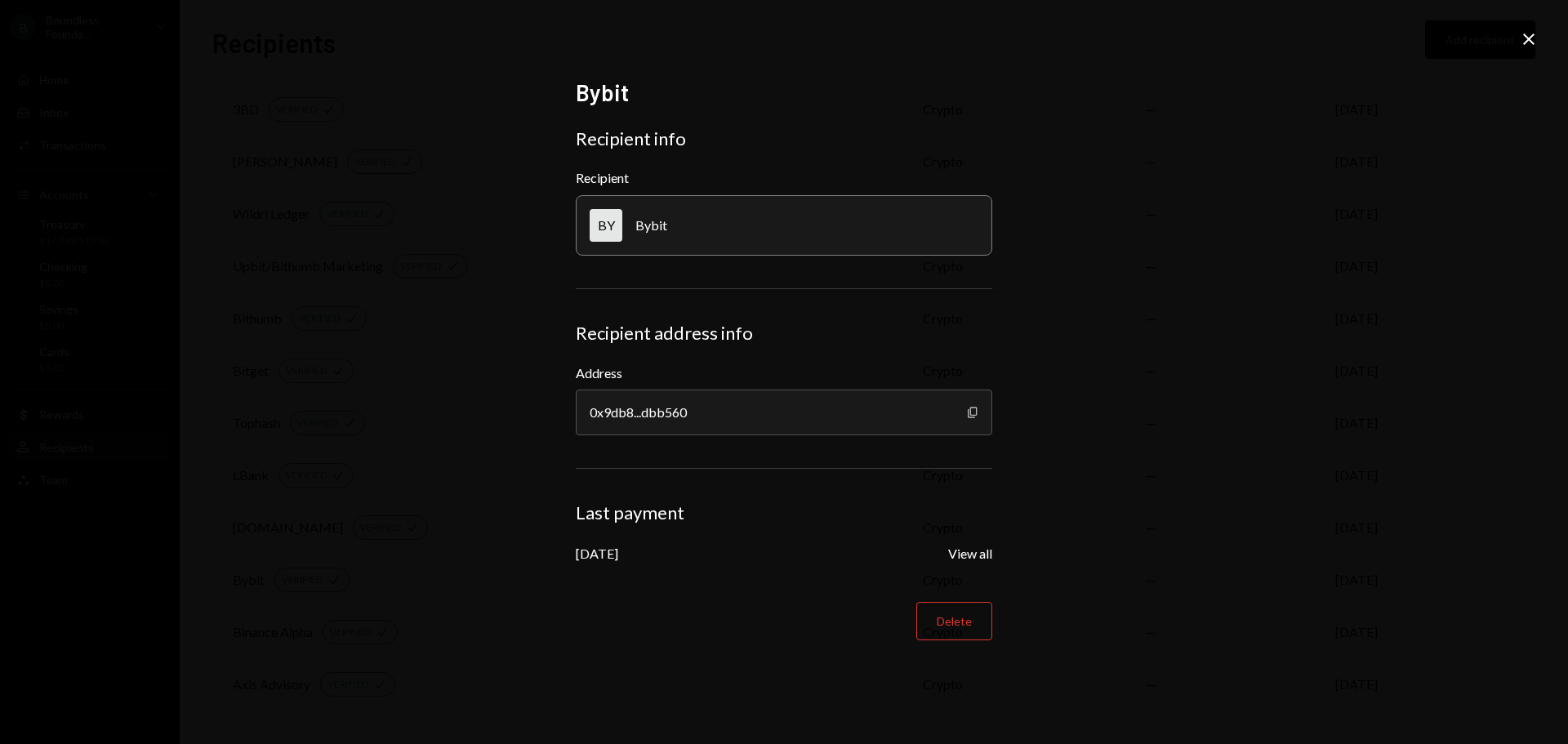
click at [969, 409] on icon "Copy" at bounding box center [972, 412] width 13 height 13
drag, startPoint x: 1528, startPoint y: 34, endPoint x: 1490, endPoint y: 39, distance: 38.3
click at [1528, 34] on icon "Close" at bounding box center [1528, 38] width 19 height 19
